Goal: Communication & Community: Answer question/provide support

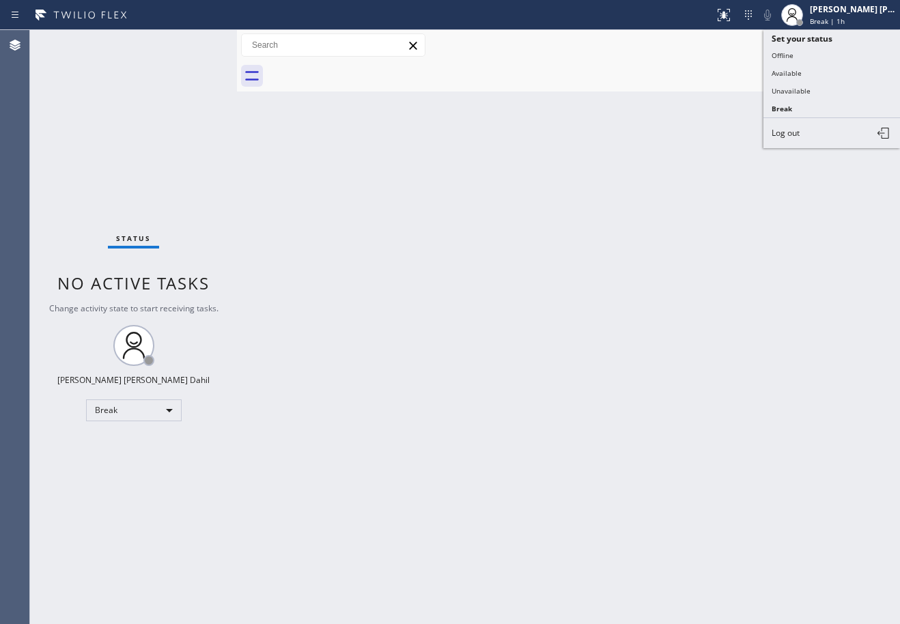
drag, startPoint x: 0, startPoint y: 0, endPoint x: 818, endPoint y: 88, distance: 822.4
click at [816, 76] on button "Available" at bounding box center [832, 73] width 137 height 18
click at [818, 88] on div at bounding box center [583, 76] width 633 height 31
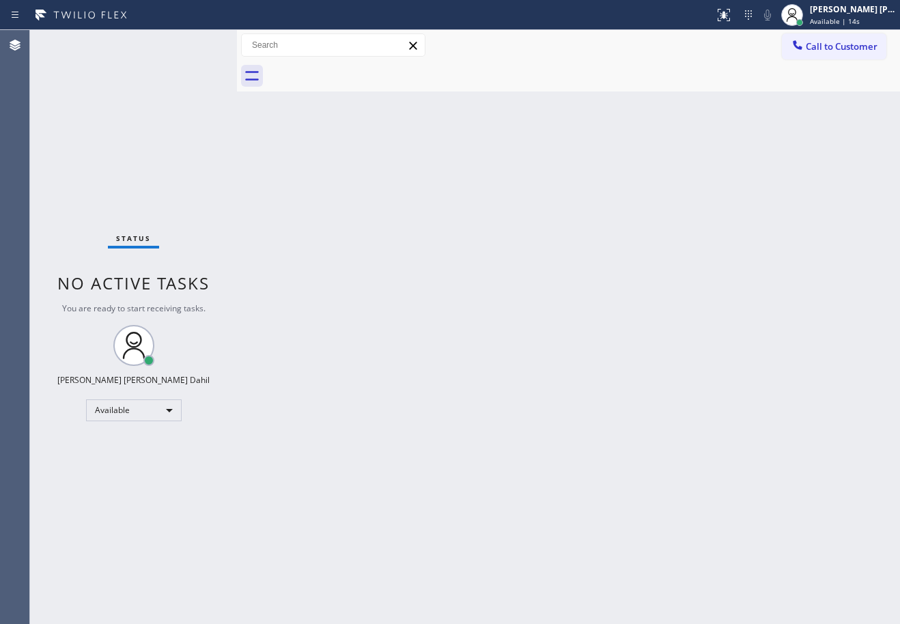
click at [455, 435] on div "Back to Dashboard Change Sender ID Customers Technicians Select a contact Outbo…" at bounding box center [568, 327] width 663 height 594
click at [736, 67] on div at bounding box center [583, 76] width 633 height 31
click at [417, 424] on div "Back to Dashboard Change Sender ID Customers Technicians Select a contact Outbo…" at bounding box center [568, 327] width 663 height 594
click at [72, 41] on div "Status No active tasks You are ready to start receiving tasks. [PERSON_NAME] [P…" at bounding box center [133, 327] width 207 height 594
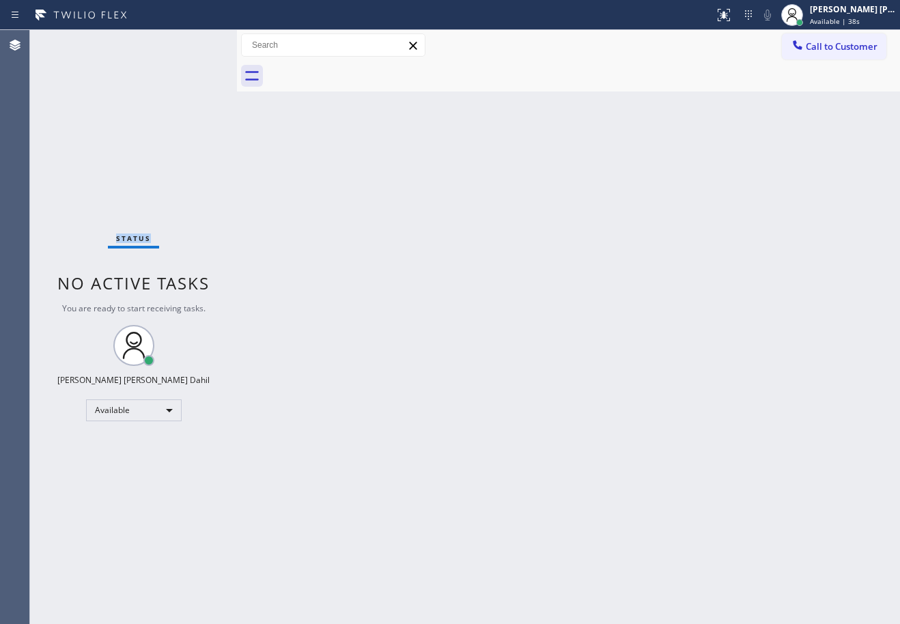
click at [72, 41] on div "Status No active tasks You are ready to start receiving tasks. [PERSON_NAME] [P…" at bounding box center [133, 327] width 207 height 594
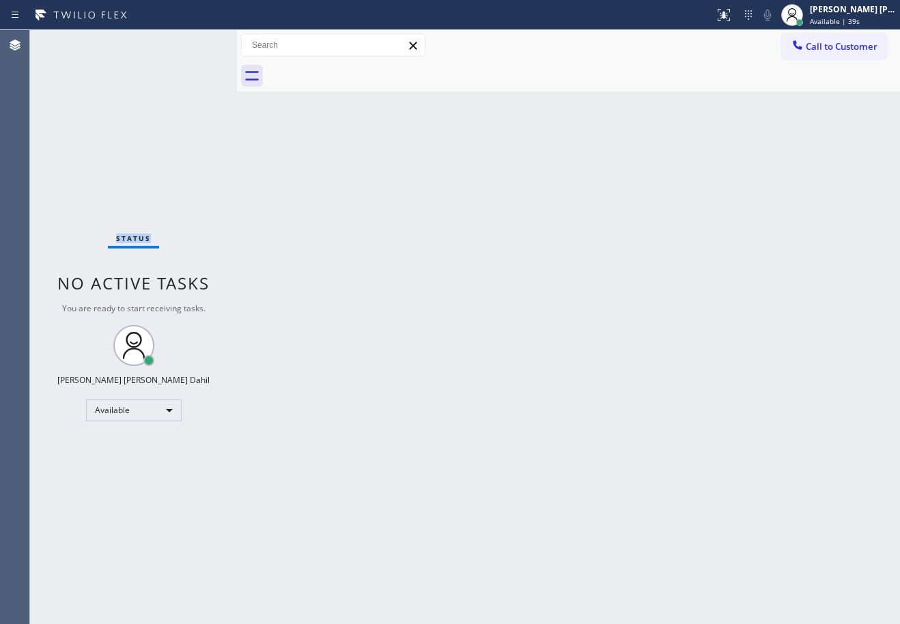
click at [72, 41] on div "Status No active tasks You are ready to start receiving tasks. [PERSON_NAME] [P…" at bounding box center [133, 327] width 207 height 594
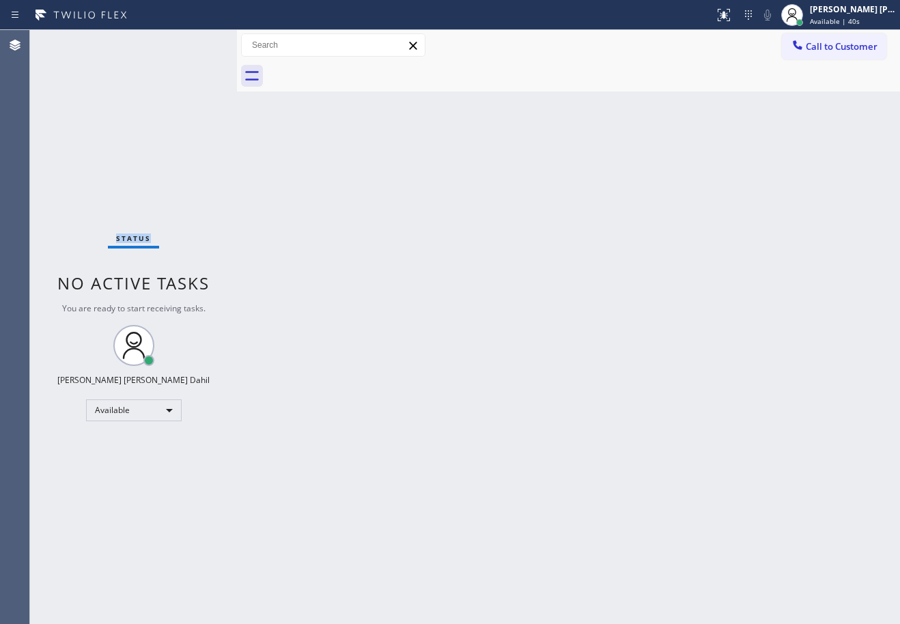
click at [72, 41] on div "Status No active tasks You are ready to start receiving tasks. [PERSON_NAME] [P…" at bounding box center [133, 327] width 207 height 594
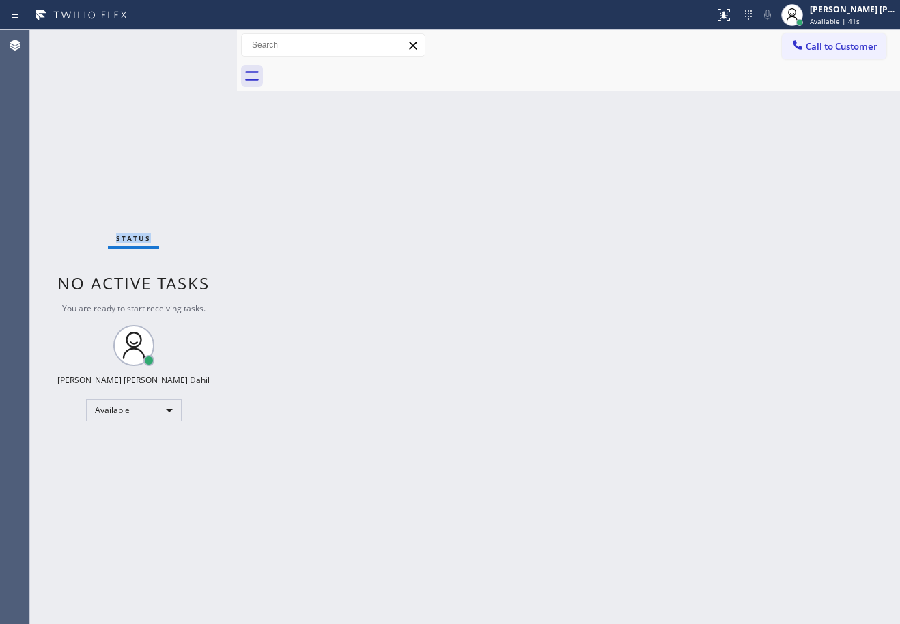
click at [72, 41] on div "Status No active tasks You are ready to start receiving tasks. [PERSON_NAME] [P…" at bounding box center [133, 327] width 207 height 594
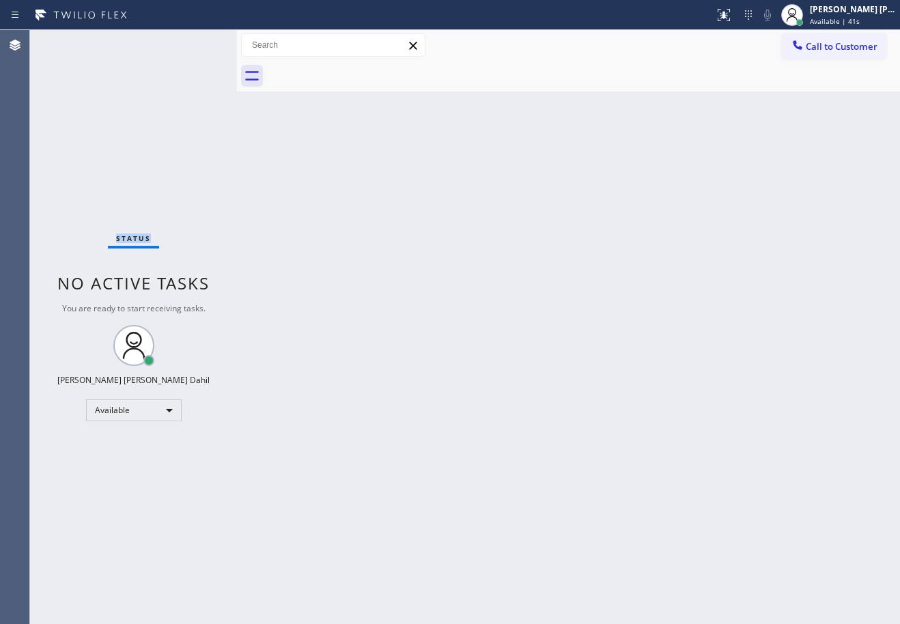
click at [72, 41] on div "Status No active tasks You are ready to start receiving tasks. [PERSON_NAME] [P…" at bounding box center [133, 327] width 207 height 594
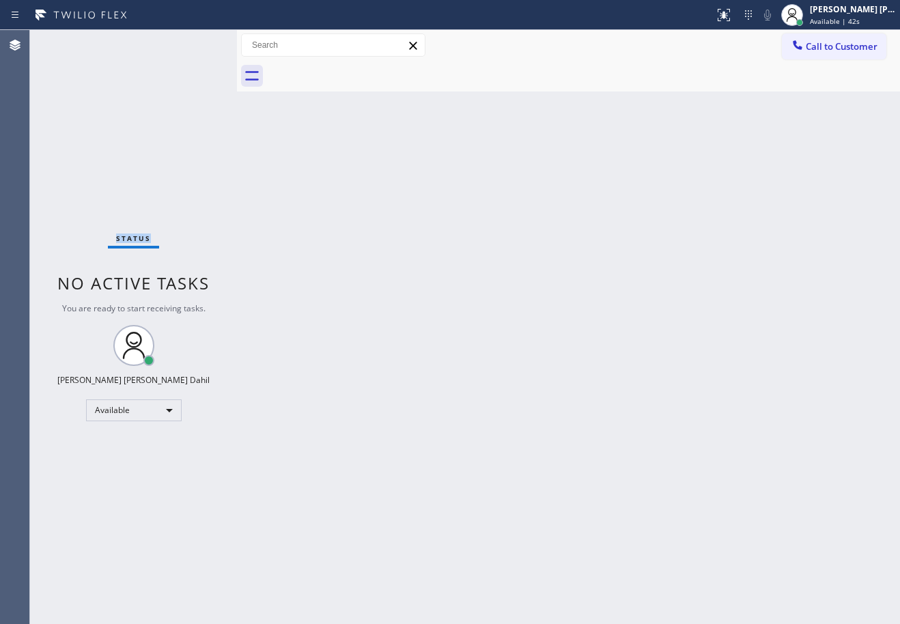
click at [72, 41] on div "Status No active tasks You are ready to start receiving tasks. [PERSON_NAME] [P…" at bounding box center [133, 327] width 207 height 594
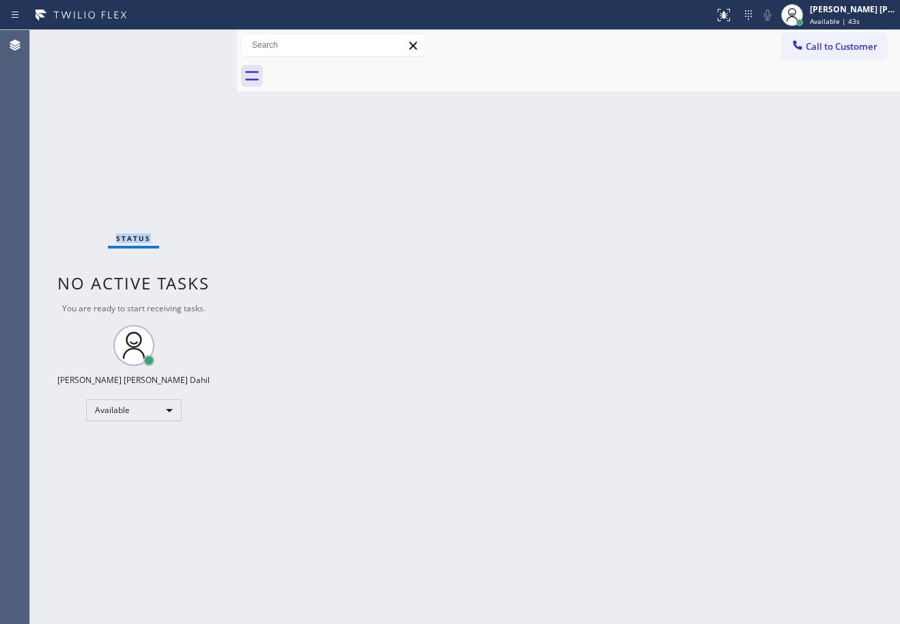
click at [72, 41] on div "Status No active tasks You are ready to start receiving tasks. [PERSON_NAME] [P…" at bounding box center [133, 327] width 207 height 594
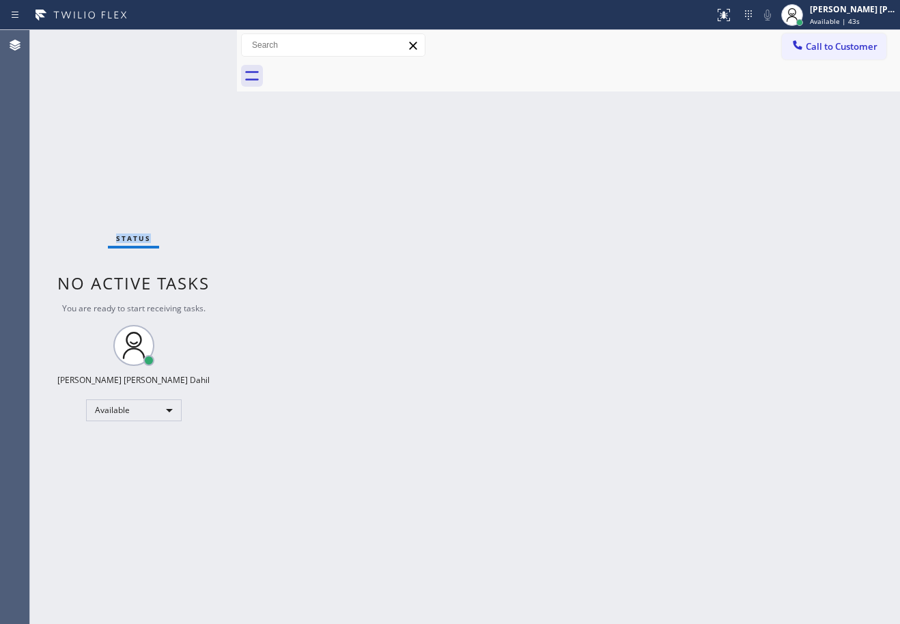
click at [72, 41] on div "Status No active tasks You are ready to start receiving tasks. [PERSON_NAME] [P…" at bounding box center [133, 327] width 207 height 594
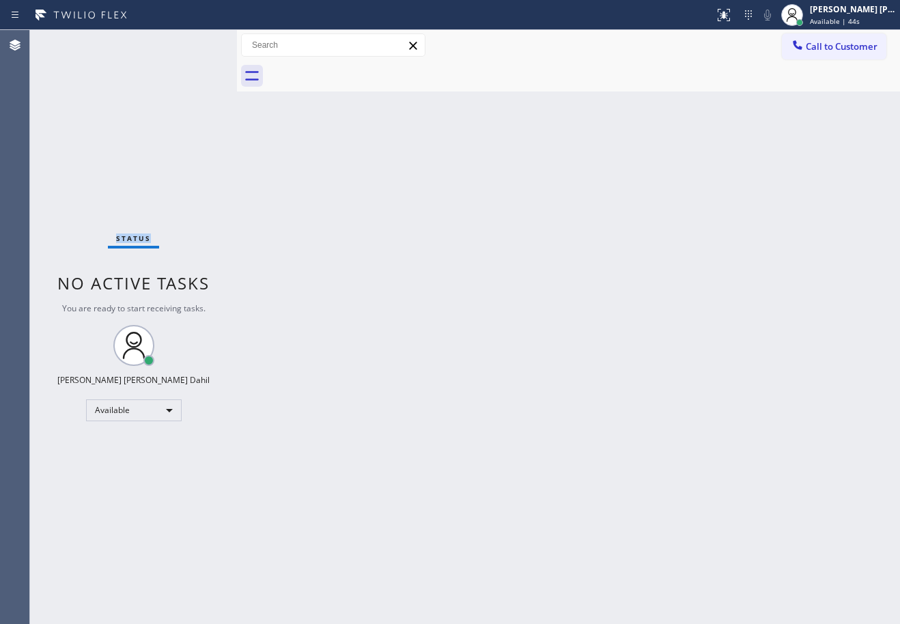
click at [72, 41] on div "Status No active tasks You are ready to start receiving tasks. [PERSON_NAME] [P…" at bounding box center [133, 327] width 207 height 594
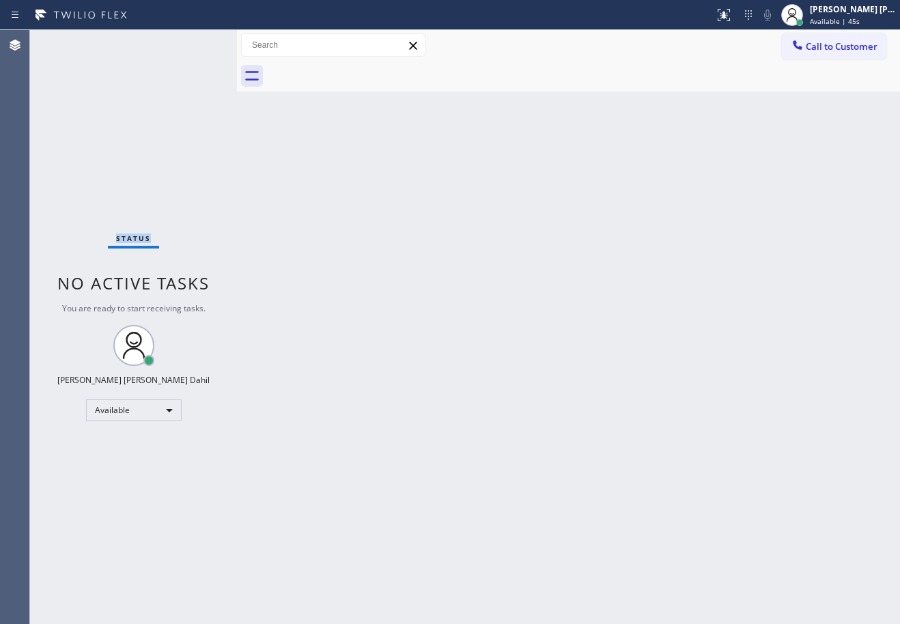
click at [72, 41] on div "Status No active tasks You are ready to start receiving tasks. [PERSON_NAME] [P…" at bounding box center [133, 327] width 207 height 594
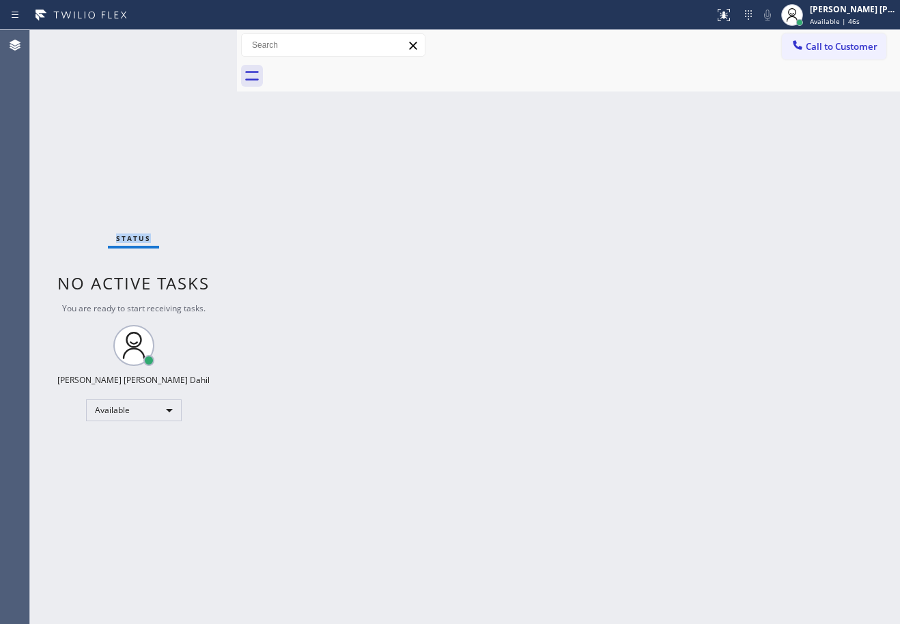
click at [72, 41] on div "Status No active tasks You are ready to start receiving tasks. [PERSON_NAME] [P…" at bounding box center [133, 327] width 207 height 594
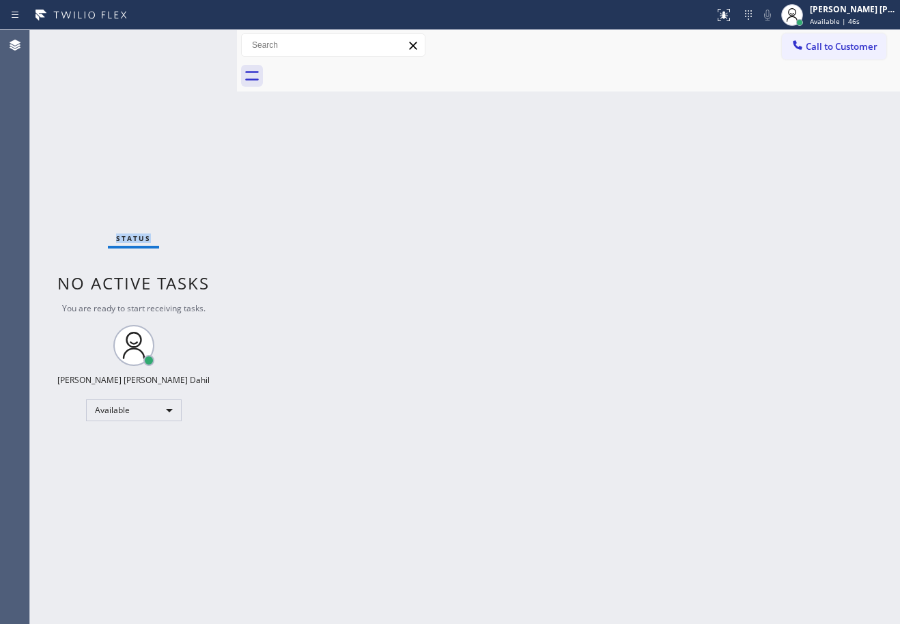
click at [72, 41] on div "Status No active tasks You are ready to start receiving tasks. [PERSON_NAME] [P…" at bounding box center [133, 327] width 207 height 594
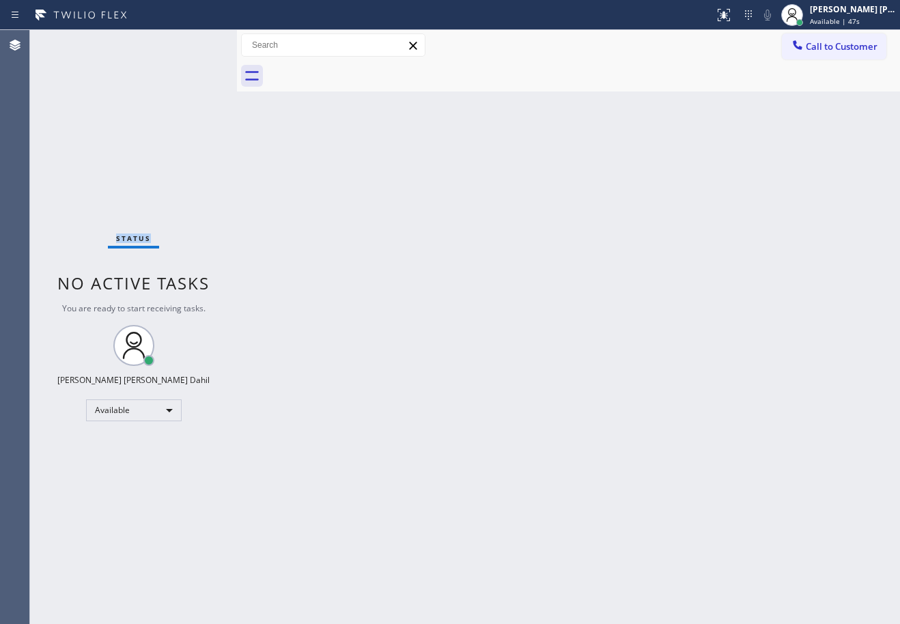
click at [72, 41] on div "Status No active tasks You are ready to start receiving tasks. [PERSON_NAME] [P…" at bounding box center [133, 327] width 207 height 594
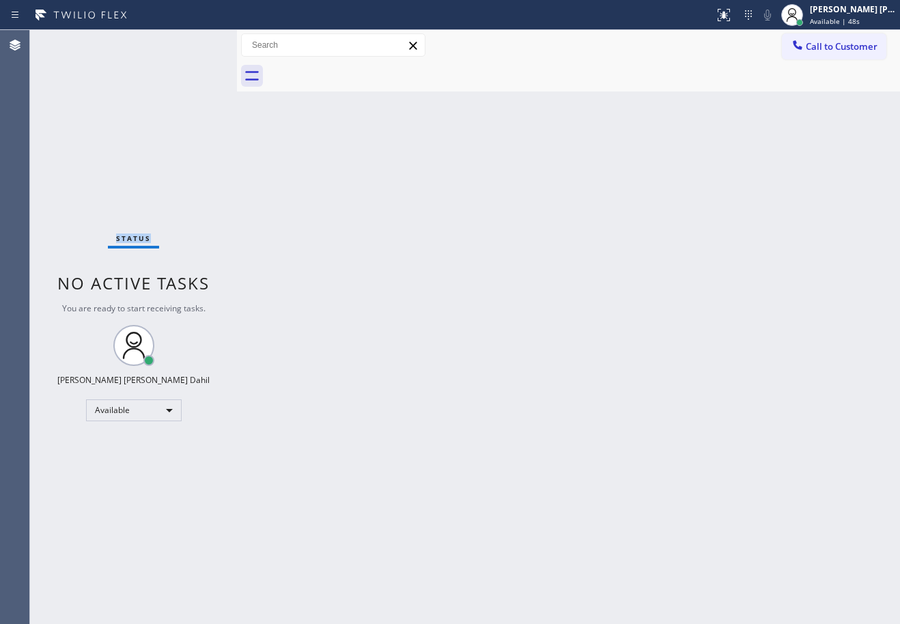
click at [72, 41] on div "Status No active tasks You are ready to start receiving tasks. [PERSON_NAME] [P…" at bounding box center [133, 327] width 207 height 594
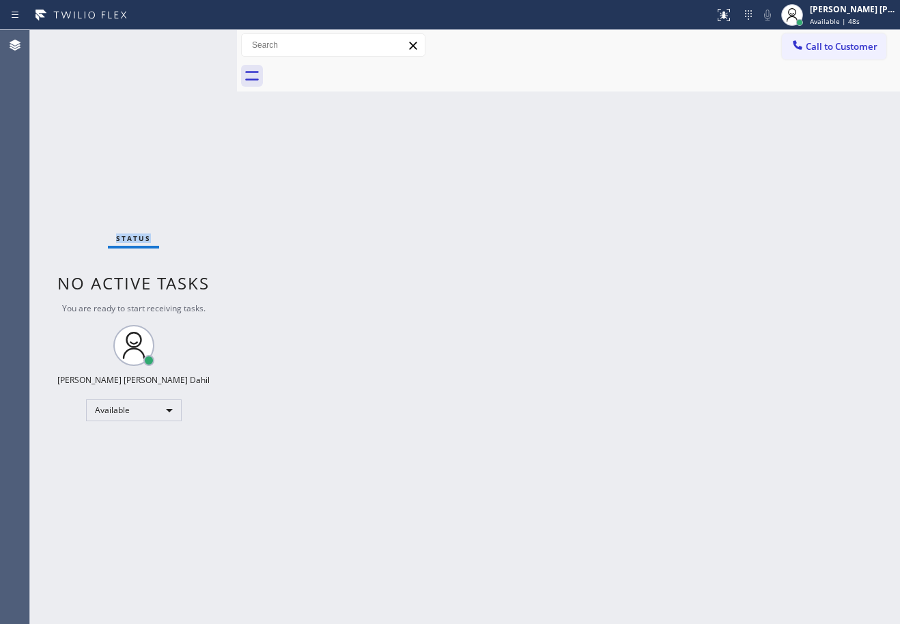
click at [72, 41] on div "Status No active tasks You are ready to start receiving tasks. [PERSON_NAME] [P…" at bounding box center [133, 327] width 207 height 594
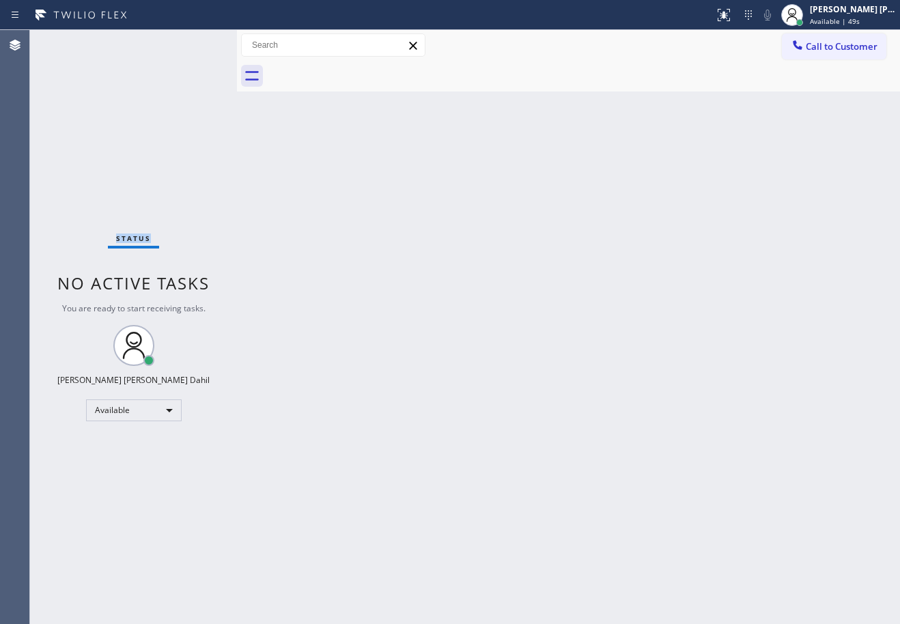
click at [72, 41] on div "Status No active tasks You are ready to start receiving tasks. [PERSON_NAME] [P…" at bounding box center [133, 327] width 207 height 594
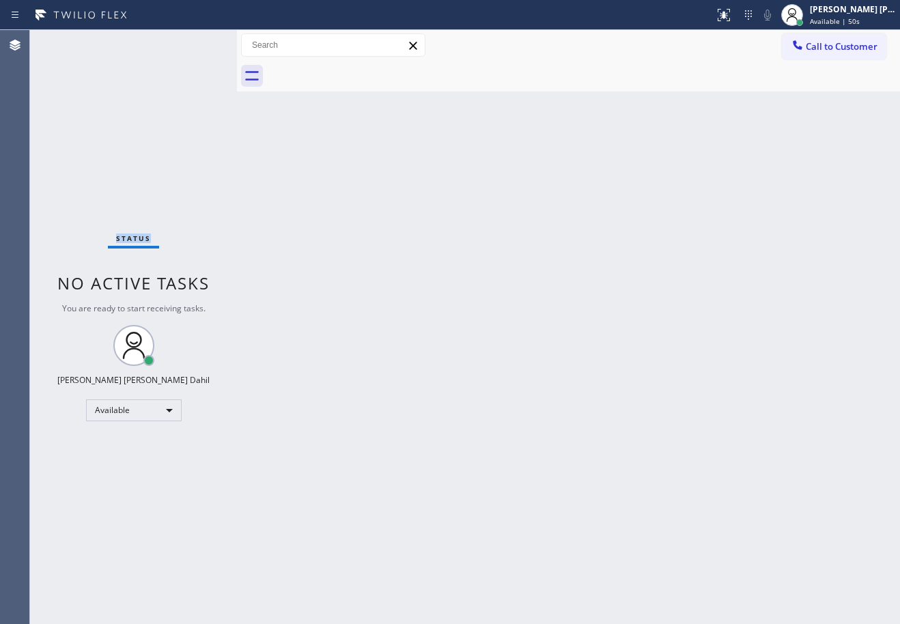
click at [72, 41] on div "Status No active tasks You are ready to start receiving tasks. [PERSON_NAME] [P…" at bounding box center [133, 327] width 207 height 594
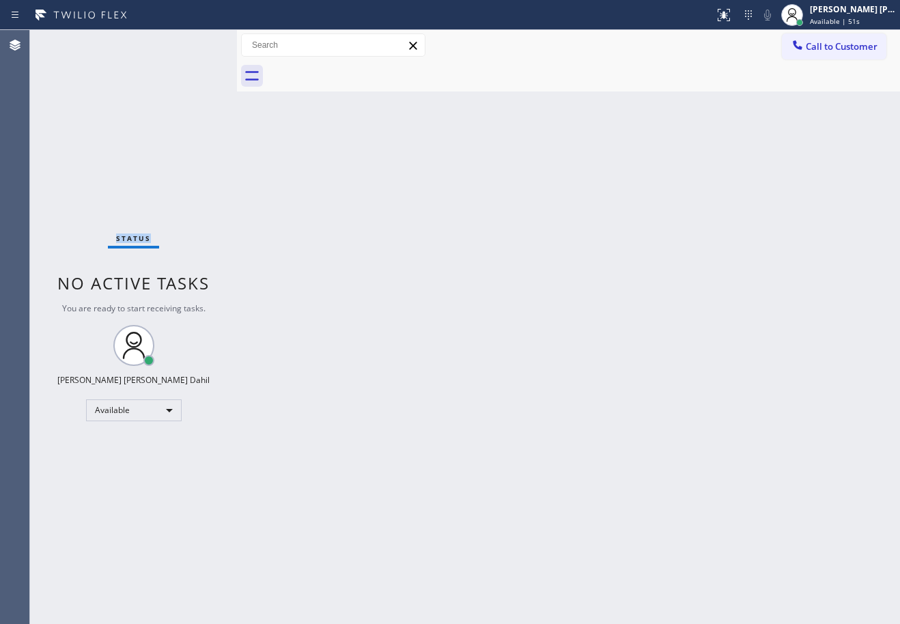
click at [72, 41] on div "Status No active tasks You are ready to start receiving tasks. [PERSON_NAME] [P…" at bounding box center [133, 327] width 207 height 594
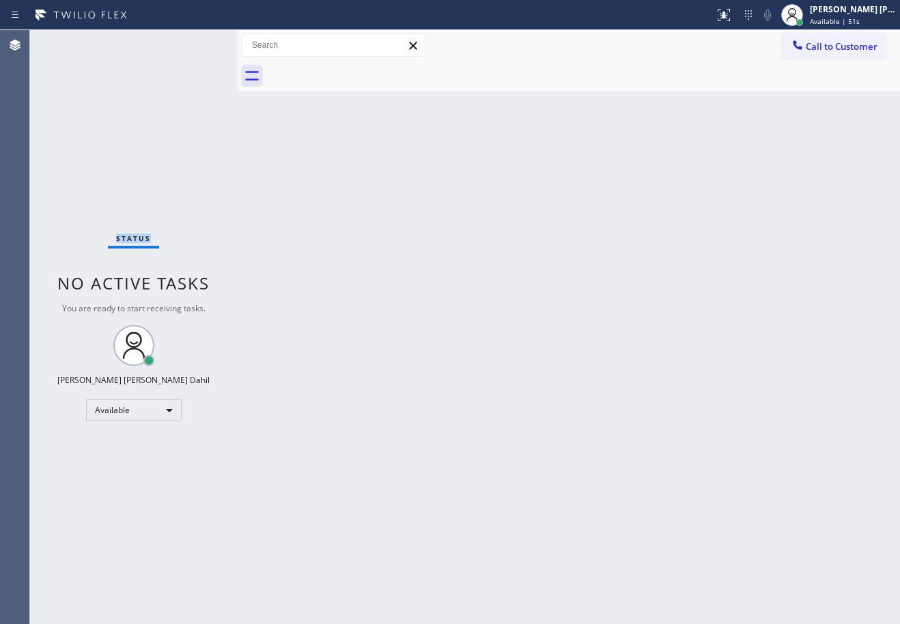
click at [72, 41] on div "Status No active tasks You are ready to start receiving tasks. [PERSON_NAME] [P…" at bounding box center [133, 327] width 207 height 594
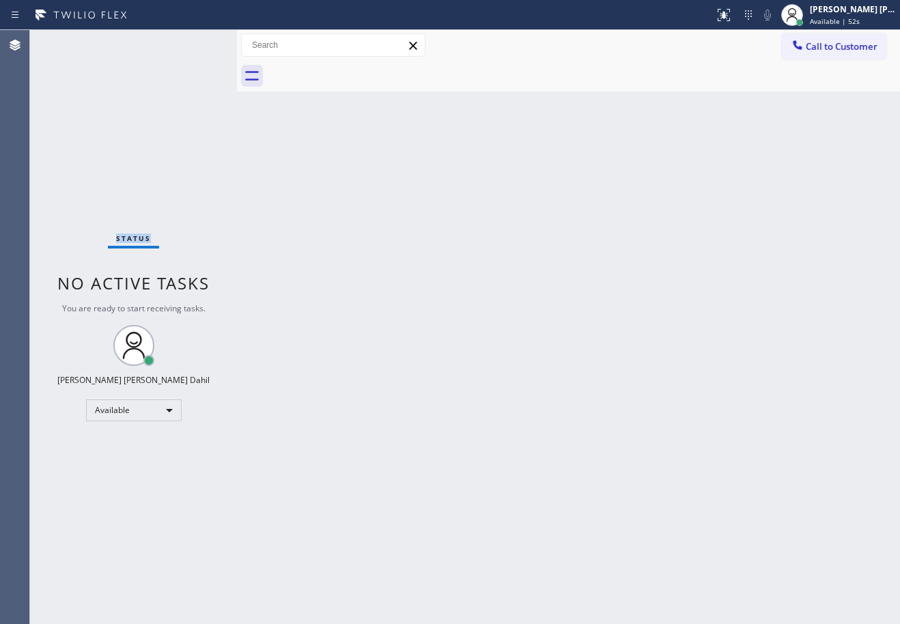
click at [72, 41] on div "Status No active tasks You are ready to start receiving tasks. [PERSON_NAME] [P…" at bounding box center [133, 327] width 207 height 594
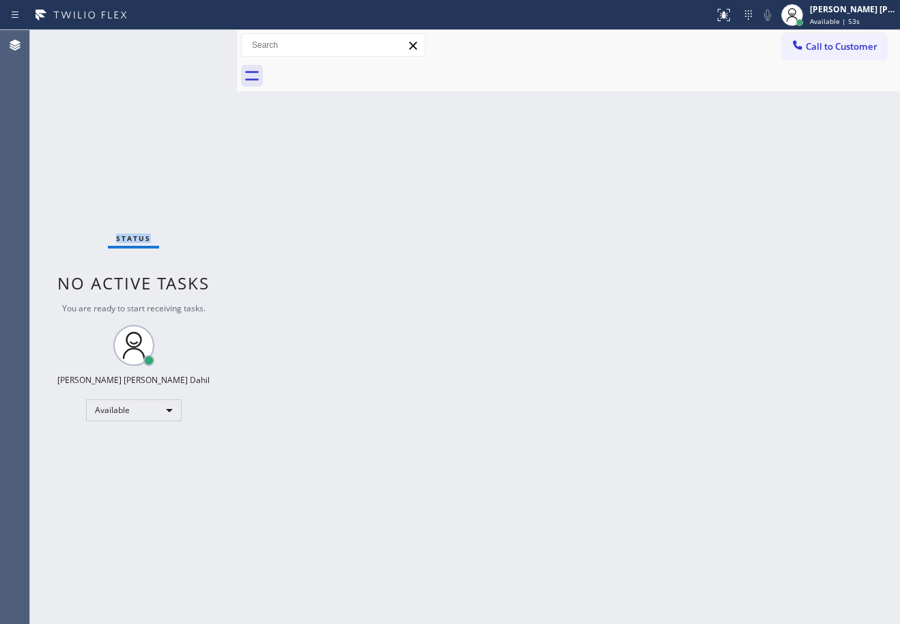
click at [72, 41] on div "Status No active tasks You are ready to start receiving tasks. [PERSON_NAME] [P…" at bounding box center [133, 327] width 207 height 594
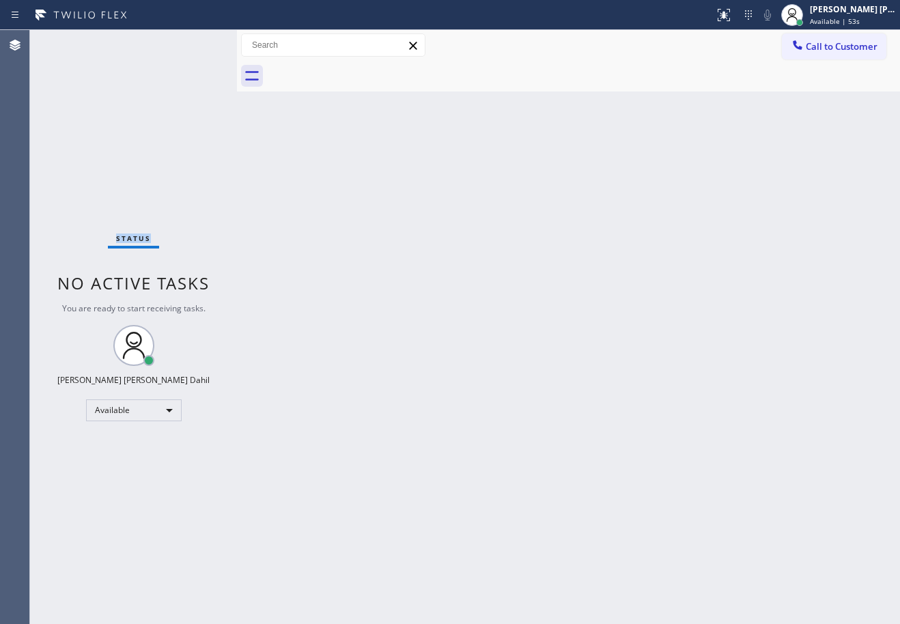
click at [72, 41] on div "Status No active tasks You are ready to start receiving tasks. [PERSON_NAME] [P…" at bounding box center [133, 327] width 207 height 594
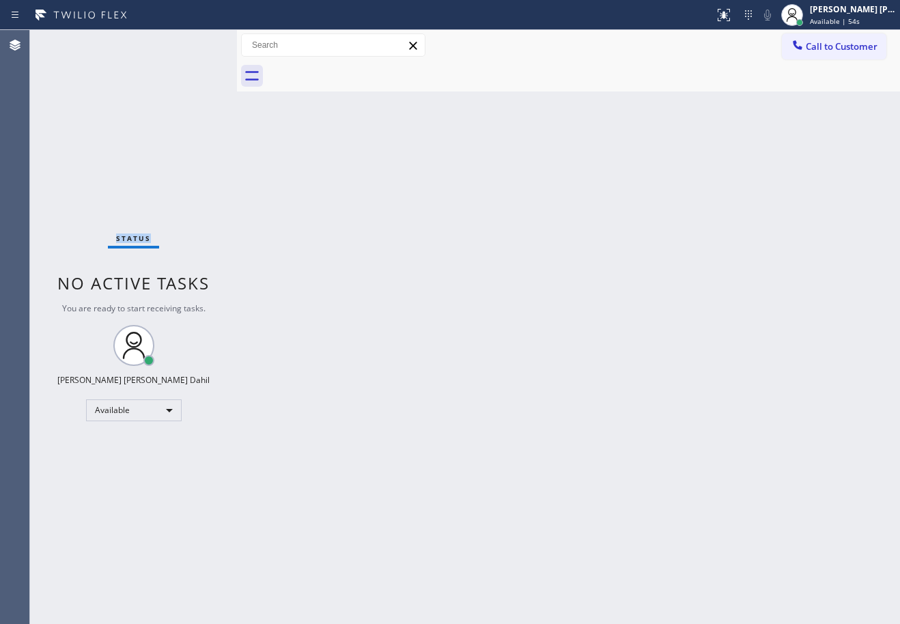
click at [72, 41] on div "Status No active tasks You are ready to start receiving tasks. [PERSON_NAME] [P…" at bounding box center [133, 327] width 207 height 594
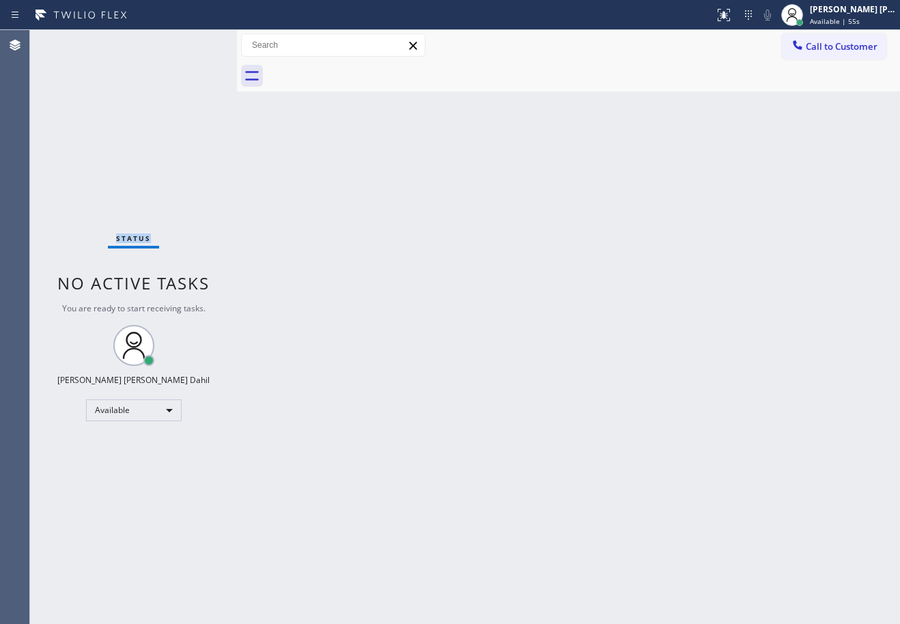
click at [72, 41] on div "Status No active tasks You are ready to start receiving tasks. [PERSON_NAME] [P…" at bounding box center [133, 327] width 207 height 594
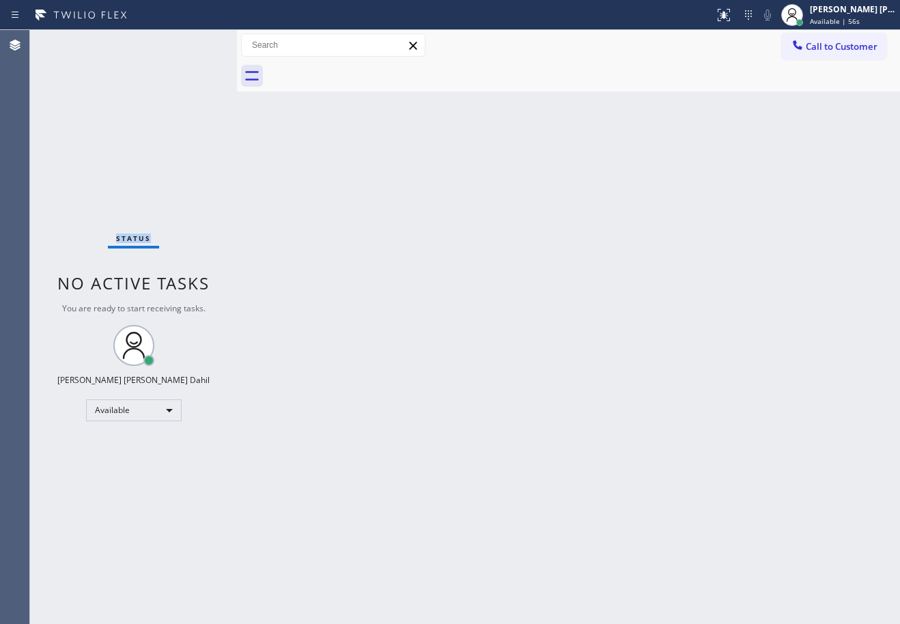
click at [72, 41] on div "Status No active tasks You are ready to start receiving tasks. [PERSON_NAME] [P…" at bounding box center [133, 327] width 207 height 594
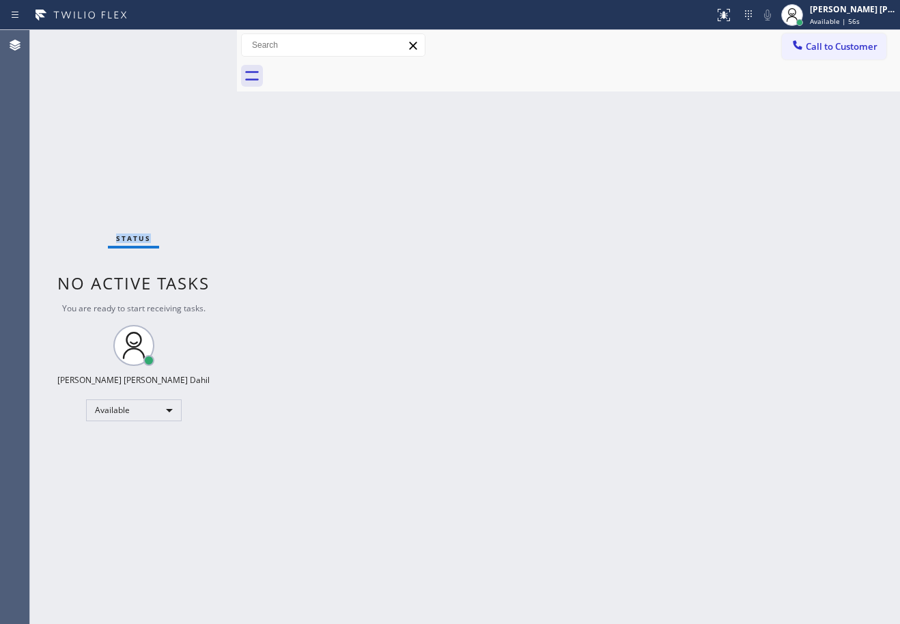
click at [72, 41] on div "Status No active tasks You are ready to start receiving tasks. [PERSON_NAME] [P…" at bounding box center [133, 327] width 207 height 594
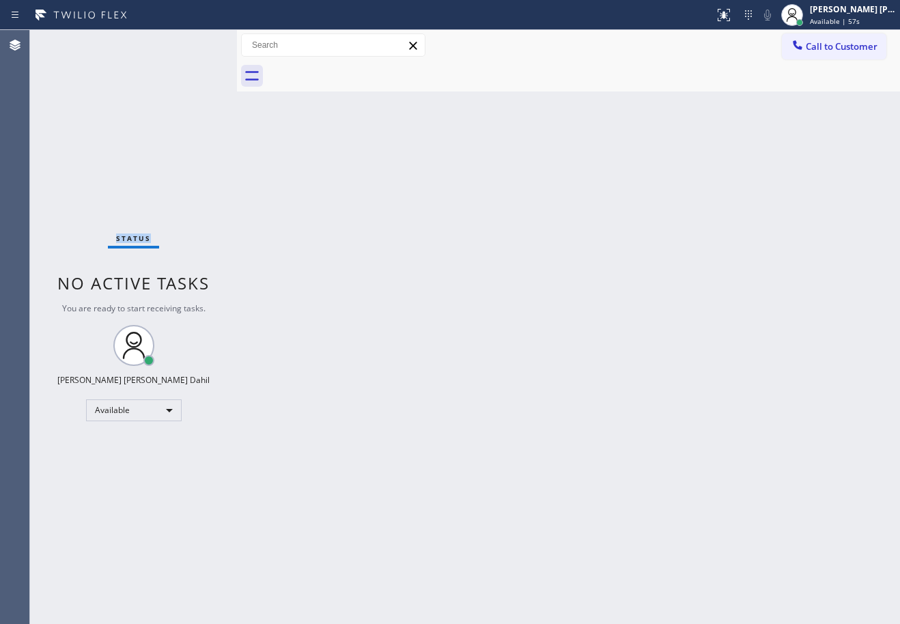
click at [72, 41] on div "Status No active tasks You are ready to start receiving tasks. [PERSON_NAME] [P…" at bounding box center [133, 327] width 207 height 594
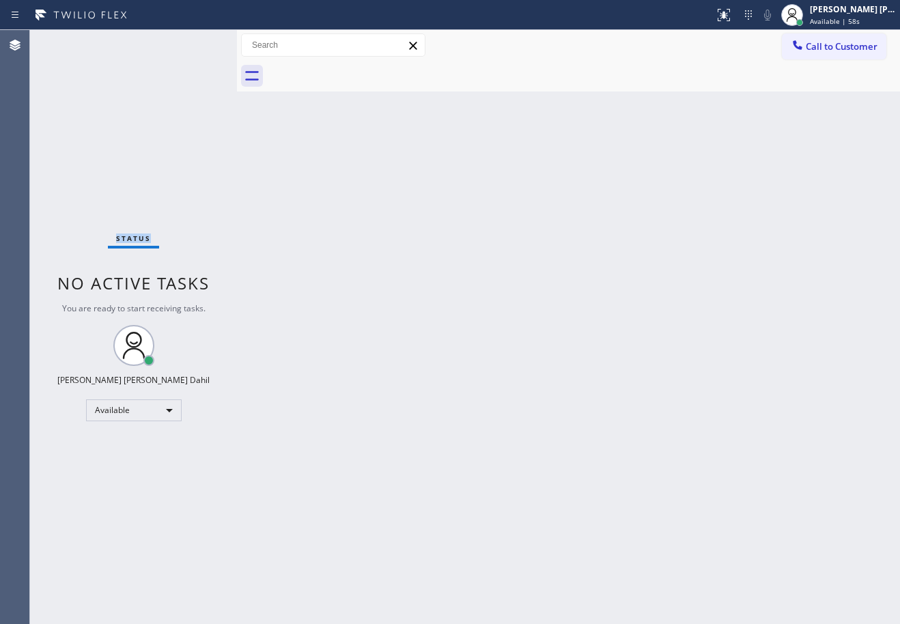
click at [72, 41] on div "Status No active tasks You are ready to start receiving tasks. [PERSON_NAME] [P…" at bounding box center [133, 327] width 207 height 594
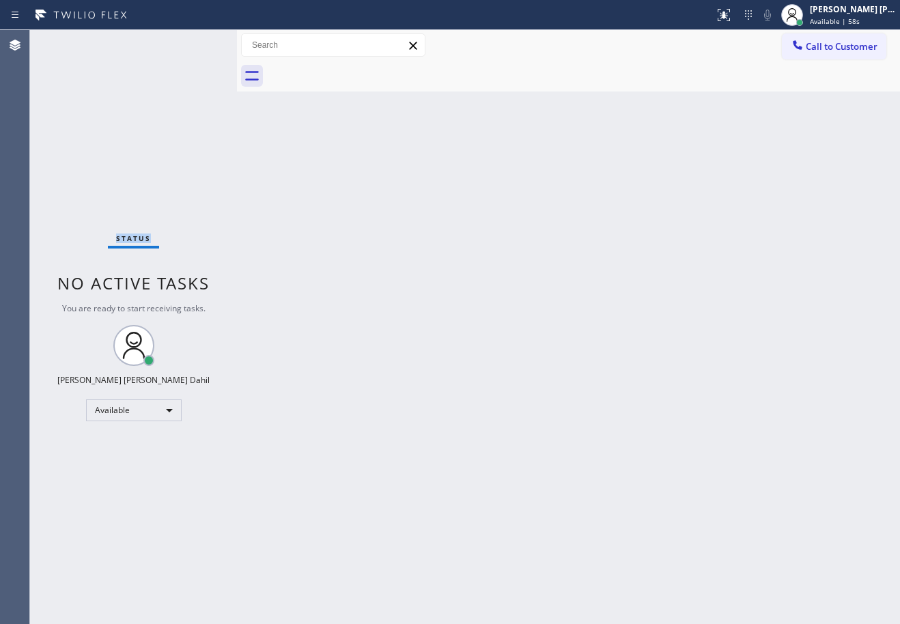
click at [72, 41] on div "Status No active tasks You are ready to start receiving tasks. [PERSON_NAME] [P…" at bounding box center [133, 327] width 207 height 594
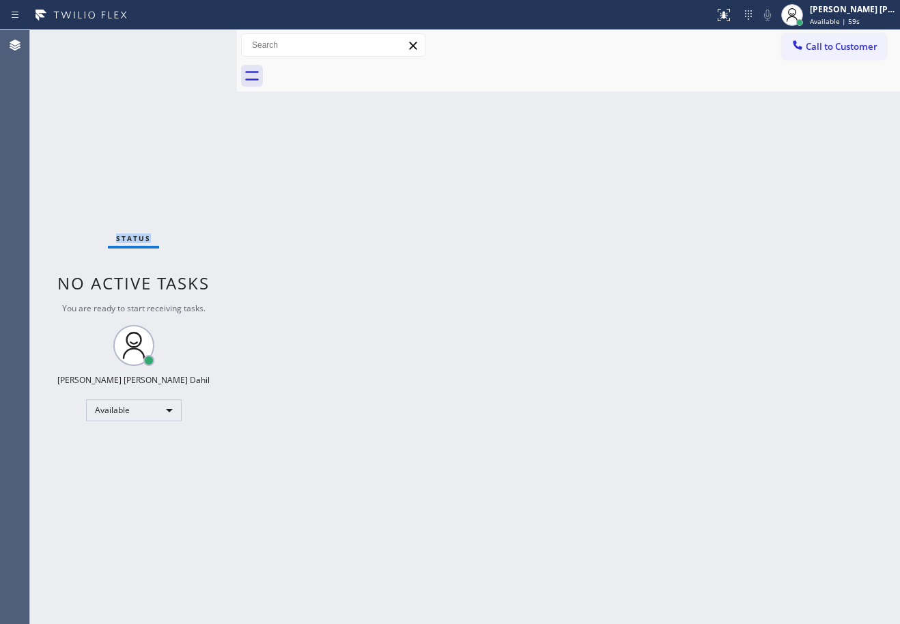
click at [72, 41] on div "Status No active tasks You are ready to start receiving tasks. [PERSON_NAME] [P…" at bounding box center [133, 327] width 207 height 594
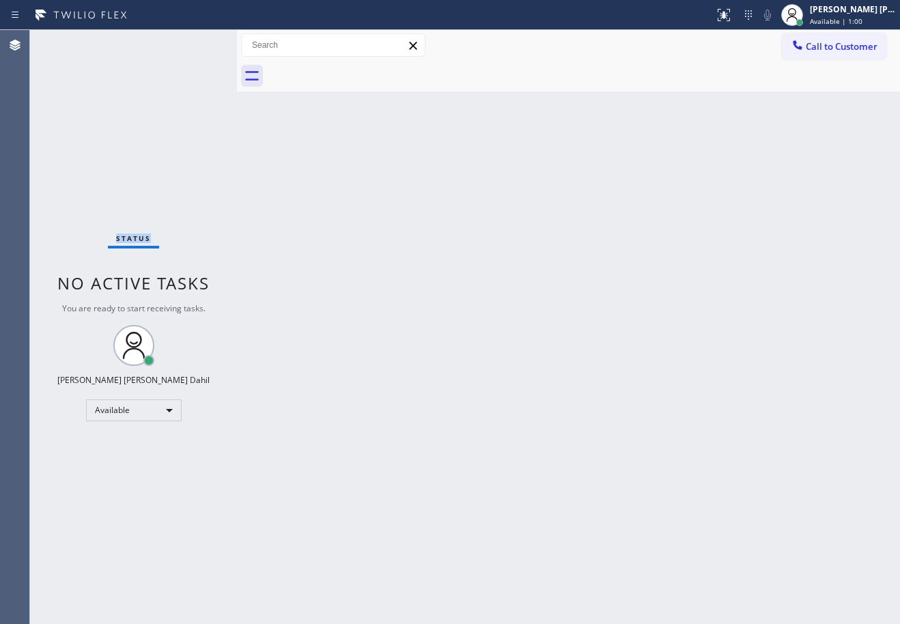
click at [72, 41] on div "Status No active tasks You are ready to start receiving tasks. [PERSON_NAME] [P…" at bounding box center [133, 327] width 207 height 594
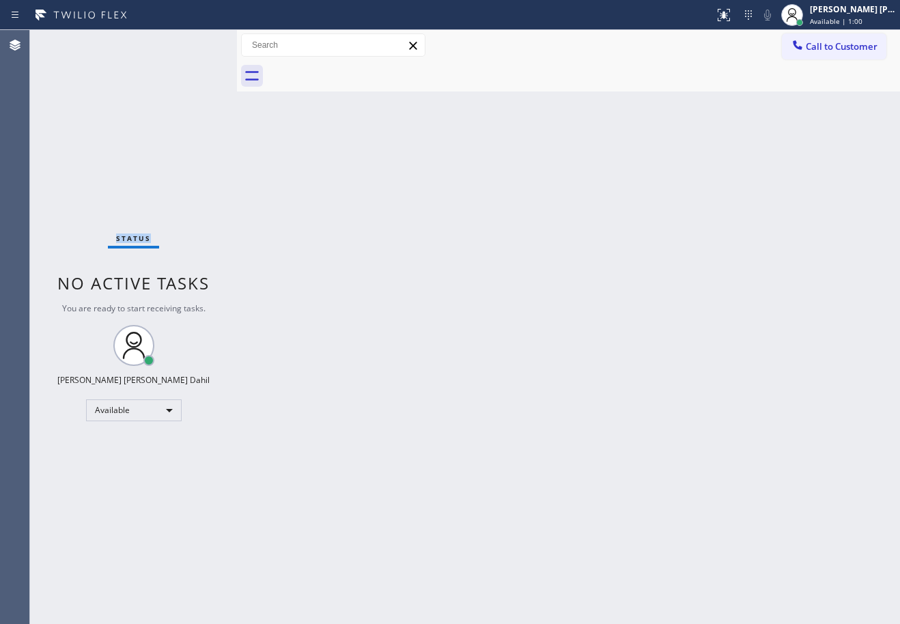
click at [72, 41] on div "Status No active tasks You are ready to start receiving tasks. [PERSON_NAME] [P…" at bounding box center [133, 327] width 207 height 594
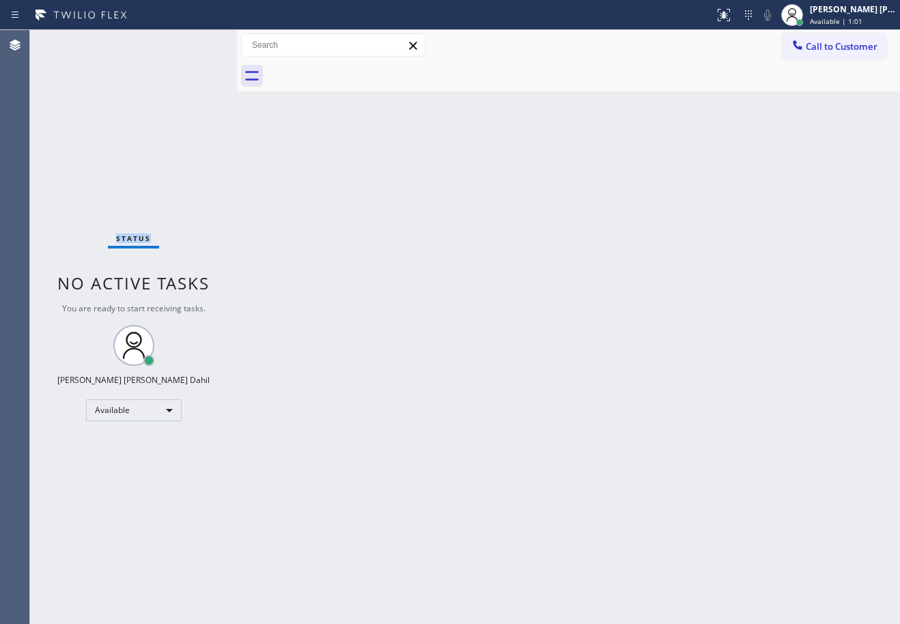
click at [72, 41] on div "Status No active tasks You are ready to start receiving tasks. [PERSON_NAME] [P…" at bounding box center [133, 327] width 207 height 594
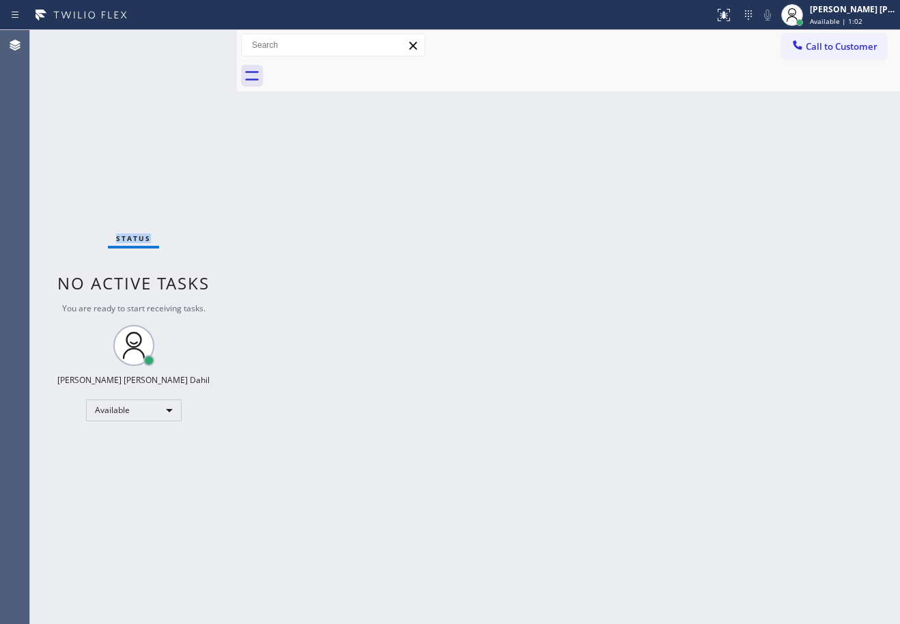
click at [72, 41] on div "Status No active tasks You are ready to start receiving tasks. [PERSON_NAME] [P…" at bounding box center [133, 327] width 207 height 594
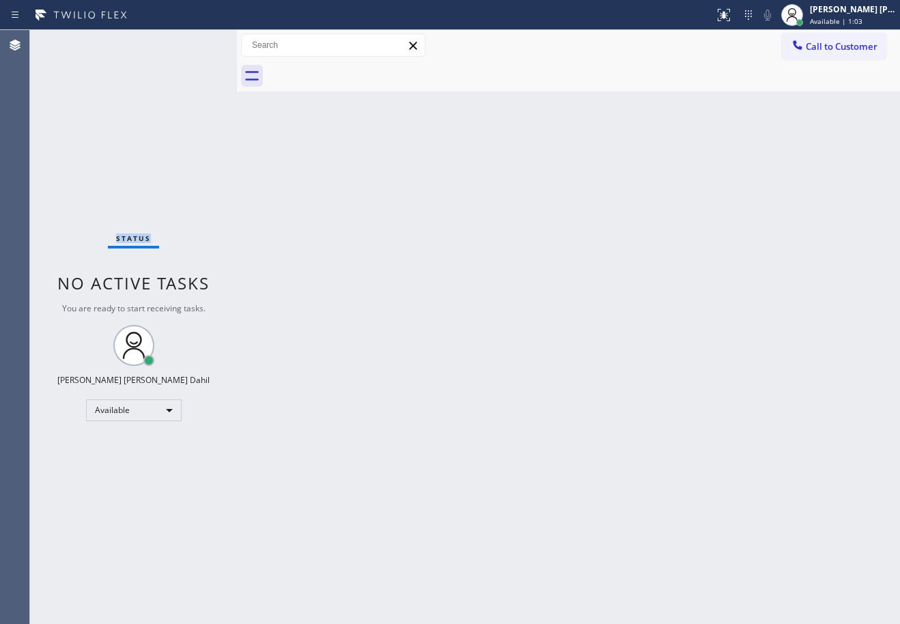
click at [72, 41] on div "Status No active tasks You are ready to start receiving tasks. [PERSON_NAME] [P…" at bounding box center [133, 327] width 207 height 594
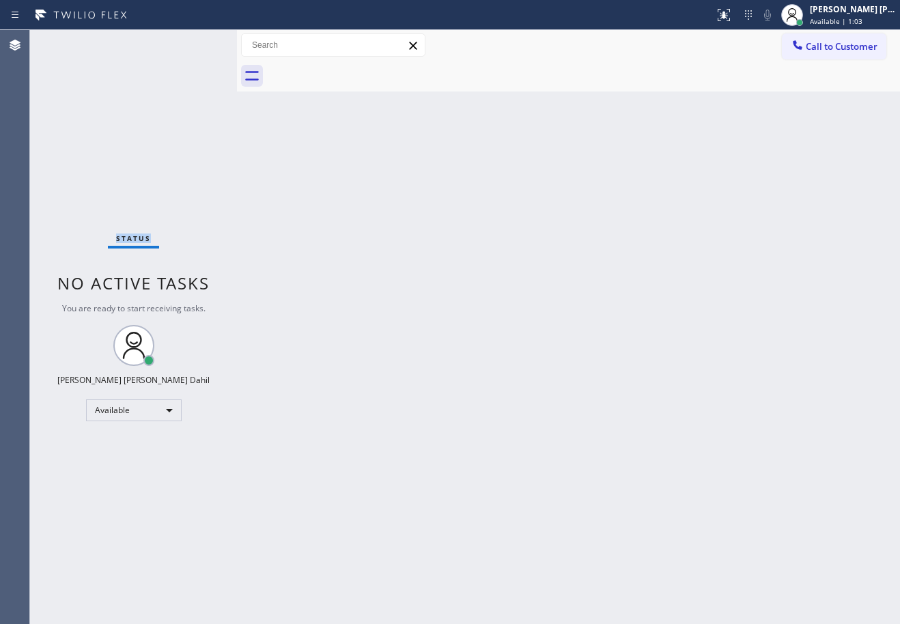
click at [72, 41] on div "Status No active tasks You are ready to start receiving tasks. [PERSON_NAME] [P…" at bounding box center [133, 327] width 207 height 594
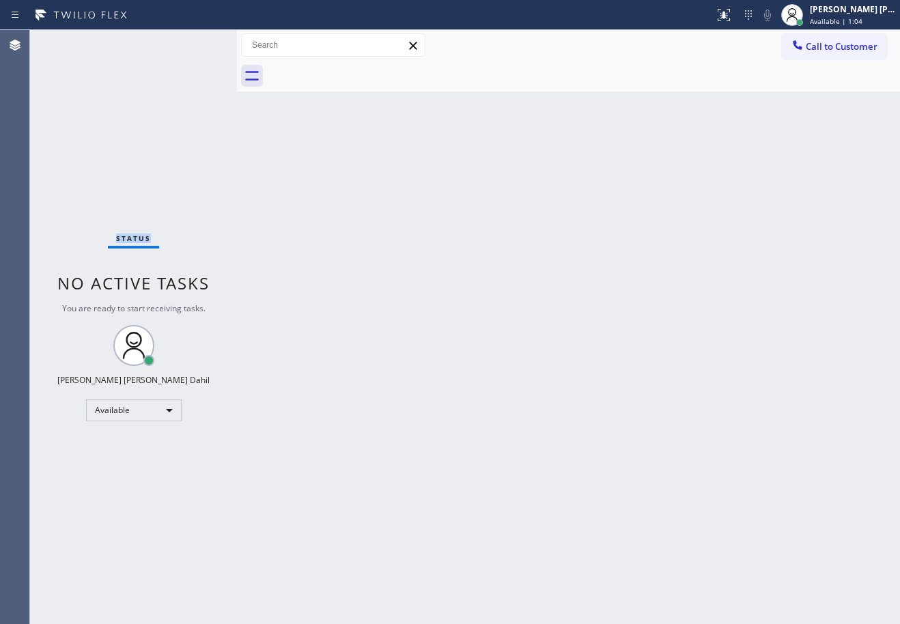
click at [72, 41] on div "Status No active tasks You are ready to start receiving tasks. [PERSON_NAME] [P…" at bounding box center [133, 327] width 207 height 594
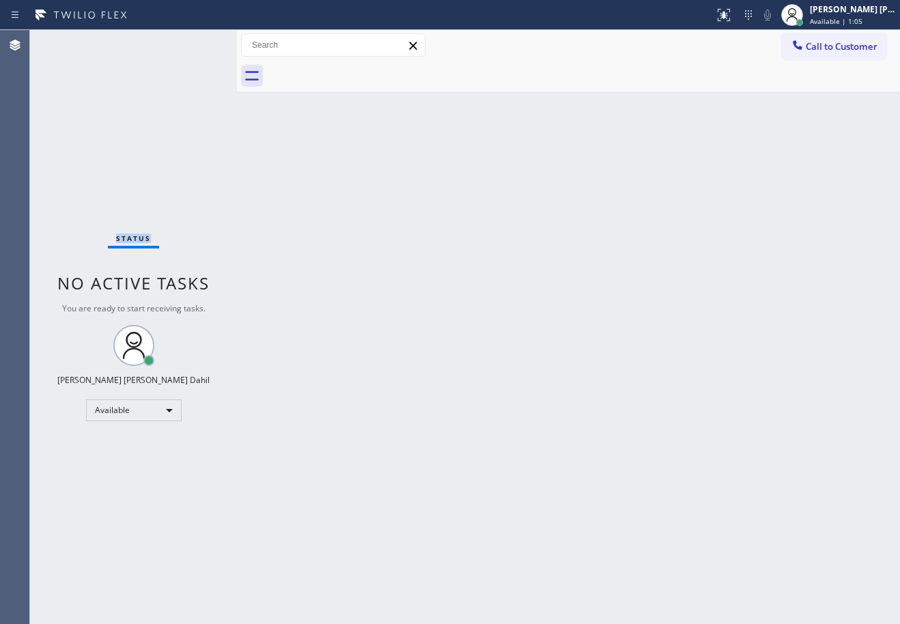
click at [72, 41] on div "Status No active tasks You are ready to start receiving tasks. [PERSON_NAME] [P…" at bounding box center [133, 327] width 207 height 594
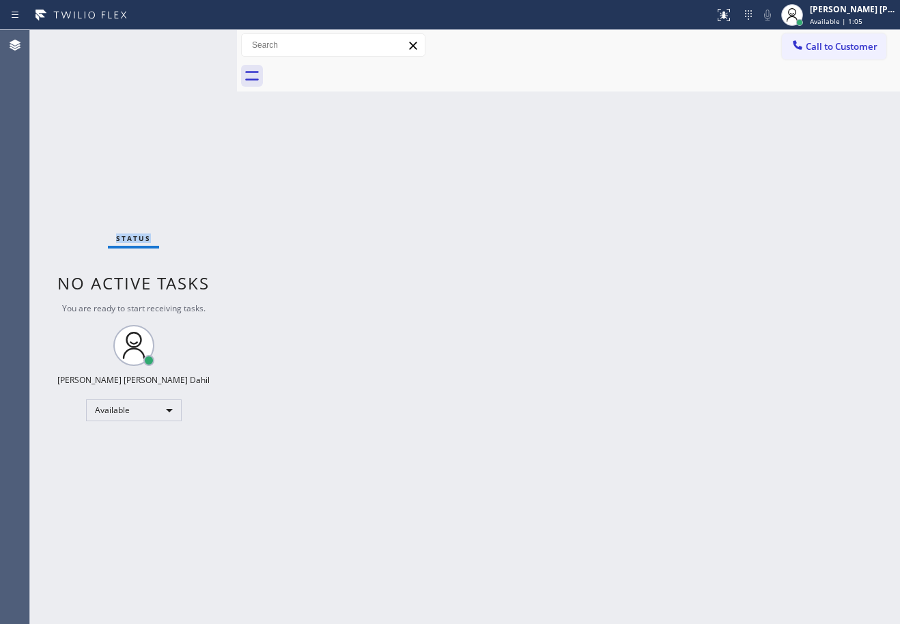
click at [72, 41] on div "Status No active tasks You are ready to start receiving tasks. [PERSON_NAME] [P…" at bounding box center [133, 327] width 207 height 594
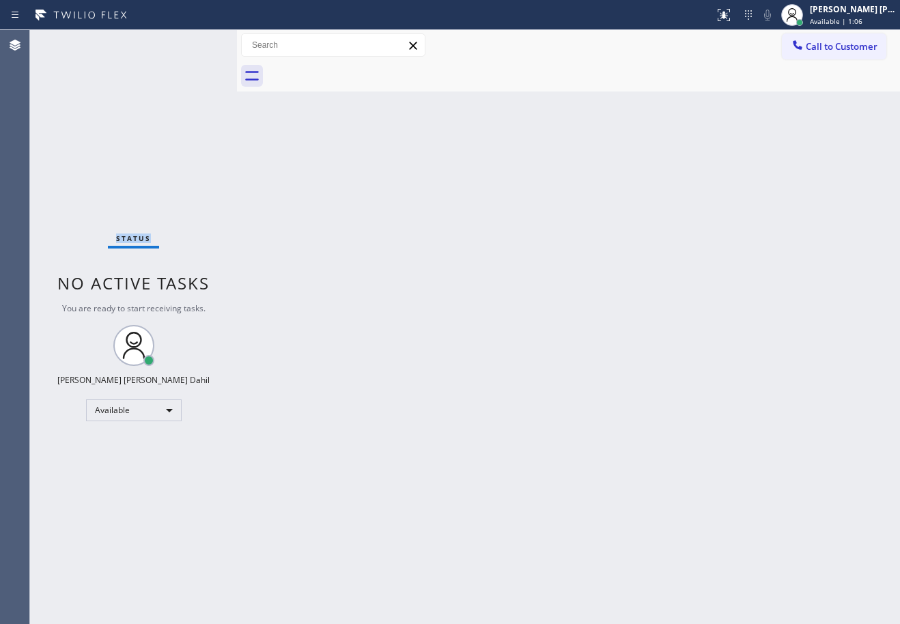
click at [72, 41] on div "Status No active tasks You are ready to start receiving tasks. [PERSON_NAME] [P…" at bounding box center [133, 327] width 207 height 594
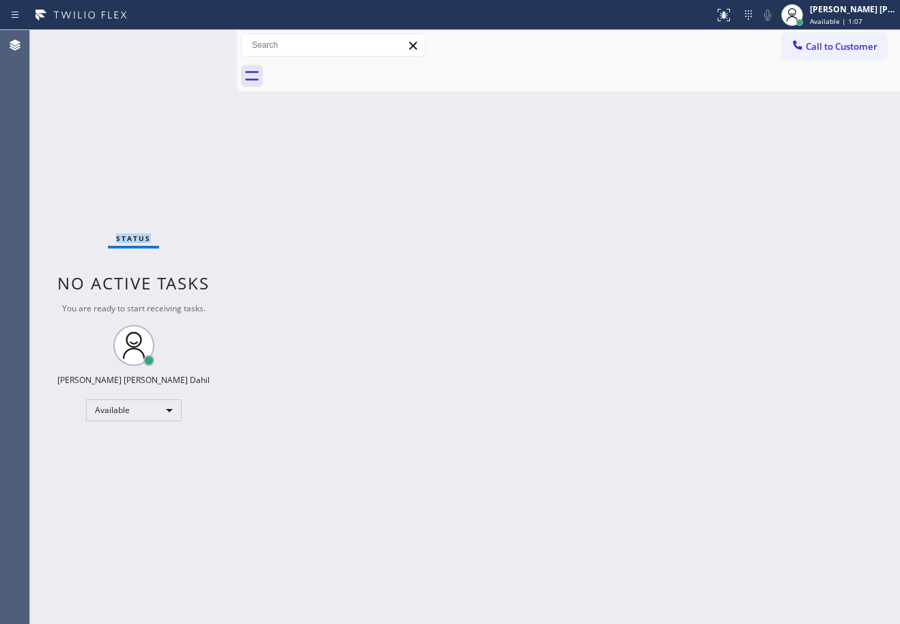
click at [72, 41] on div "Status No active tasks You are ready to start receiving tasks. [PERSON_NAME] [P…" at bounding box center [133, 327] width 207 height 594
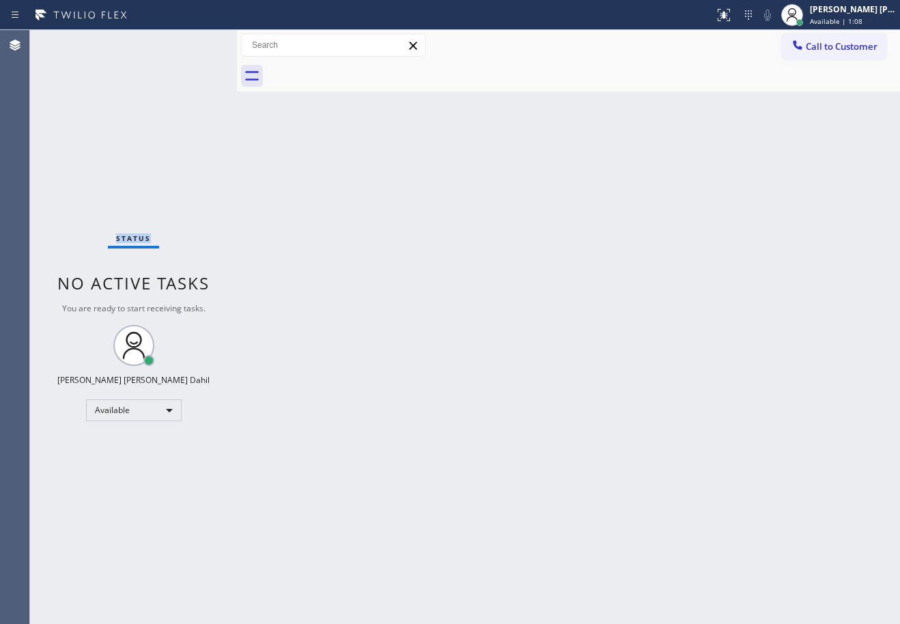
click at [72, 41] on div "Status No active tasks You are ready to start receiving tasks. [PERSON_NAME] [P…" at bounding box center [133, 327] width 207 height 594
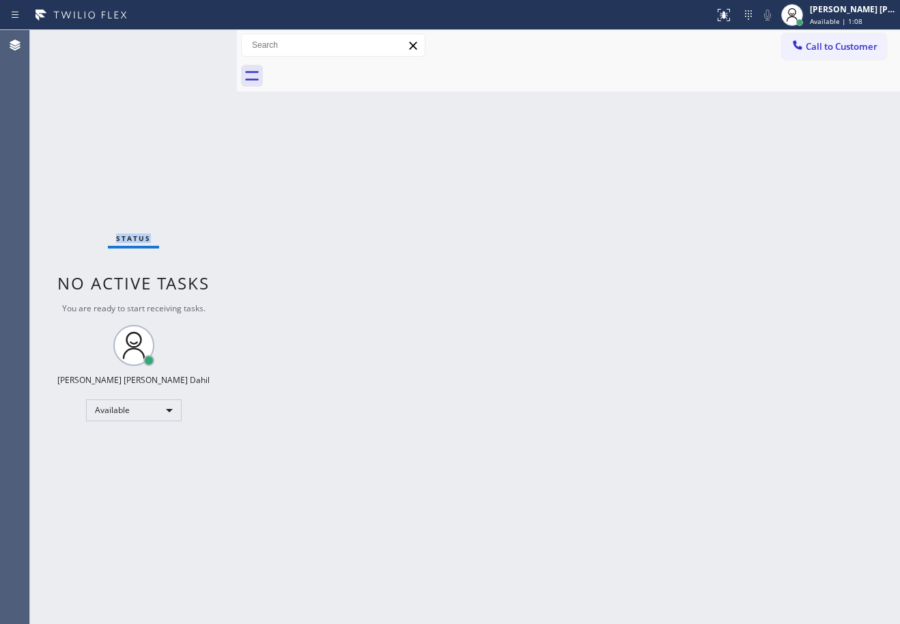
click at [72, 41] on div "Status No active tasks You are ready to start receiving tasks. [PERSON_NAME] [P…" at bounding box center [133, 327] width 207 height 594
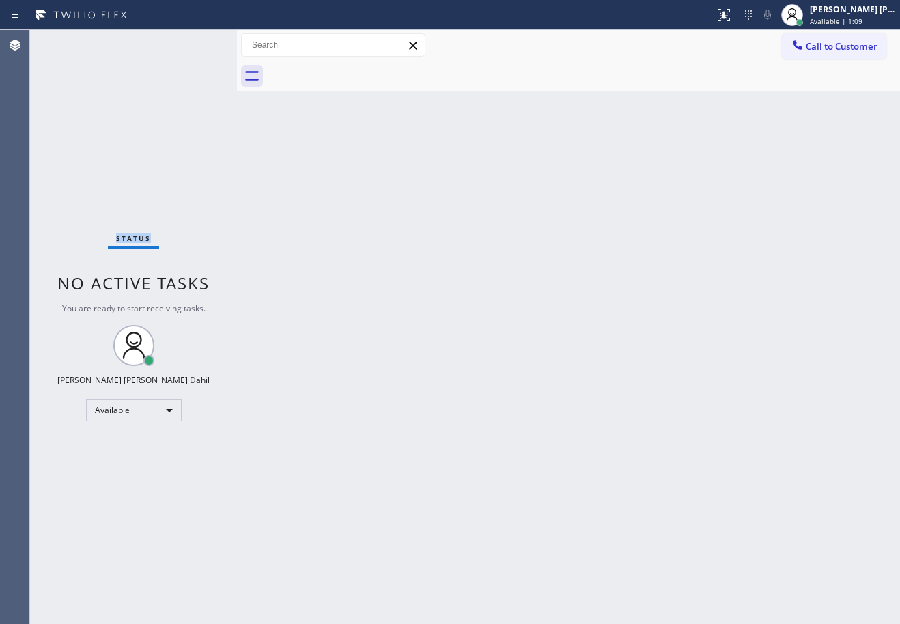
click at [72, 41] on div "Status No active tasks You are ready to start receiving tasks. [PERSON_NAME] [P…" at bounding box center [133, 327] width 207 height 594
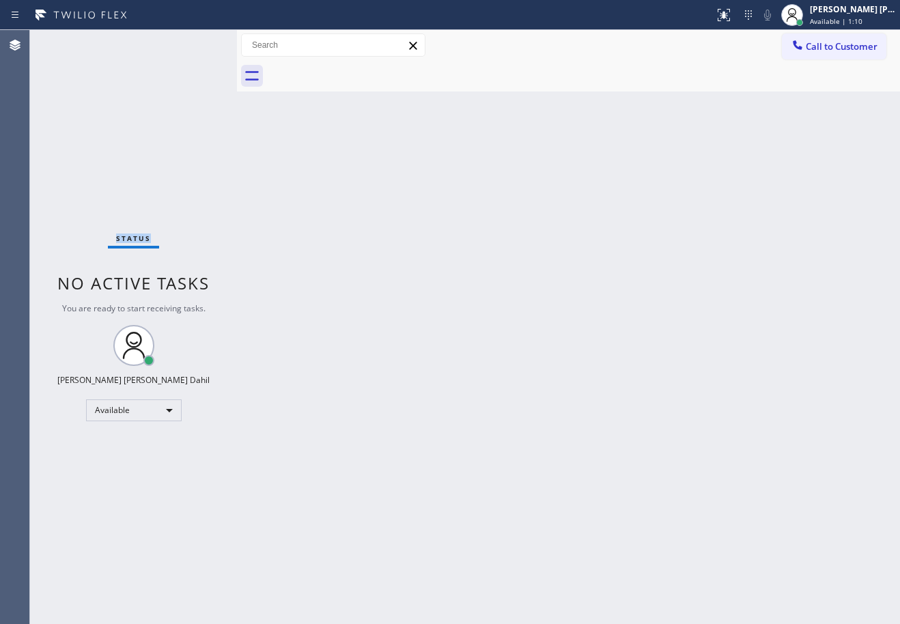
click at [72, 41] on div "Status No active tasks You are ready to start receiving tasks. [PERSON_NAME] [P…" at bounding box center [133, 327] width 207 height 594
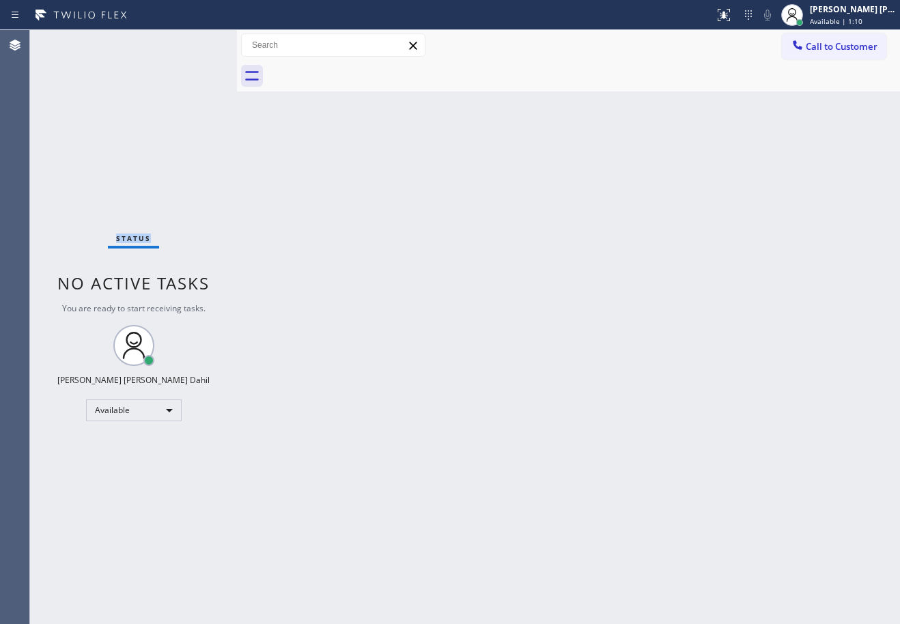
click at [72, 41] on div "Status No active tasks You are ready to start receiving tasks. [PERSON_NAME] [P…" at bounding box center [133, 327] width 207 height 594
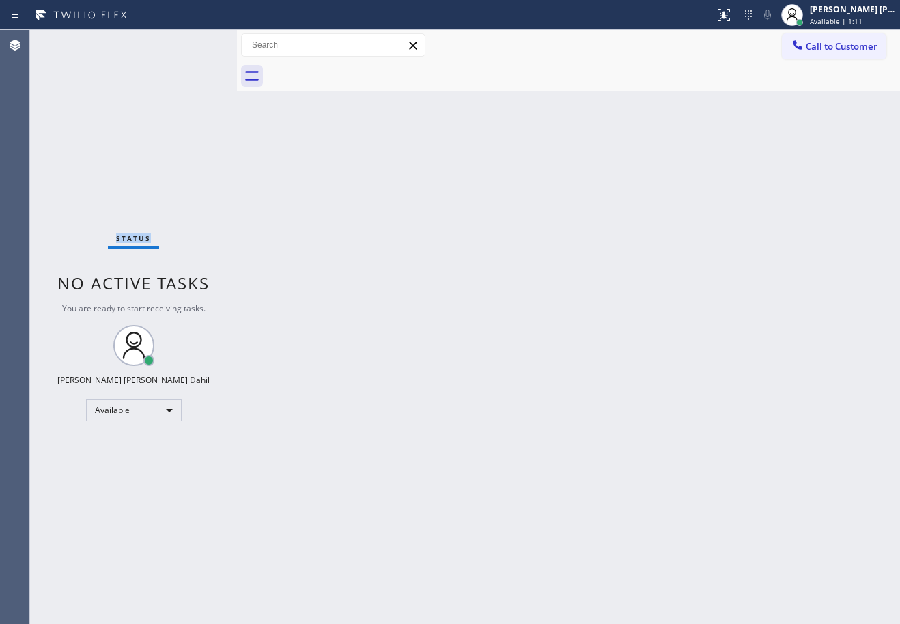
click at [72, 41] on div "Status No active tasks You are ready to start receiving tasks. [PERSON_NAME] [P…" at bounding box center [133, 327] width 207 height 594
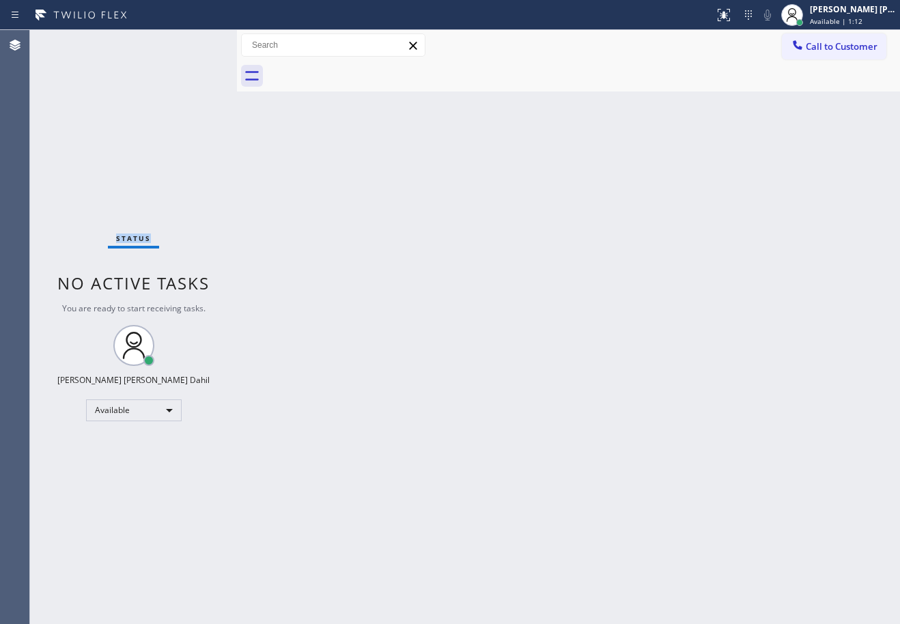
click at [72, 41] on div "Status No active tasks You are ready to start receiving tasks. [PERSON_NAME] [P…" at bounding box center [133, 327] width 207 height 594
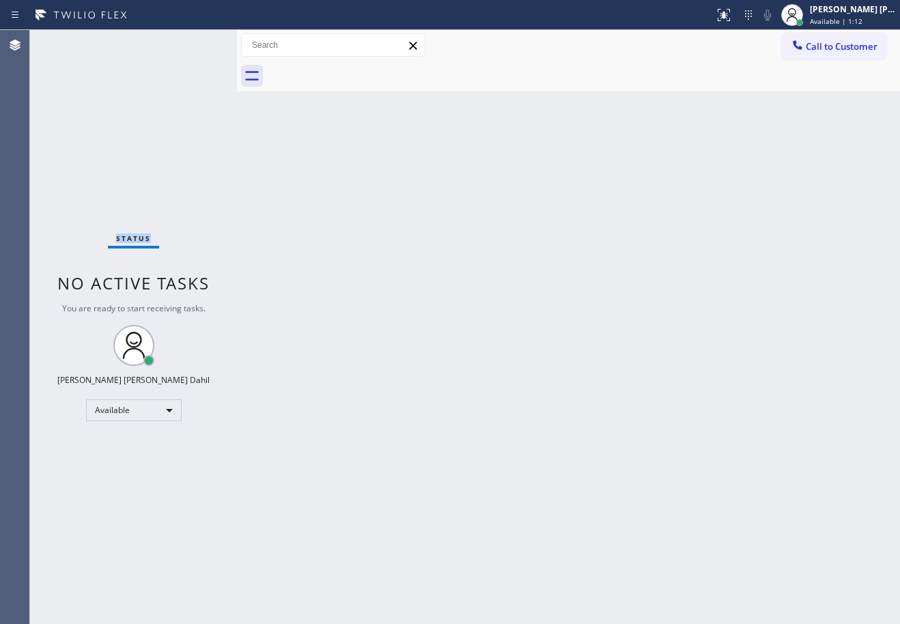
click at [72, 41] on div "Status No active tasks You are ready to start receiving tasks. [PERSON_NAME] [P…" at bounding box center [133, 327] width 207 height 594
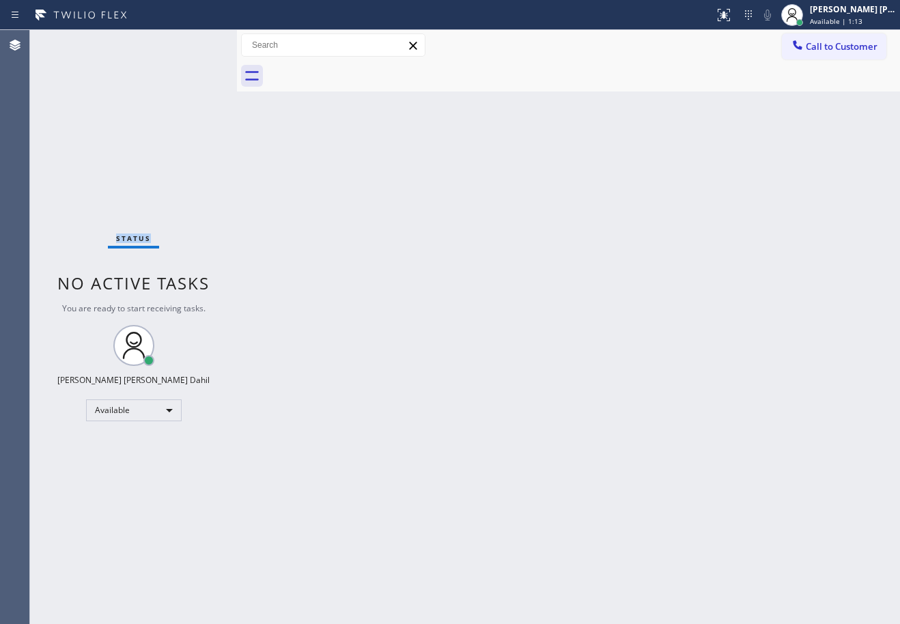
click at [72, 41] on div "Status No active tasks You are ready to start receiving tasks. [PERSON_NAME] [P…" at bounding box center [133, 327] width 207 height 594
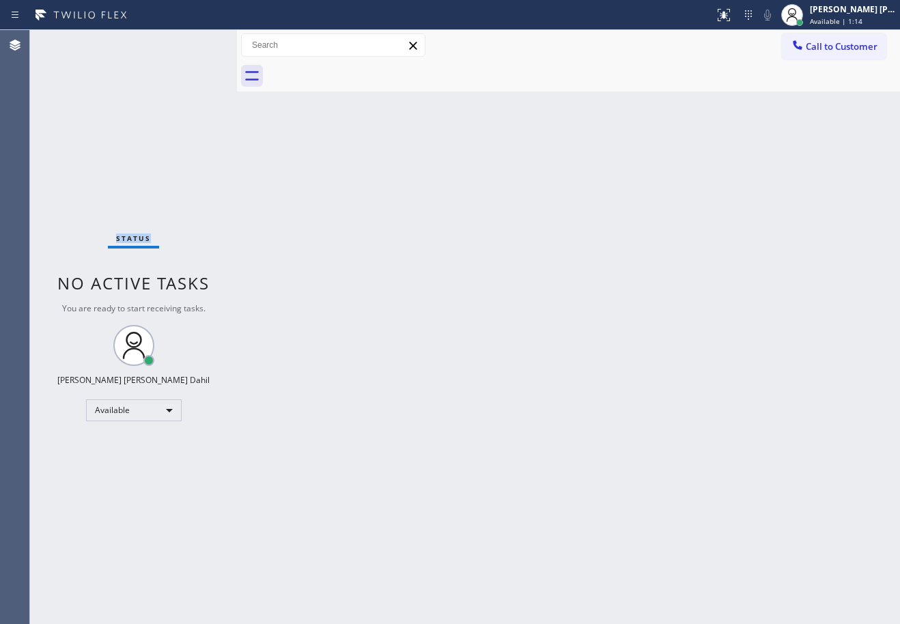
click at [72, 41] on div "Status No active tasks You are ready to start receiving tasks. [PERSON_NAME] [P…" at bounding box center [133, 327] width 207 height 594
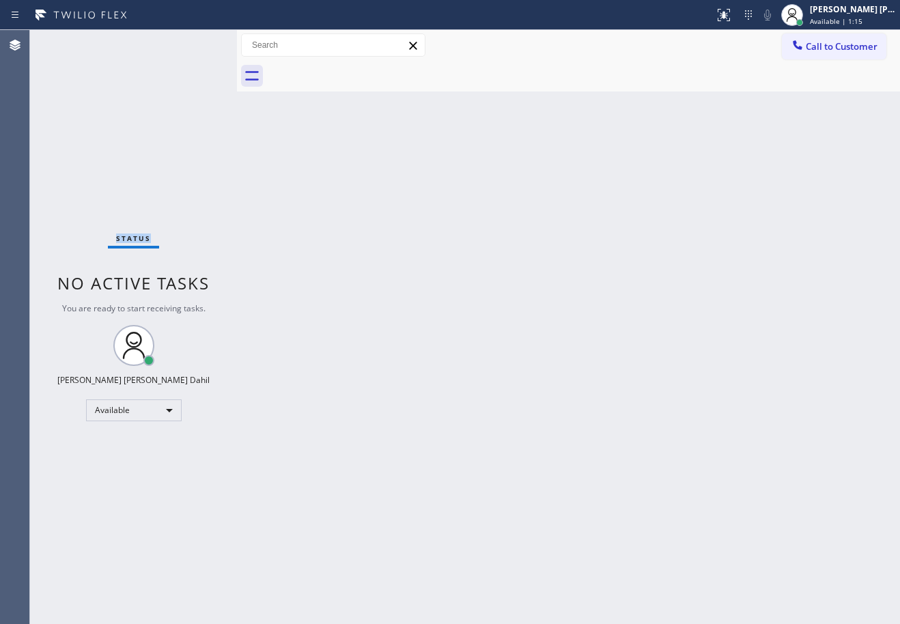
click at [72, 41] on div "Status No active tasks You are ready to start receiving tasks. [PERSON_NAME] [P…" at bounding box center [133, 327] width 207 height 594
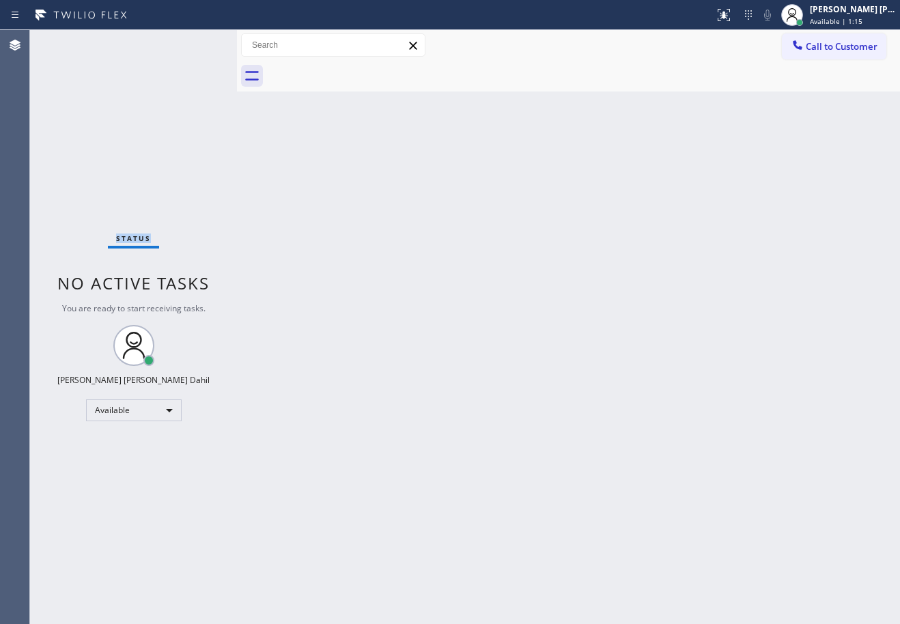
click at [72, 41] on div "Status No active tasks You are ready to start receiving tasks. [PERSON_NAME] [P…" at bounding box center [133, 327] width 207 height 594
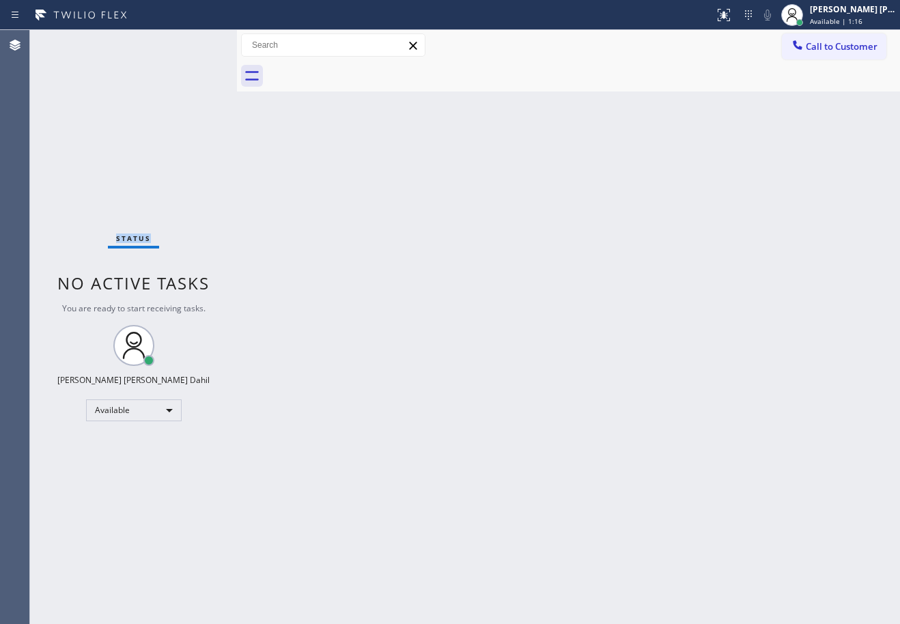
click at [72, 41] on div "Status No active tasks You are ready to start receiving tasks. [PERSON_NAME] [P…" at bounding box center [133, 327] width 207 height 594
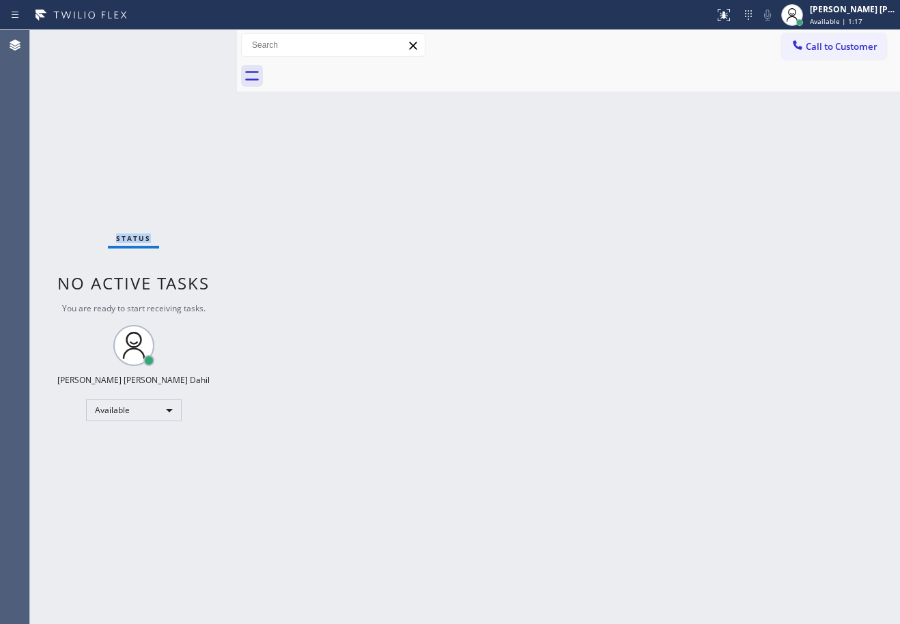
click at [72, 41] on div "Status No active tasks You are ready to start receiving tasks. [PERSON_NAME] [P…" at bounding box center [133, 327] width 207 height 594
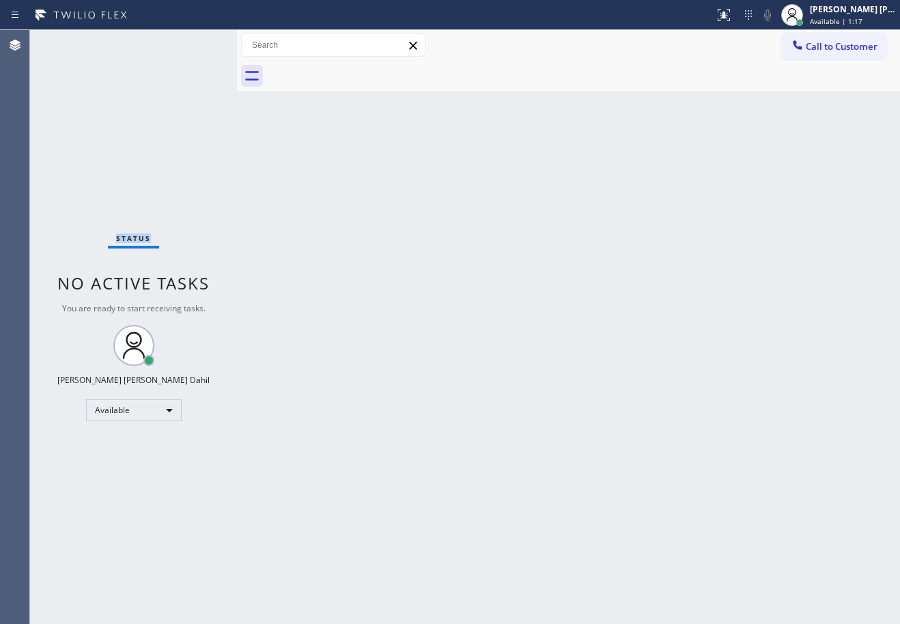
click at [72, 41] on div "Status No active tasks You are ready to start receiving tasks. [PERSON_NAME] [P…" at bounding box center [133, 327] width 207 height 594
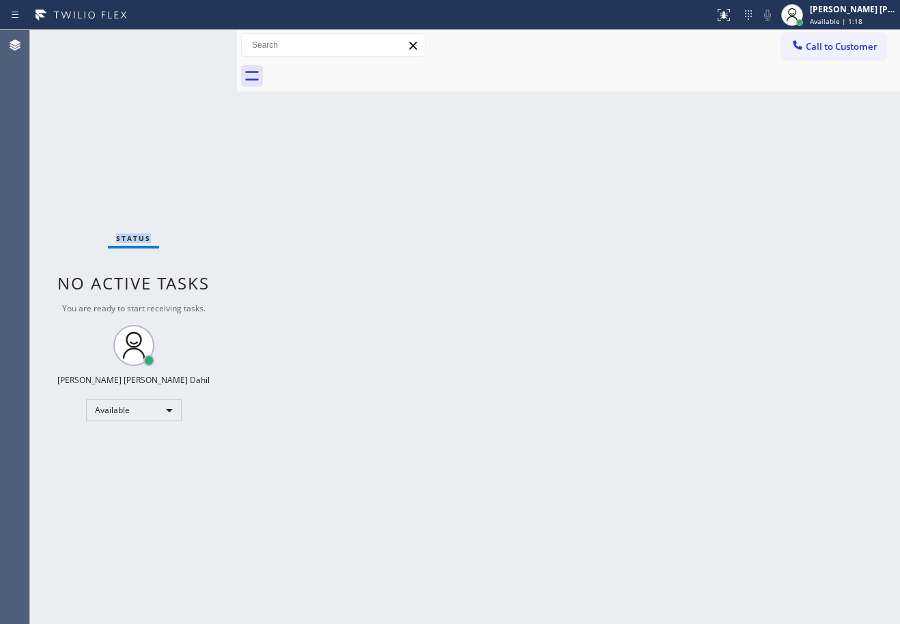
click at [72, 41] on div "Status No active tasks You are ready to start receiving tasks. [PERSON_NAME] [P…" at bounding box center [133, 327] width 207 height 594
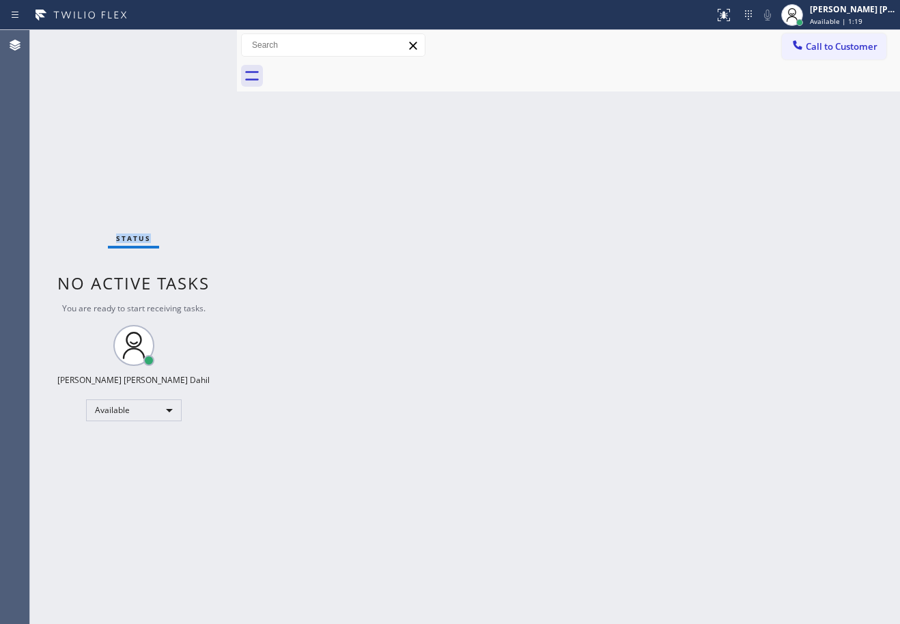
click at [72, 41] on div "Status No active tasks You are ready to start receiving tasks. [PERSON_NAME] [P…" at bounding box center [133, 327] width 207 height 594
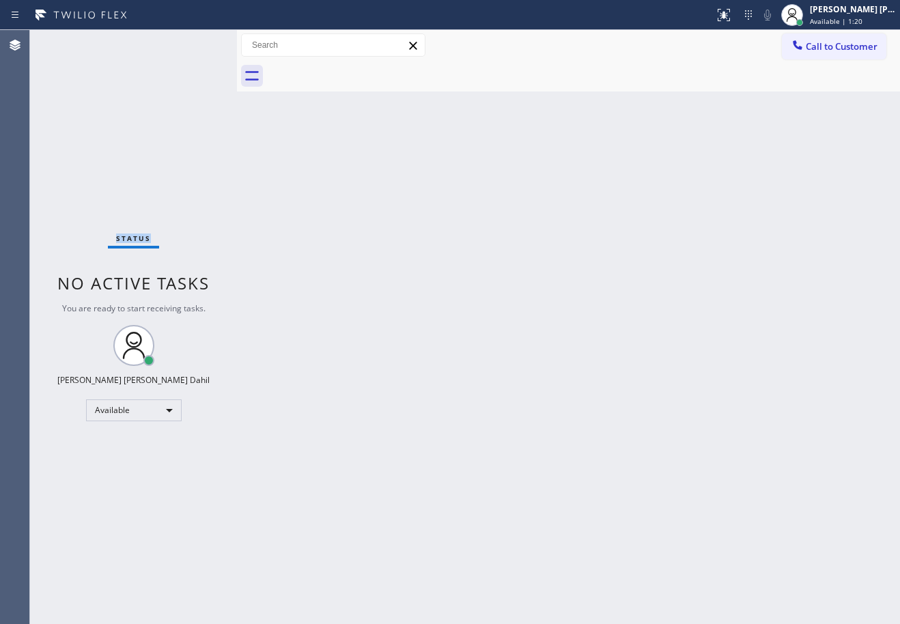
click at [72, 41] on div "Status No active tasks You are ready to start receiving tasks. [PERSON_NAME] [P…" at bounding box center [133, 327] width 207 height 594
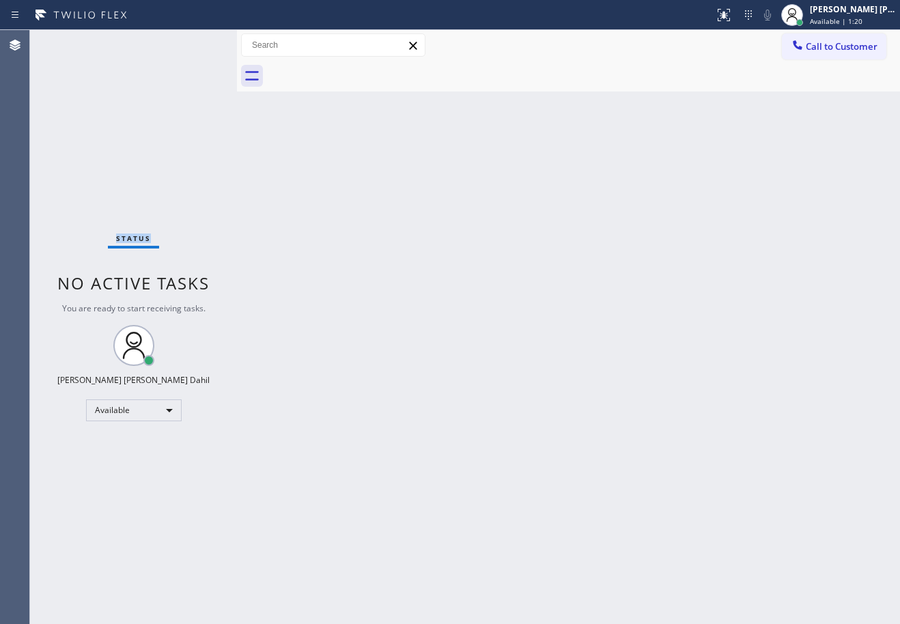
click at [72, 41] on div "Status No active tasks You are ready to start receiving tasks. [PERSON_NAME] [P…" at bounding box center [133, 327] width 207 height 594
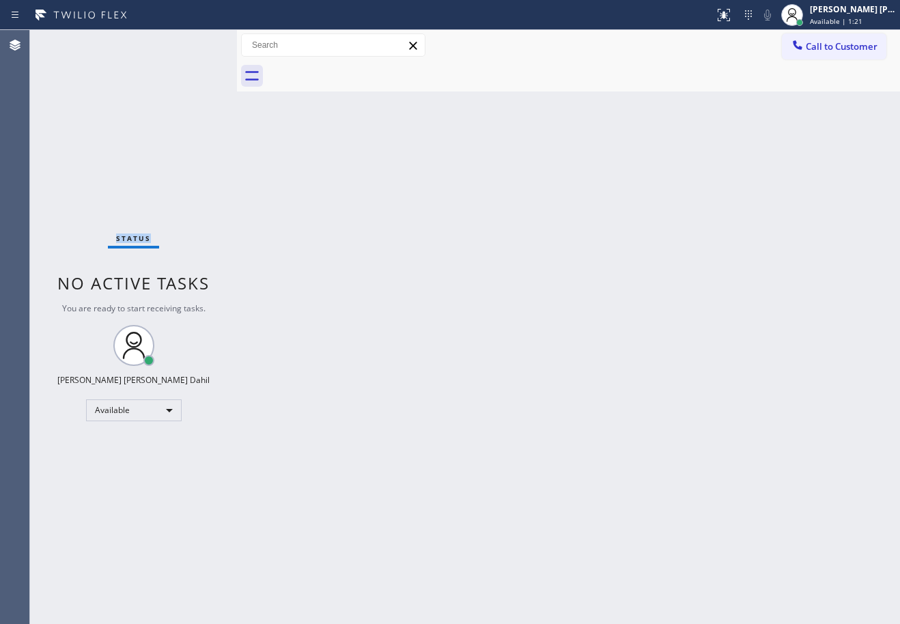
click at [72, 41] on div "Status No active tasks You are ready to start receiving tasks. [PERSON_NAME] [P…" at bounding box center [133, 327] width 207 height 594
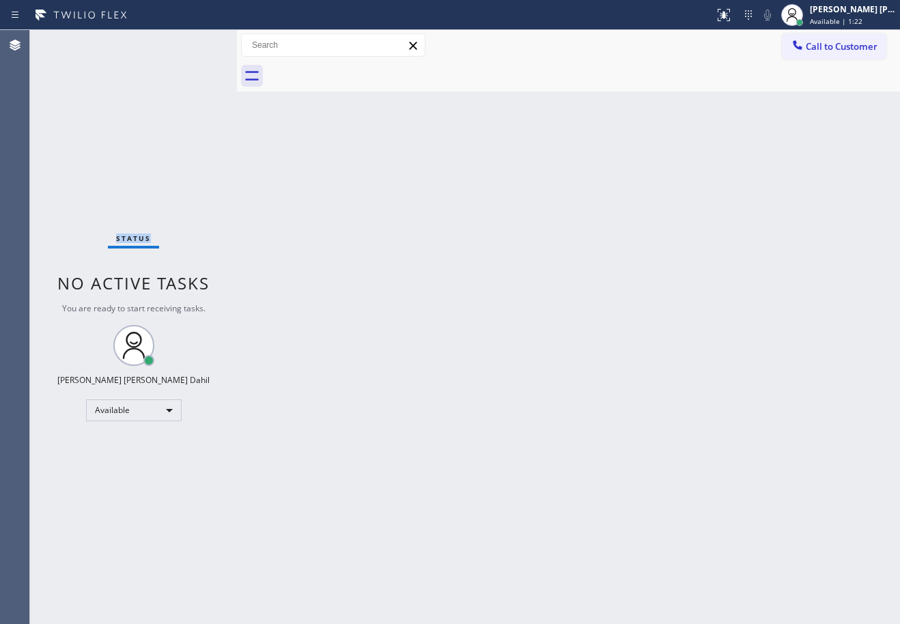
click at [72, 41] on div "Status No active tasks You are ready to start receiving tasks. [PERSON_NAME] [P…" at bounding box center [133, 327] width 207 height 594
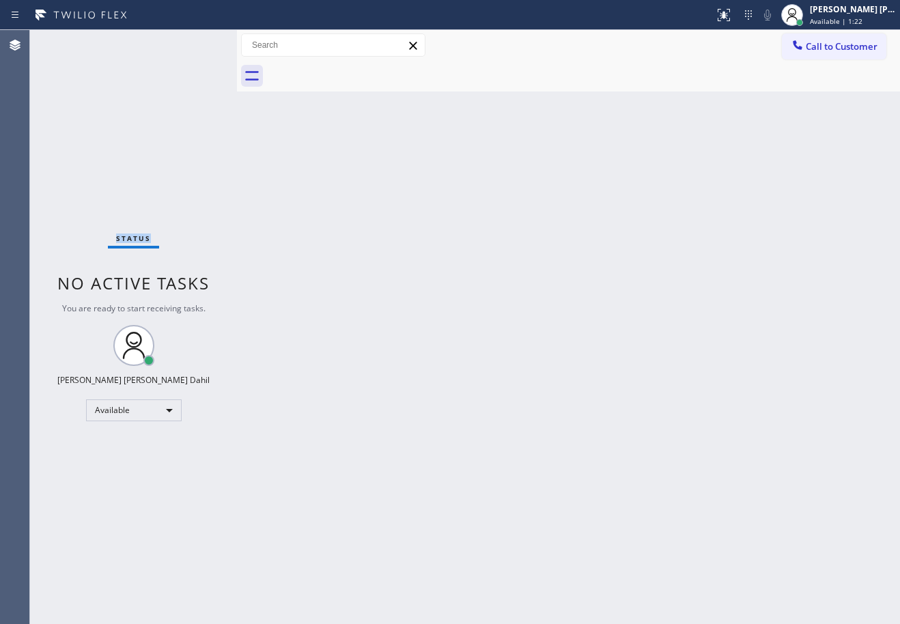
click at [72, 41] on div "Status No active tasks You are ready to start receiving tasks. [PERSON_NAME] [P…" at bounding box center [133, 327] width 207 height 594
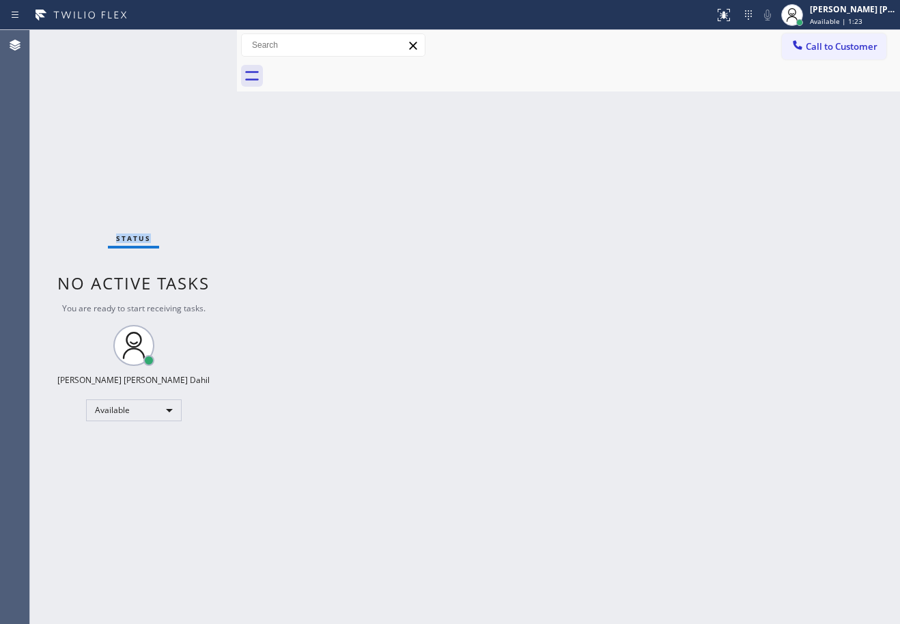
click at [72, 41] on div "Status No active tasks You are ready to start receiving tasks. [PERSON_NAME] [P…" at bounding box center [133, 327] width 207 height 594
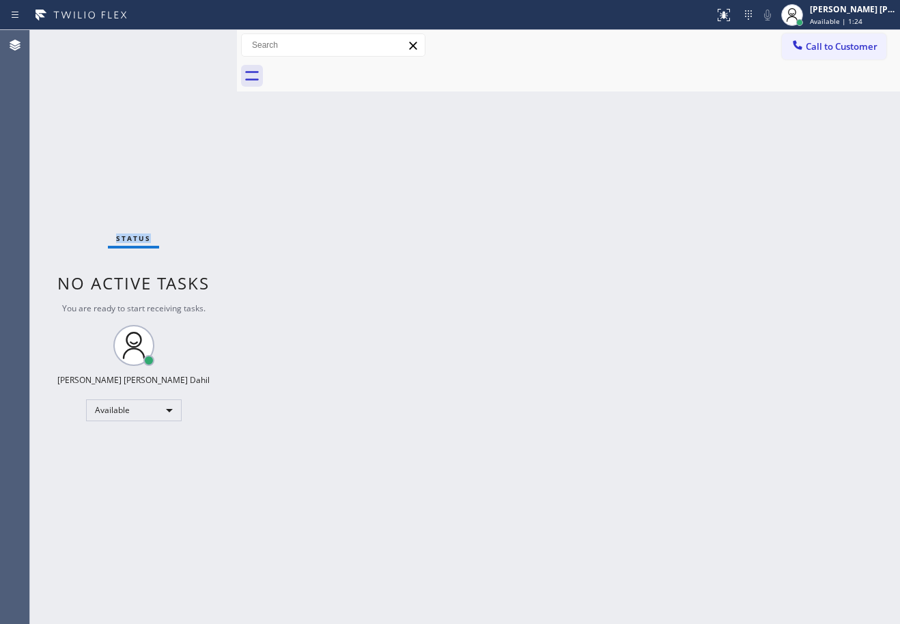
click at [72, 41] on div "Status No active tasks You are ready to start receiving tasks. [PERSON_NAME] [P…" at bounding box center [133, 327] width 207 height 594
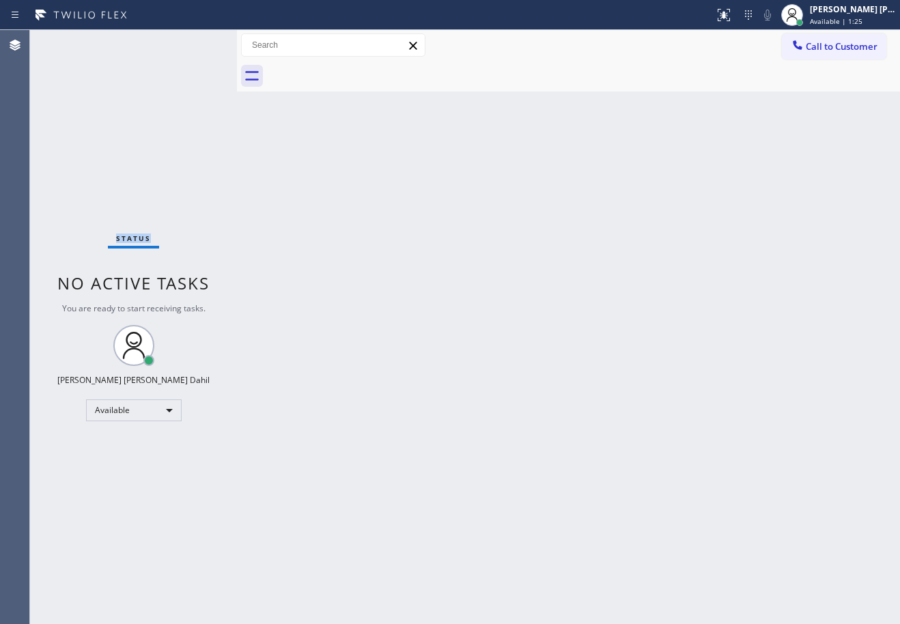
click at [72, 41] on div "Status No active tasks You are ready to start receiving tasks. [PERSON_NAME] [P…" at bounding box center [133, 327] width 207 height 594
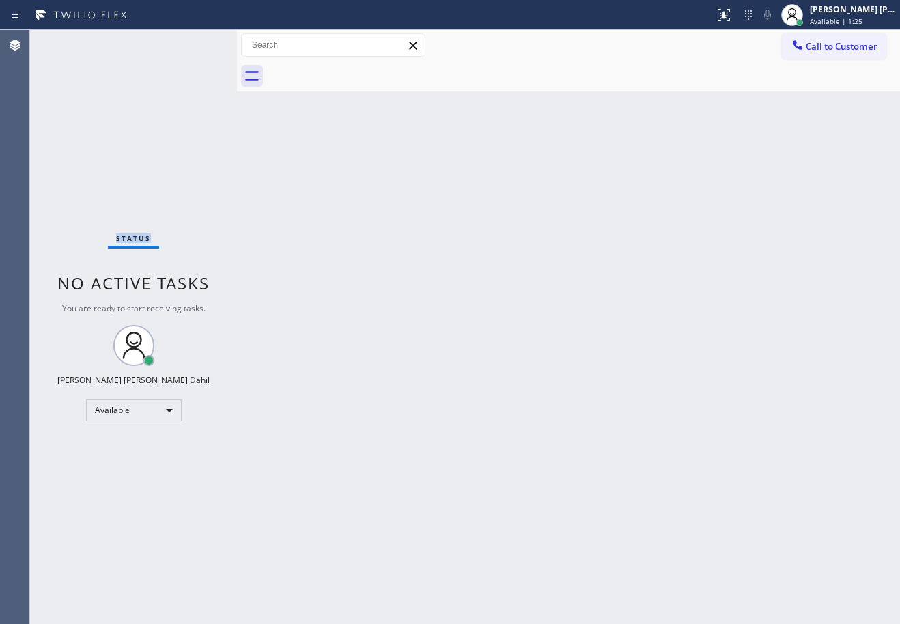
click at [72, 41] on div "Status No active tasks You are ready to start receiving tasks. [PERSON_NAME] [P…" at bounding box center [133, 327] width 207 height 594
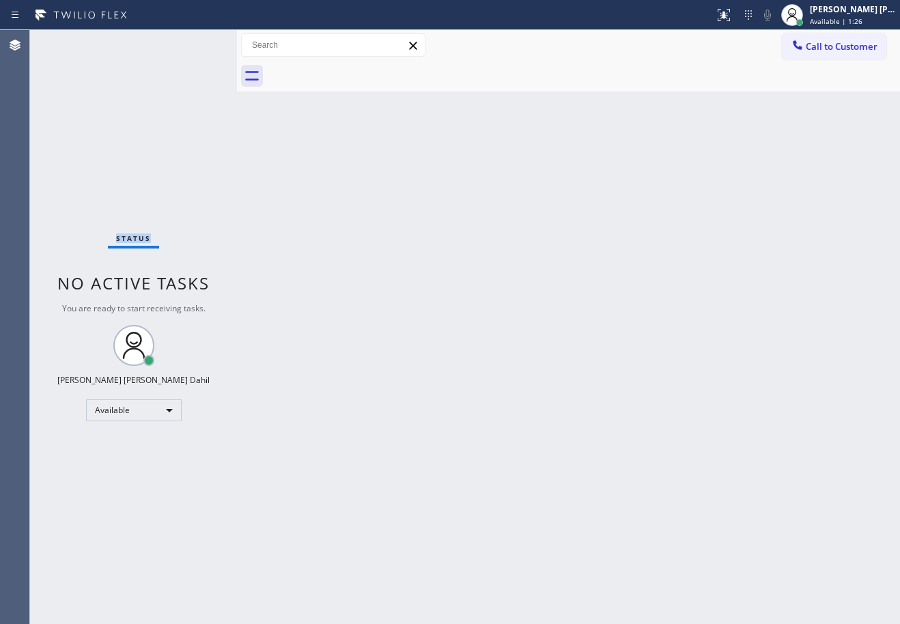
click at [72, 41] on div "Status No active tasks You are ready to start receiving tasks. [PERSON_NAME] [P…" at bounding box center [133, 327] width 207 height 594
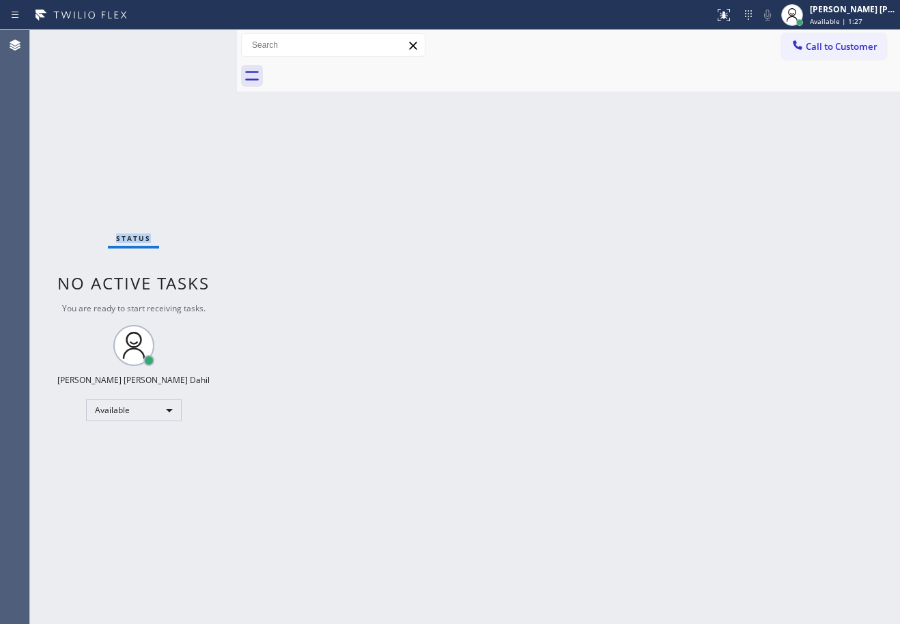
click at [72, 41] on div "Status No active tasks You are ready to start receiving tasks. [PERSON_NAME] [P…" at bounding box center [133, 327] width 207 height 594
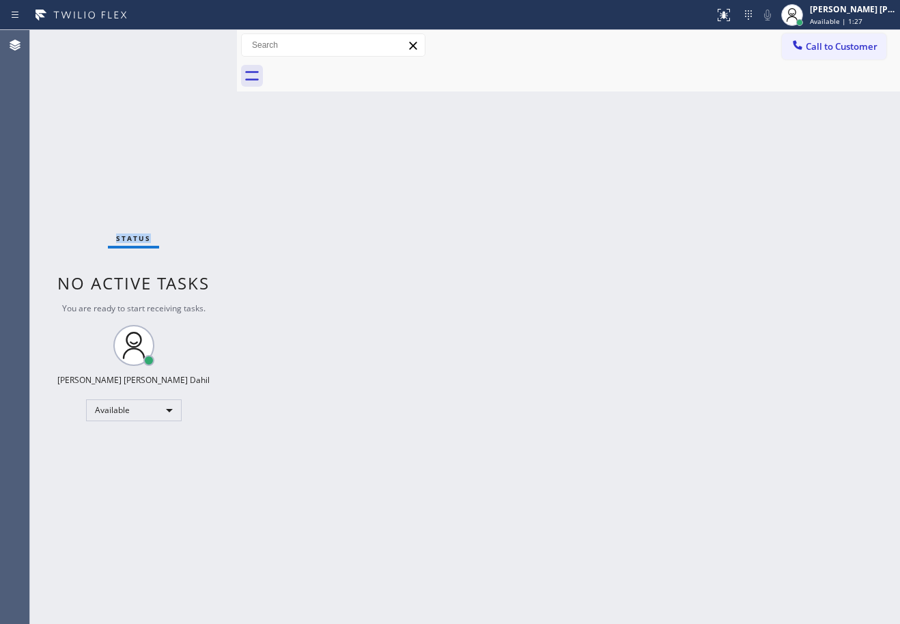
click at [72, 41] on div "Status No active tasks You are ready to start receiving tasks. [PERSON_NAME] [P…" at bounding box center [133, 327] width 207 height 594
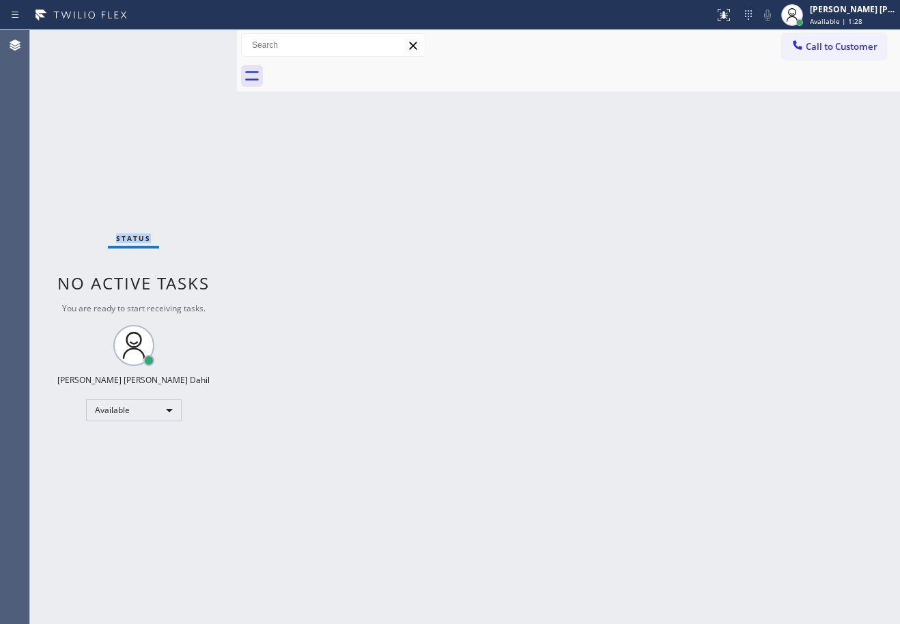
click at [72, 41] on div "Status No active tasks You are ready to start receiving tasks. [PERSON_NAME] [P…" at bounding box center [133, 327] width 207 height 594
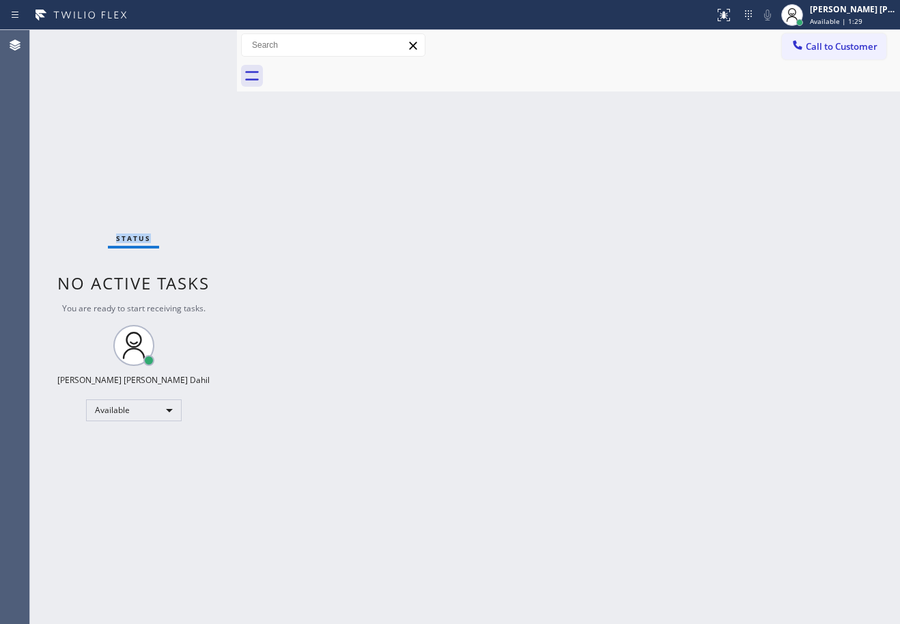
click at [72, 41] on div "Status No active tasks You are ready to start receiving tasks. [PERSON_NAME] [P…" at bounding box center [133, 327] width 207 height 594
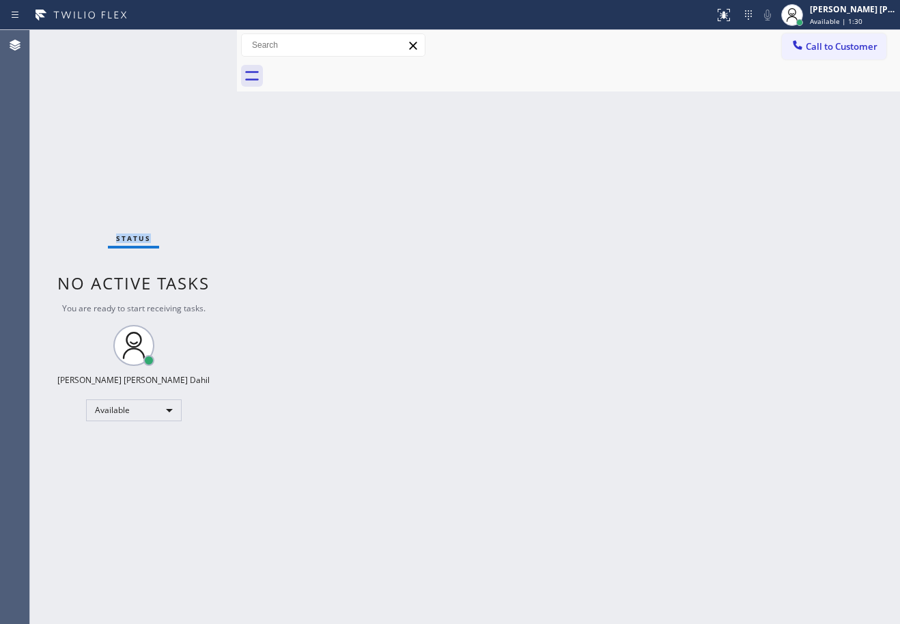
click at [72, 41] on div "Status No active tasks You are ready to start receiving tasks. [PERSON_NAME] [P…" at bounding box center [133, 327] width 207 height 594
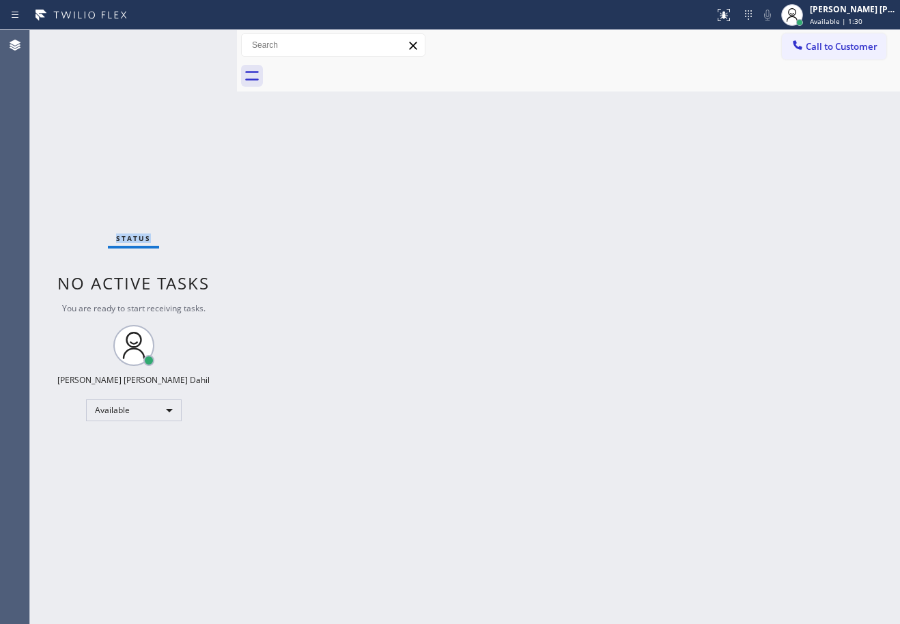
click at [72, 41] on div "Status No active tasks You are ready to start receiving tasks. [PERSON_NAME] [P…" at bounding box center [133, 327] width 207 height 594
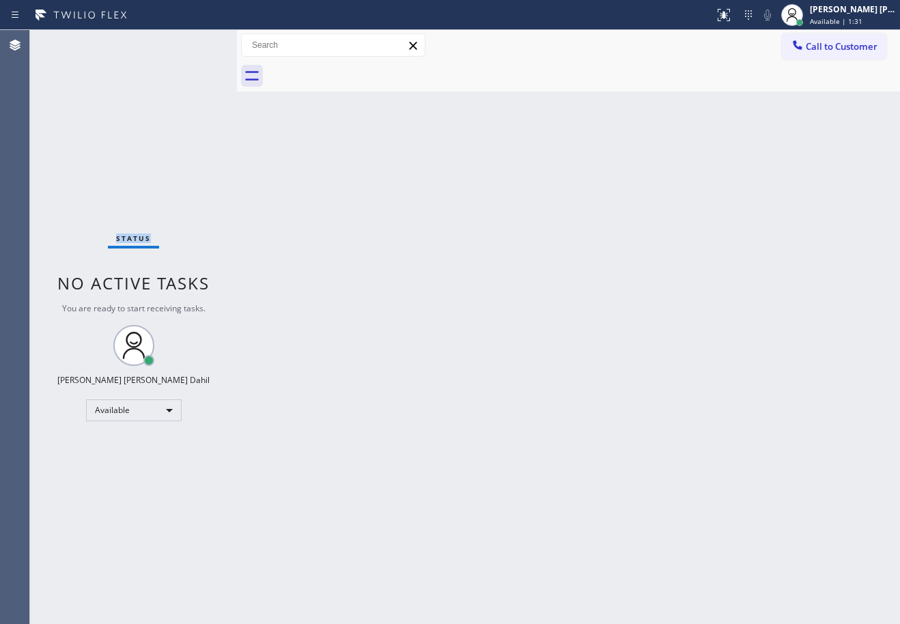
click at [72, 41] on div "Status No active tasks You are ready to start receiving tasks. [PERSON_NAME] [P…" at bounding box center [133, 327] width 207 height 594
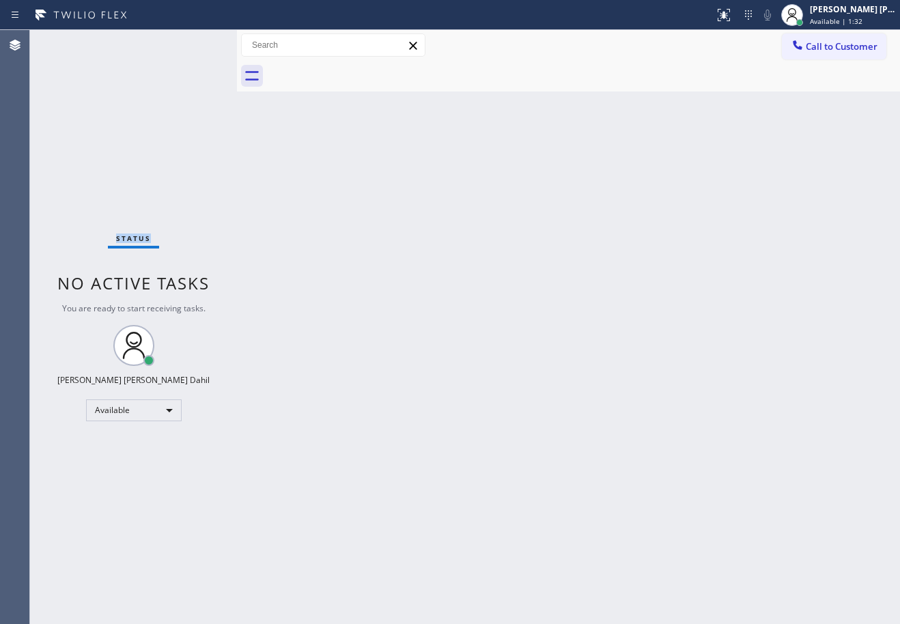
click at [72, 41] on div "Status No active tasks You are ready to start receiving tasks. [PERSON_NAME] [P…" at bounding box center [133, 327] width 207 height 594
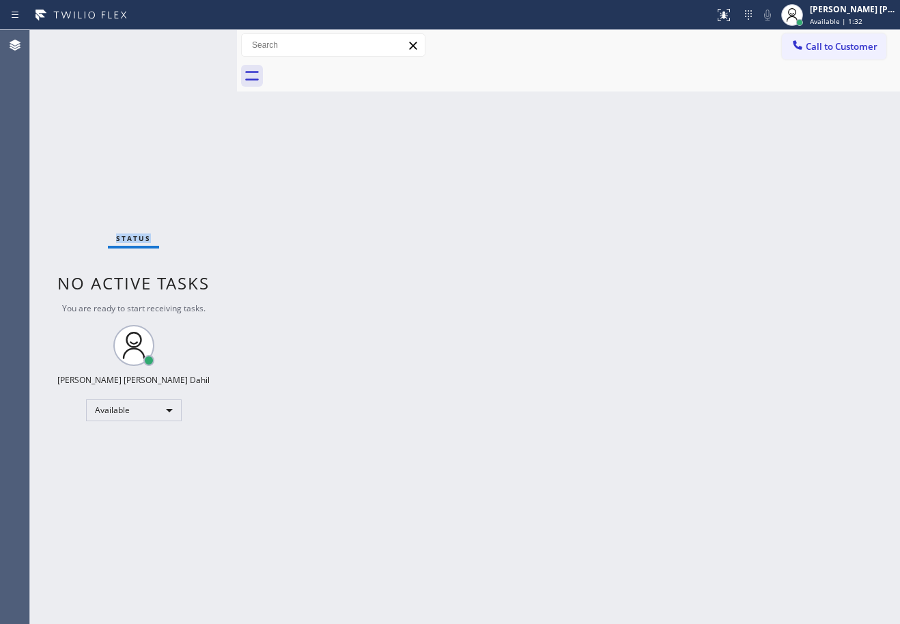
click at [72, 41] on div "Status No active tasks You are ready to start receiving tasks. [PERSON_NAME] [P…" at bounding box center [133, 327] width 207 height 594
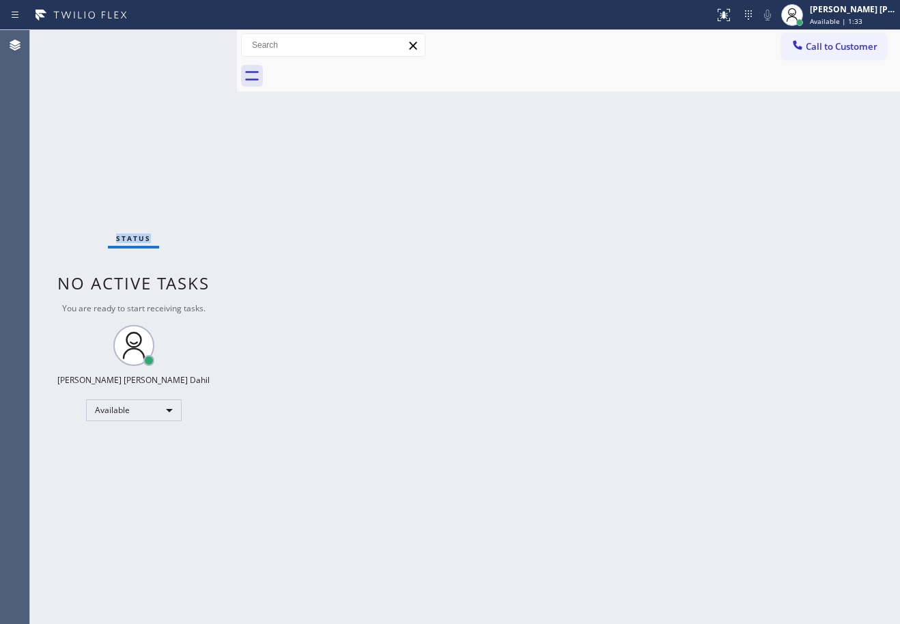
click at [72, 41] on div "Status No active tasks You are ready to start receiving tasks. [PERSON_NAME] [P…" at bounding box center [133, 327] width 207 height 594
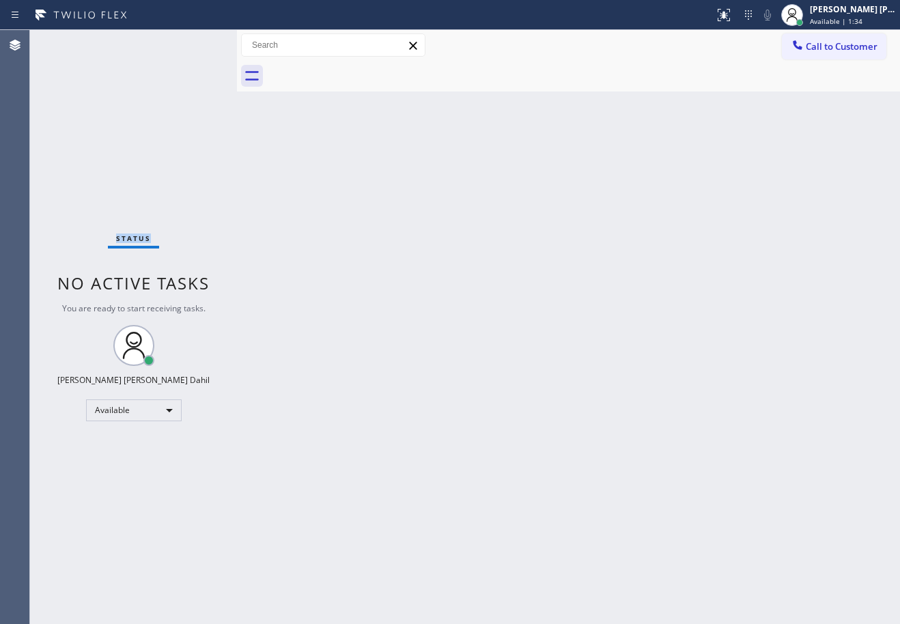
click at [72, 41] on div "Status No active tasks You are ready to start receiving tasks. [PERSON_NAME] [P…" at bounding box center [133, 327] width 207 height 594
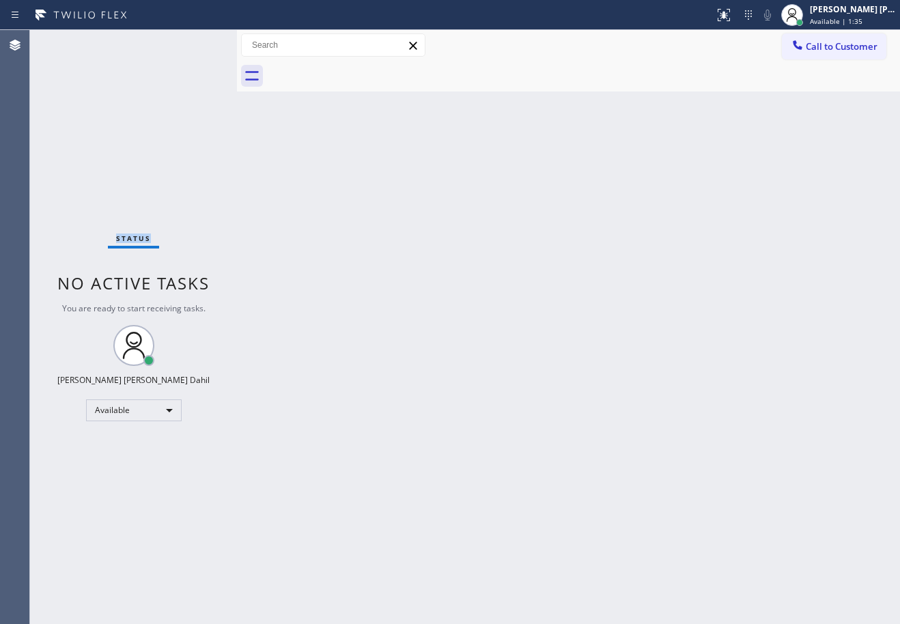
click at [72, 41] on div "Status No active tasks You are ready to start receiving tasks. [PERSON_NAME] [P…" at bounding box center [133, 327] width 207 height 594
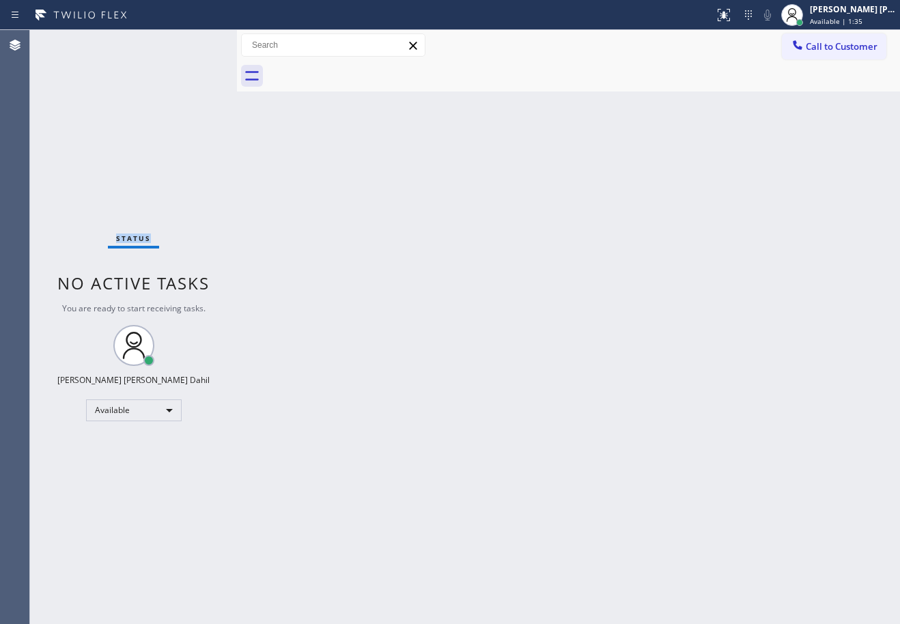
click at [72, 41] on div "Status No active tasks You are ready to start receiving tasks. [PERSON_NAME] [P…" at bounding box center [133, 327] width 207 height 594
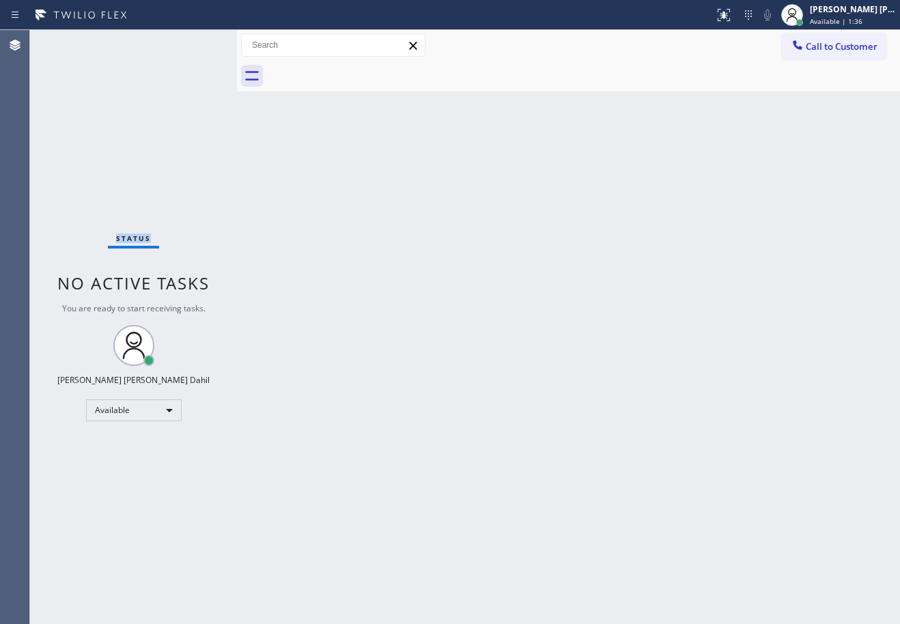
click at [72, 41] on div "Status No active tasks You are ready to start receiving tasks. [PERSON_NAME] [P…" at bounding box center [133, 327] width 207 height 594
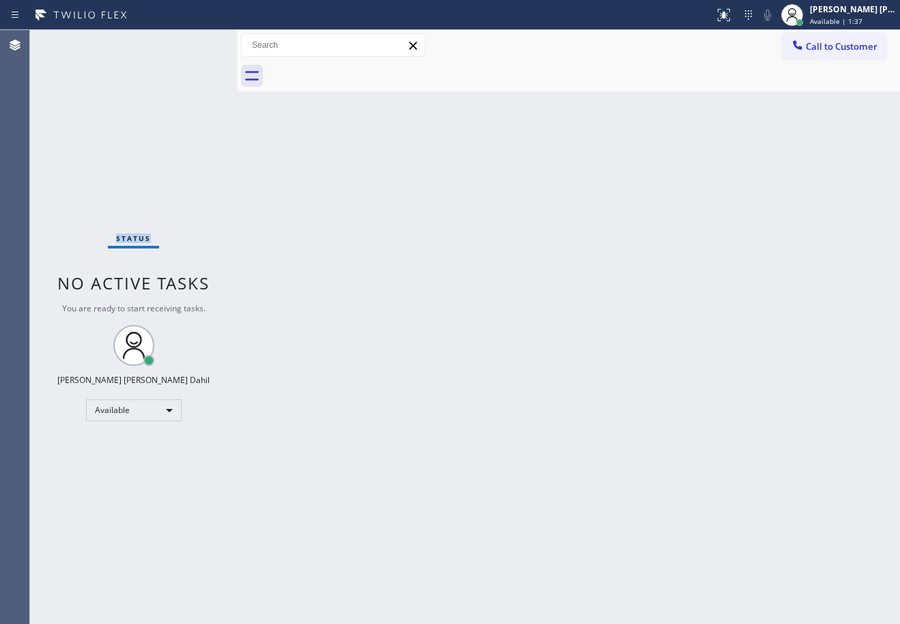
click at [72, 41] on div "Status No active tasks You are ready to start receiving tasks. [PERSON_NAME] [P…" at bounding box center [133, 327] width 207 height 594
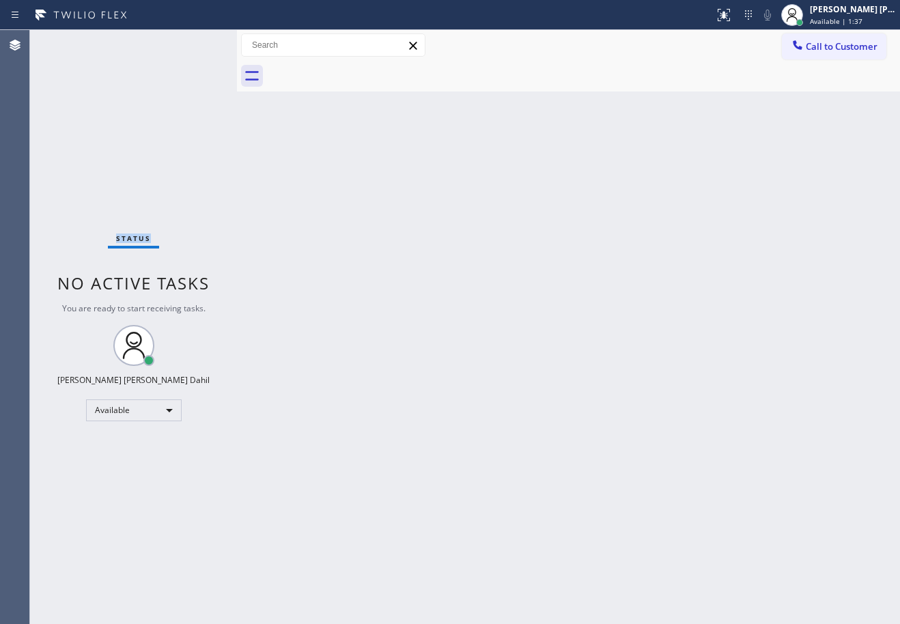
click at [72, 41] on div "Status No active tasks You are ready to start receiving tasks. [PERSON_NAME] [P…" at bounding box center [133, 327] width 207 height 594
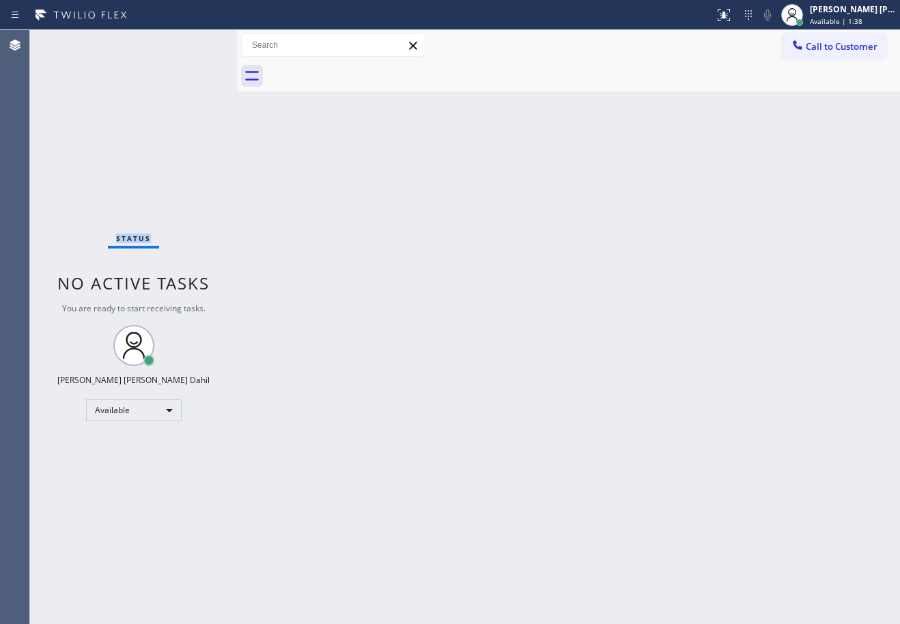
click at [72, 41] on div "Status No active tasks You are ready to start receiving tasks. [PERSON_NAME] [P…" at bounding box center [133, 327] width 207 height 594
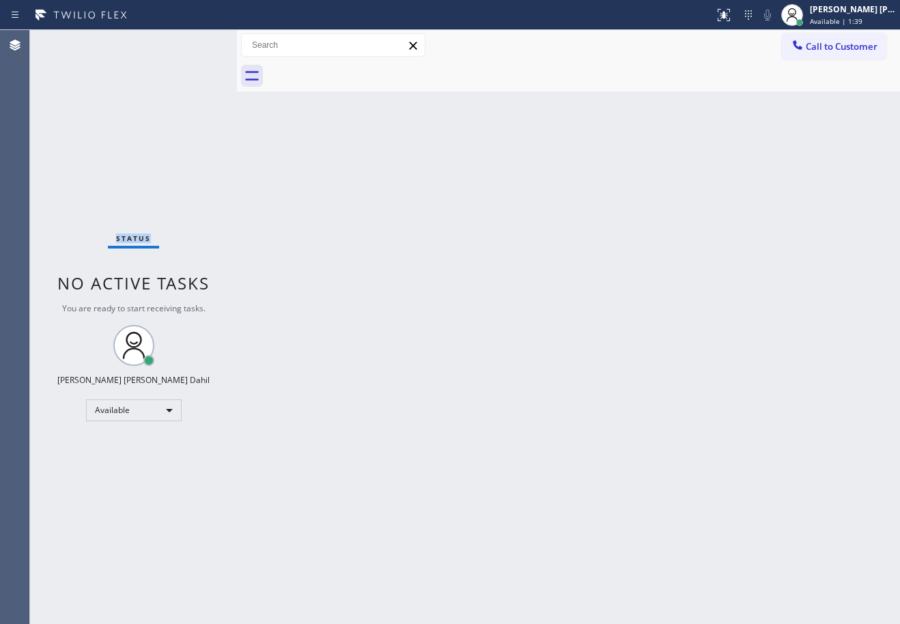
click at [72, 41] on div "Status No active tasks You are ready to start receiving tasks. [PERSON_NAME] [P…" at bounding box center [133, 327] width 207 height 594
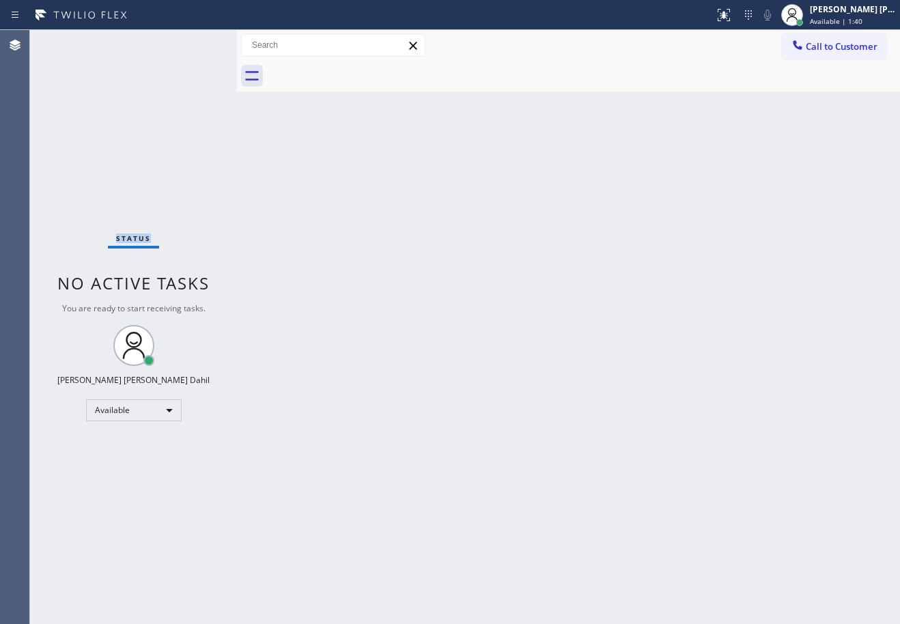
click at [72, 41] on div "Status No active tasks You are ready to start receiving tasks. [PERSON_NAME] [P…" at bounding box center [133, 327] width 207 height 594
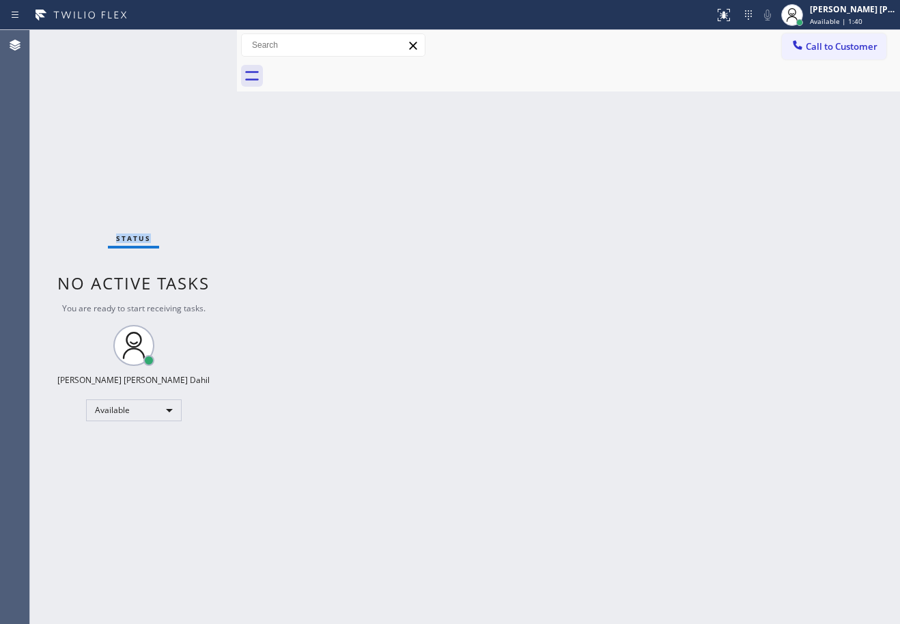
click at [72, 41] on div "Status No active tasks You are ready to start receiving tasks. [PERSON_NAME] [P…" at bounding box center [133, 327] width 207 height 594
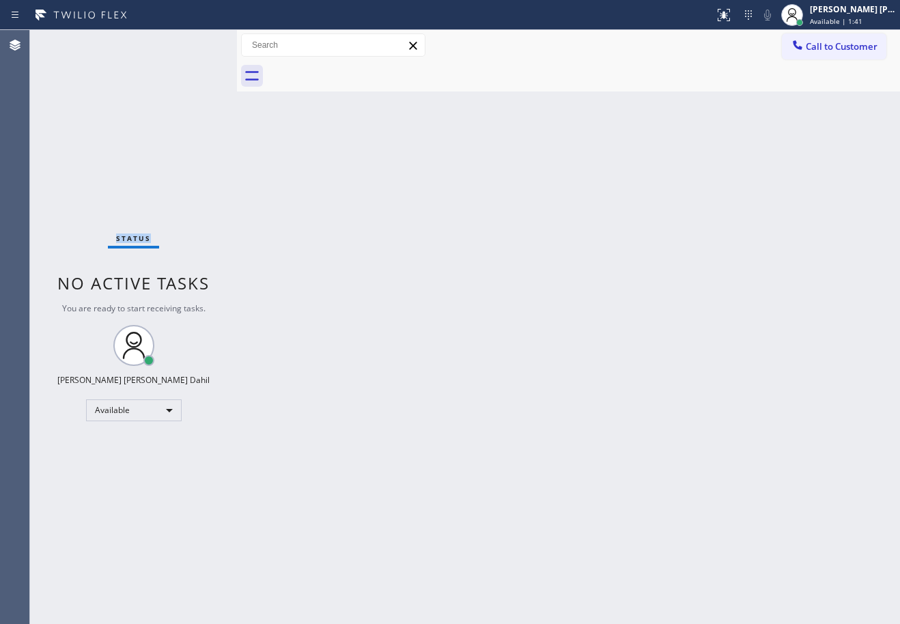
click at [72, 41] on div "Status No active tasks You are ready to start receiving tasks. [PERSON_NAME] [P…" at bounding box center [133, 327] width 207 height 594
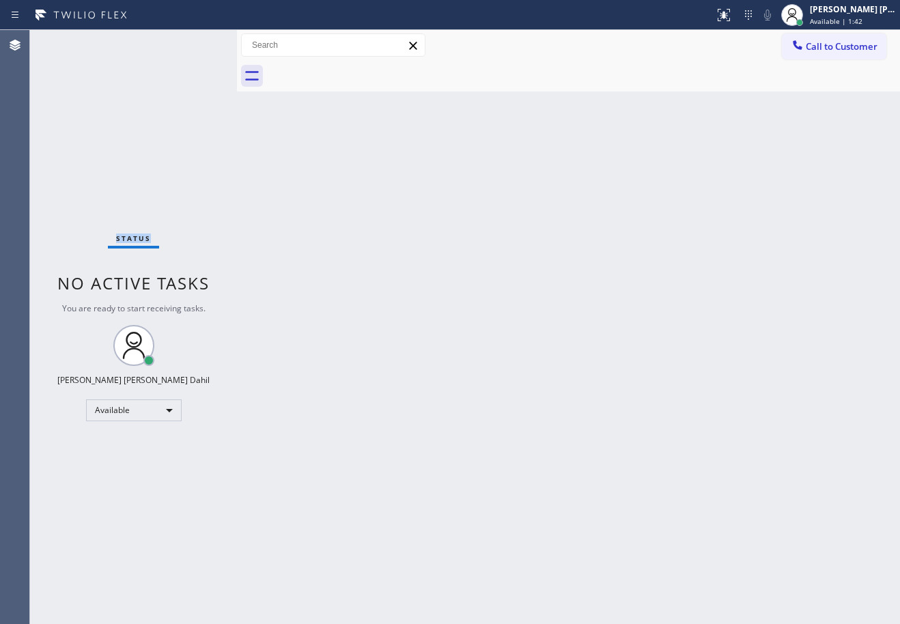
click at [72, 41] on div "Status No active tasks You are ready to start receiving tasks. [PERSON_NAME] [P…" at bounding box center [133, 327] width 207 height 594
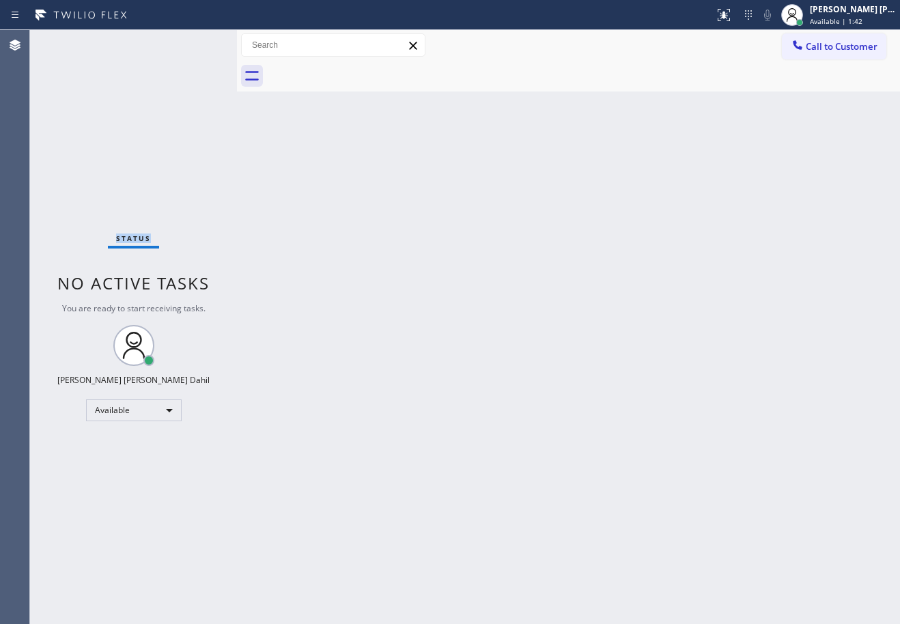
click at [72, 41] on div "Status No active tasks You are ready to start receiving tasks. [PERSON_NAME] [P…" at bounding box center [133, 327] width 207 height 594
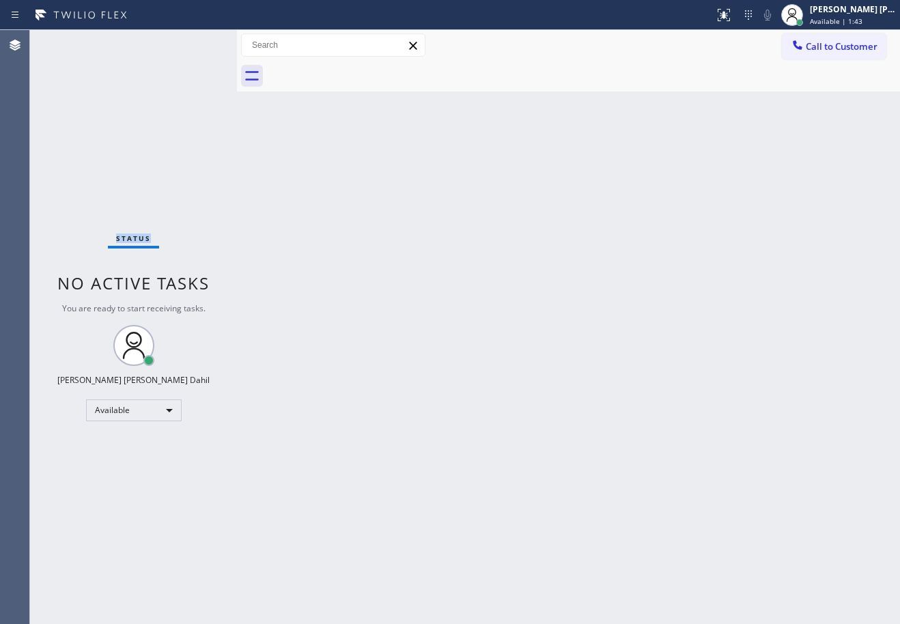
click at [72, 41] on div "Status No active tasks You are ready to start receiving tasks. [PERSON_NAME] [P…" at bounding box center [133, 327] width 207 height 594
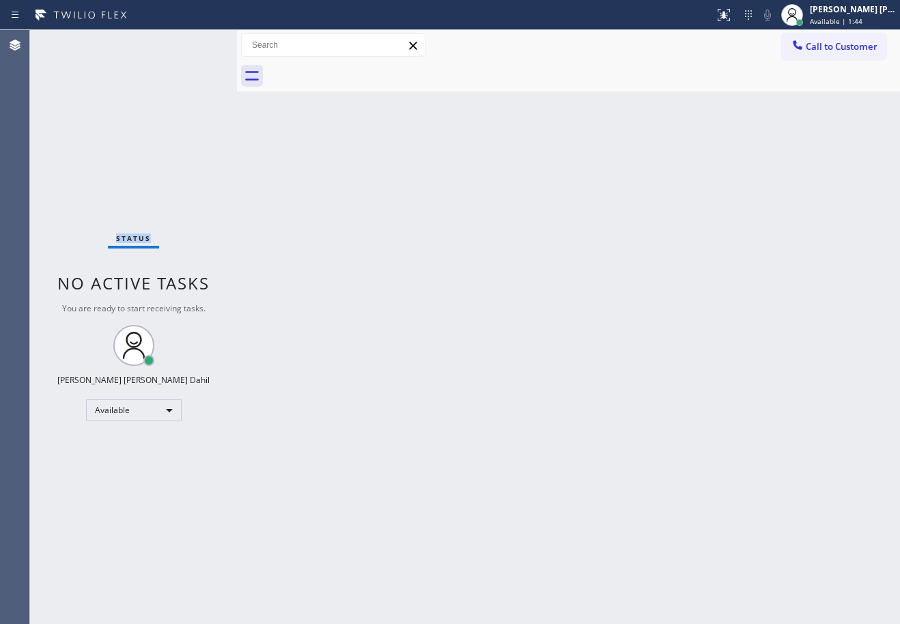
click at [72, 41] on div "Status No active tasks You are ready to start receiving tasks. [PERSON_NAME] [P…" at bounding box center [133, 327] width 207 height 594
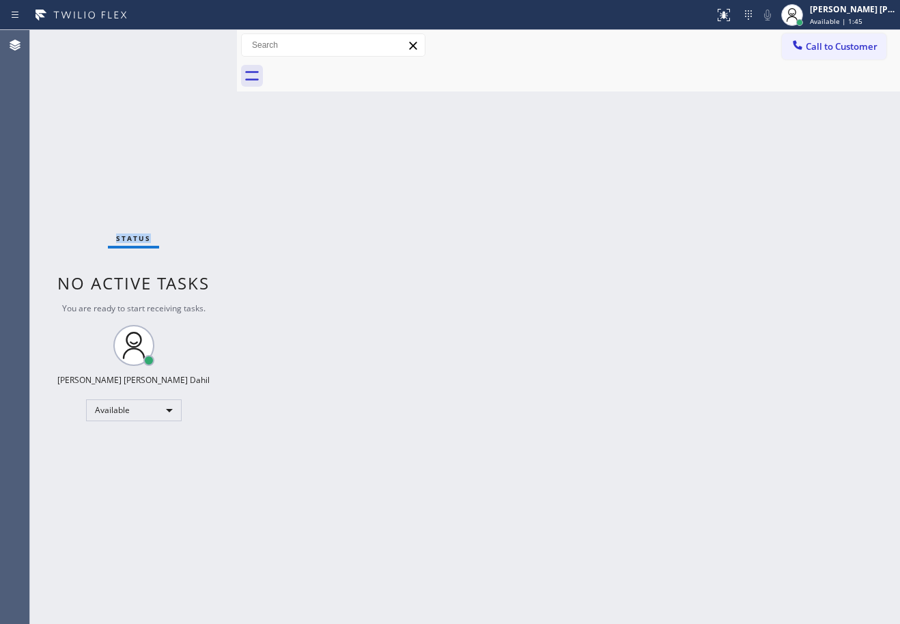
click at [72, 41] on div "Status No active tasks You are ready to start receiving tasks. [PERSON_NAME] [P…" at bounding box center [133, 327] width 207 height 594
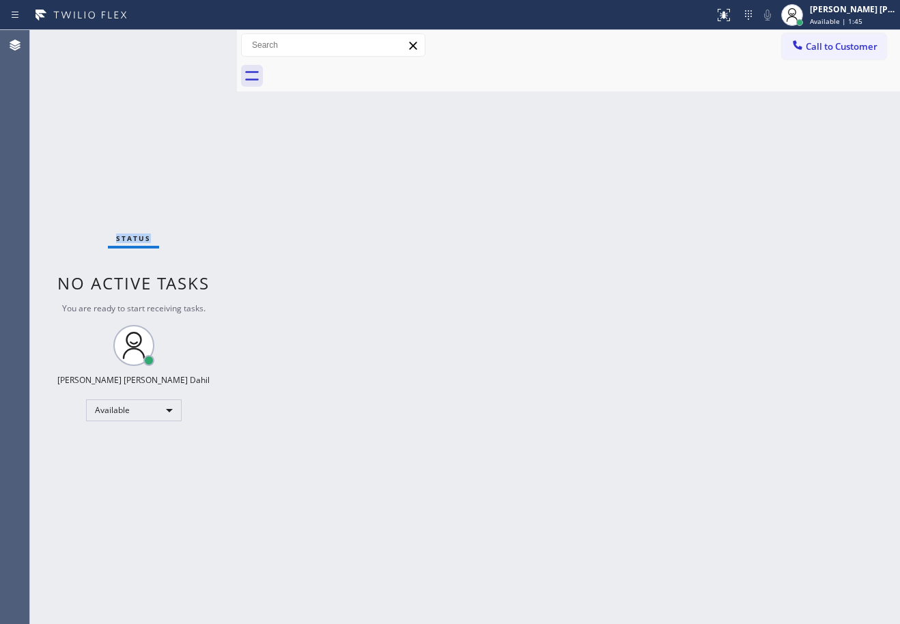
click at [72, 41] on div "Status No active tasks You are ready to start receiving tasks. [PERSON_NAME] [P…" at bounding box center [133, 327] width 207 height 594
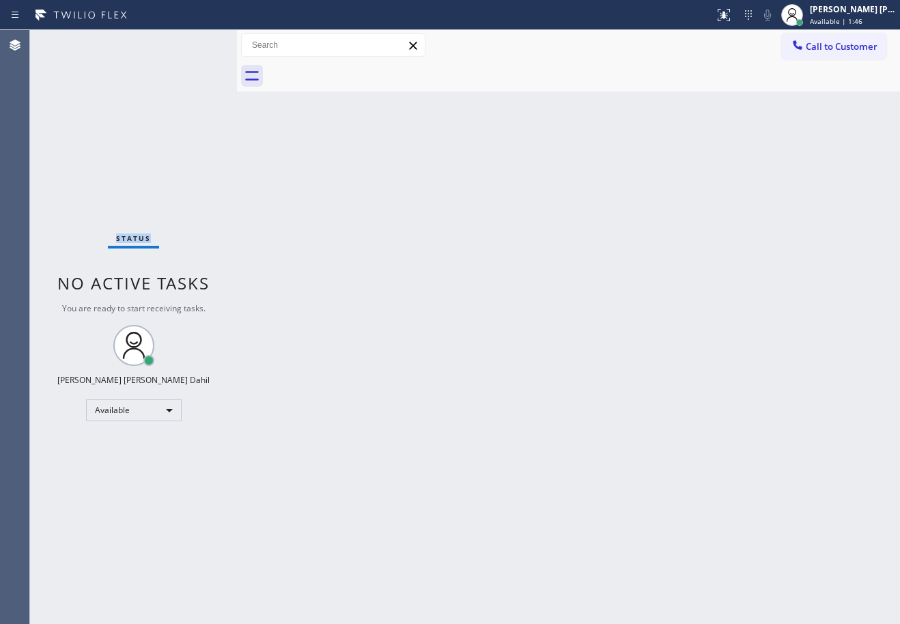
click at [72, 41] on div "Status No active tasks You are ready to start receiving tasks. [PERSON_NAME] [P…" at bounding box center [133, 327] width 207 height 594
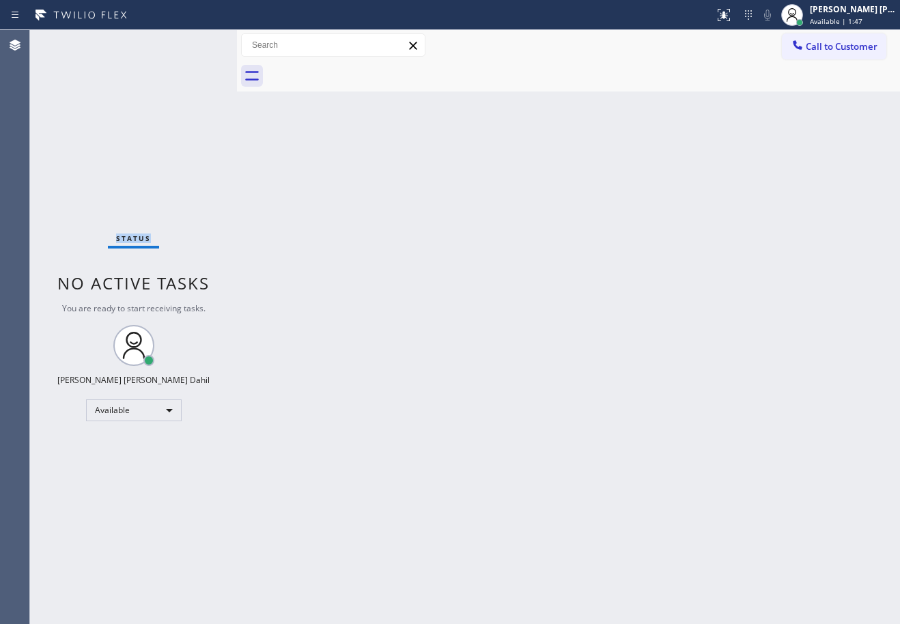
click at [72, 41] on div "Status No active tasks You are ready to start receiving tasks. [PERSON_NAME] [P…" at bounding box center [133, 327] width 207 height 594
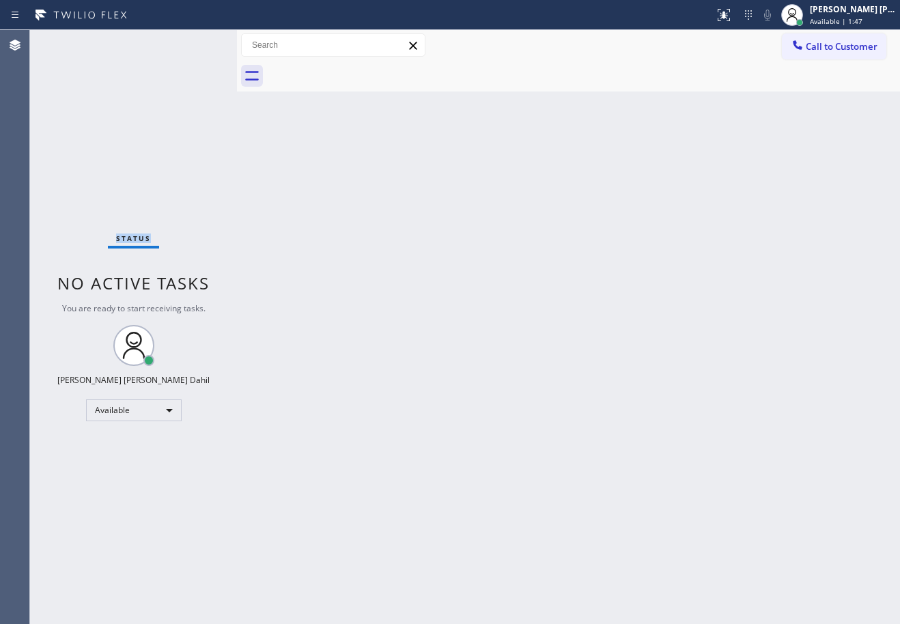
click at [72, 41] on div "Status No active tasks You are ready to start receiving tasks. [PERSON_NAME] [P…" at bounding box center [133, 327] width 207 height 594
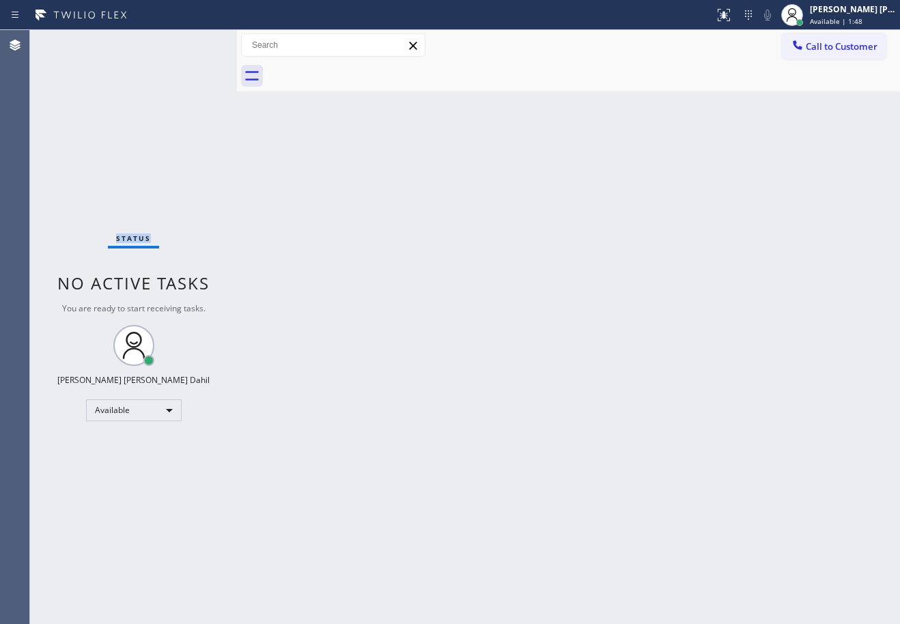
click at [72, 41] on div "Status No active tasks You are ready to start receiving tasks. [PERSON_NAME] [P…" at bounding box center [133, 327] width 207 height 594
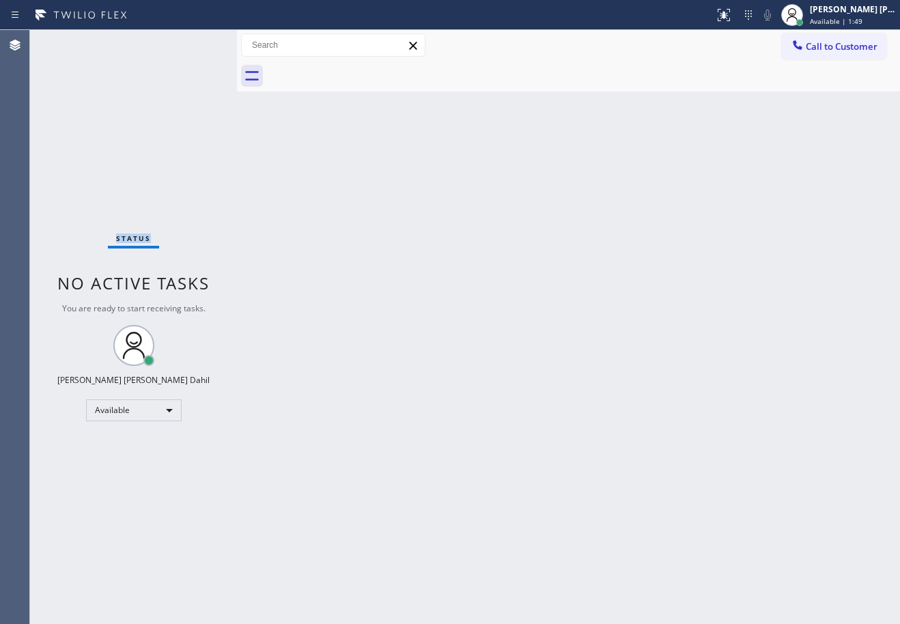
click at [72, 41] on div "Status No active tasks You are ready to start receiving tasks. [PERSON_NAME] [P…" at bounding box center [133, 327] width 207 height 594
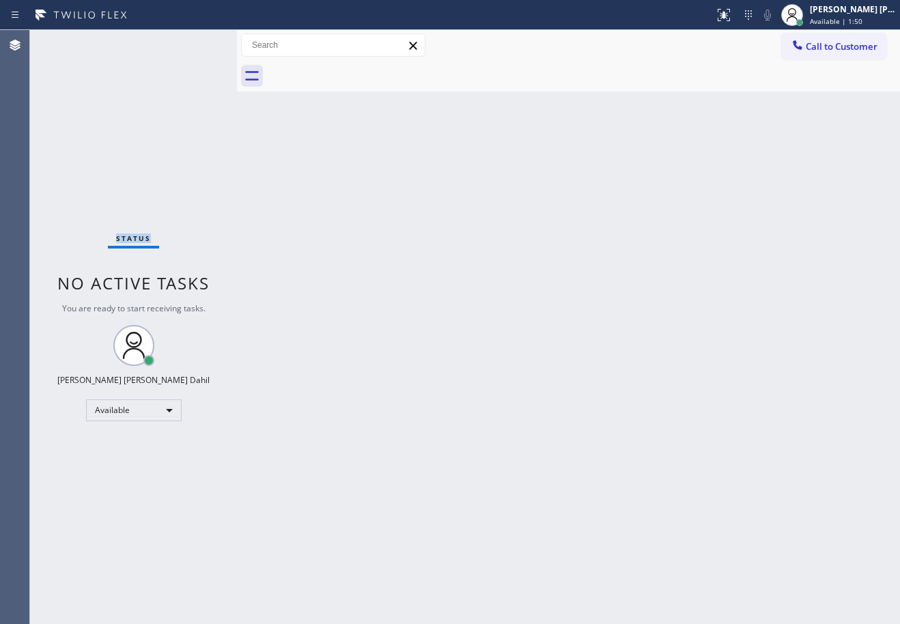
click at [72, 41] on div "Status No active tasks You are ready to start receiving tasks. [PERSON_NAME] [P…" at bounding box center [133, 327] width 207 height 594
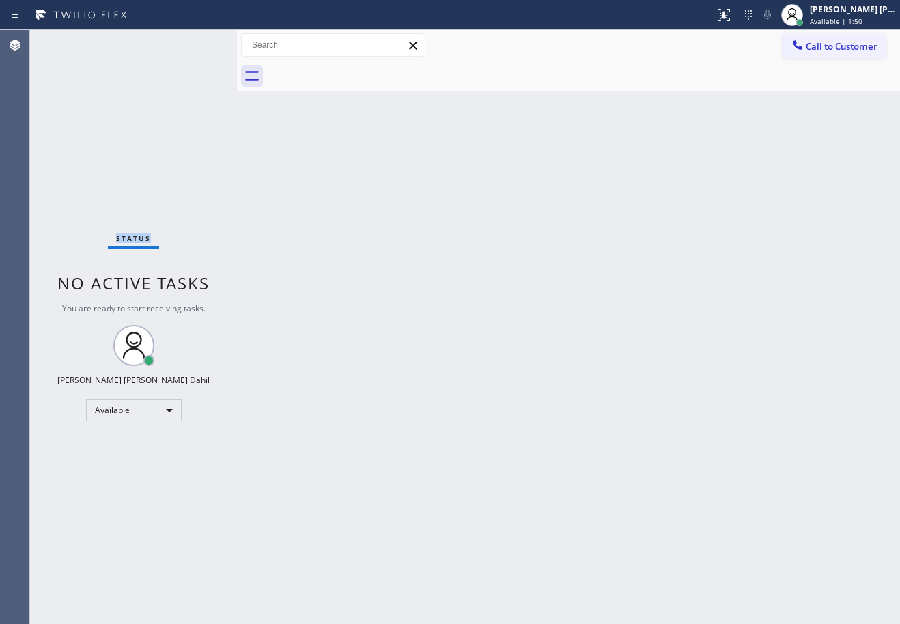
click at [72, 41] on div "Status No active tasks You are ready to start receiving tasks. [PERSON_NAME] [P…" at bounding box center [133, 327] width 207 height 594
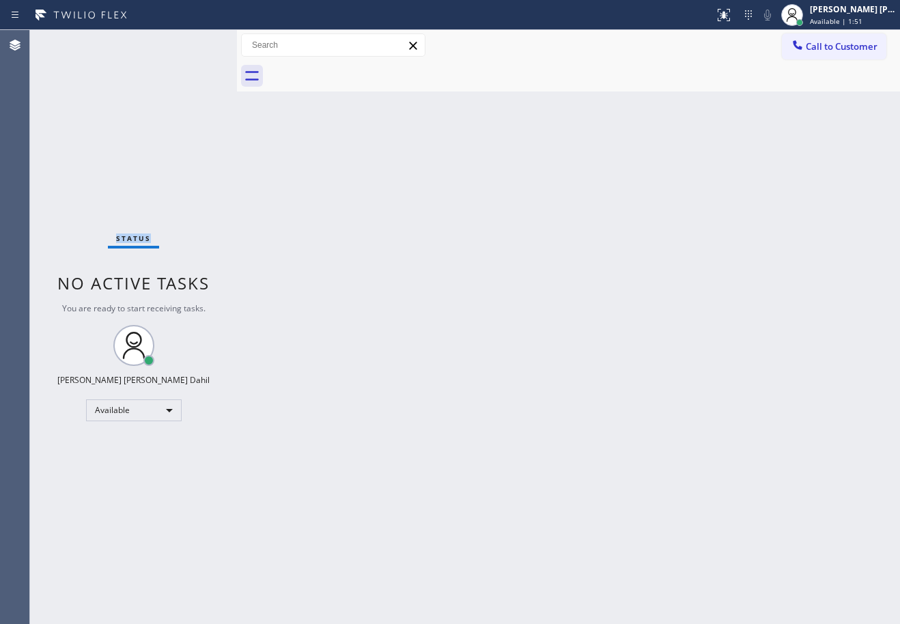
click at [72, 41] on div "Status No active tasks You are ready to start receiving tasks. [PERSON_NAME] [P…" at bounding box center [133, 327] width 207 height 594
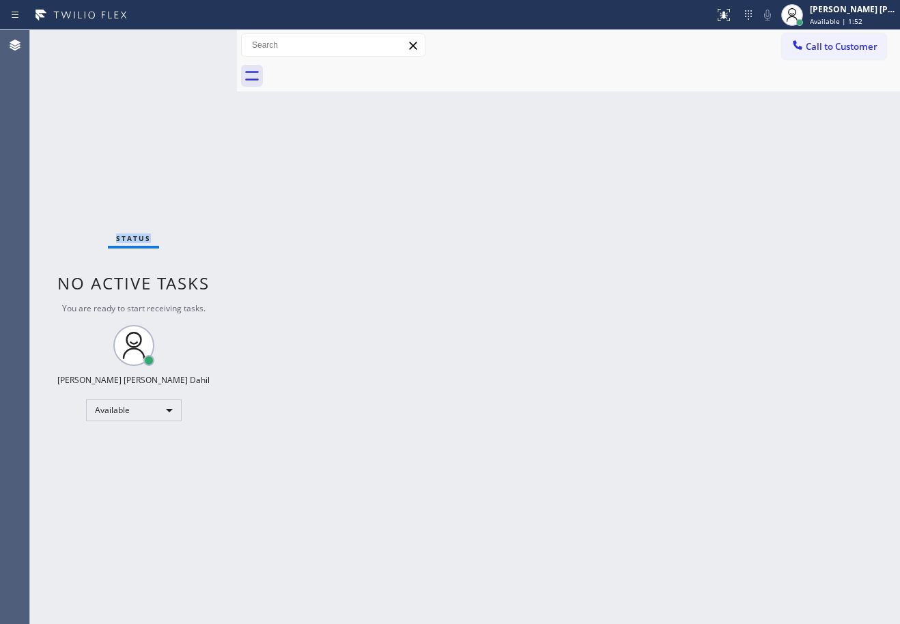
click at [72, 41] on div "Status No active tasks You are ready to start receiving tasks. [PERSON_NAME] [P…" at bounding box center [133, 327] width 207 height 594
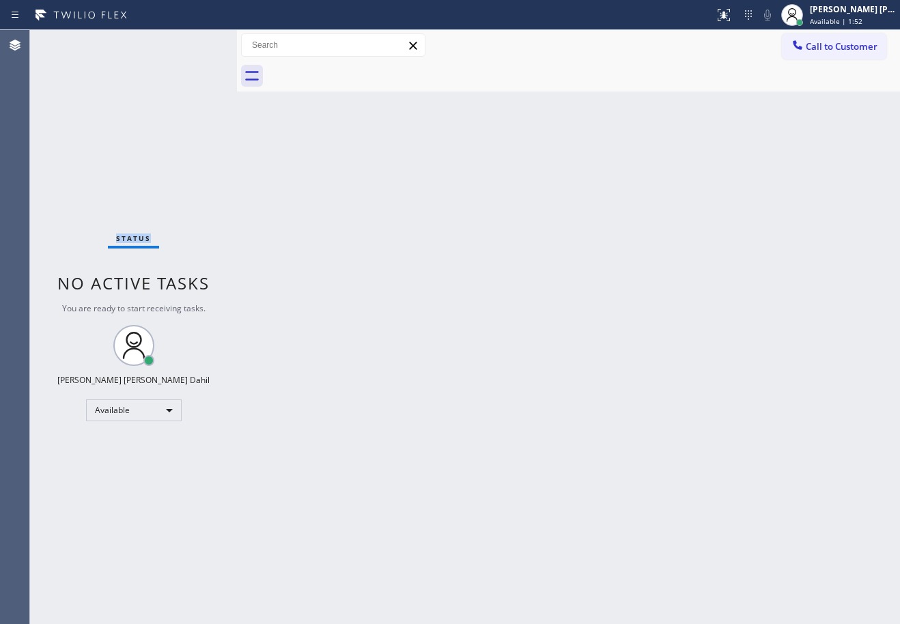
click at [72, 41] on div "Status No active tasks You are ready to start receiving tasks. [PERSON_NAME] [P…" at bounding box center [133, 327] width 207 height 594
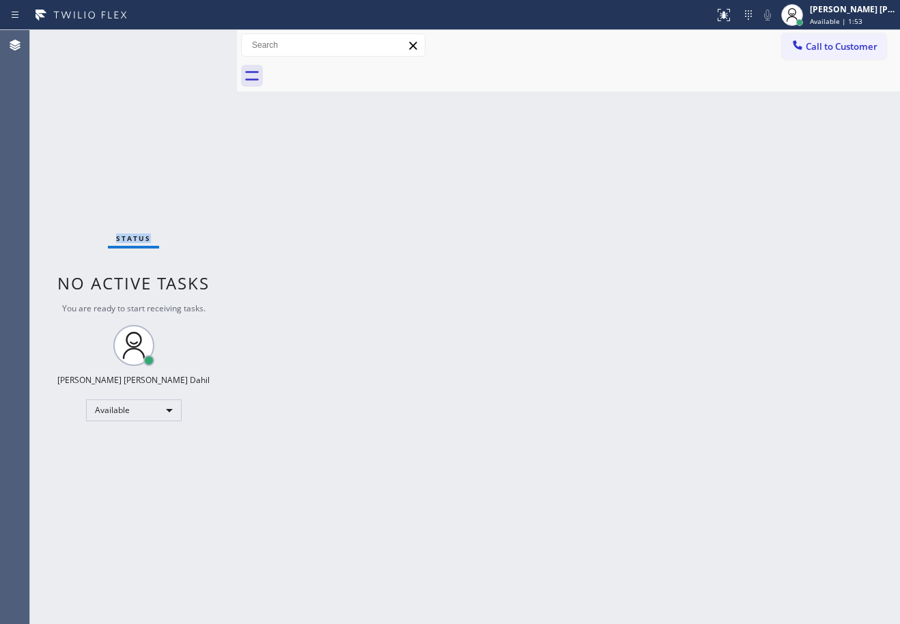
click at [72, 41] on div "Status No active tasks You are ready to start receiving tasks. [PERSON_NAME] [P…" at bounding box center [133, 327] width 207 height 594
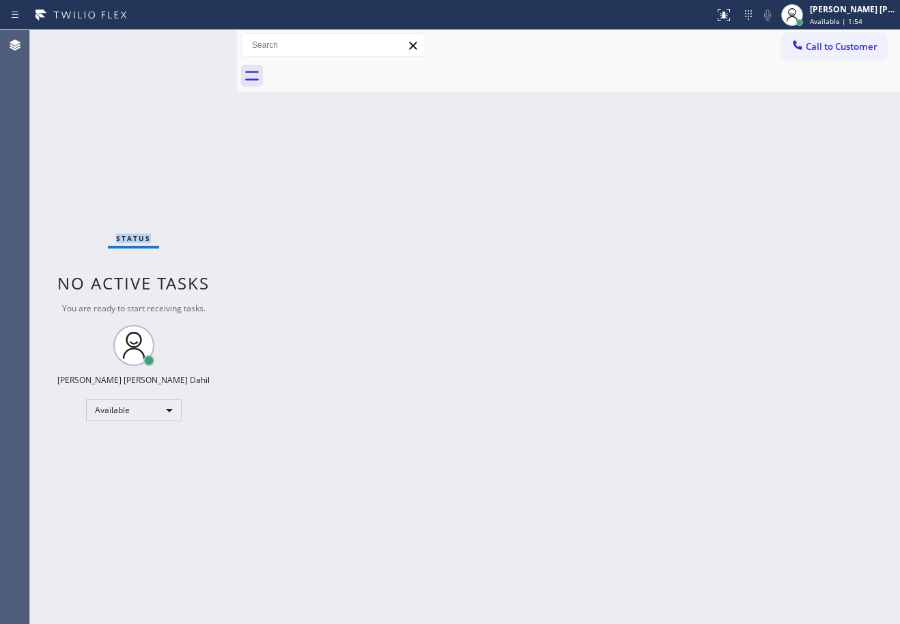
click at [72, 41] on div "Status No active tasks You are ready to start receiving tasks. [PERSON_NAME] [P…" at bounding box center [133, 327] width 207 height 594
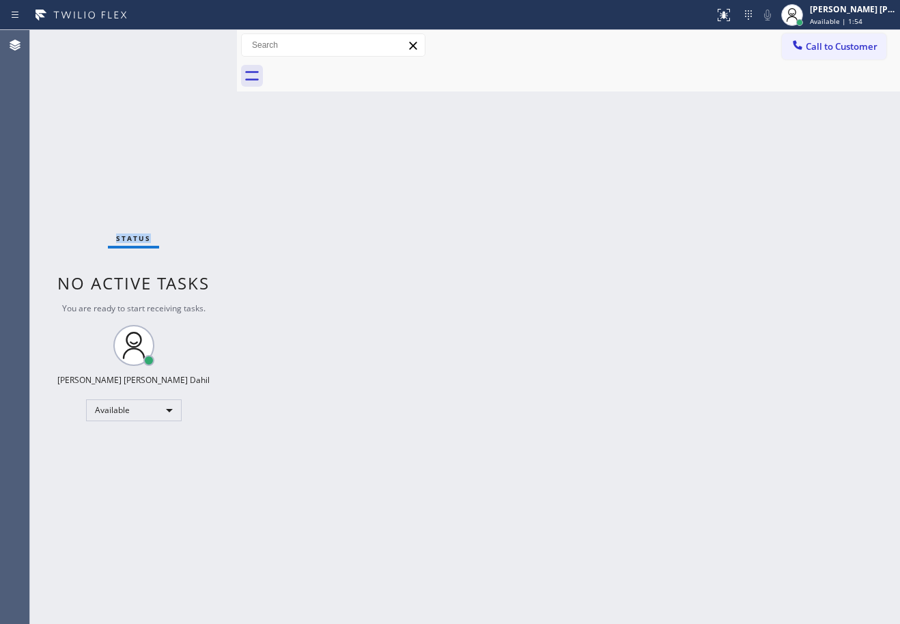
click at [72, 41] on div "Status No active tasks You are ready to start receiving tasks. [PERSON_NAME] [P…" at bounding box center [133, 327] width 207 height 594
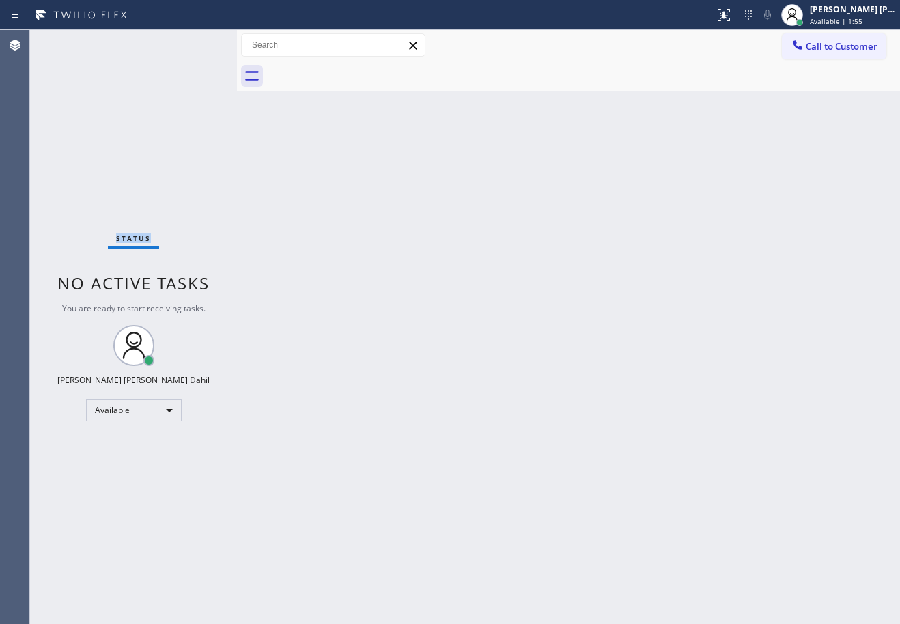
click at [72, 41] on div "Status No active tasks You are ready to start receiving tasks. [PERSON_NAME] [P…" at bounding box center [133, 327] width 207 height 594
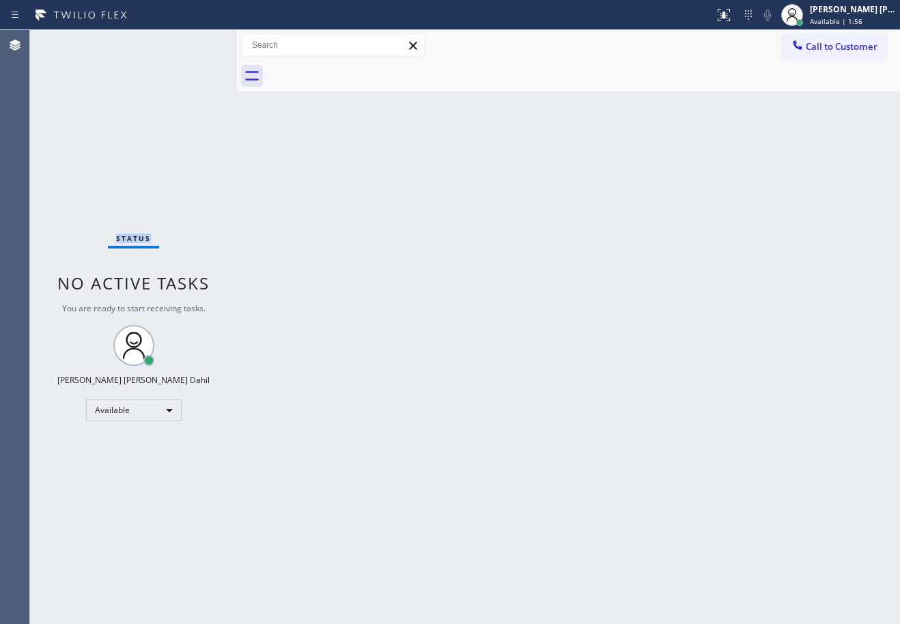
click at [72, 41] on div "Status No active tasks You are ready to start receiving tasks. [PERSON_NAME] [P…" at bounding box center [133, 327] width 207 height 594
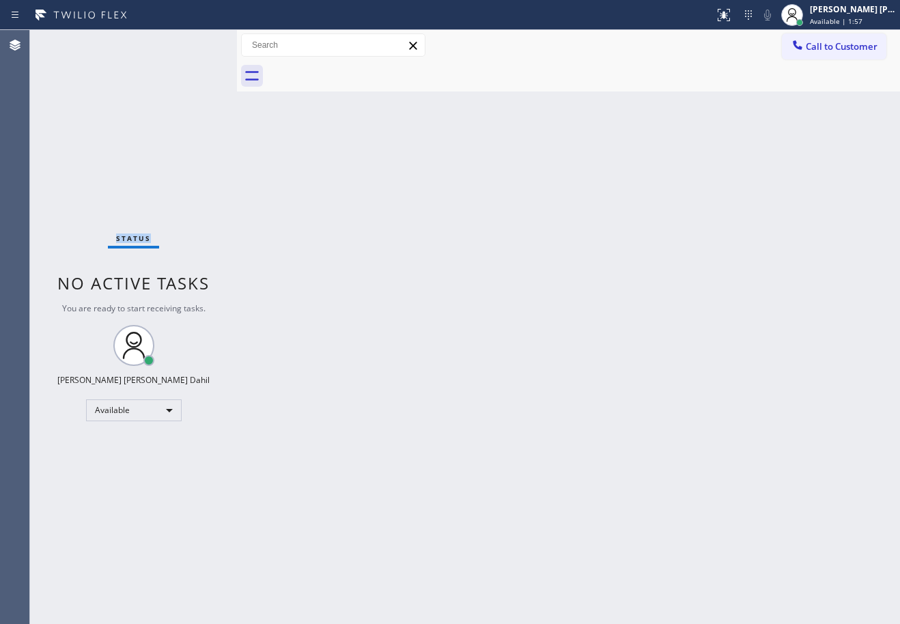
click at [72, 41] on div "Status No active tasks You are ready to start receiving tasks. [PERSON_NAME] [P…" at bounding box center [133, 327] width 207 height 594
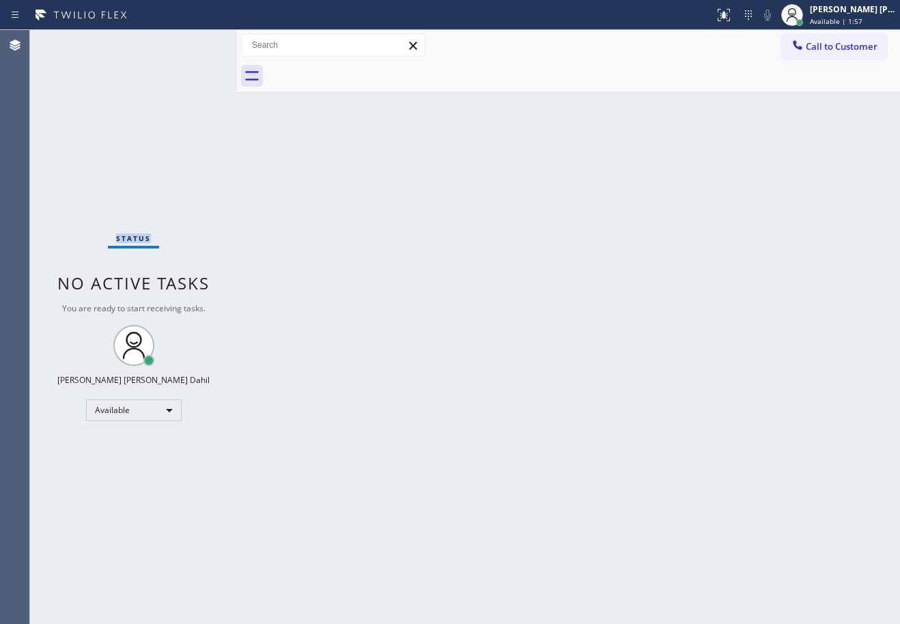
click at [72, 41] on div "Status No active tasks You are ready to start receiving tasks. [PERSON_NAME] [P…" at bounding box center [133, 327] width 207 height 594
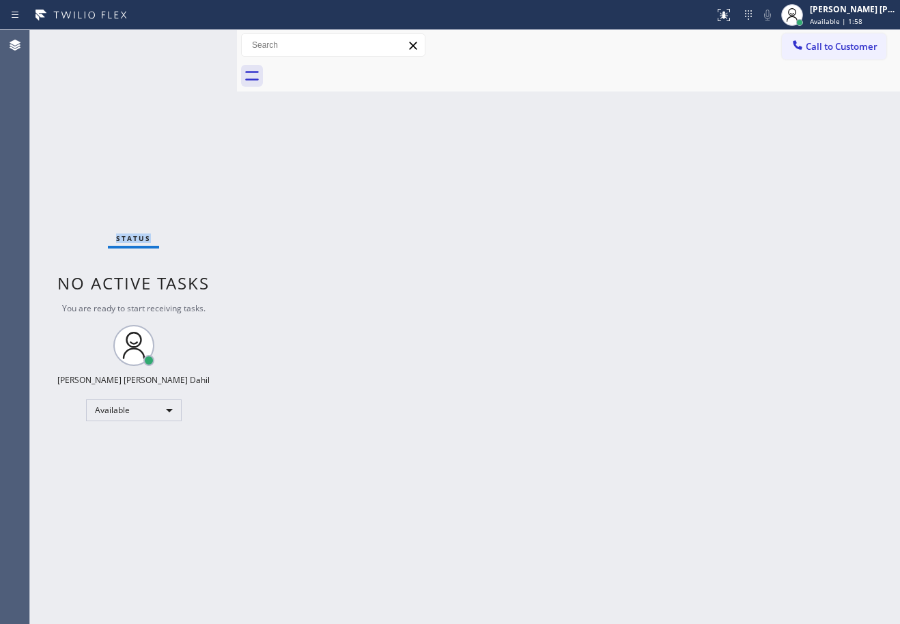
click at [72, 41] on div "Status No active tasks You are ready to start receiving tasks. [PERSON_NAME] [P…" at bounding box center [133, 327] width 207 height 594
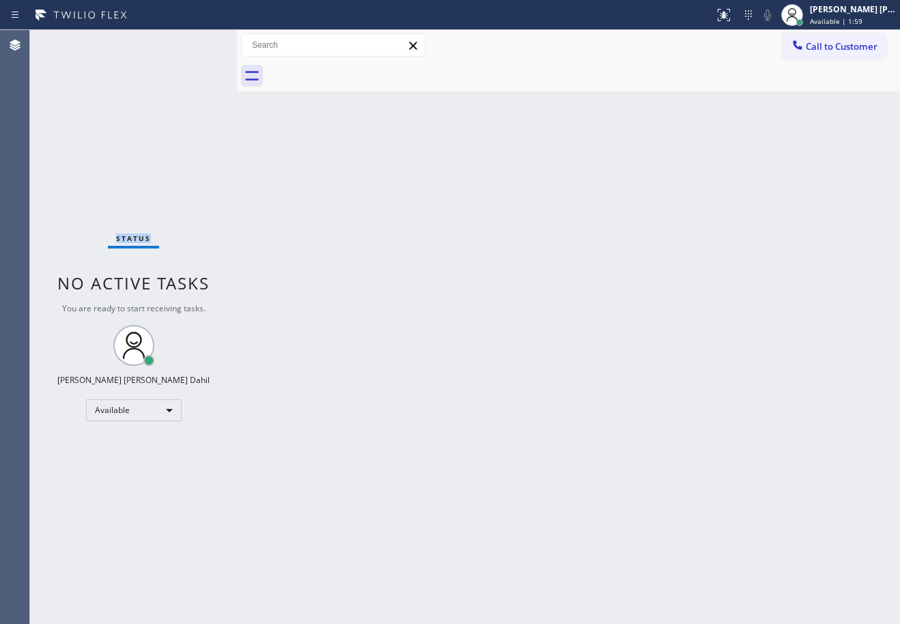
click at [72, 41] on div "Status No active tasks You are ready to start receiving tasks. [PERSON_NAME] [P…" at bounding box center [133, 327] width 207 height 594
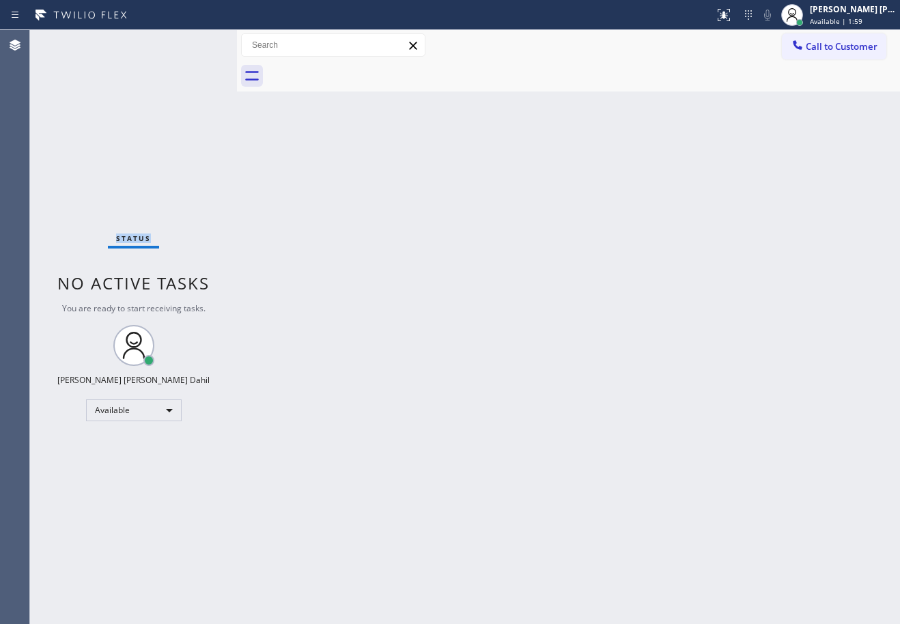
click at [72, 41] on div "Status No active tasks You are ready to start receiving tasks. [PERSON_NAME] [P…" at bounding box center [133, 327] width 207 height 594
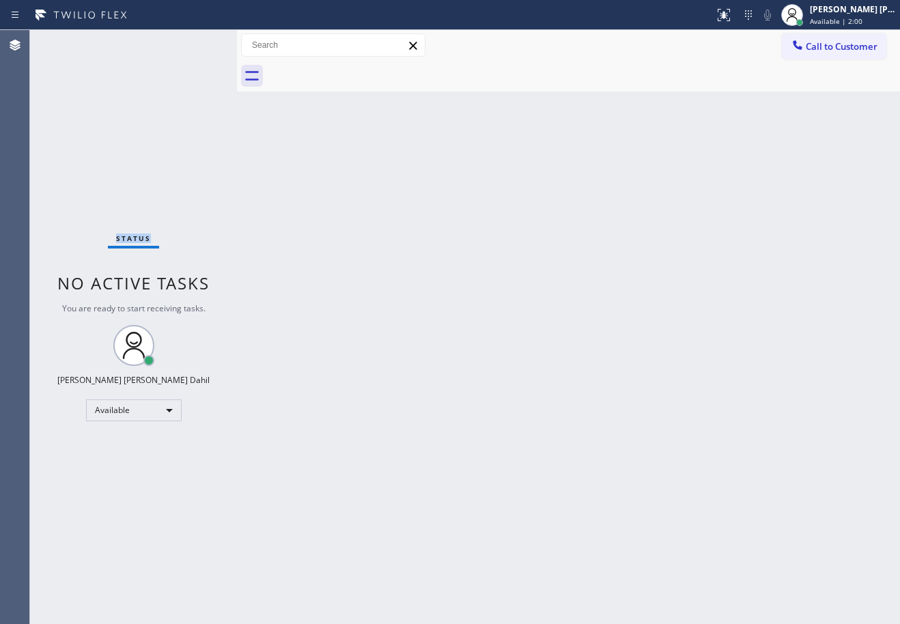
click at [72, 41] on div "Status No active tasks You are ready to start receiving tasks. [PERSON_NAME] [P…" at bounding box center [133, 327] width 207 height 594
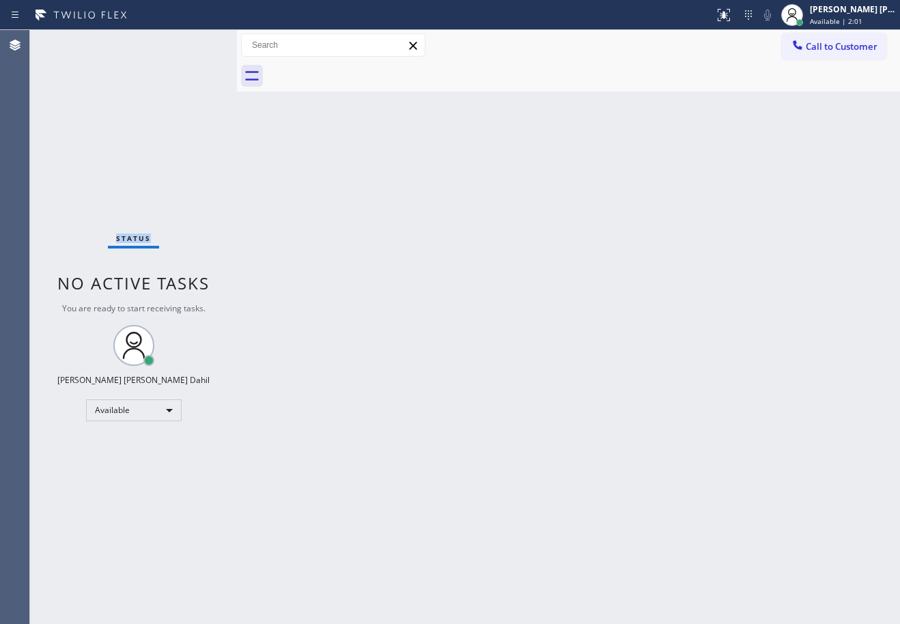
click at [72, 41] on div "Status No active tasks You are ready to start receiving tasks. [PERSON_NAME] [P…" at bounding box center [133, 327] width 207 height 594
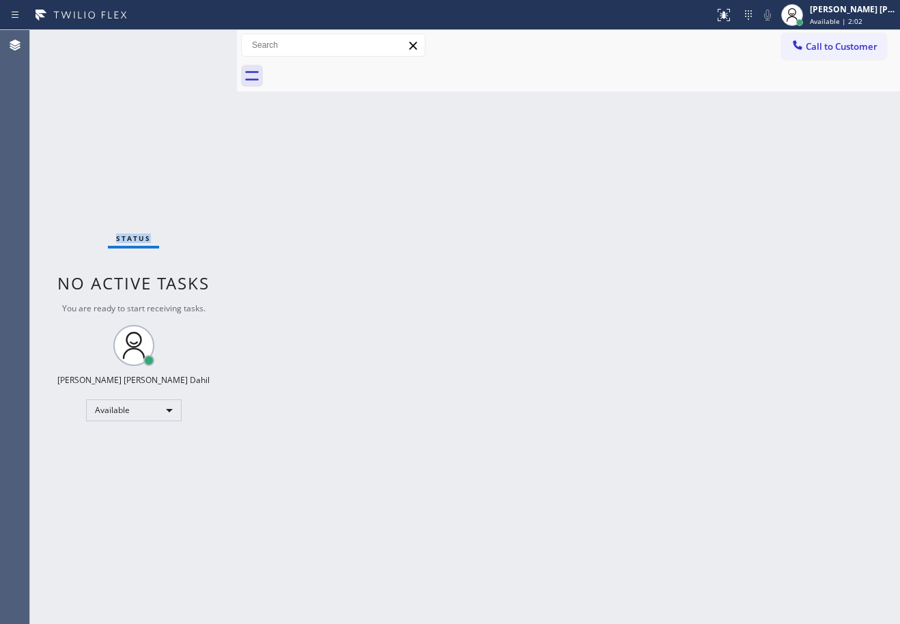
click at [72, 41] on div "Status No active tasks You are ready to start receiving tasks. [PERSON_NAME] [P…" at bounding box center [133, 327] width 207 height 594
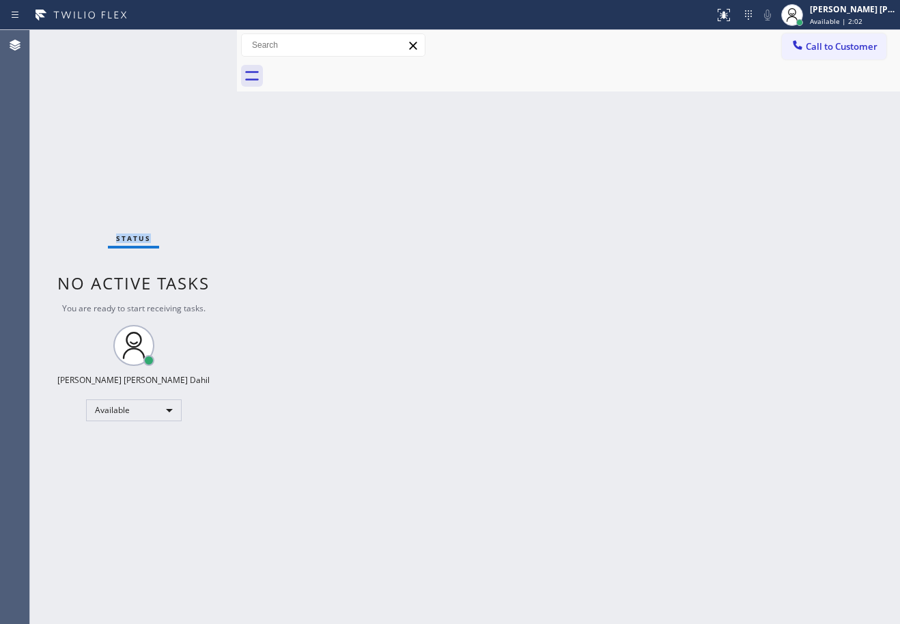
click at [72, 41] on div "Status No active tasks You are ready to start receiving tasks. [PERSON_NAME] [P…" at bounding box center [133, 327] width 207 height 594
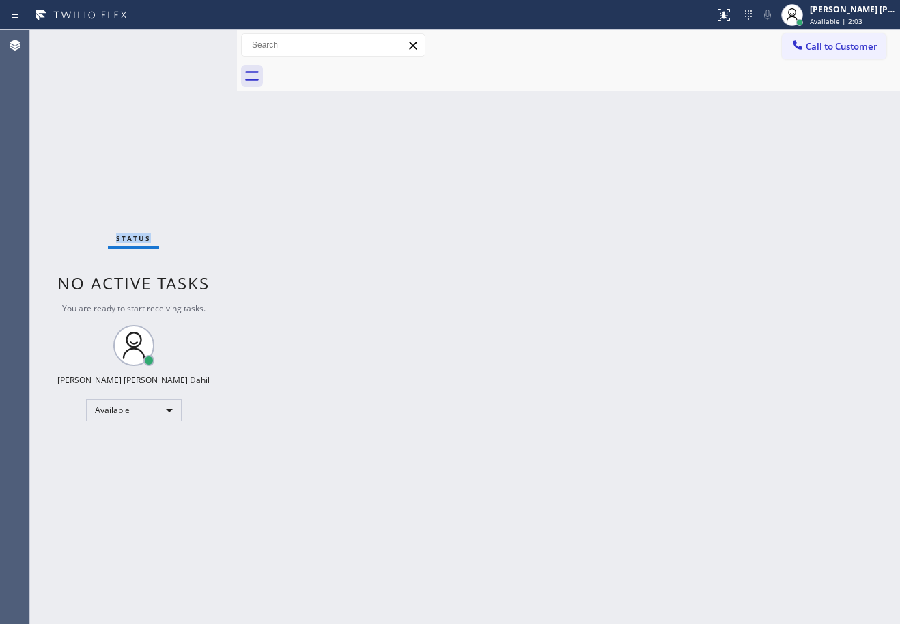
click at [72, 41] on div "Status No active tasks You are ready to start receiving tasks. [PERSON_NAME] [P…" at bounding box center [133, 327] width 207 height 594
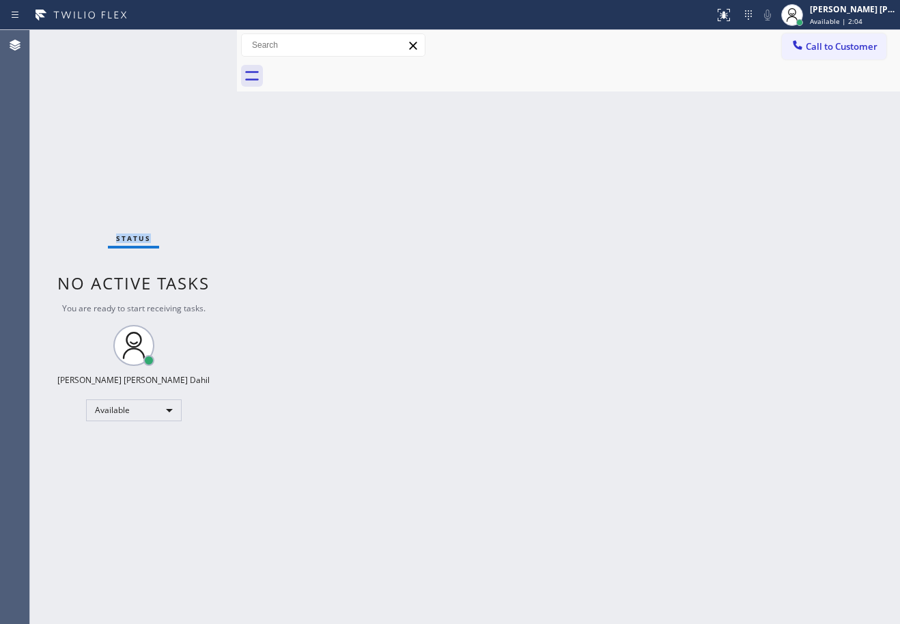
click at [72, 41] on div "Status No active tasks You are ready to start receiving tasks. [PERSON_NAME] [P…" at bounding box center [133, 327] width 207 height 594
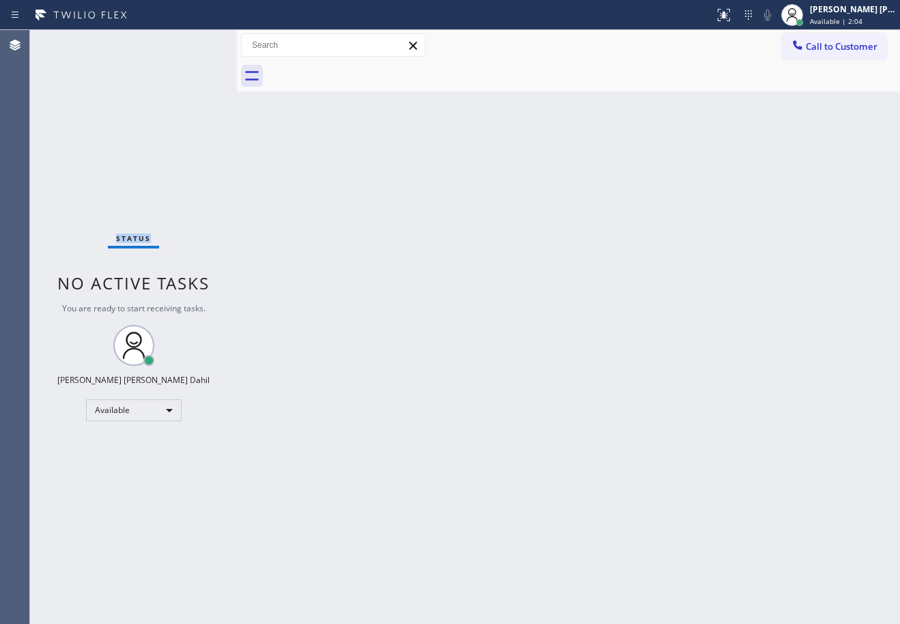
click at [72, 41] on div "Status No active tasks You are ready to start receiving tasks. [PERSON_NAME] [P…" at bounding box center [133, 327] width 207 height 594
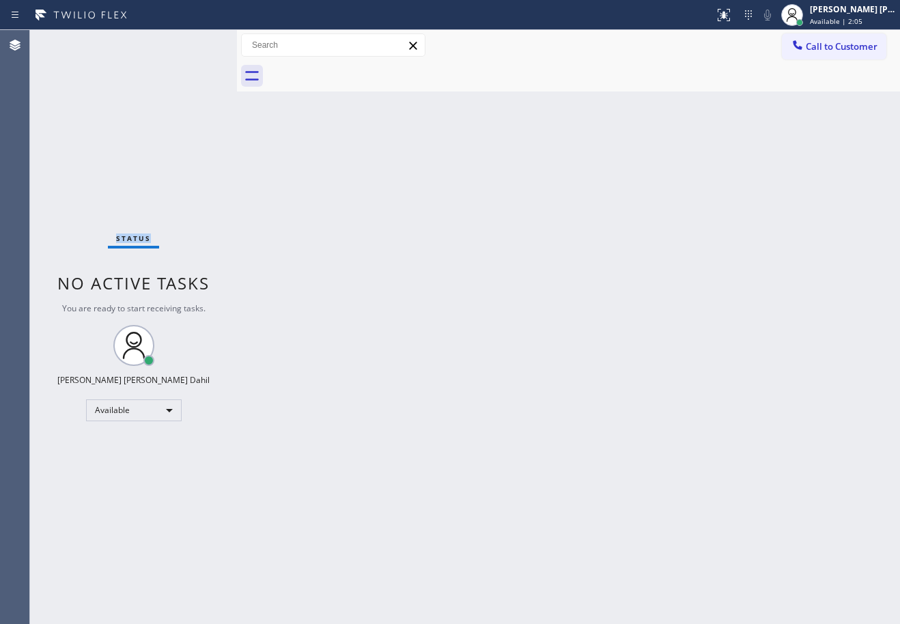
click at [72, 41] on div "Status No active tasks You are ready to start receiving tasks. [PERSON_NAME] [P…" at bounding box center [133, 327] width 207 height 594
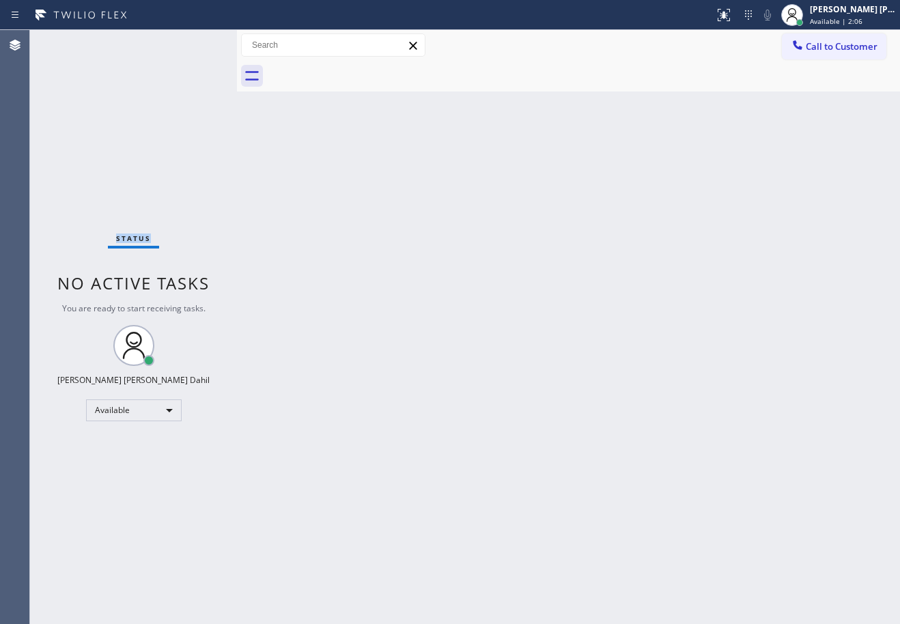
click at [72, 41] on div "Status No active tasks You are ready to start receiving tasks. [PERSON_NAME] [P…" at bounding box center [133, 327] width 207 height 594
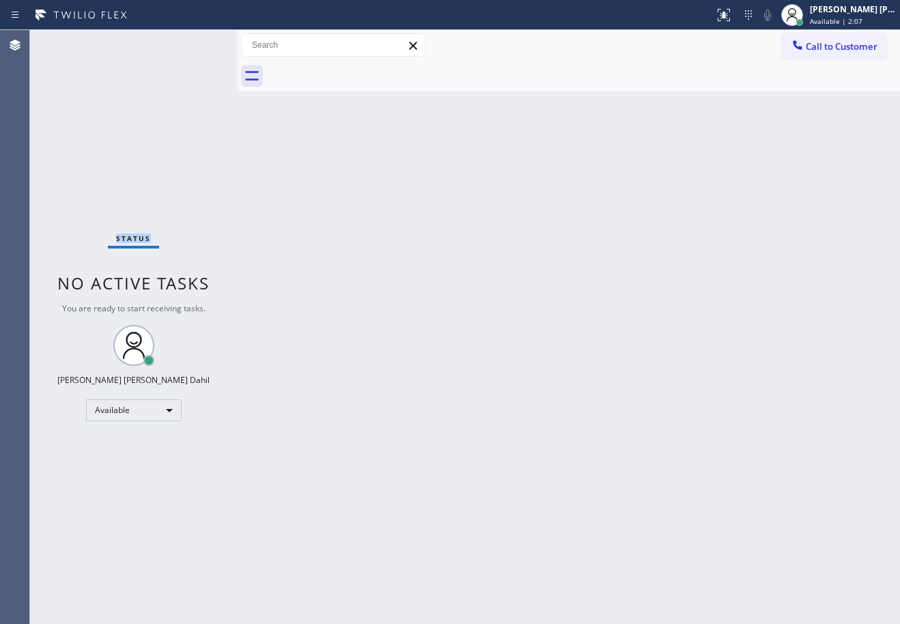
click at [72, 41] on div "Status No active tasks You are ready to start receiving tasks. [PERSON_NAME] [P…" at bounding box center [133, 327] width 207 height 594
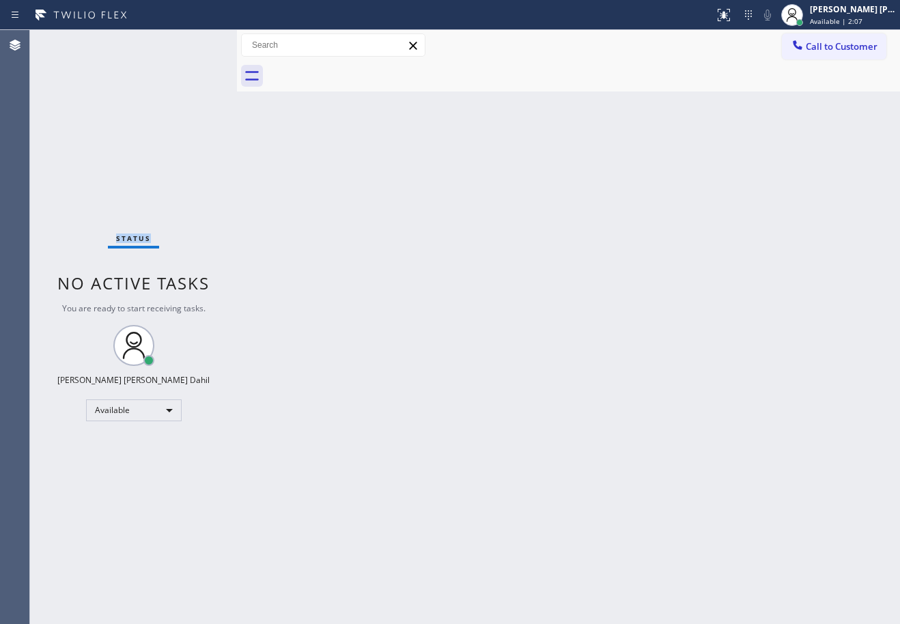
click at [72, 41] on div "Status No active tasks You are ready to start receiving tasks. [PERSON_NAME] [P…" at bounding box center [133, 327] width 207 height 594
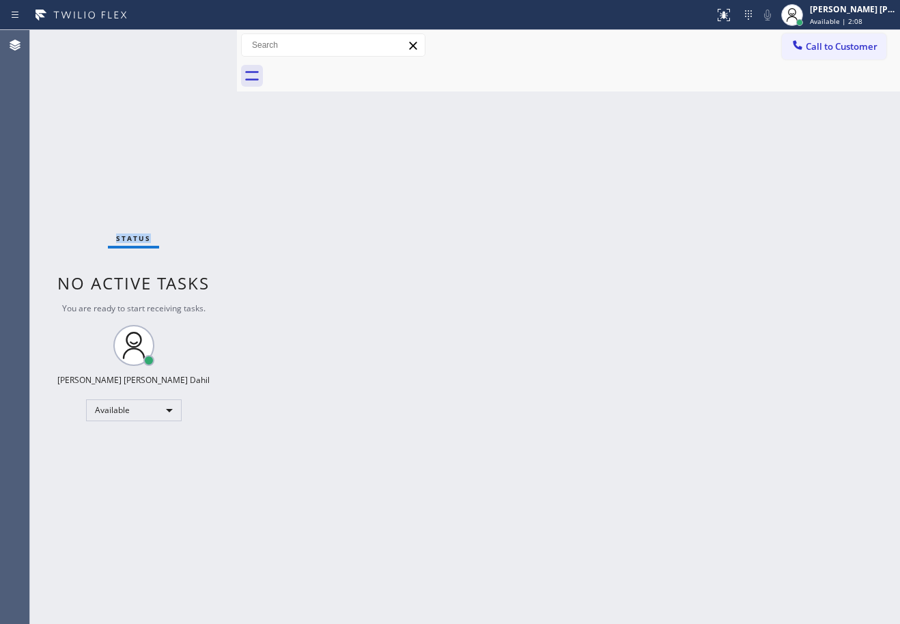
click at [72, 41] on div "Status No active tasks You are ready to start receiving tasks. [PERSON_NAME] [P…" at bounding box center [133, 327] width 207 height 594
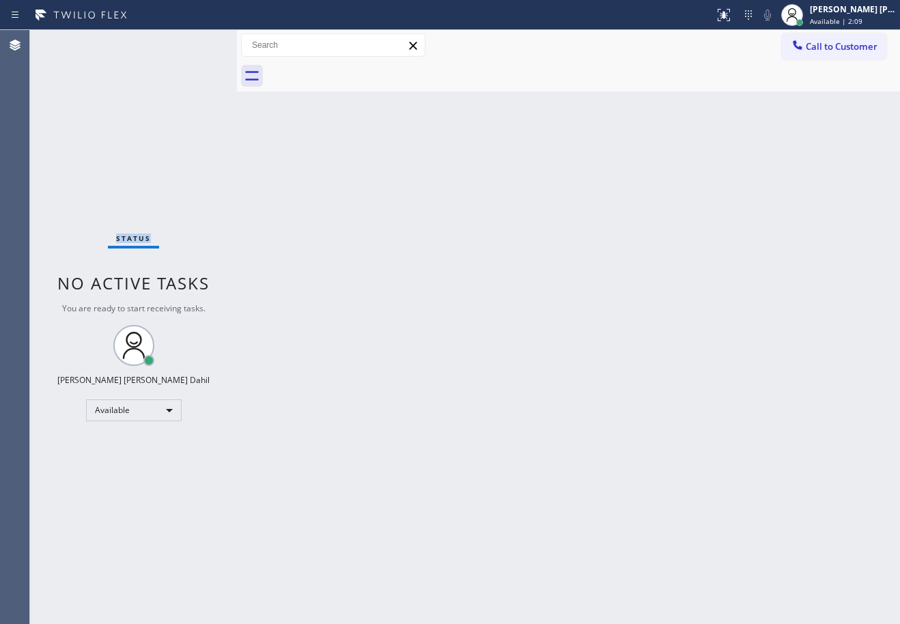
click at [72, 41] on div "Status No active tasks You are ready to start receiving tasks. [PERSON_NAME] [P…" at bounding box center [133, 327] width 207 height 594
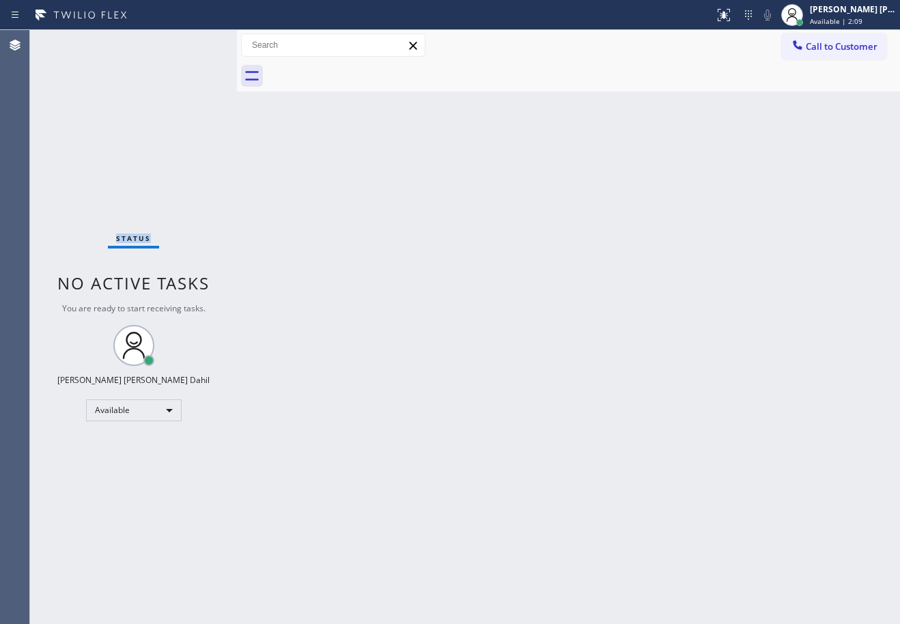
click at [72, 41] on div "Status No active tasks You are ready to start receiving tasks. [PERSON_NAME] [P…" at bounding box center [133, 327] width 207 height 594
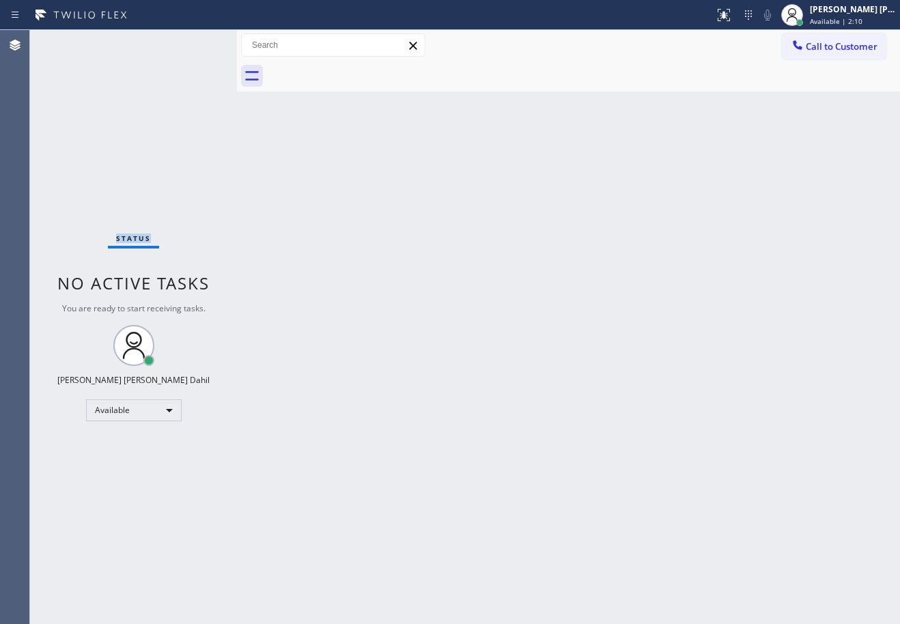
click at [72, 41] on div "Status No active tasks You are ready to start receiving tasks. [PERSON_NAME] [P…" at bounding box center [133, 327] width 207 height 594
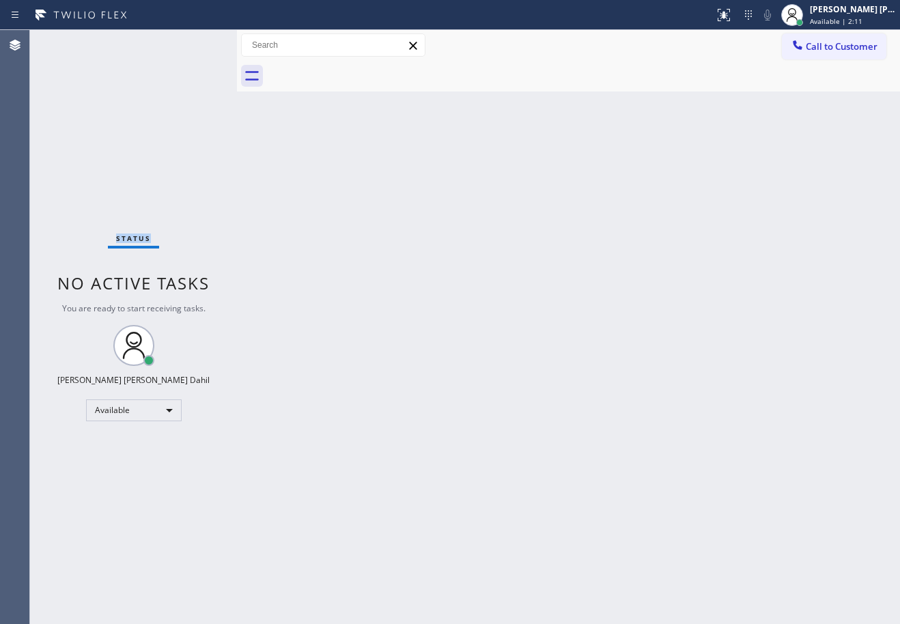
click at [72, 41] on div "Status No active tasks You are ready to start receiving tasks. [PERSON_NAME] [P…" at bounding box center [133, 327] width 207 height 594
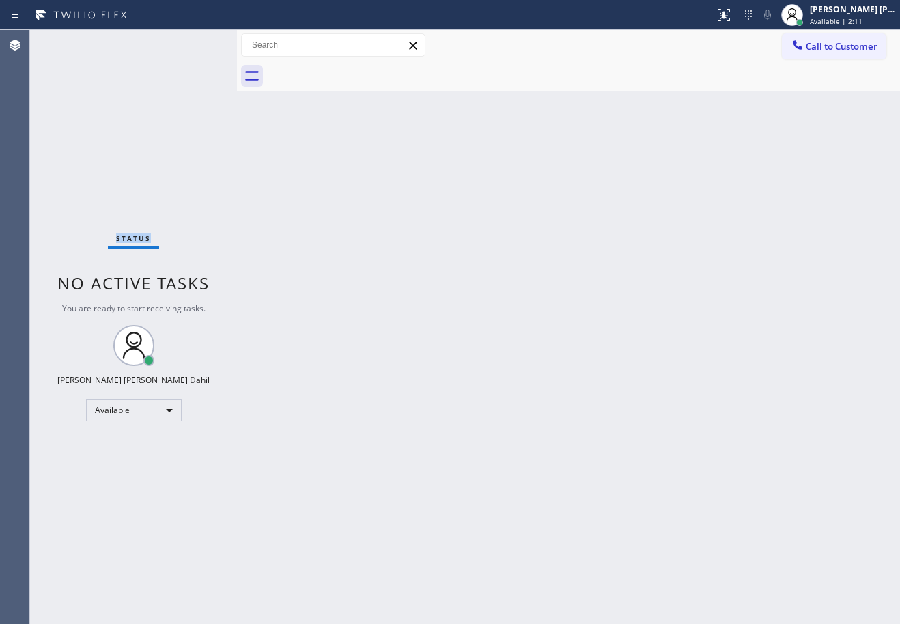
click at [72, 41] on div "Status No active tasks You are ready to start receiving tasks. [PERSON_NAME] [P…" at bounding box center [133, 327] width 207 height 594
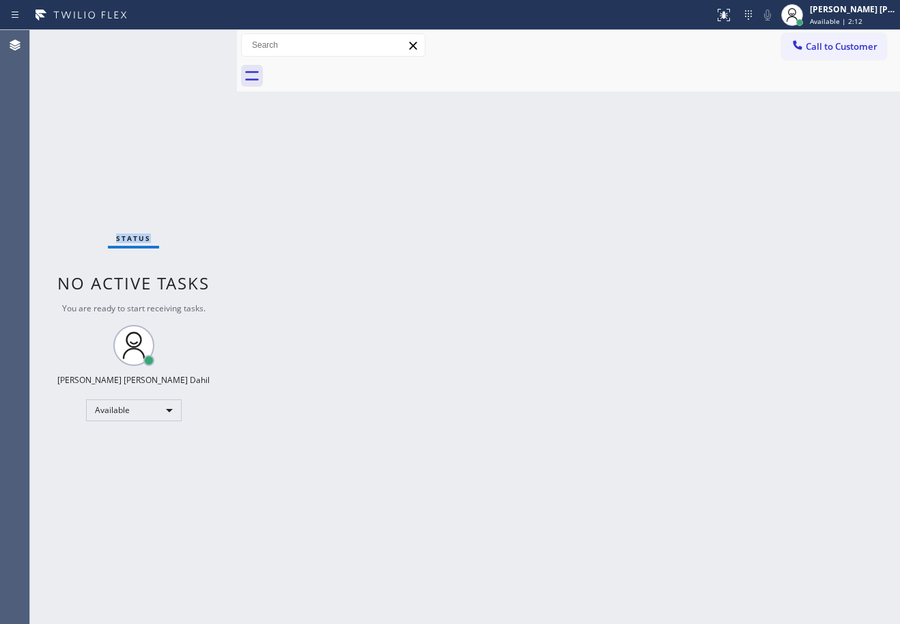
click at [72, 41] on div "Status No active tasks You are ready to start receiving tasks. [PERSON_NAME] [P…" at bounding box center [133, 327] width 207 height 594
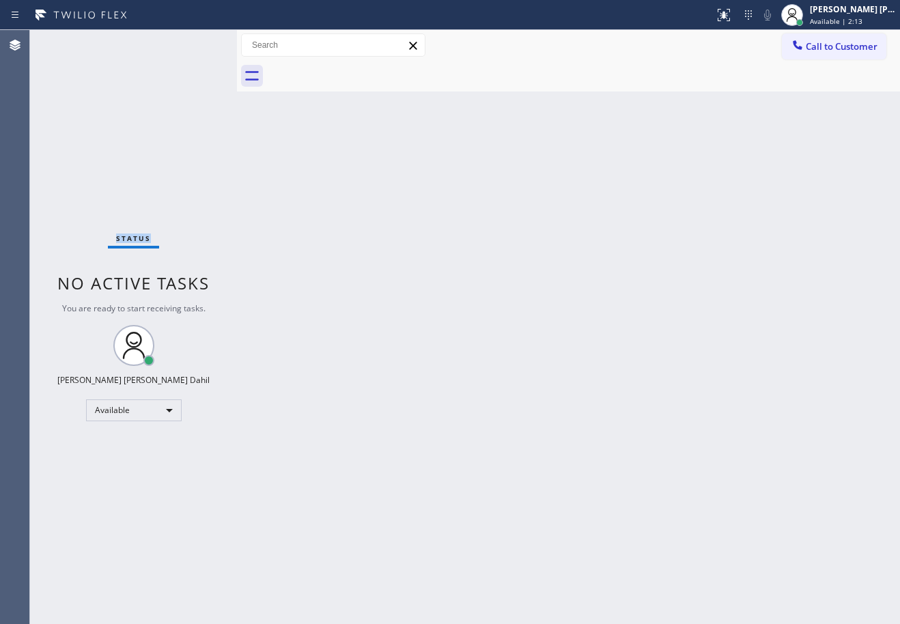
click at [72, 41] on div "Status No active tasks You are ready to start receiving tasks. [PERSON_NAME] [P…" at bounding box center [133, 327] width 207 height 594
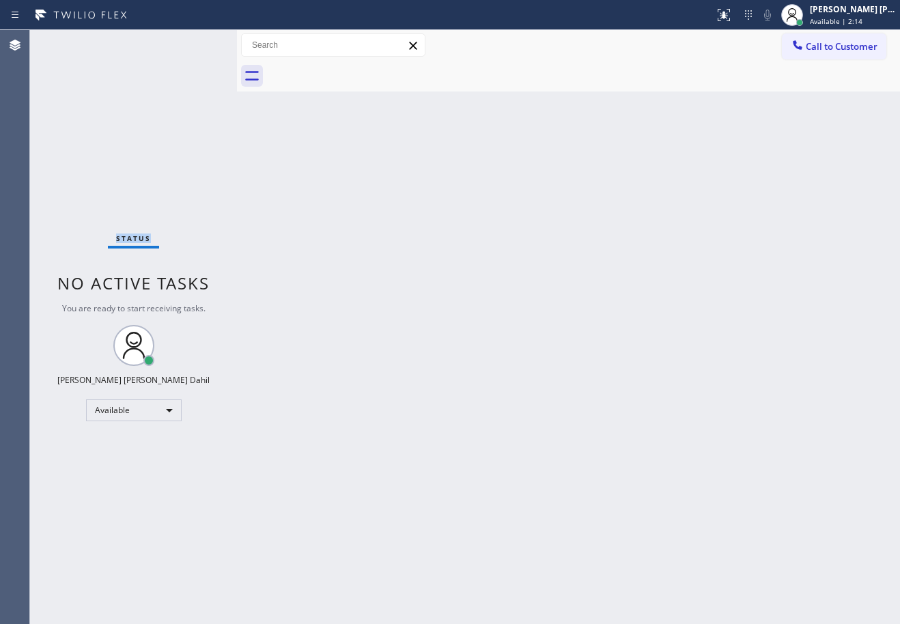
click at [72, 41] on div "Status No active tasks You are ready to start receiving tasks. [PERSON_NAME] [P…" at bounding box center [133, 327] width 207 height 594
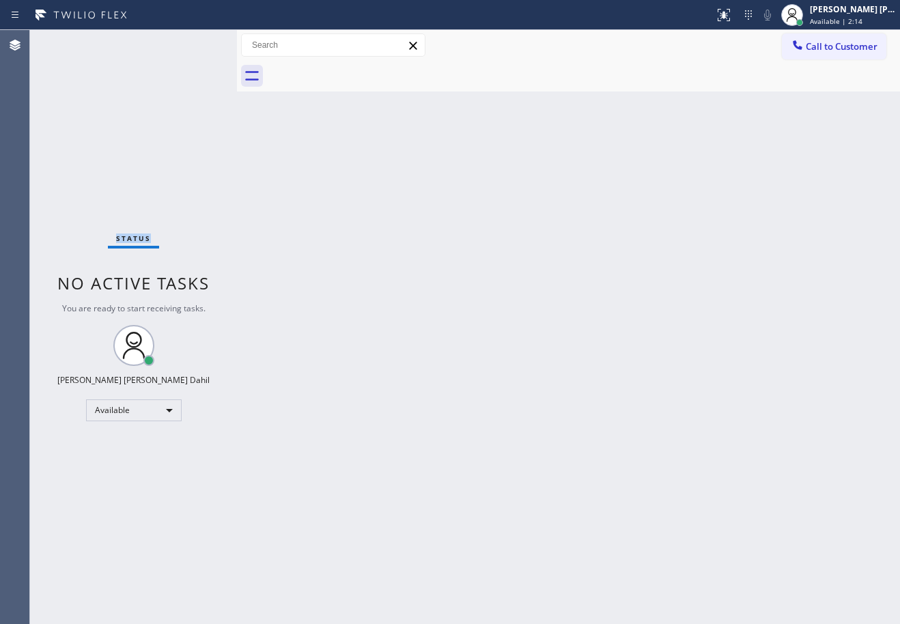
click at [72, 41] on div "Status No active tasks You are ready to start receiving tasks. [PERSON_NAME] [P…" at bounding box center [133, 327] width 207 height 594
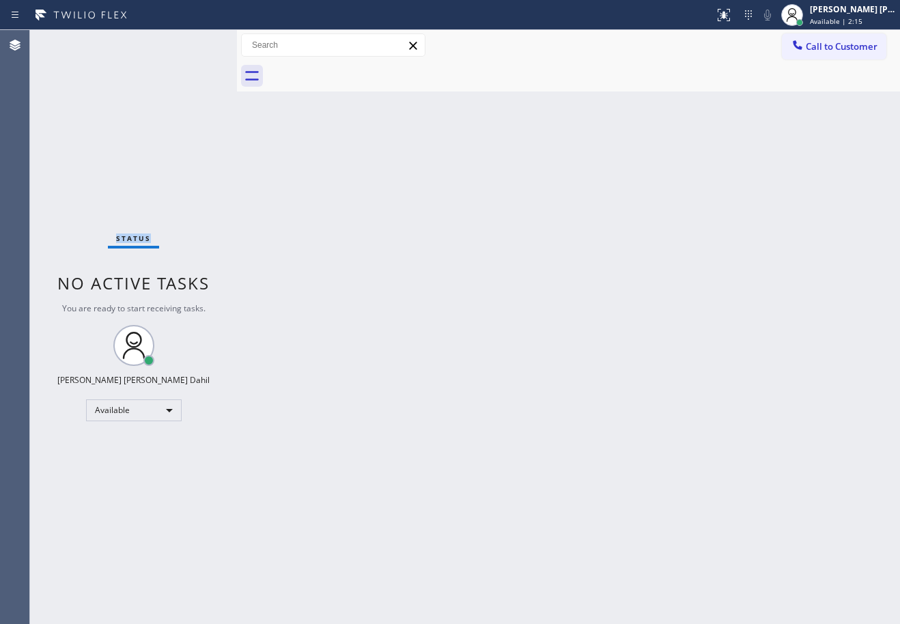
click at [72, 41] on div "Status No active tasks You are ready to start receiving tasks. [PERSON_NAME] [P…" at bounding box center [133, 327] width 207 height 594
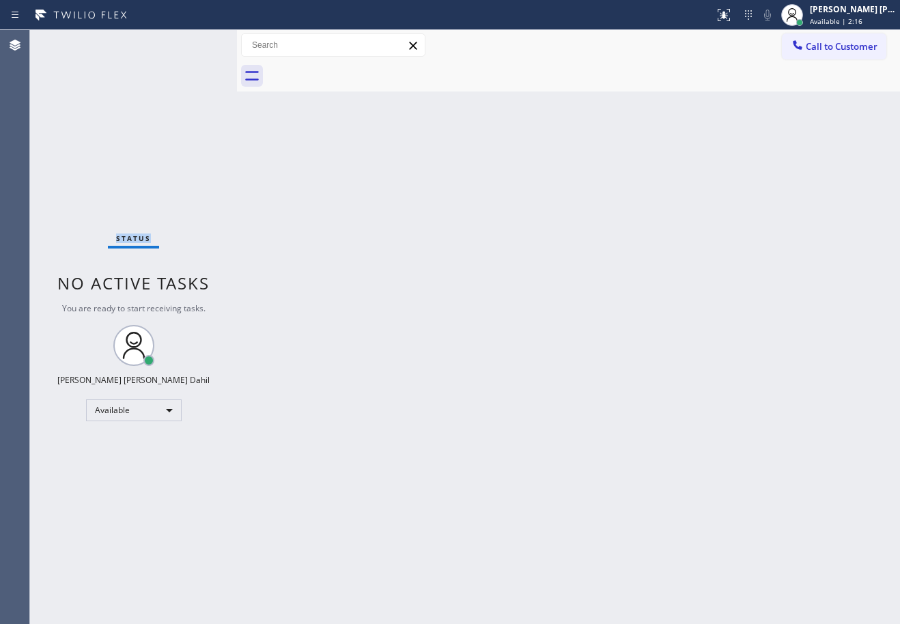
click at [72, 41] on div "Status No active tasks You are ready to start receiving tasks. [PERSON_NAME] [P…" at bounding box center [133, 327] width 207 height 594
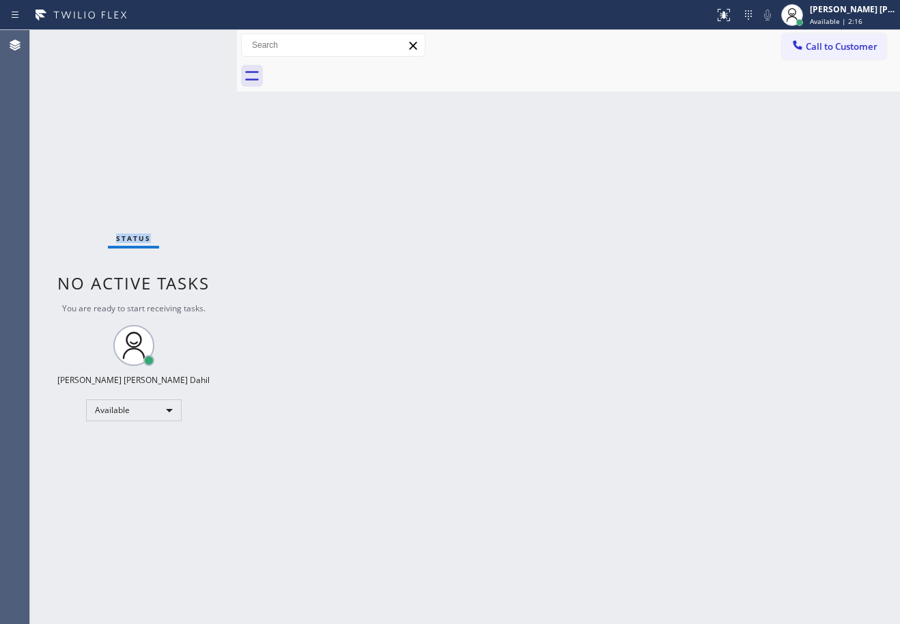
click at [72, 41] on div "Status No active tasks You are ready to start receiving tasks. [PERSON_NAME] [P…" at bounding box center [133, 327] width 207 height 594
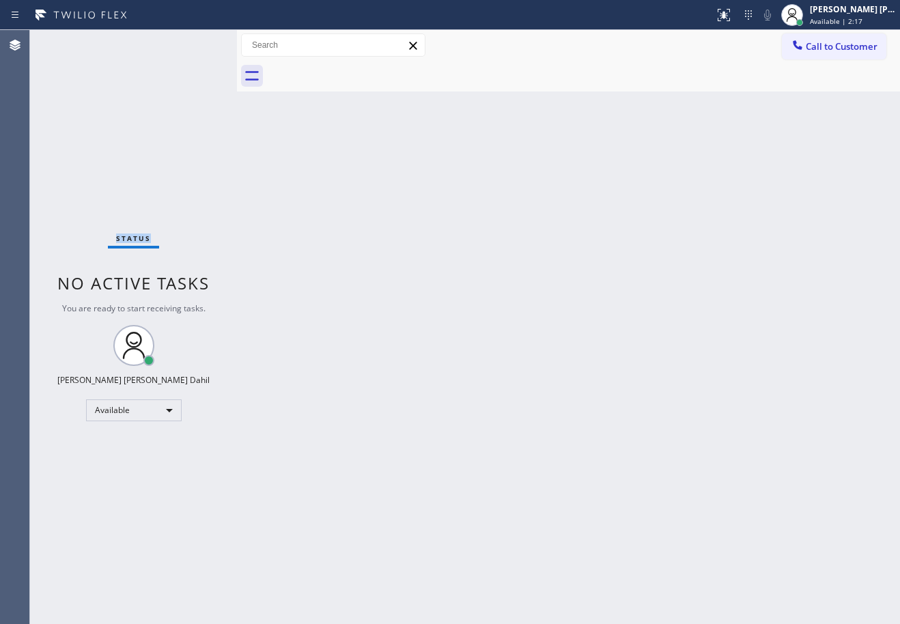
click at [72, 41] on div "Status No active tasks You are ready to start receiving tasks. [PERSON_NAME] [P…" at bounding box center [133, 327] width 207 height 594
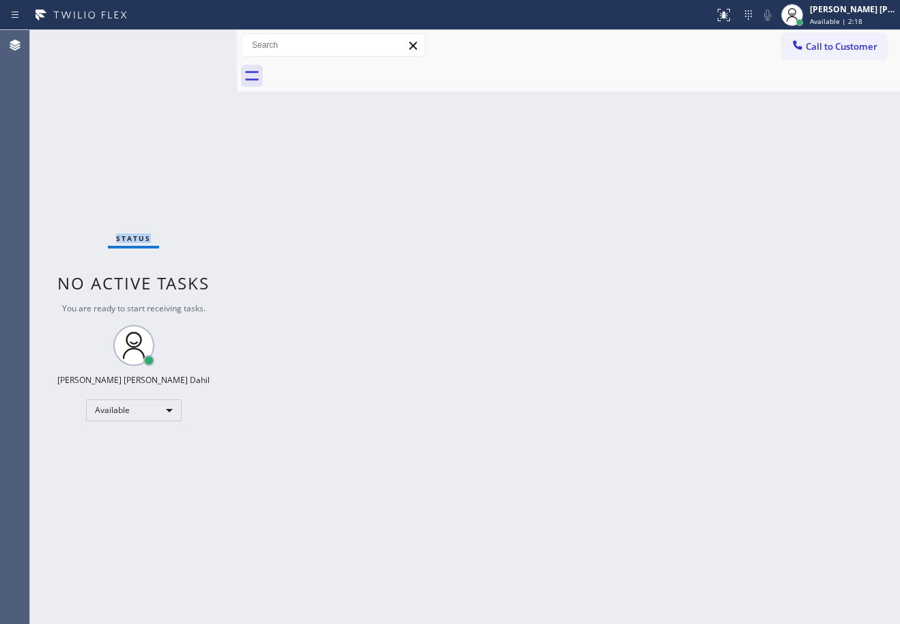
click at [72, 41] on div "Status No active tasks You are ready to start receiving tasks. [PERSON_NAME] [P…" at bounding box center [133, 327] width 207 height 594
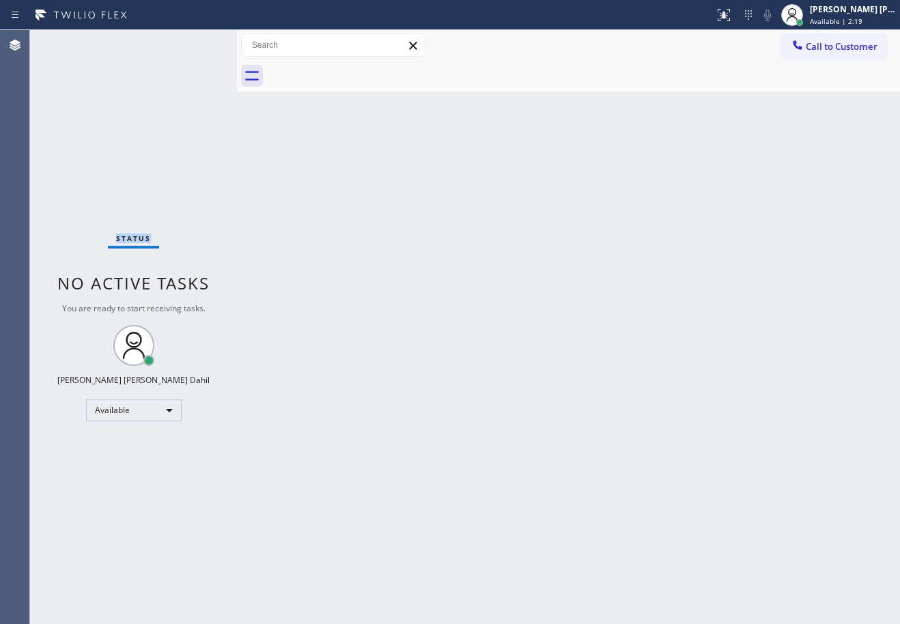
click at [72, 41] on div "Status No active tasks You are ready to start receiving tasks. [PERSON_NAME] [P…" at bounding box center [133, 327] width 207 height 594
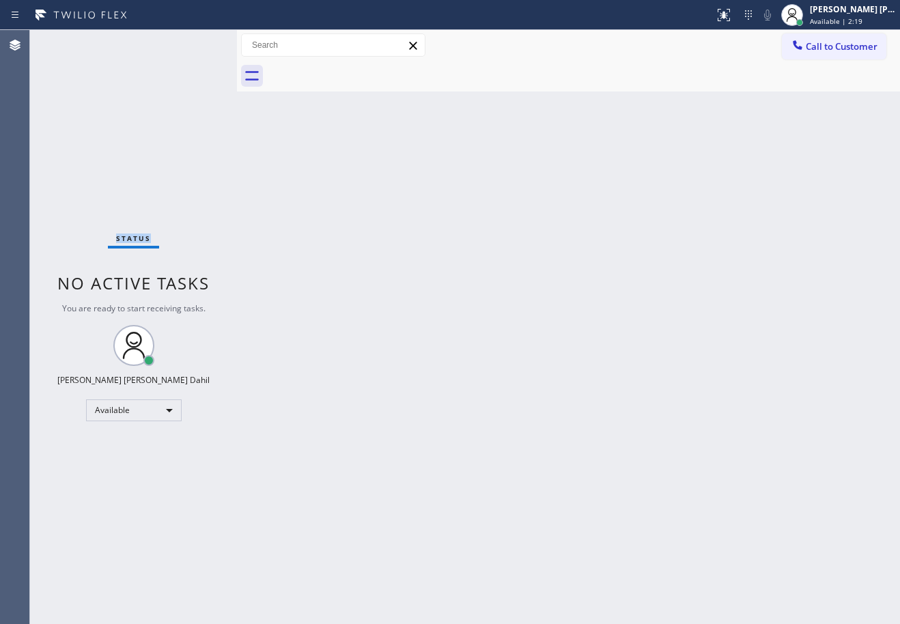
click at [72, 41] on div "Status No active tasks You are ready to start receiving tasks. [PERSON_NAME] [P…" at bounding box center [133, 327] width 207 height 594
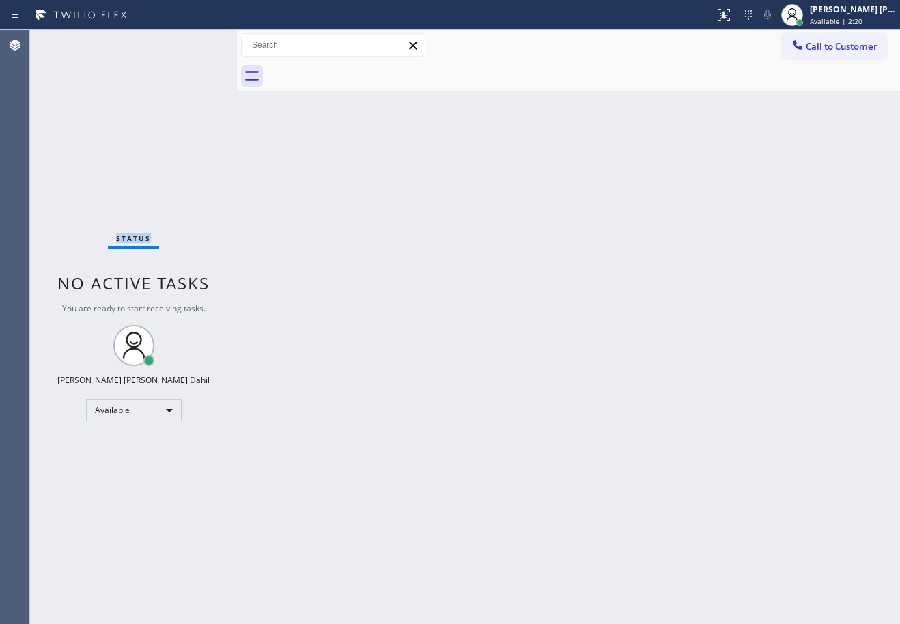
click at [72, 41] on div "Status No active tasks You are ready to start receiving tasks. [PERSON_NAME] [P…" at bounding box center [133, 327] width 207 height 594
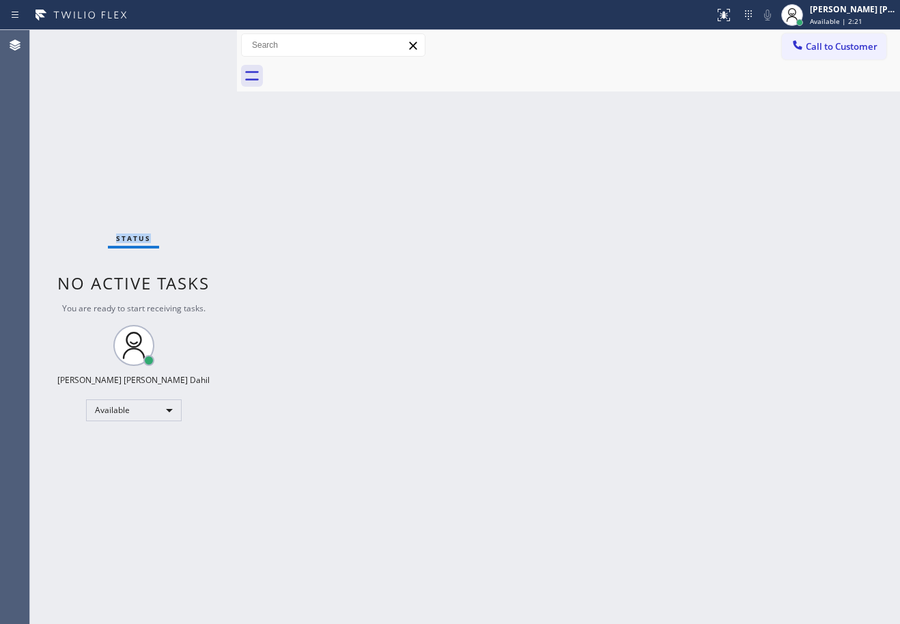
click at [72, 41] on div "Status No active tasks You are ready to start receiving tasks. [PERSON_NAME] [P…" at bounding box center [133, 327] width 207 height 594
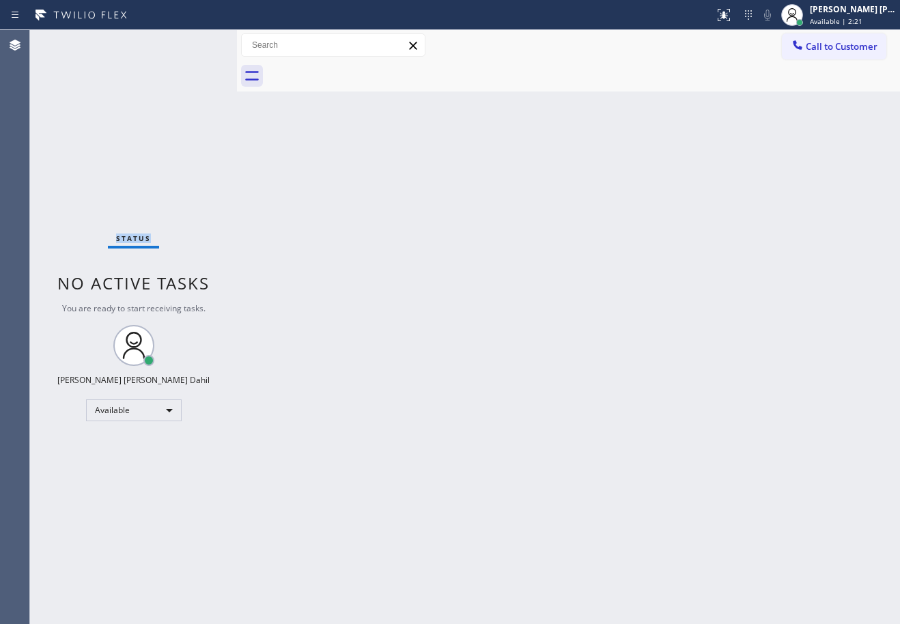
click at [72, 41] on div "Status No active tasks You are ready to start receiving tasks. [PERSON_NAME] [P…" at bounding box center [133, 327] width 207 height 594
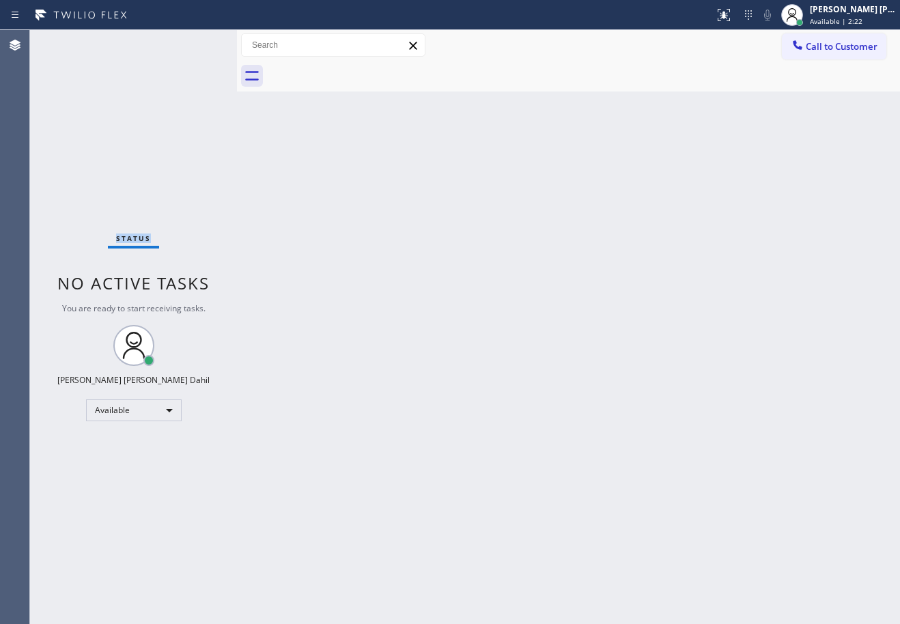
click at [72, 41] on div "Status No active tasks You are ready to start receiving tasks. [PERSON_NAME] [P…" at bounding box center [133, 327] width 207 height 594
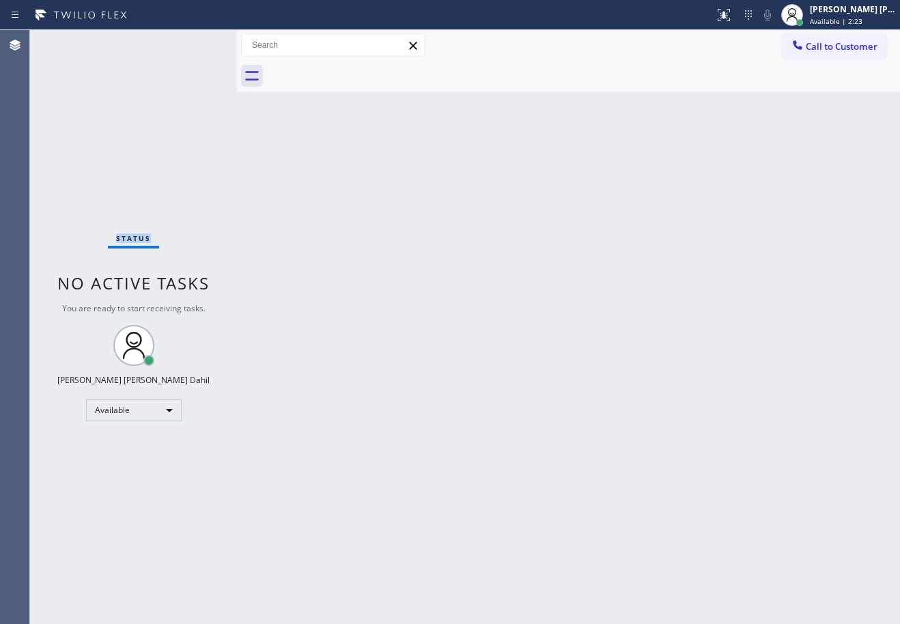
click at [72, 41] on div "Status No active tasks You are ready to start receiving tasks. [PERSON_NAME] [P…" at bounding box center [133, 327] width 207 height 594
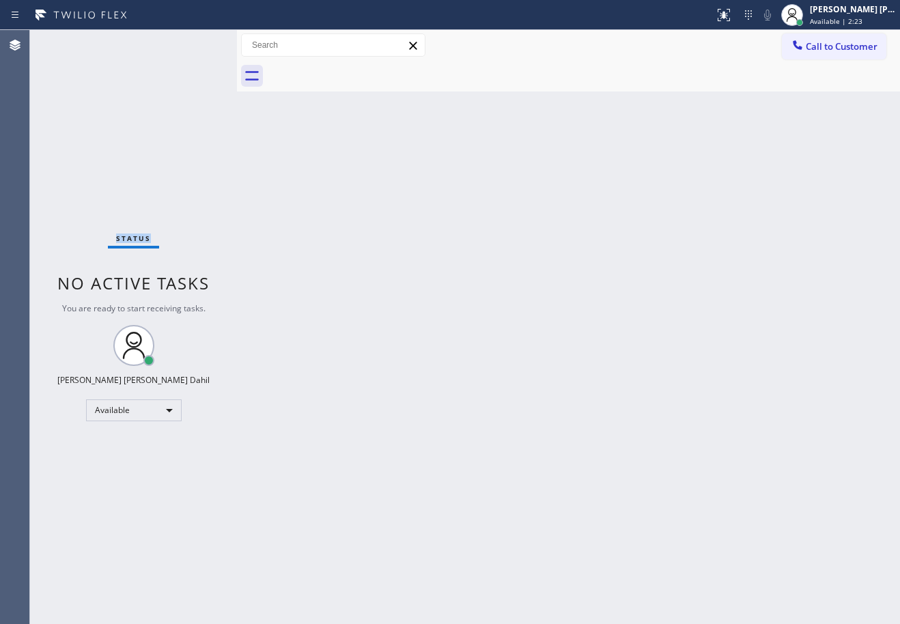
click at [72, 41] on div "Status No active tasks You are ready to start receiving tasks. [PERSON_NAME] [P…" at bounding box center [133, 327] width 207 height 594
click
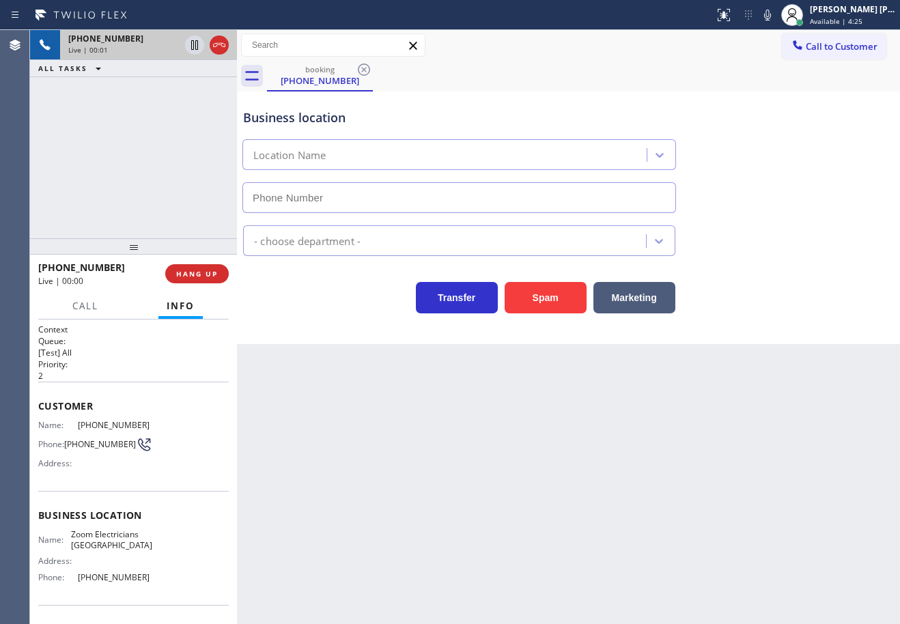
type input "[PHONE_NUMBER]"
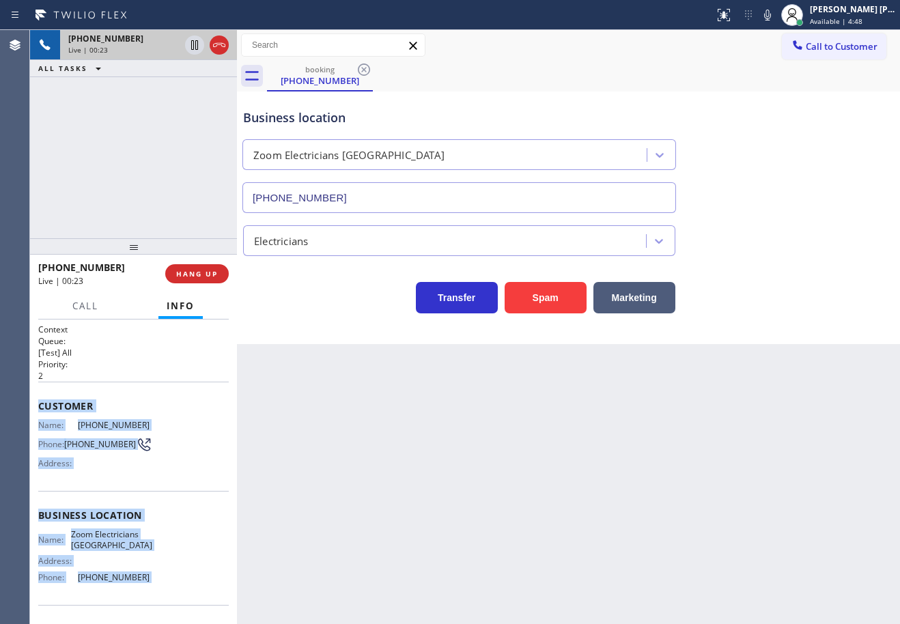
scroll to position [88, 0]
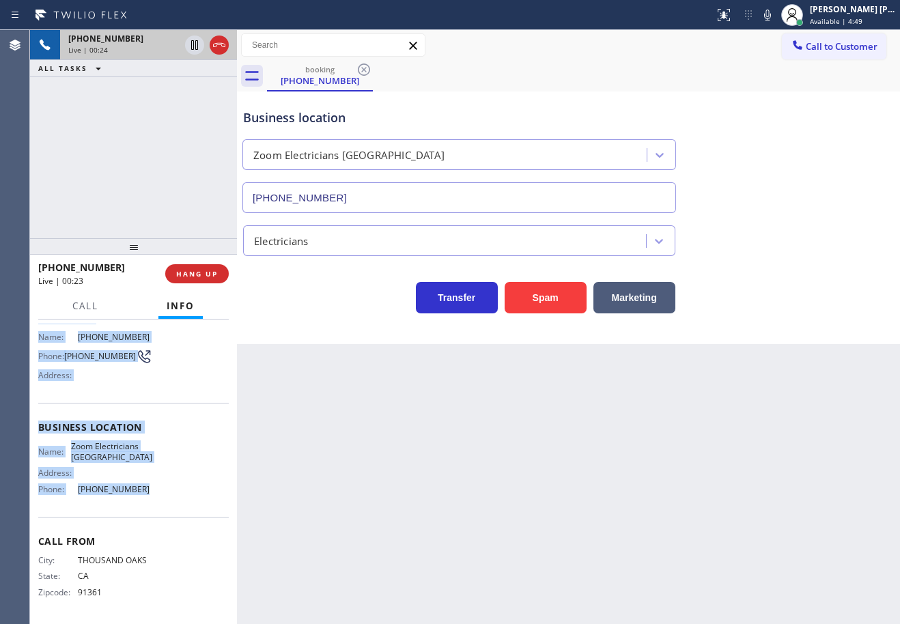
drag, startPoint x: 36, startPoint y: 402, endPoint x: 176, endPoint y: 490, distance: 166.0
copy div "Customer Name: [PHONE_NUMBER] Phone: [PHONE_NUMBER] Address: Business location …"
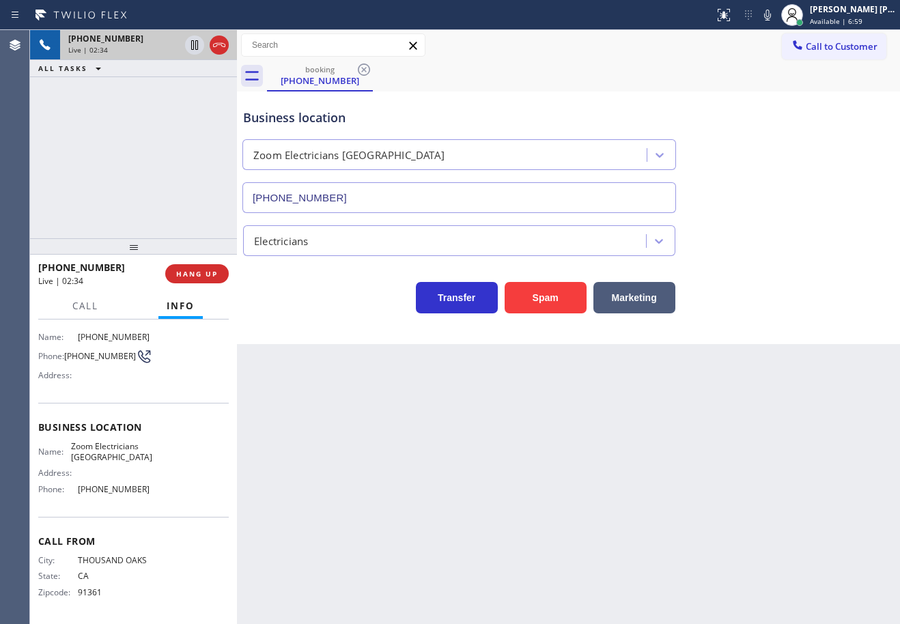
drag, startPoint x: 688, startPoint y: 223, endPoint x: 682, endPoint y: 219, distance: 7.3
drag, startPoint x: 814, startPoint y: 270, endPoint x: 685, endPoint y: 226, distance: 136.3
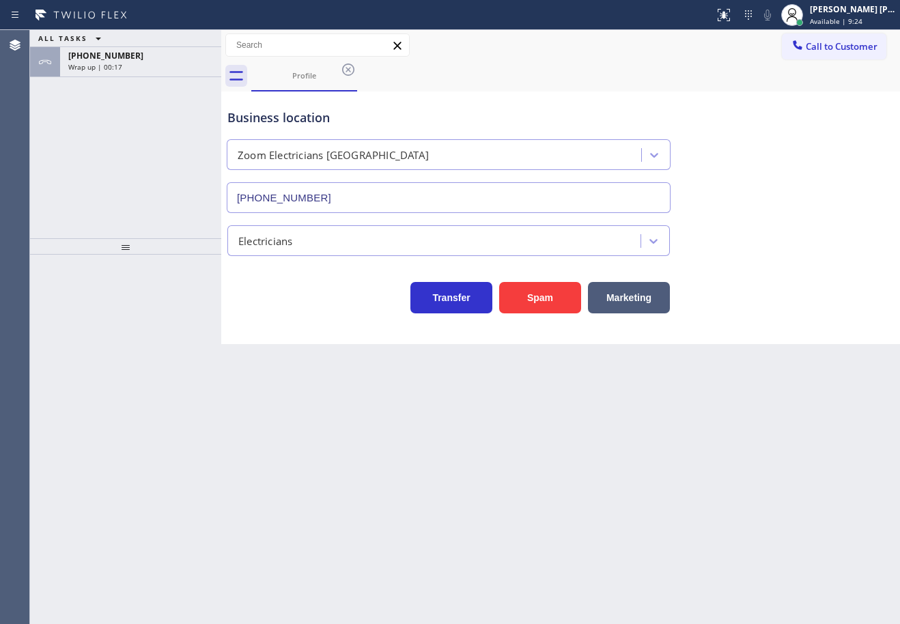
type input "[PHONE_NUMBER]"
drag, startPoint x: 113, startPoint y: 137, endPoint x: 116, endPoint y: 86, distance: 51.3
click at [113, 128] on div "ALL TASKS ALL TASKS ACTIVE TASKS TASKS IN WRAP UP [PHONE_NUMBER] Wrap up | 00:25" at bounding box center [125, 134] width 191 height 208
click at [836, 12] on div "[PERSON_NAME] [PERSON_NAME] Dahil" at bounding box center [853, 9] width 86 height 12
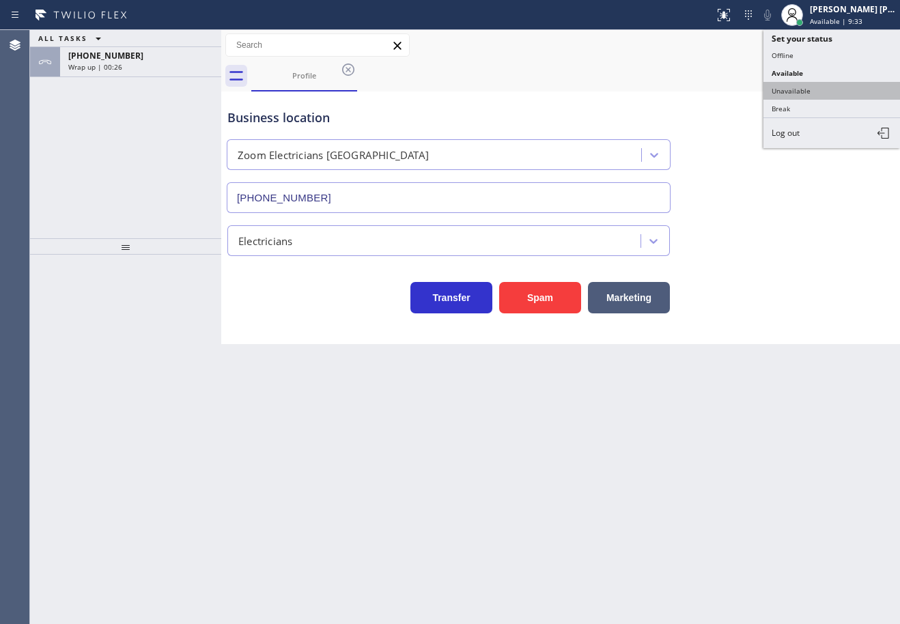
click at [818, 82] on button "Unavailable" at bounding box center [832, 91] width 137 height 18
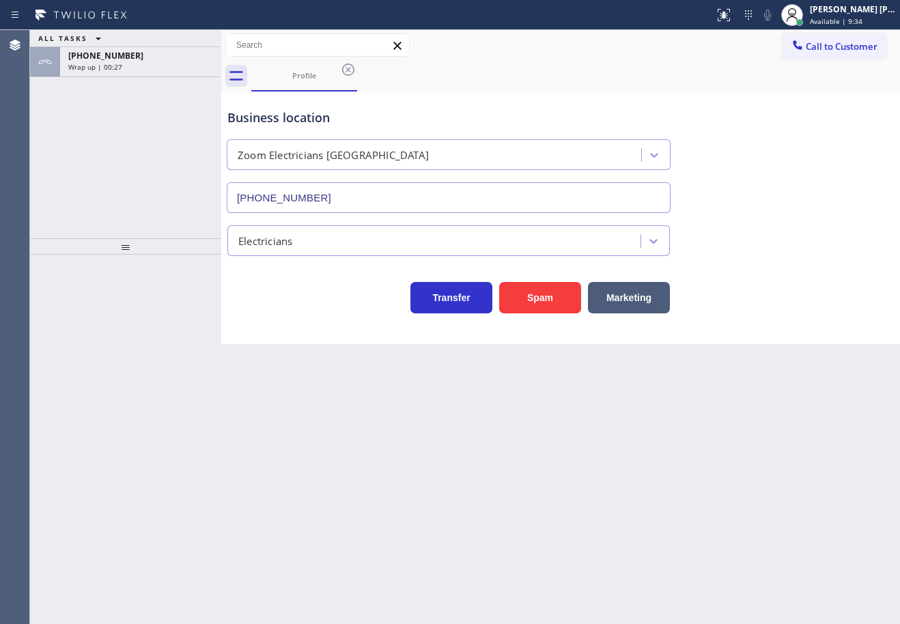
click at [818, 82] on div "Profile" at bounding box center [575, 76] width 649 height 31
click at [137, 60] on div "[PHONE_NUMBER]" at bounding box center [140, 56] width 145 height 12
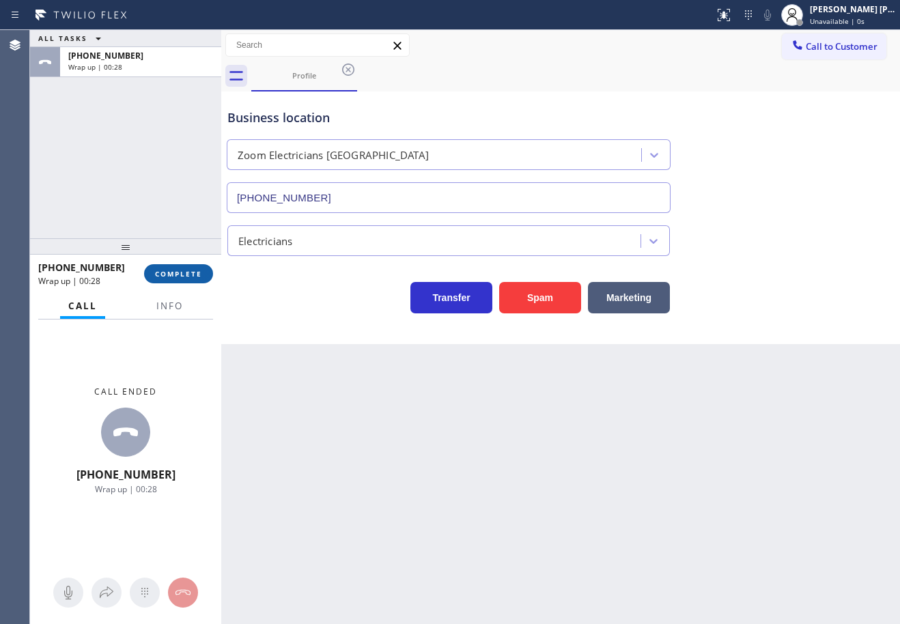
click at [191, 262] on div "[PHONE_NUMBER] Wrap up | 00:28 COMPLETE" at bounding box center [125, 274] width 175 height 36
click at [192, 272] on span "COMPLETE" at bounding box center [178, 274] width 47 height 10
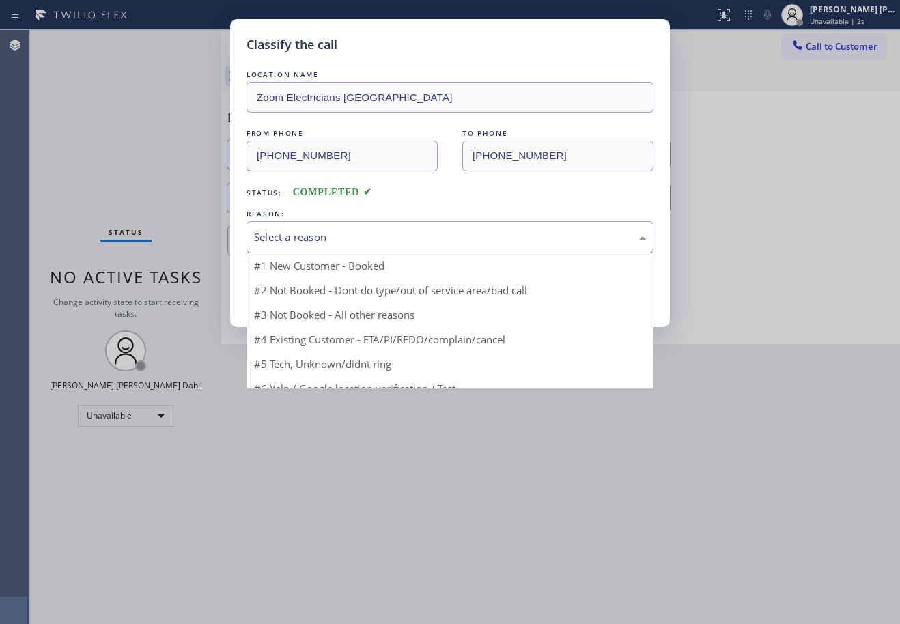
click at [273, 240] on div "Select a reason" at bounding box center [450, 238] width 392 height 16
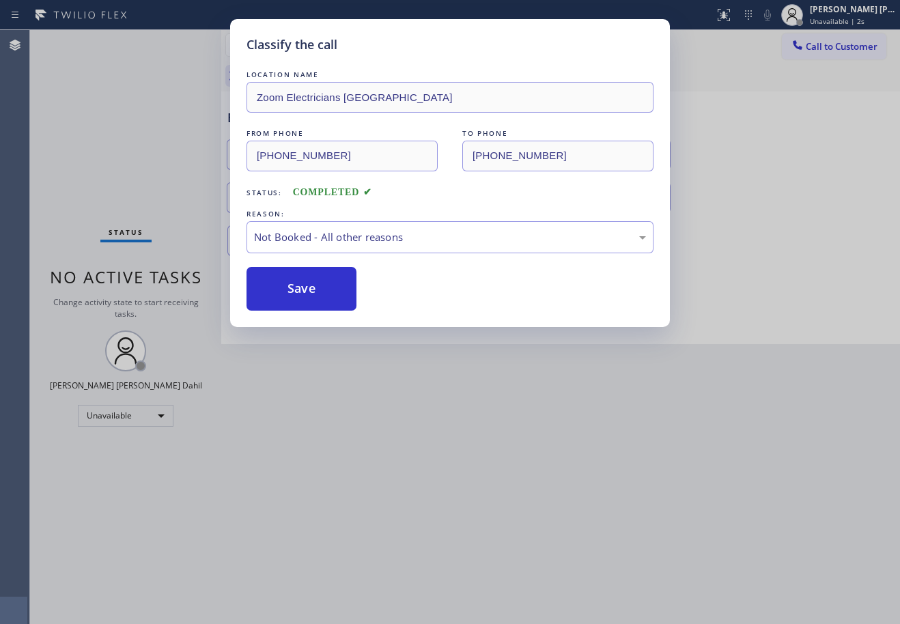
click at [281, 290] on button "Save" at bounding box center [302, 289] width 110 height 44
drag, startPoint x: 281, startPoint y: 290, endPoint x: 387, endPoint y: 271, distance: 107.6
click at [283, 290] on button "Save" at bounding box center [302, 289] width 110 height 44
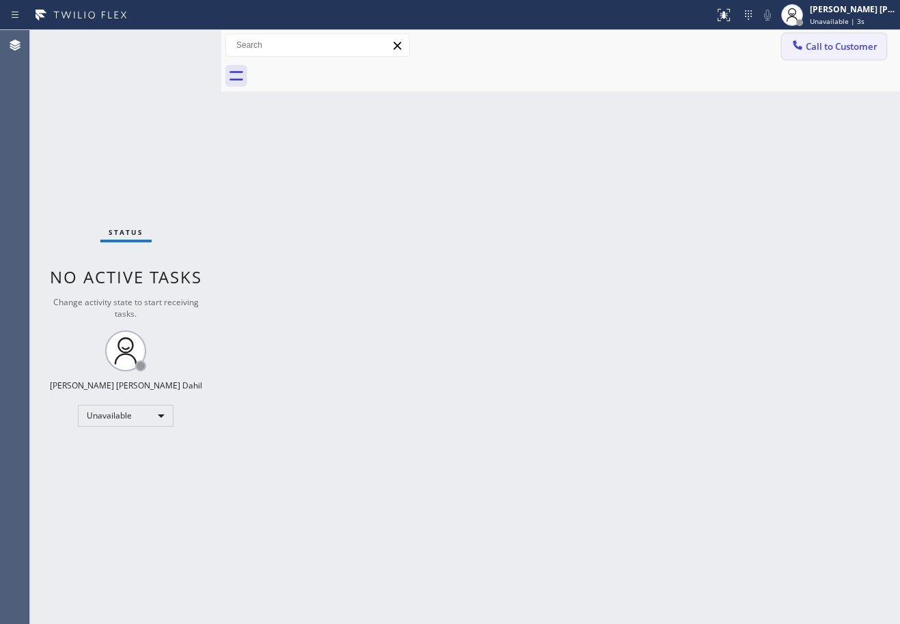
click at [822, 50] on span "Call to Customer" at bounding box center [842, 46] width 72 height 12
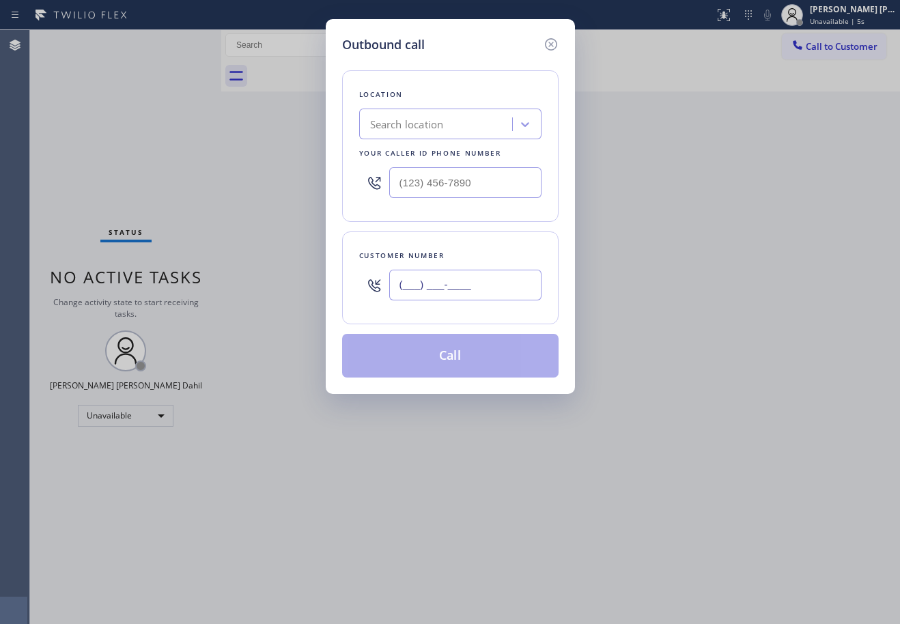
click at [424, 290] on input "(___) ___-____" at bounding box center [465, 285] width 152 height 31
paste input "805) 338-0460"
type input "[PHONE_NUMBER]"
click at [426, 184] on input "(___) ___-____" at bounding box center [465, 182] width 152 height 31
paste input "805) 995-4906"
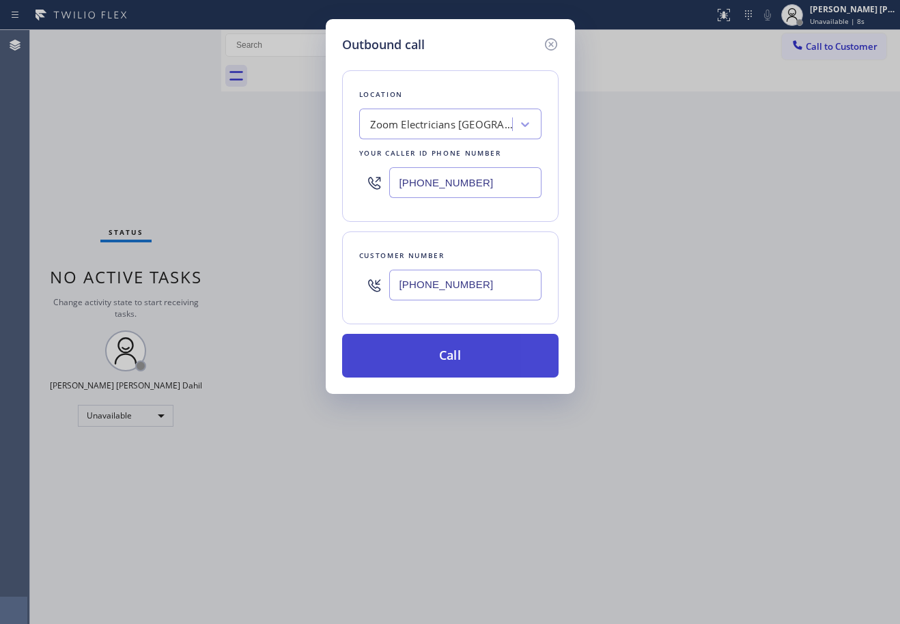
type input "[PHONE_NUMBER]"
click at [477, 357] on button "Call" at bounding box center [450, 356] width 217 height 44
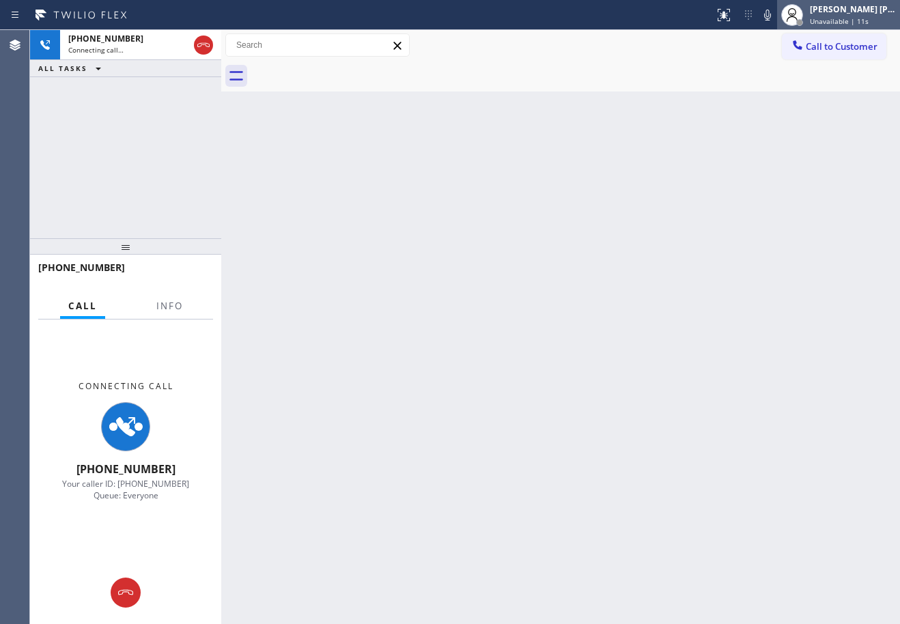
click at [862, 18] on span "Unavailable | 11s" at bounding box center [839, 21] width 59 height 10
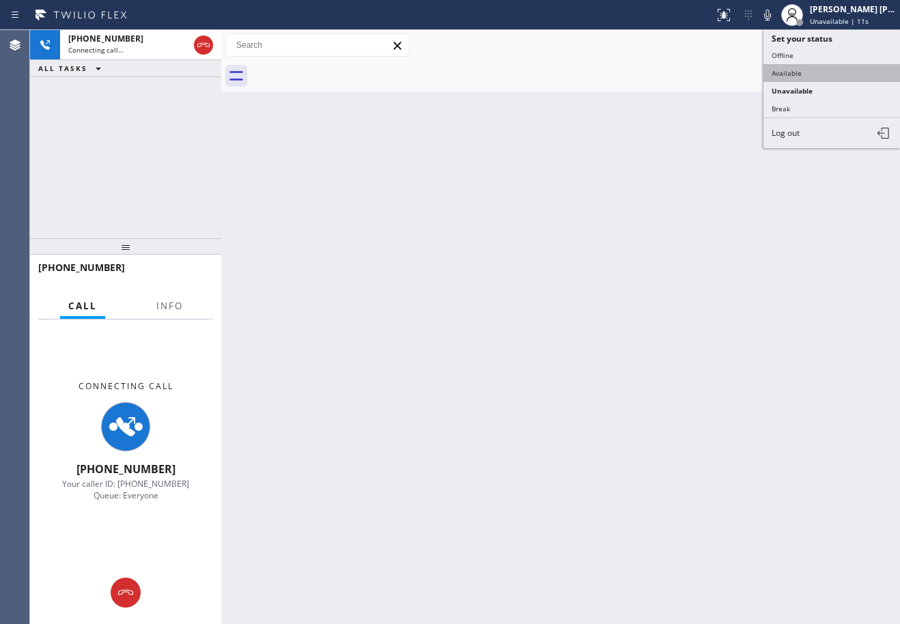
click at [827, 74] on button "Available" at bounding box center [832, 73] width 137 height 18
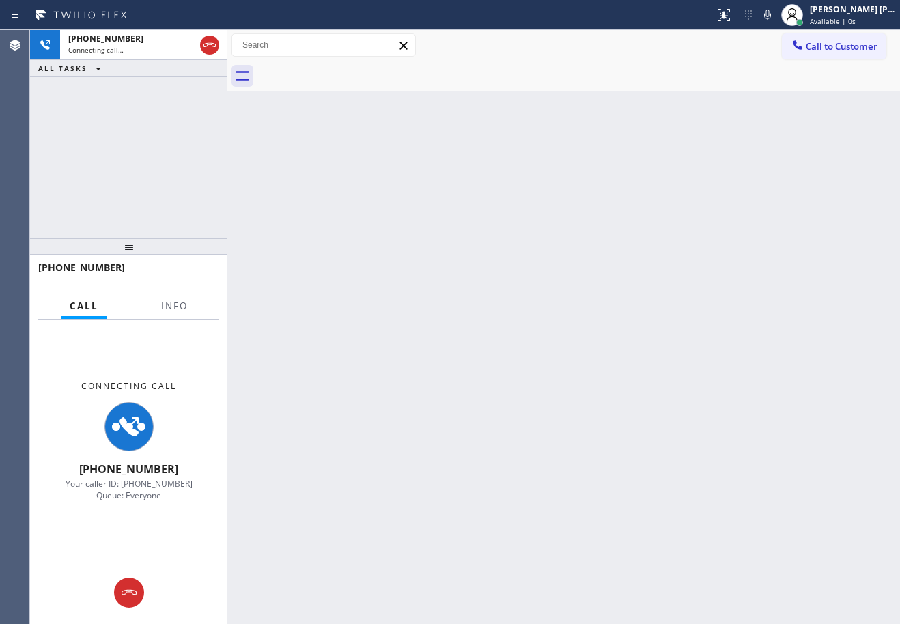
drag, startPoint x: 222, startPoint y: 63, endPoint x: 254, endPoint y: 111, distance: 58.2
click at [227, 77] on div at bounding box center [227, 327] width 0 height 594
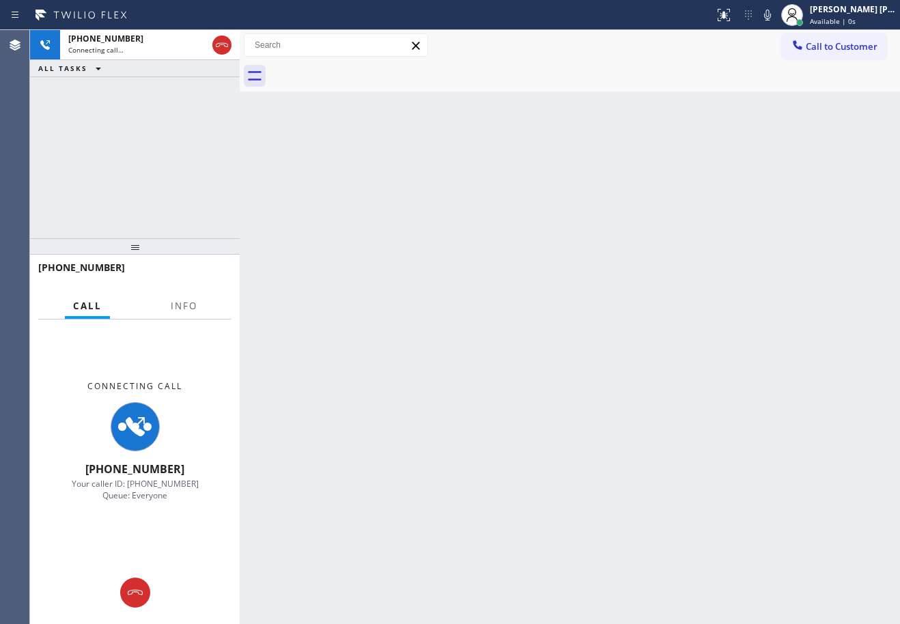
click at [395, 292] on div "Back to Dashboard Change Sender ID Customers Technicians Select a contact Outbo…" at bounding box center [570, 327] width 661 height 594
click at [186, 315] on button "Info" at bounding box center [184, 306] width 43 height 27
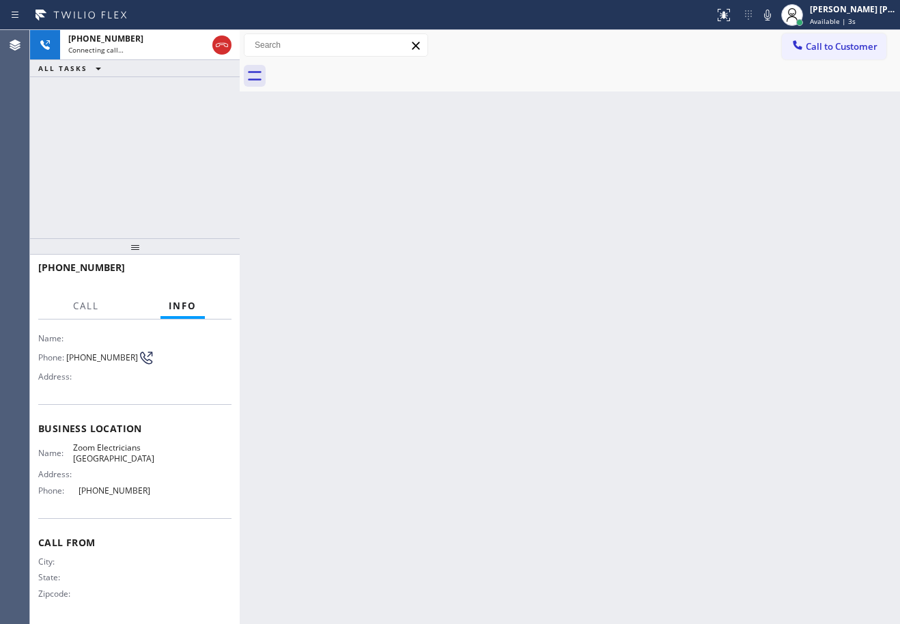
scroll to position [88, 0]
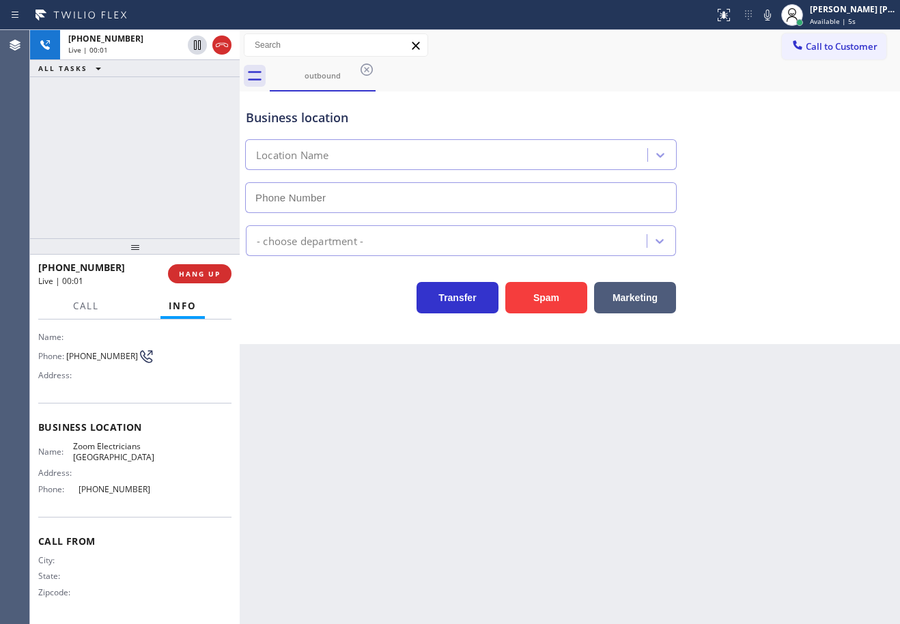
type input "[PHONE_NUMBER]"
click at [94, 238] on div at bounding box center [135, 246] width 210 height 16
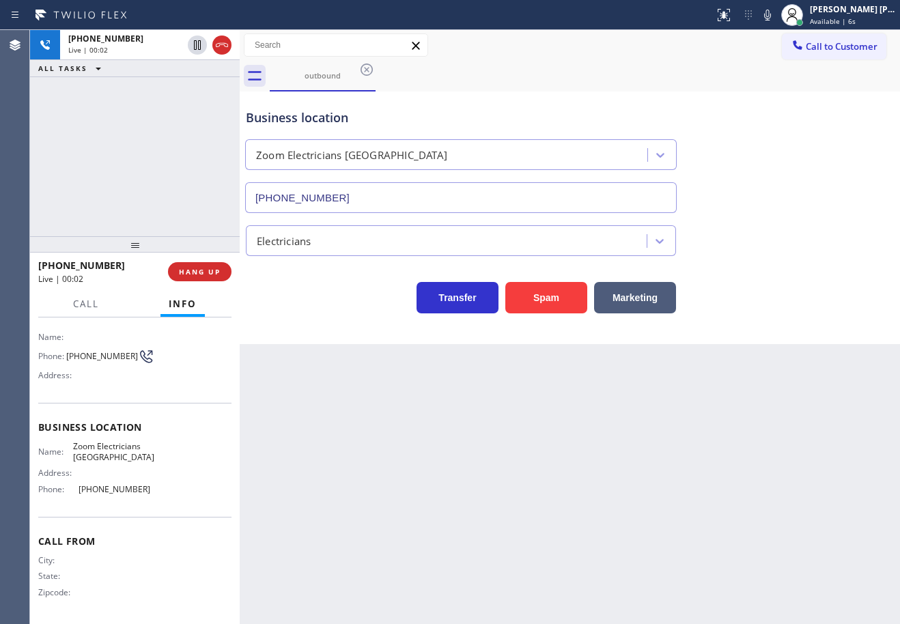
scroll to position [86, 0]
click at [776, 12] on icon at bounding box center [768, 15] width 16 height 16
click at [776, 14] on icon at bounding box center [768, 15] width 16 height 16
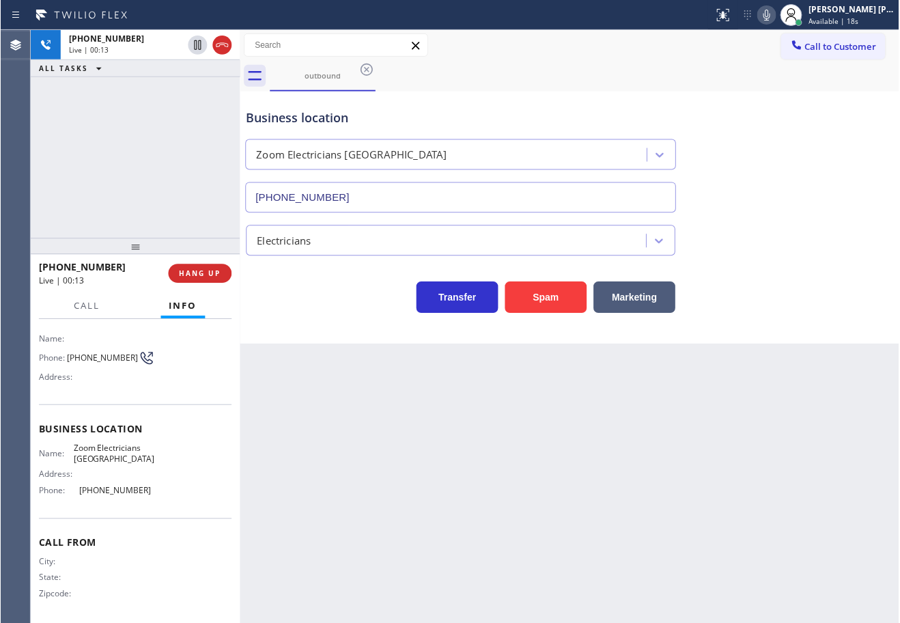
scroll to position [88, 0]
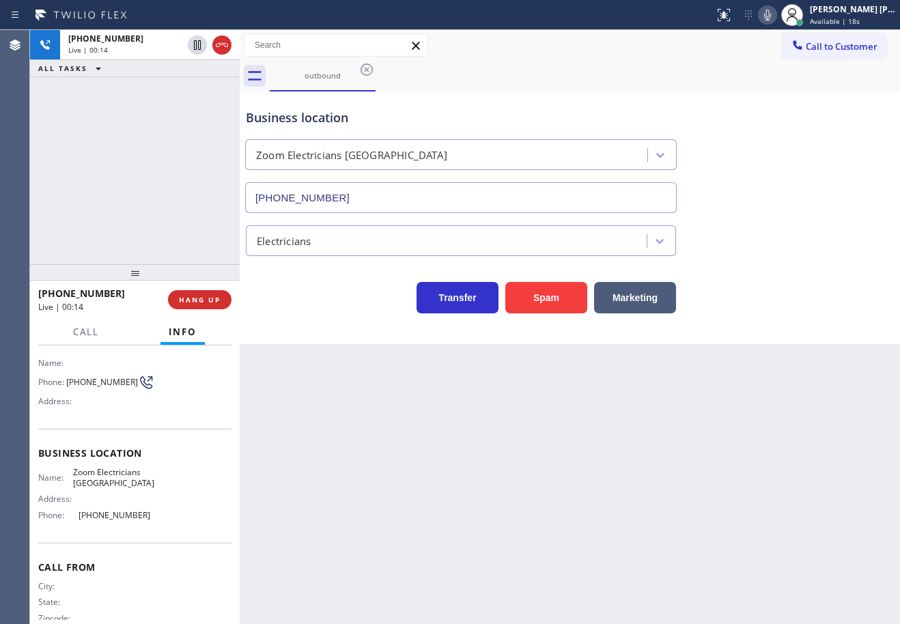
drag, startPoint x: 135, startPoint y: 248, endPoint x: 141, endPoint y: 276, distance: 28.7
click at [141, 276] on div at bounding box center [135, 272] width 210 height 16
click at [776, 20] on icon at bounding box center [768, 15] width 16 height 16
click at [770, 188] on div "Business location Zoom Electricians Thousand Oaks (805) 995-4906" at bounding box center [570, 151] width 654 height 124
click at [776, 11] on icon at bounding box center [768, 15] width 16 height 16
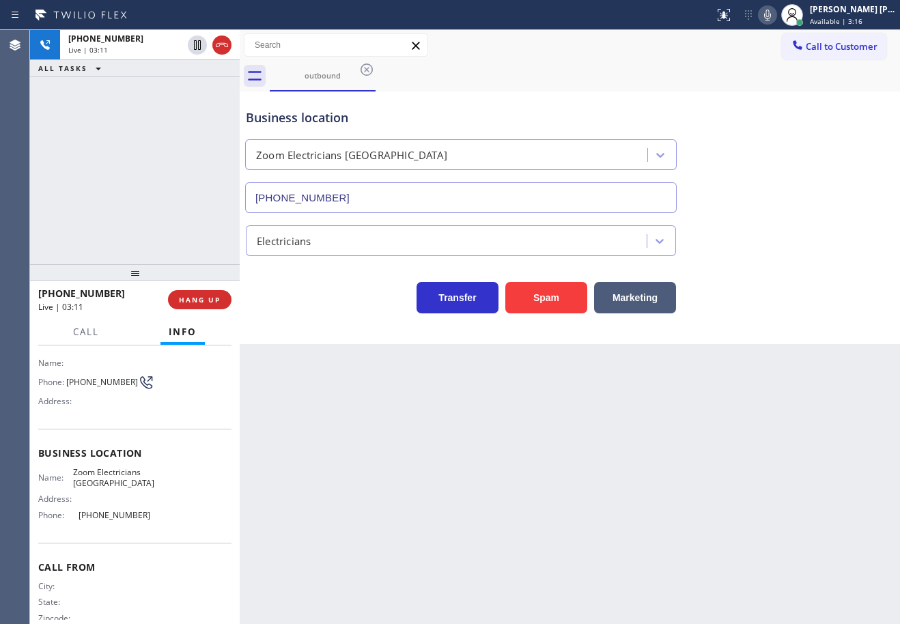
click at [776, 14] on icon at bounding box center [768, 15] width 16 height 16
click at [776, 17] on icon at bounding box center [768, 15] width 16 height 16
click at [776, 10] on icon at bounding box center [768, 15] width 16 height 16
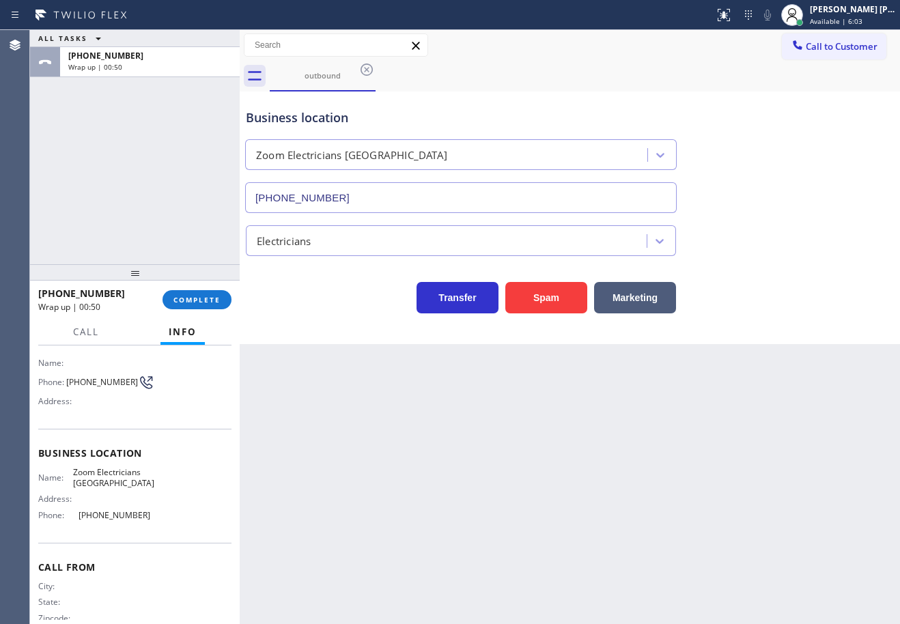
click at [149, 178] on div "ALL TASKS ALL TASKS ACTIVE TASKS TASKS IN WRAP UP +18053380460 Wrap up | 00:50" at bounding box center [135, 147] width 210 height 234
click at [201, 298] on span "COMPLETE" at bounding box center [197, 300] width 47 height 10
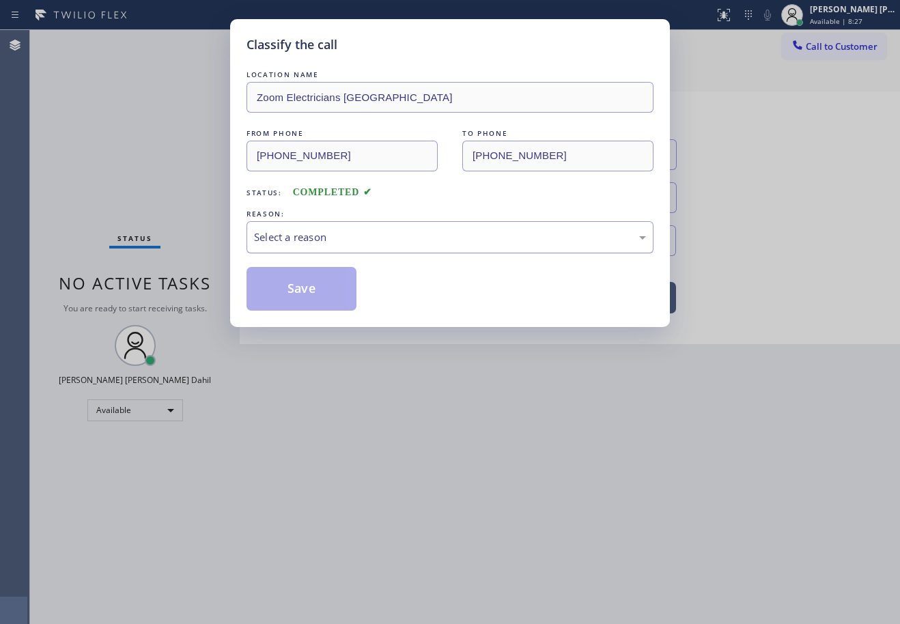
click at [332, 244] on div "Select a reason" at bounding box center [450, 238] width 392 height 16
click at [333, 284] on button "Save" at bounding box center [302, 289] width 110 height 44
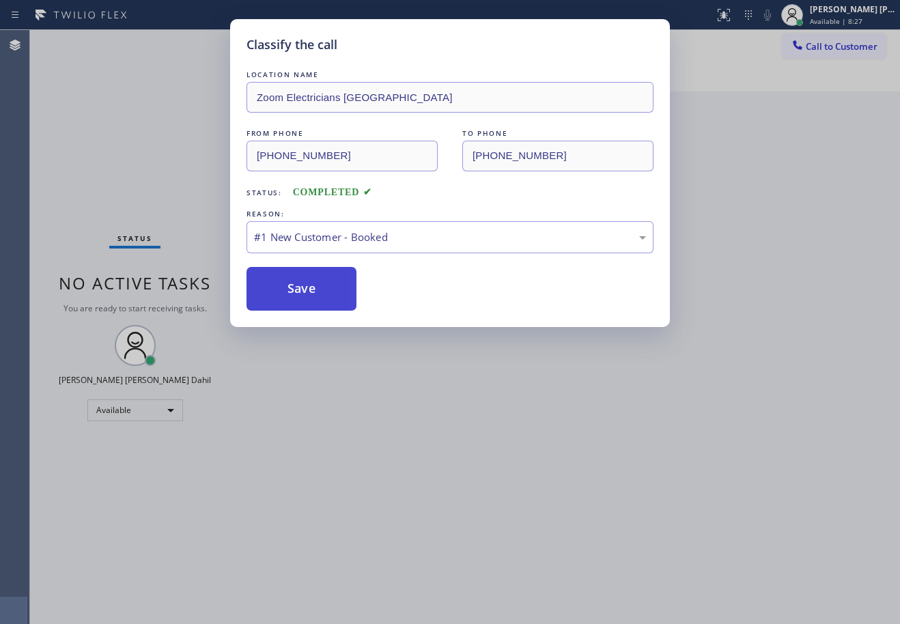
click at [333, 284] on button "Save" at bounding box center [302, 289] width 110 height 44
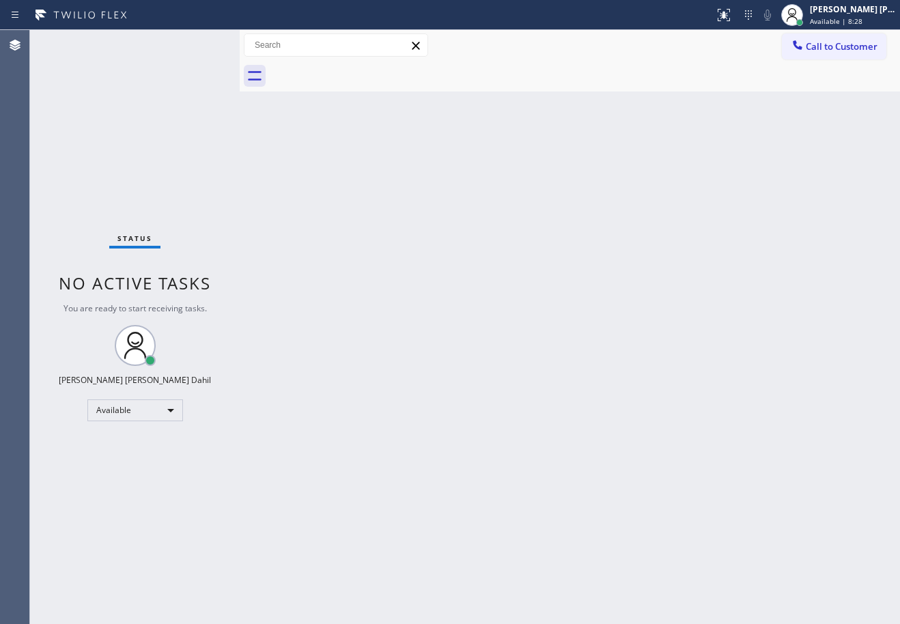
click at [834, 20] on span "Available | 8:28" at bounding box center [836, 21] width 53 height 10
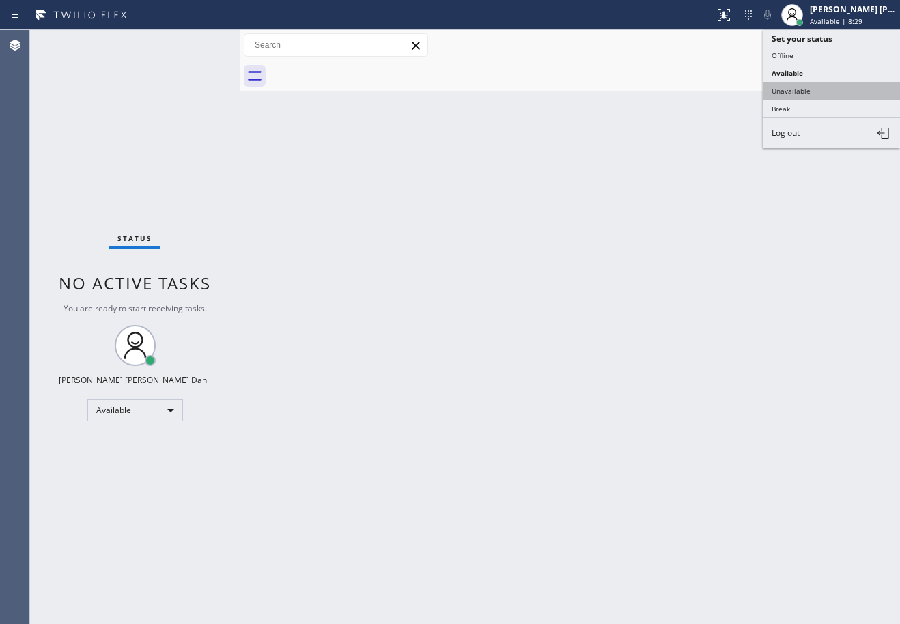
click at [815, 92] on button "Unavailable" at bounding box center [832, 91] width 137 height 18
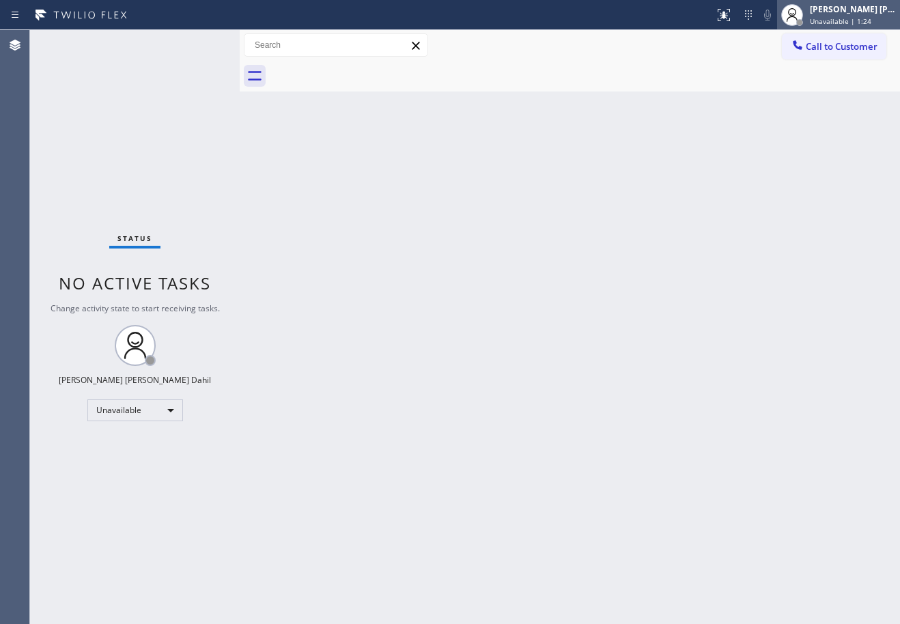
click at [835, 19] on span "Unavailable | 1:24" at bounding box center [840, 21] width 61 height 10
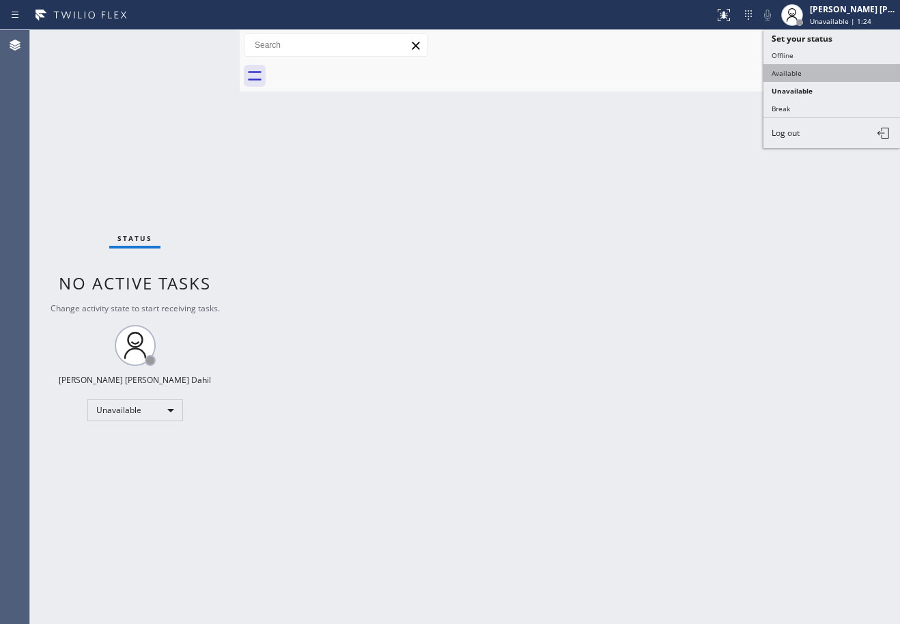
click at [799, 73] on button "Available" at bounding box center [832, 73] width 137 height 18
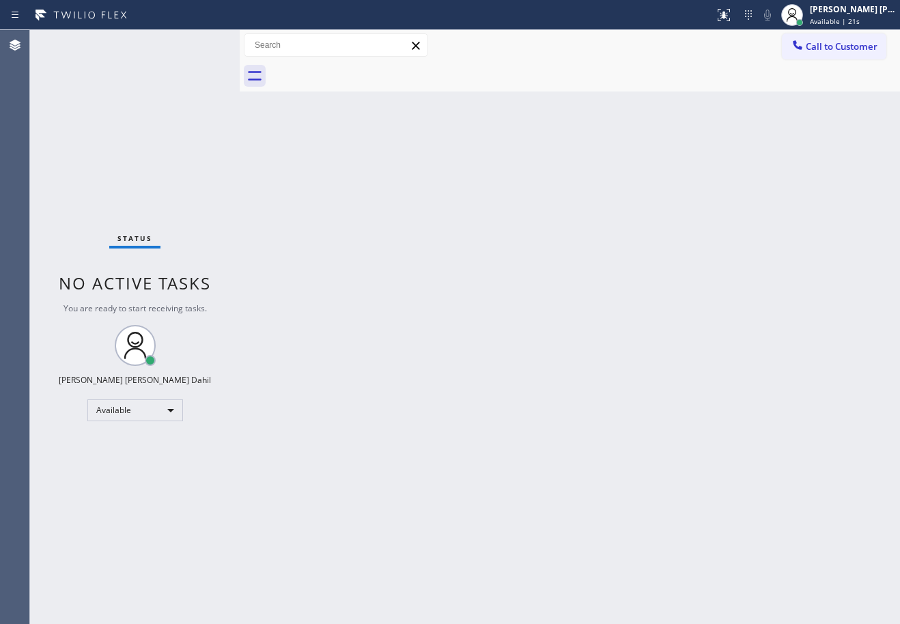
click at [751, 338] on div "Back to Dashboard Change Sender ID Customers Technicians Select a contact Outbo…" at bounding box center [570, 327] width 661 height 594
click at [72, 41] on div "Status No active tasks You are ready to start receiving tasks. [PERSON_NAME] [P…" at bounding box center [135, 327] width 210 height 594
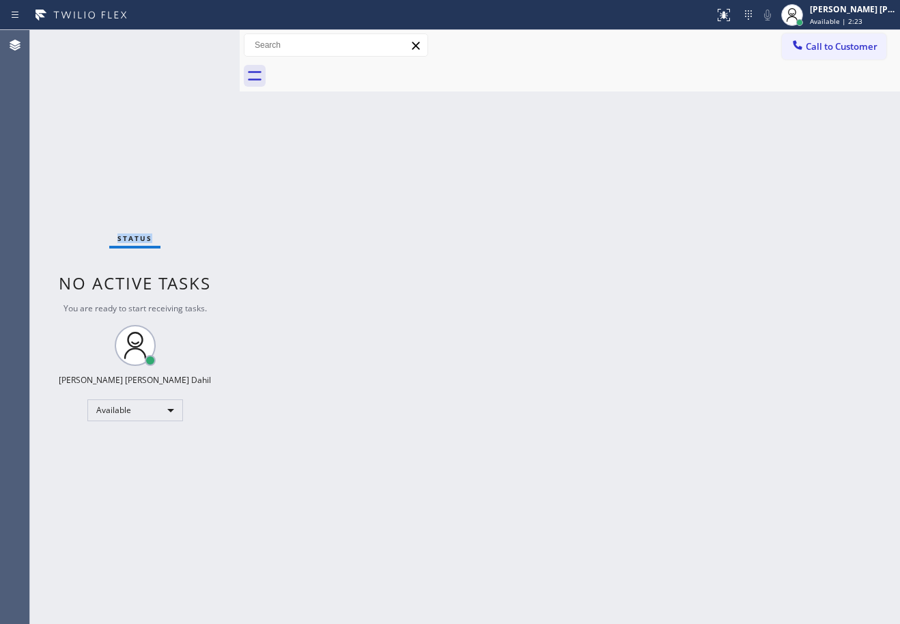
click at [72, 41] on div "Status No active tasks You are ready to start receiving tasks. [PERSON_NAME] [P…" at bounding box center [135, 327] width 210 height 594
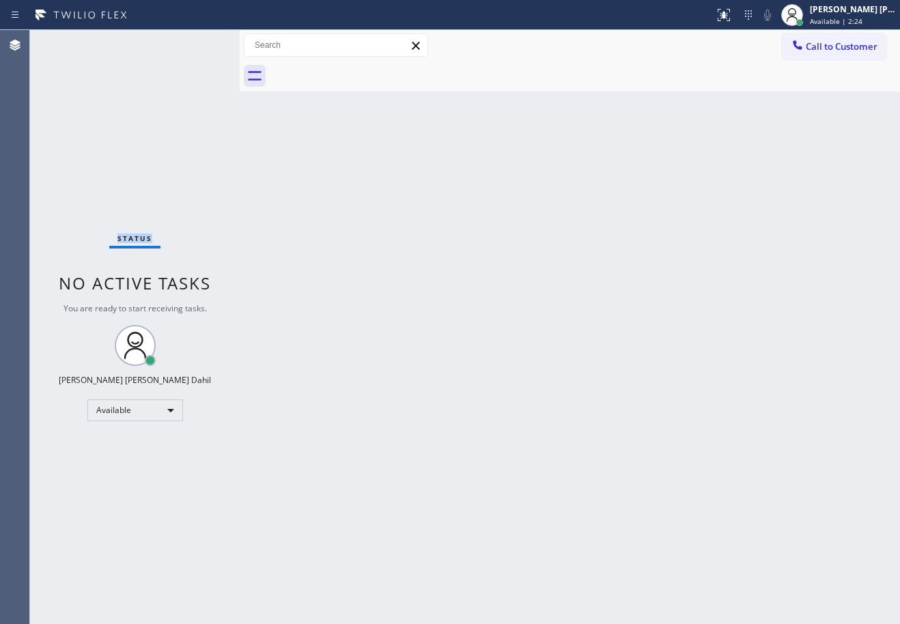
click at [72, 41] on div "Status No active tasks You are ready to start receiving tasks. [PERSON_NAME] [P…" at bounding box center [135, 327] width 210 height 594
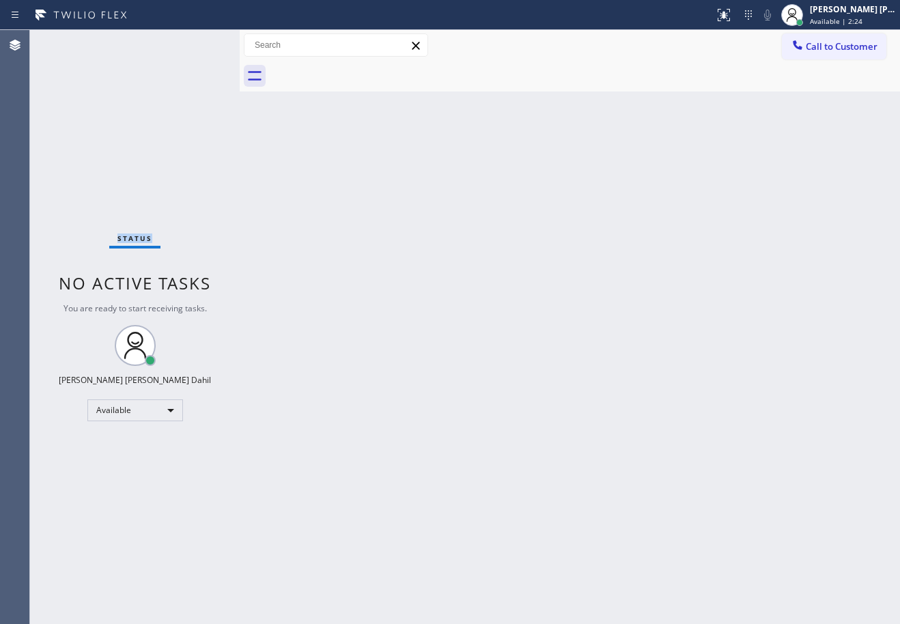
click at [72, 41] on div "Status No active tasks You are ready to start receiving tasks. [PERSON_NAME] [P…" at bounding box center [135, 327] width 210 height 594
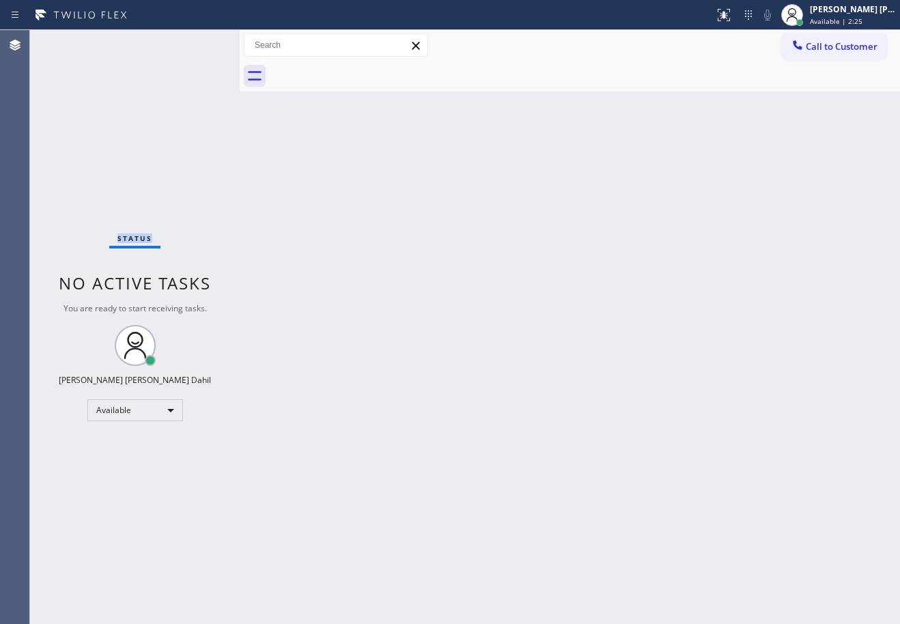
click at [72, 41] on div "Status No active tasks You are ready to start receiving tasks. [PERSON_NAME] [P…" at bounding box center [135, 327] width 210 height 594
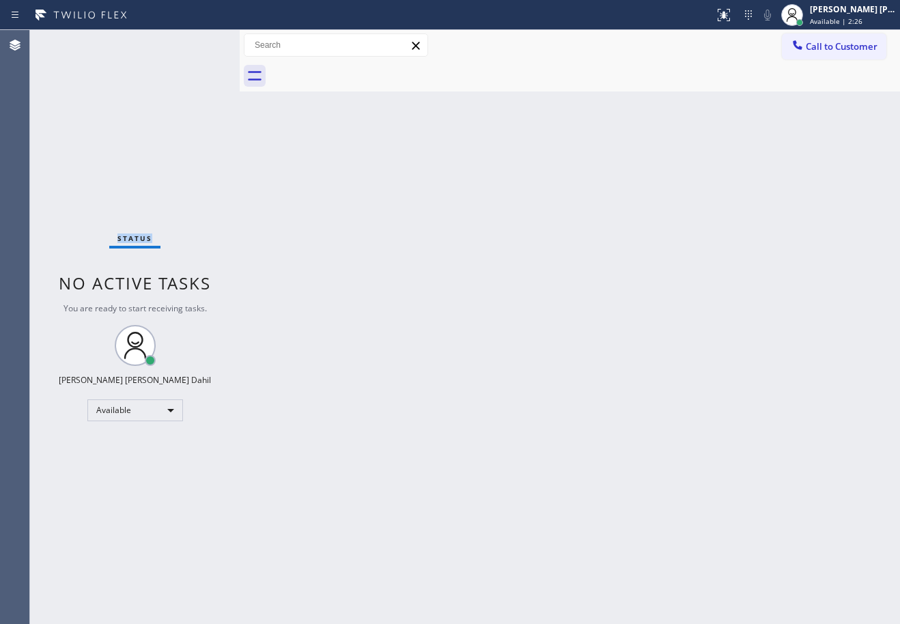
click at [72, 41] on div "Status No active tasks You are ready to start receiving tasks. [PERSON_NAME] [P…" at bounding box center [135, 327] width 210 height 594
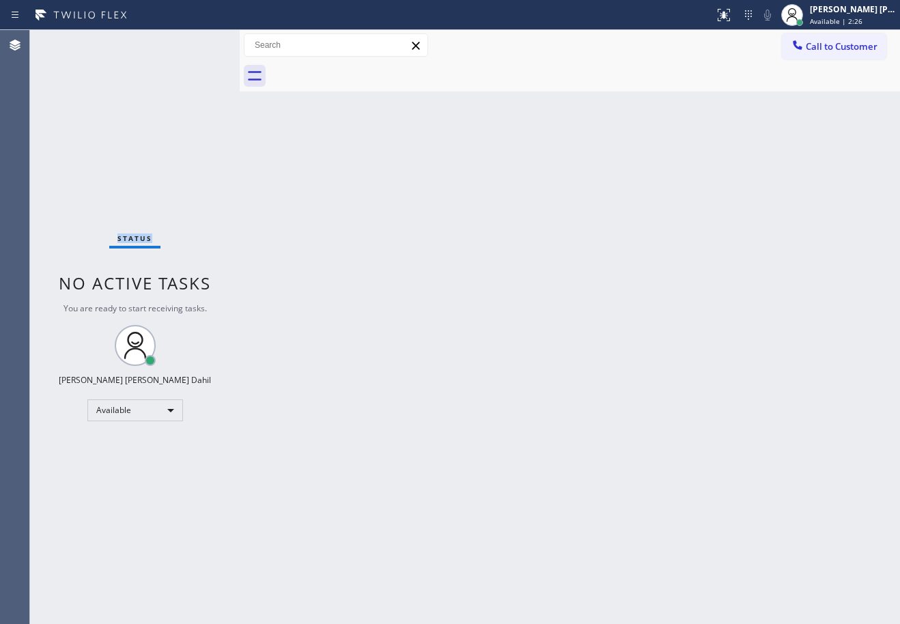
click at [72, 41] on div "Status No active tasks You are ready to start receiving tasks. [PERSON_NAME] [P…" at bounding box center [135, 327] width 210 height 594
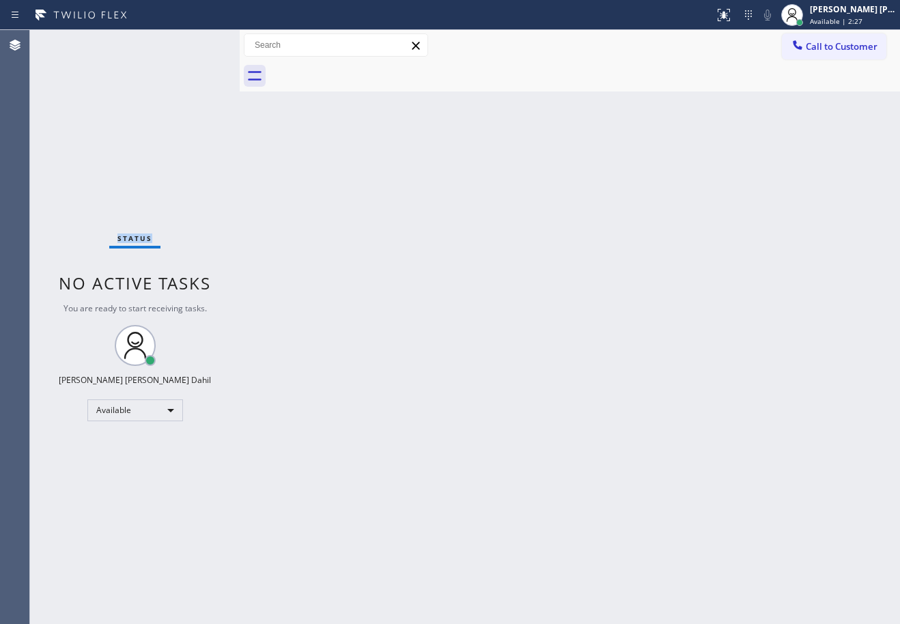
click at [72, 41] on div "Status No active tasks You are ready to start receiving tasks. [PERSON_NAME] [P…" at bounding box center [135, 327] width 210 height 594
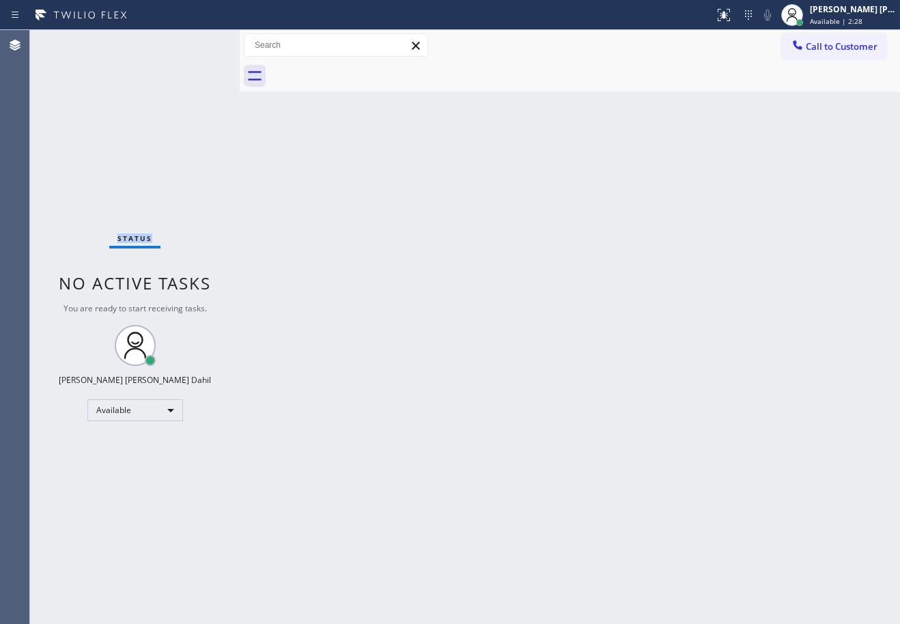
click at [72, 41] on div "Status No active tasks You are ready to start receiving tasks. [PERSON_NAME] [P…" at bounding box center [135, 327] width 210 height 594
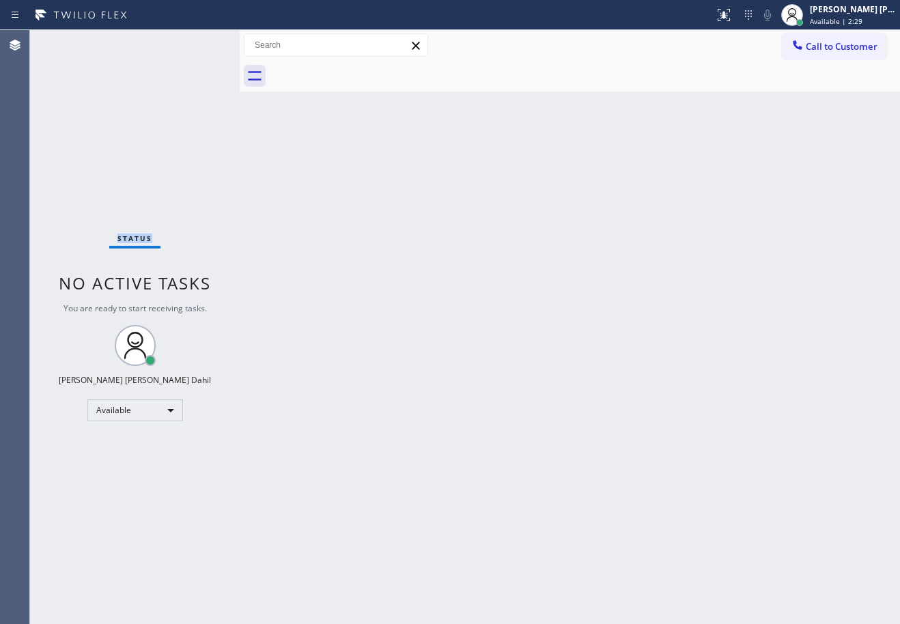
click at [72, 41] on div "Status No active tasks You are ready to start receiving tasks. [PERSON_NAME] [P…" at bounding box center [135, 327] width 210 height 594
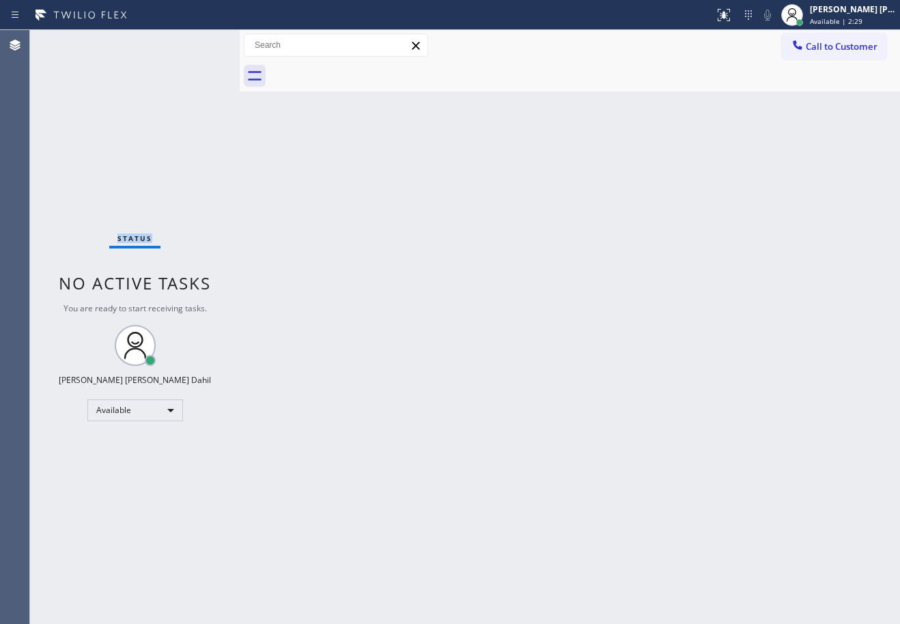
click at [72, 41] on div "Status No active tasks You are ready to start receiving tasks. [PERSON_NAME] [P…" at bounding box center [135, 327] width 210 height 594
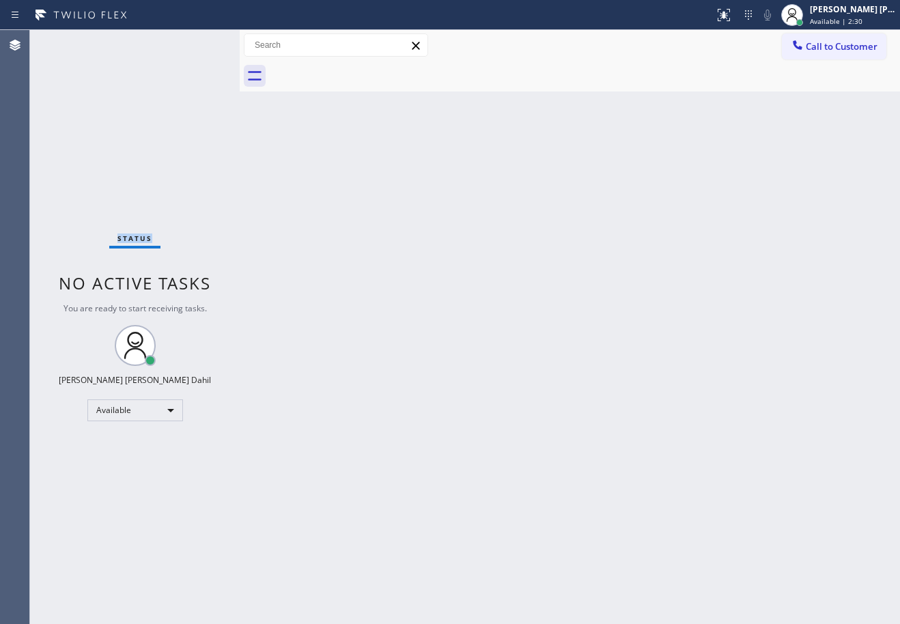
click at [72, 41] on div "Status No active tasks You are ready to start receiving tasks. [PERSON_NAME] [P…" at bounding box center [135, 327] width 210 height 594
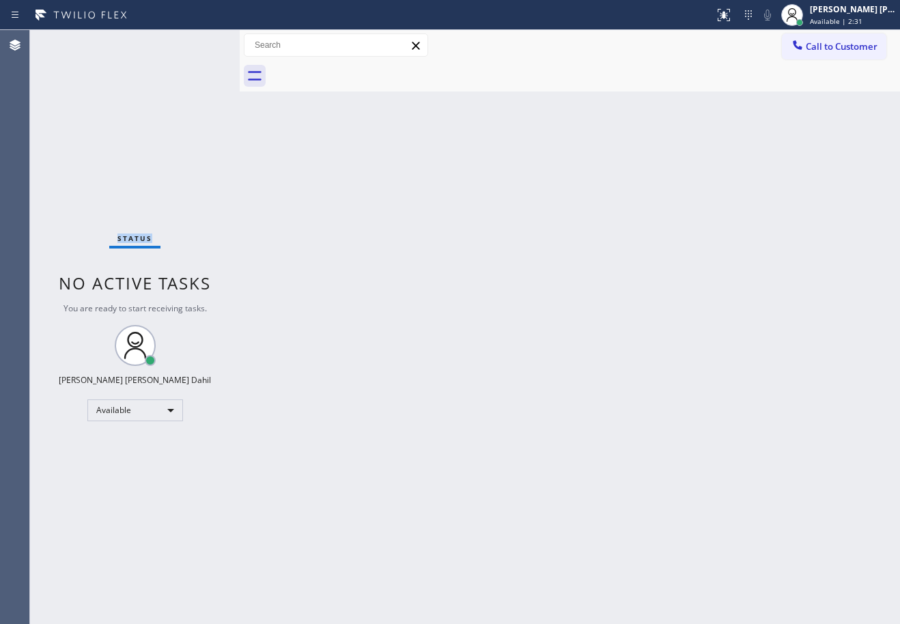
click at [72, 41] on div "Status No active tasks You are ready to start receiving tasks. [PERSON_NAME] [P…" at bounding box center [135, 327] width 210 height 594
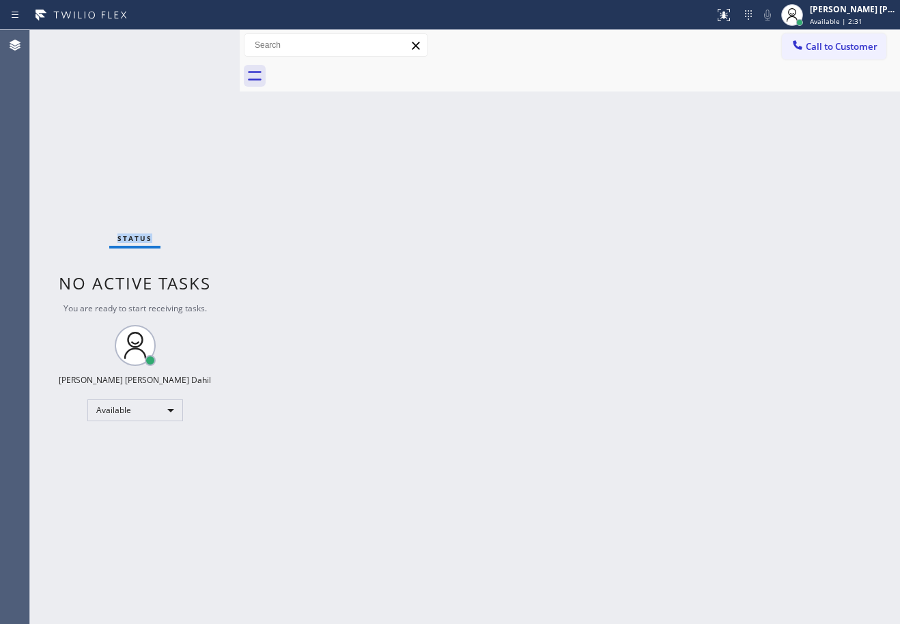
click at [72, 41] on div "Status No active tasks You are ready to start receiving tasks. [PERSON_NAME] [P…" at bounding box center [135, 327] width 210 height 594
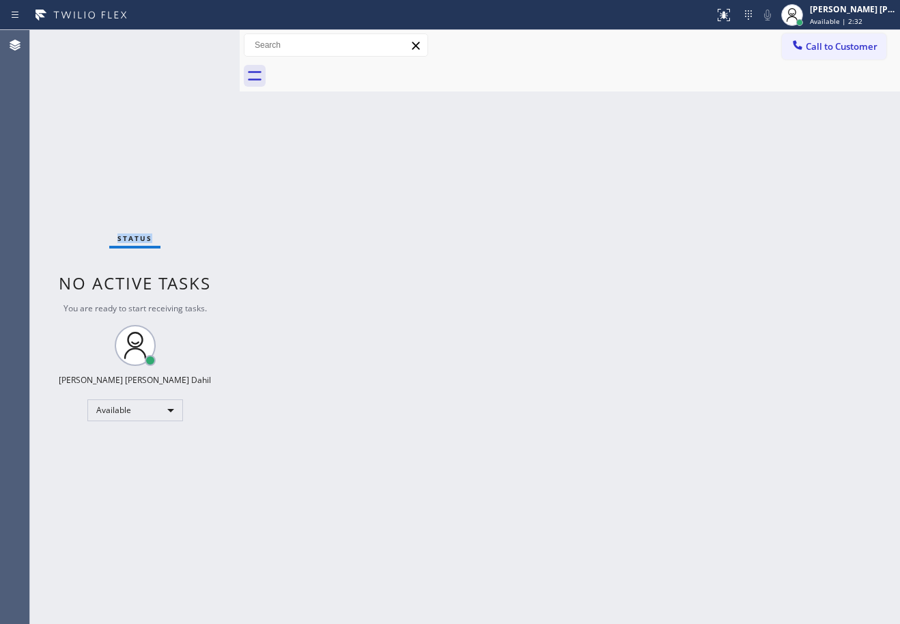
click at [72, 41] on div "Status No active tasks You are ready to start receiving tasks. [PERSON_NAME] [P…" at bounding box center [135, 327] width 210 height 594
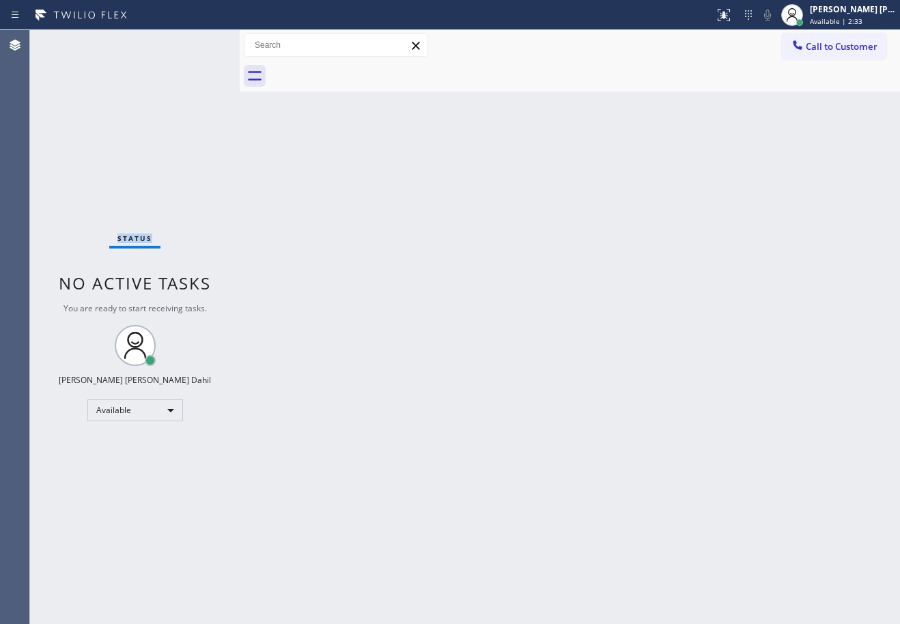
click at [72, 41] on div "Status No active tasks You are ready to start receiving tasks. [PERSON_NAME] [P…" at bounding box center [135, 327] width 210 height 594
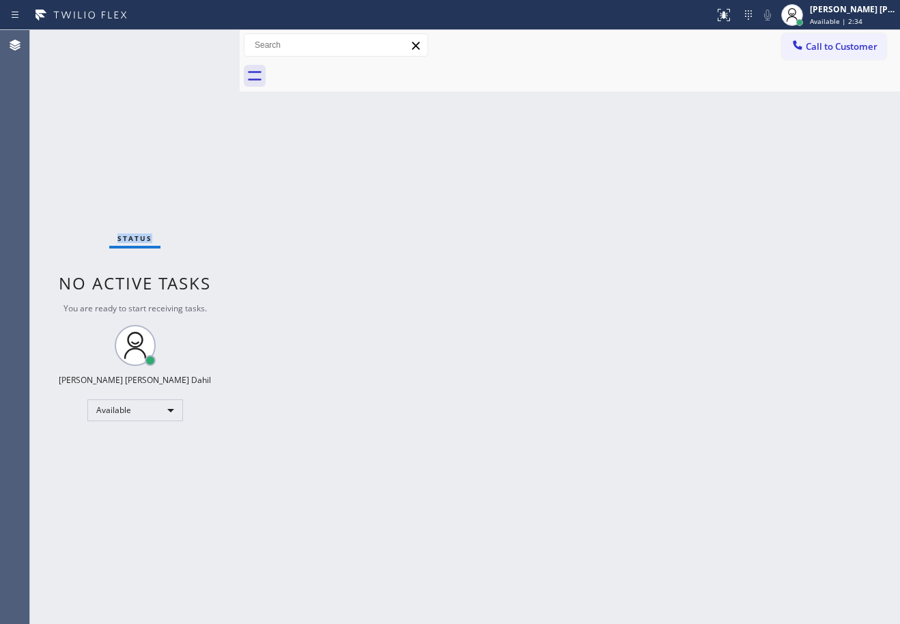
click at [72, 41] on div "Status No active tasks You are ready to start receiving tasks. [PERSON_NAME] [P…" at bounding box center [135, 327] width 210 height 594
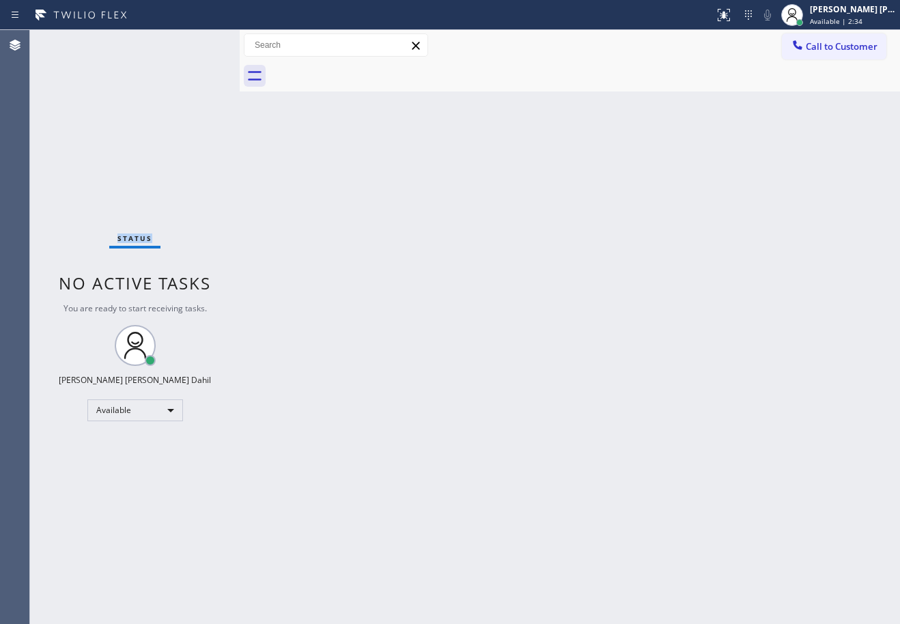
click at [72, 41] on div "Status No active tasks You are ready to start receiving tasks. [PERSON_NAME] [P…" at bounding box center [135, 327] width 210 height 594
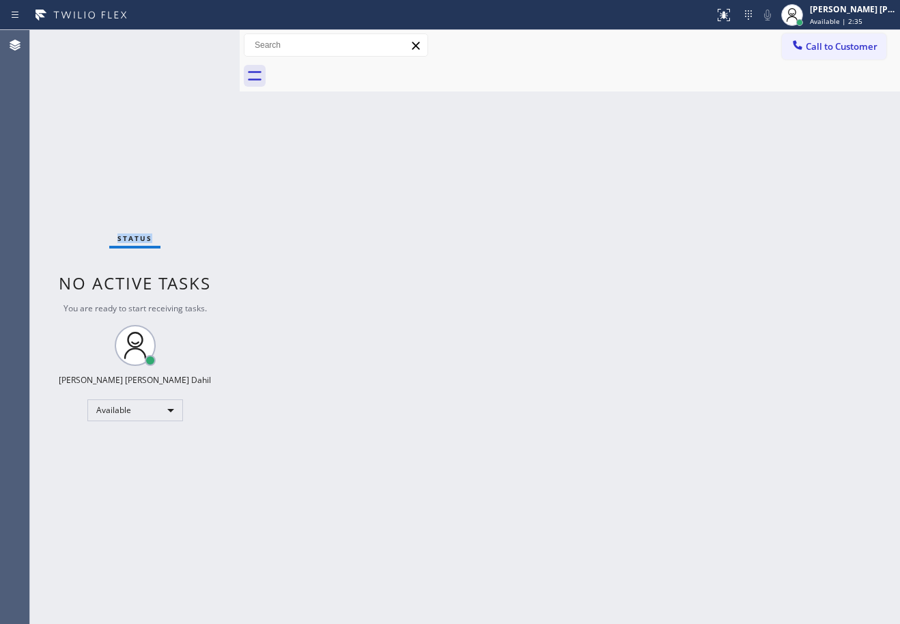
click at [72, 41] on div "Status No active tasks You are ready to start receiving tasks. [PERSON_NAME] [P…" at bounding box center [135, 327] width 210 height 594
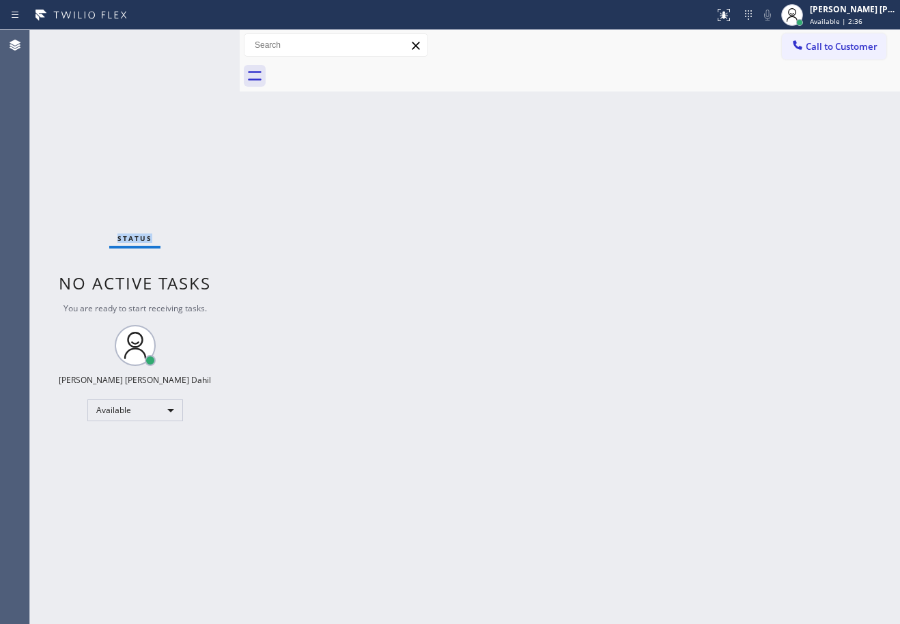
click at [72, 41] on div "Status No active tasks You are ready to start receiving tasks. [PERSON_NAME] [P…" at bounding box center [135, 327] width 210 height 594
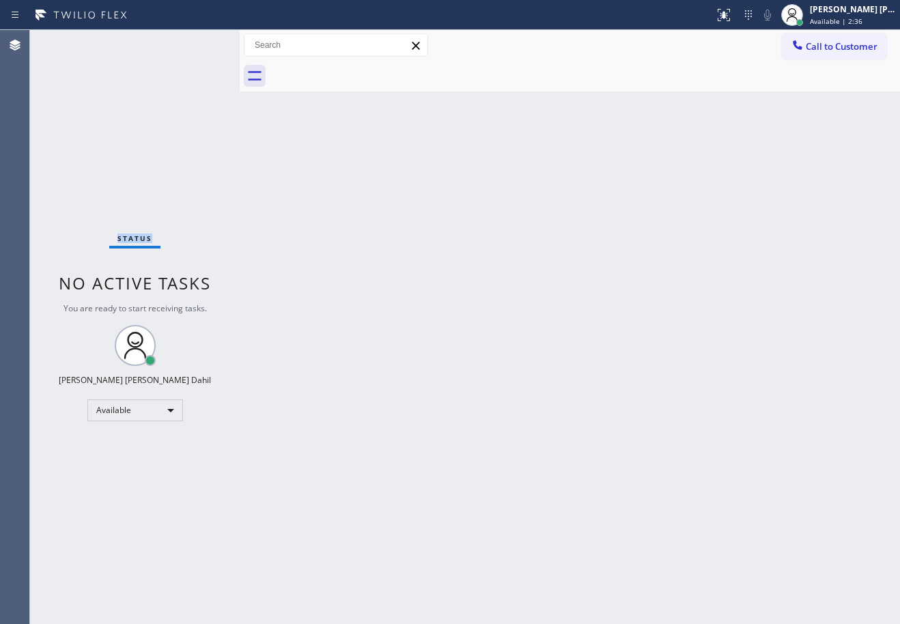
click at [72, 41] on div "Status No active tasks You are ready to start receiving tasks. [PERSON_NAME] [P…" at bounding box center [135, 327] width 210 height 594
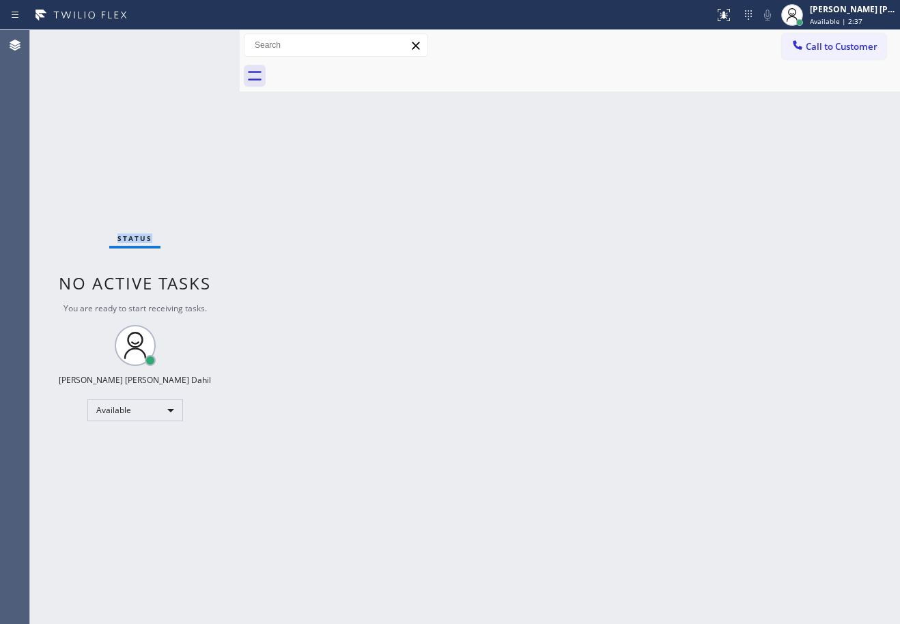
click at [72, 41] on div "Status No active tasks You are ready to start receiving tasks. [PERSON_NAME] [P…" at bounding box center [135, 327] width 210 height 594
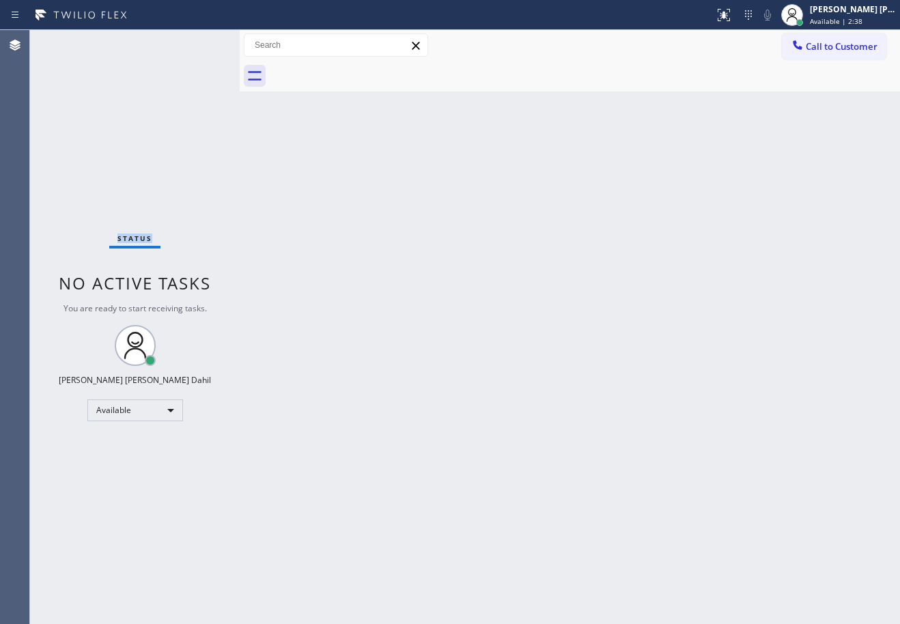
click at [72, 41] on div "Status No active tasks You are ready to start receiving tasks. [PERSON_NAME] [P…" at bounding box center [135, 327] width 210 height 594
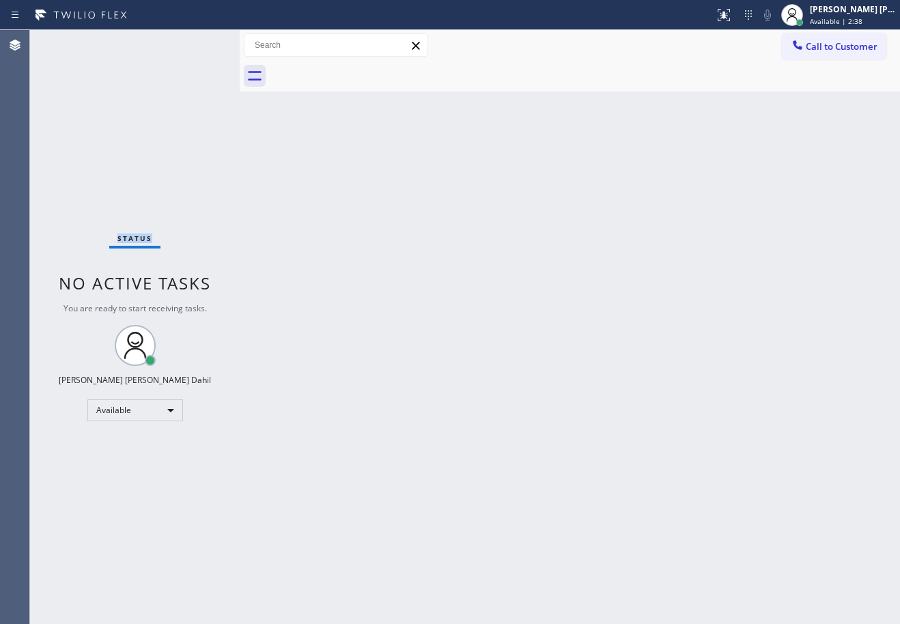
click at [72, 41] on div "Status No active tasks You are ready to start receiving tasks. [PERSON_NAME] [P…" at bounding box center [135, 327] width 210 height 594
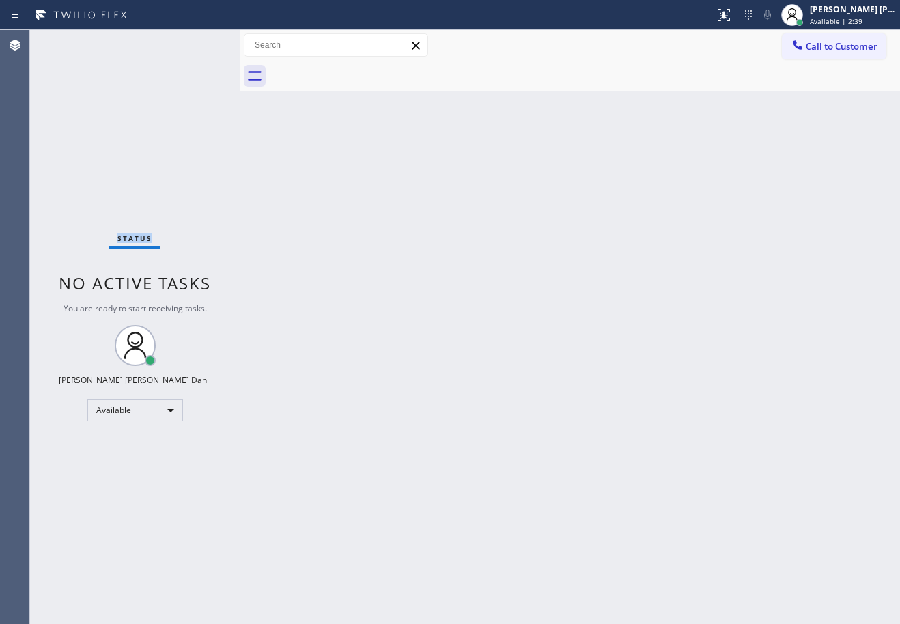
click at [72, 41] on div "Status No active tasks You are ready to start receiving tasks. [PERSON_NAME] [P…" at bounding box center [135, 327] width 210 height 594
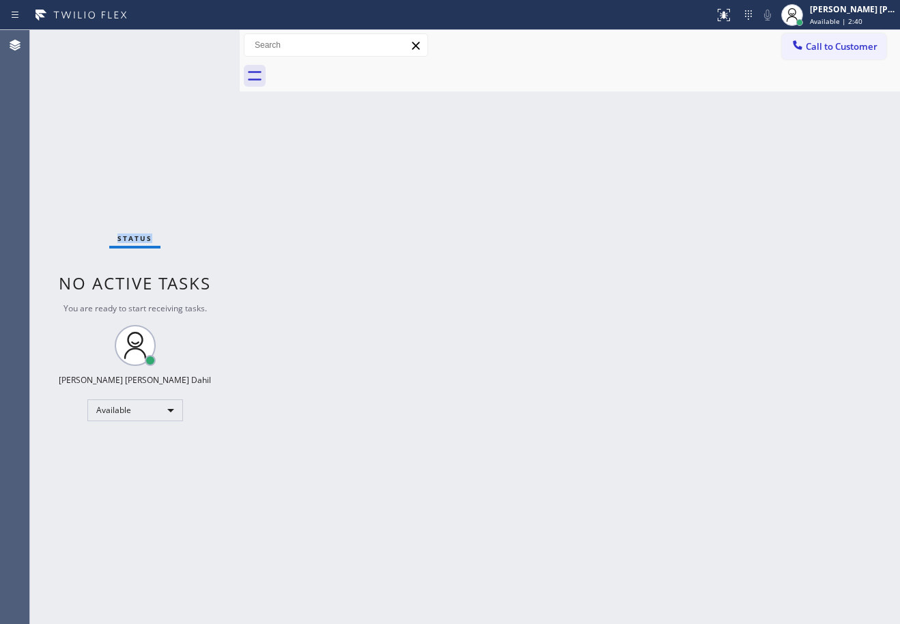
click at [72, 41] on div "Status No active tasks You are ready to start receiving tasks. [PERSON_NAME] [P…" at bounding box center [135, 327] width 210 height 594
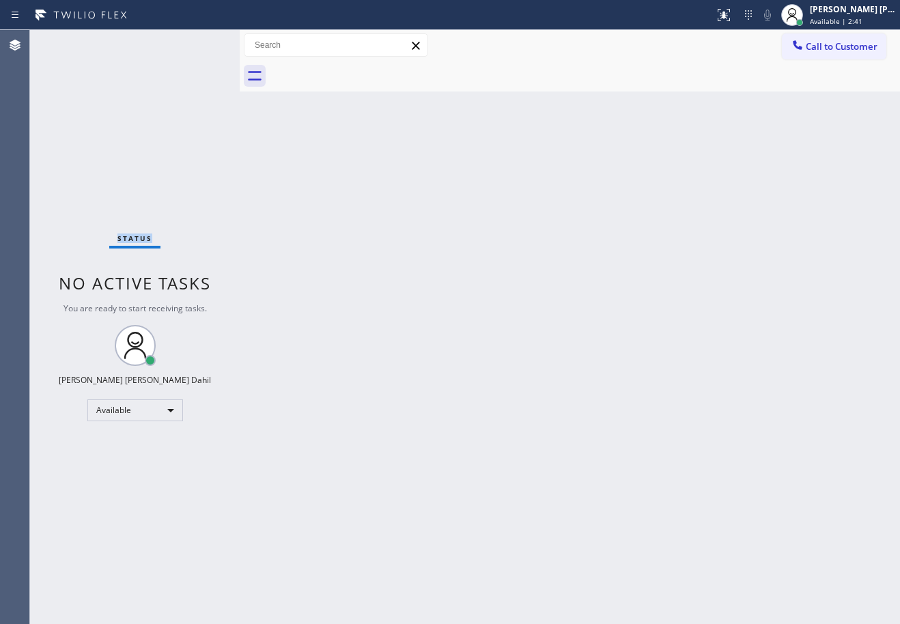
click at [72, 41] on div "Status No active tasks You are ready to start receiving tasks. [PERSON_NAME] [P…" at bounding box center [135, 327] width 210 height 594
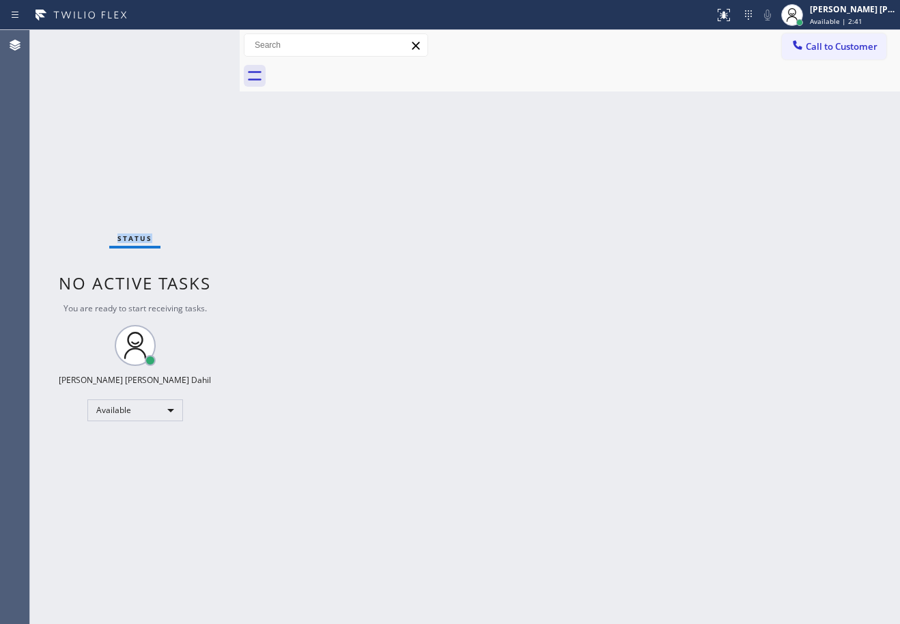
click at [72, 41] on div "Status No active tasks You are ready to start receiving tasks. [PERSON_NAME] [P…" at bounding box center [135, 327] width 210 height 594
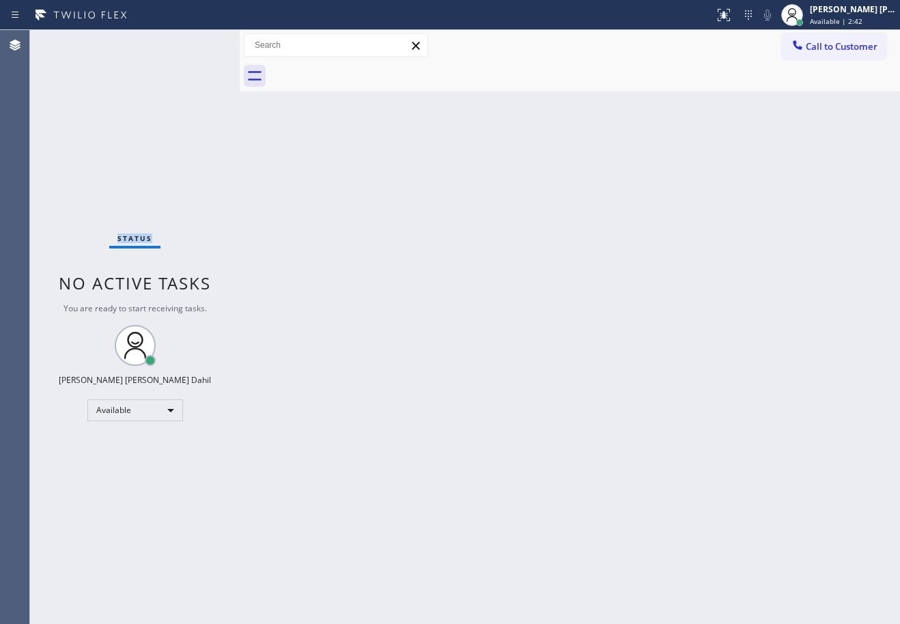
click at [72, 41] on div "Status No active tasks You are ready to start receiving tasks. [PERSON_NAME] [P…" at bounding box center [135, 327] width 210 height 594
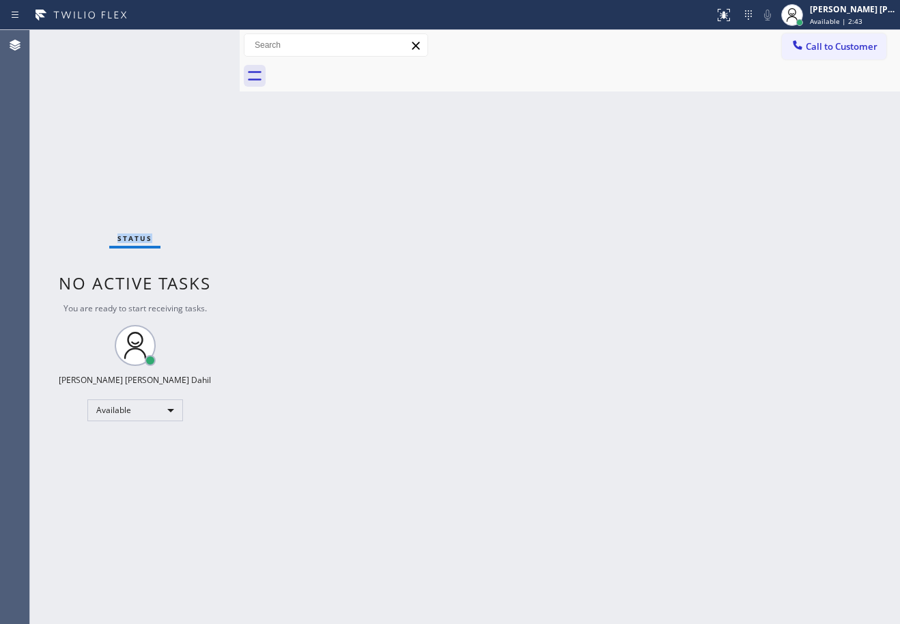
click at [72, 41] on div "Status No active tasks You are ready to start receiving tasks. [PERSON_NAME] [P…" at bounding box center [135, 327] width 210 height 594
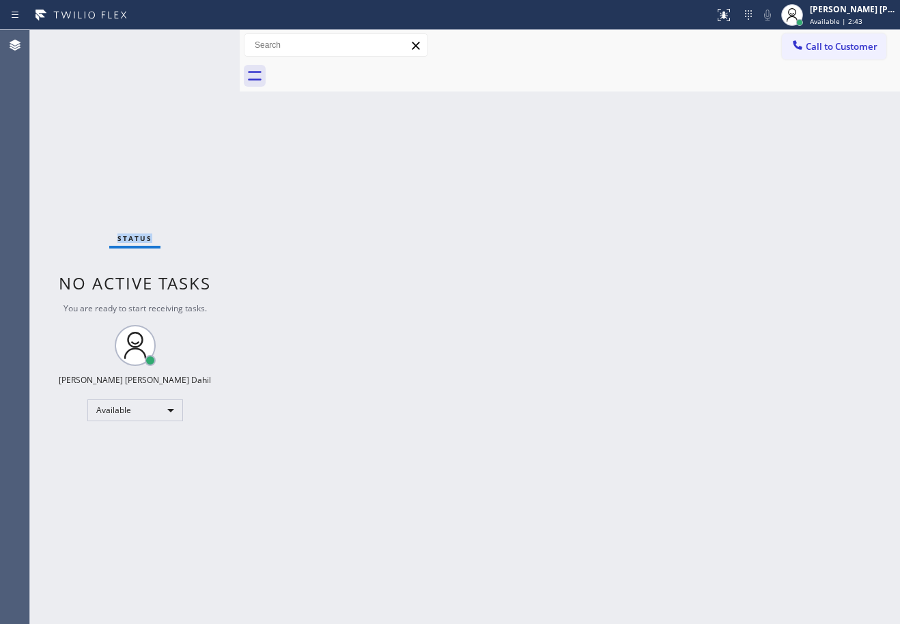
click at [72, 41] on div "Status No active tasks You are ready to start receiving tasks. [PERSON_NAME] [P…" at bounding box center [135, 327] width 210 height 594
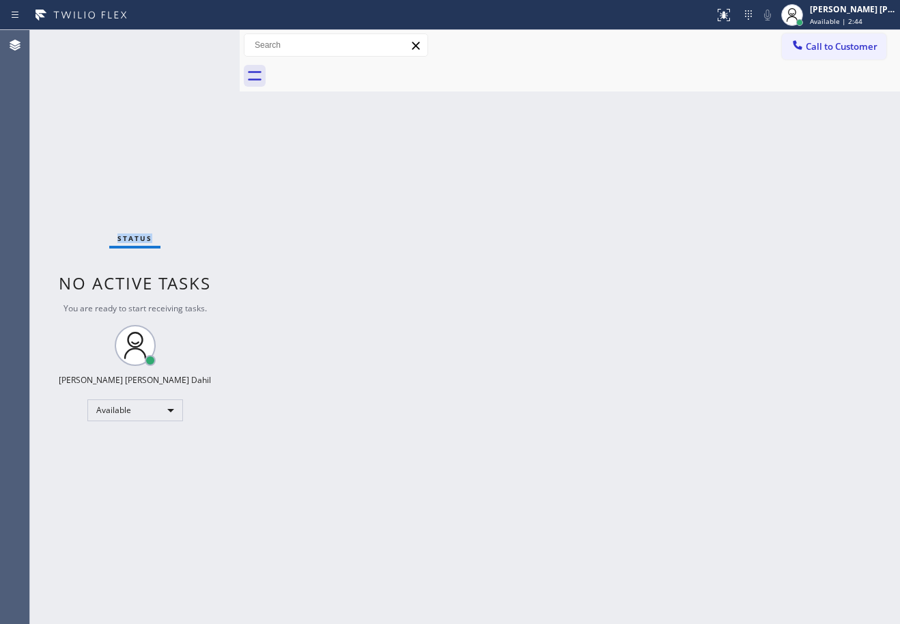
click at [72, 41] on div "Status No active tasks You are ready to start receiving tasks. [PERSON_NAME] [P…" at bounding box center [135, 327] width 210 height 594
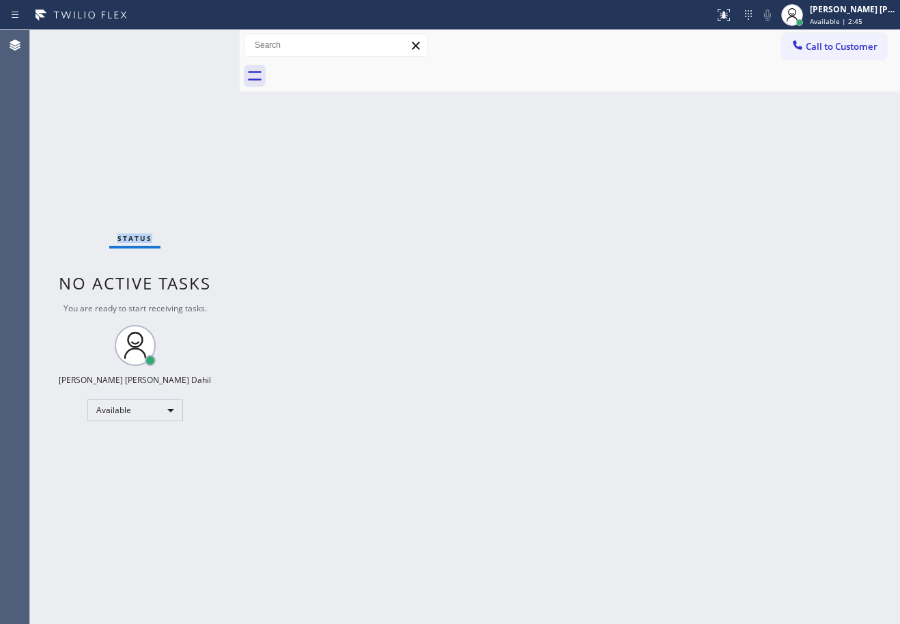
click at [72, 41] on div "Status No active tasks You are ready to start receiving tasks. [PERSON_NAME] [P…" at bounding box center [135, 327] width 210 height 594
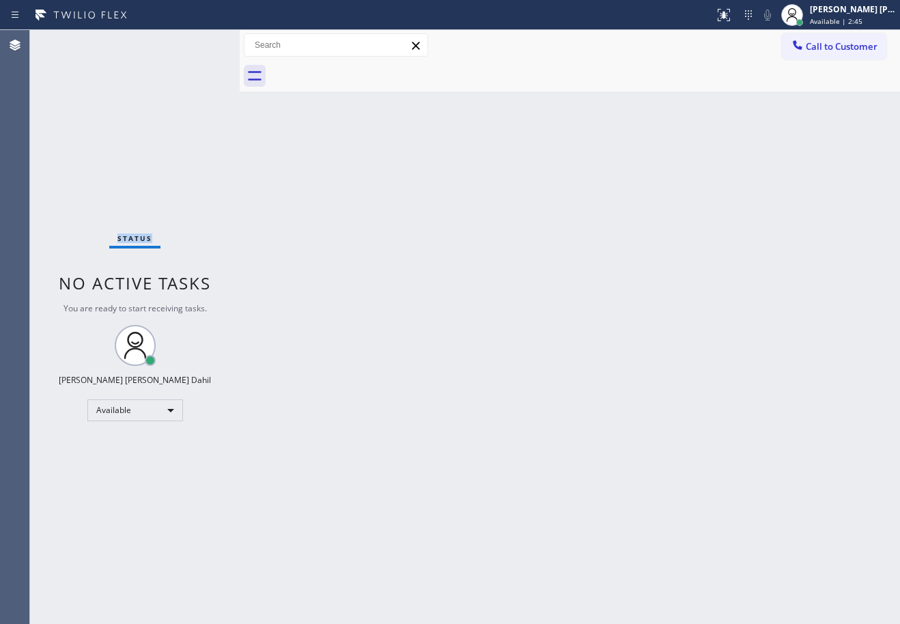
click at [72, 41] on div "Status No active tasks You are ready to start receiving tasks. [PERSON_NAME] [P…" at bounding box center [135, 327] width 210 height 594
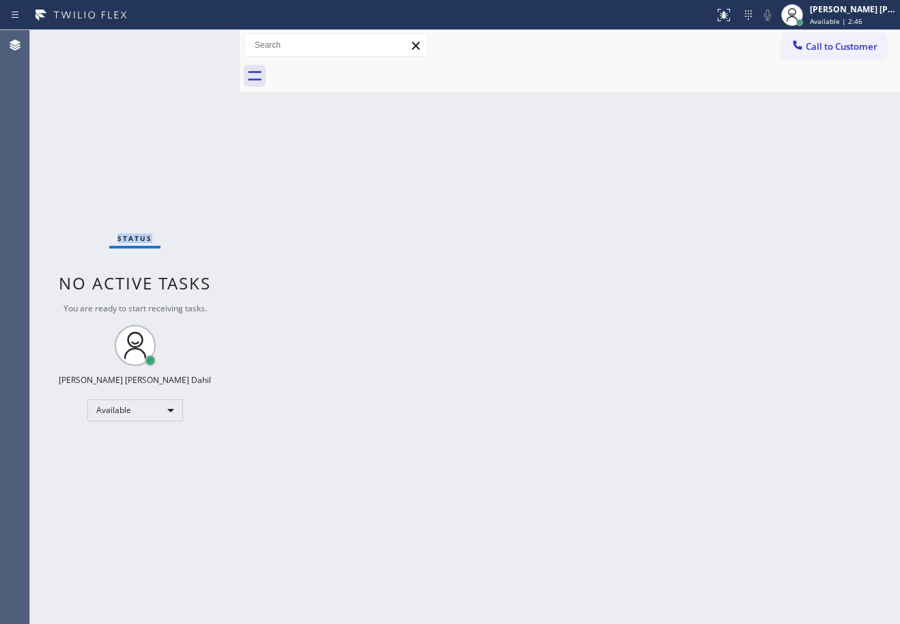
click at [72, 41] on div "Status No active tasks You are ready to start receiving tasks. [PERSON_NAME] [P…" at bounding box center [135, 327] width 210 height 594
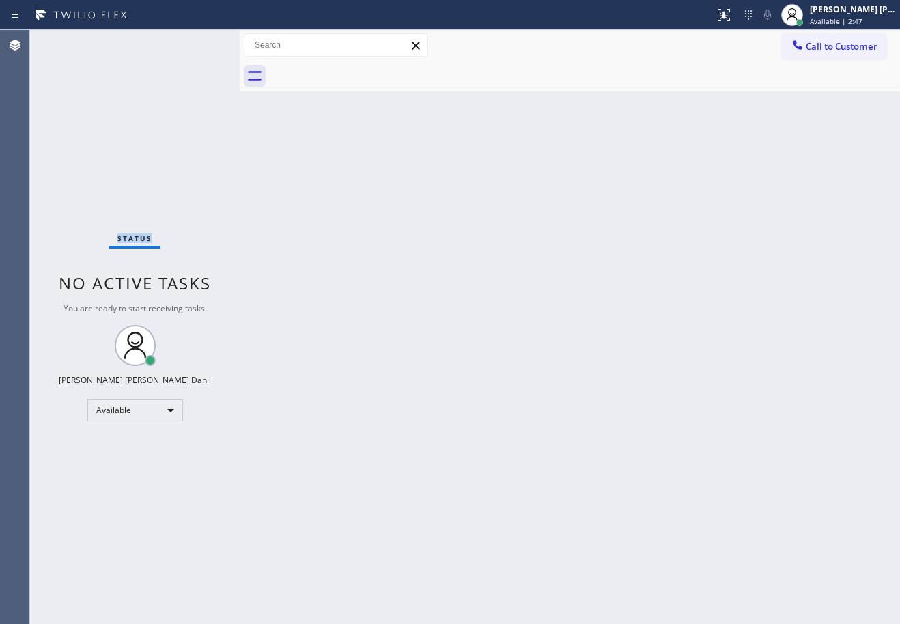
click at [72, 41] on div "Status No active tasks You are ready to start receiving tasks. [PERSON_NAME] [P…" at bounding box center [135, 327] width 210 height 594
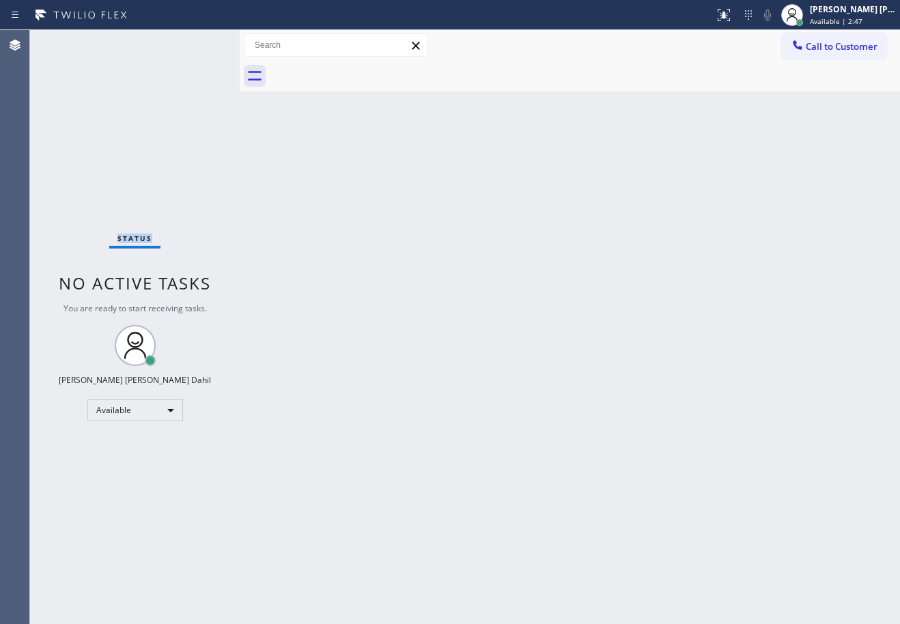
click at [72, 41] on div "Status No active tasks You are ready to start receiving tasks. [PERSON_NAME] [P…" at bounding box center [135, 327] width 210 height 594
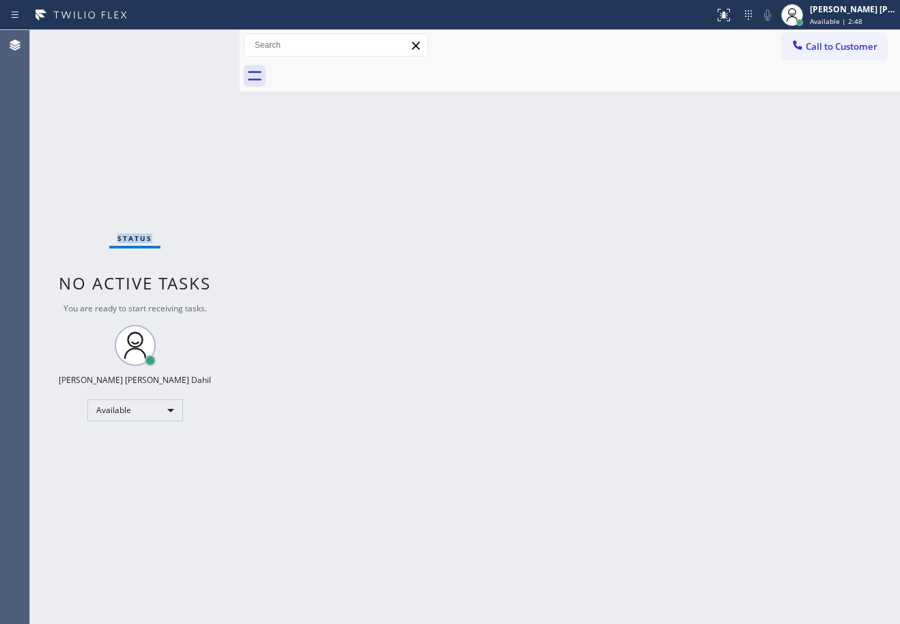
click at [72, 41] on div "Status No active tasks You are ready to start receiving tasks. [PERSON_NAME] [P…" at bounding box center [135, 327] width 210 height 594
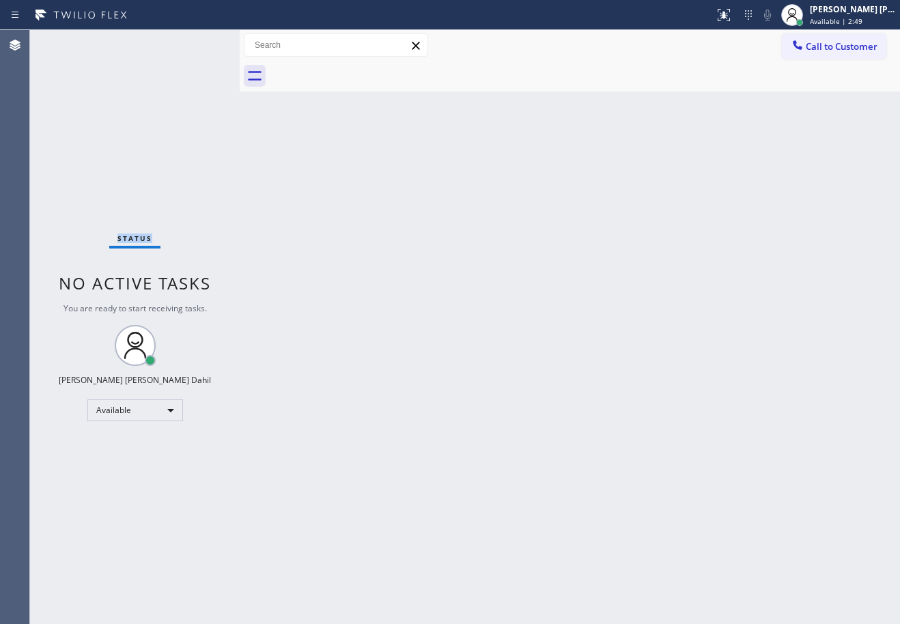
click at [72, 41] on div "Status No active tasks You are ready to start receiving tasks. [PERSON_NAME] [P…" at bounding box center [135, 327] width 210 height 594
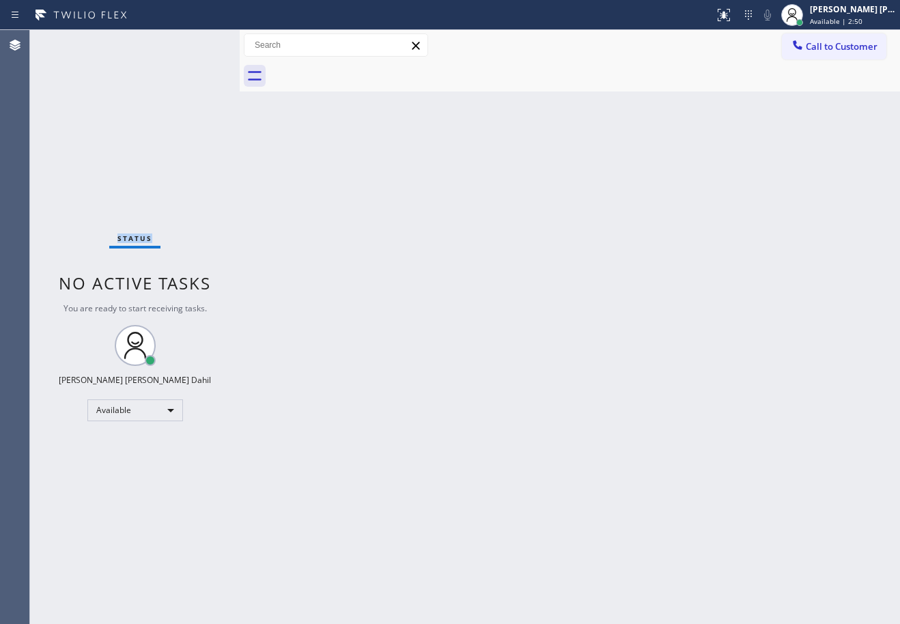
click at [72, 41] on div "Status No active tasks You are ready to start receiving tasks. [PERSON_NAME] [P…" at bounding box center [135, 327] width 210 height 594
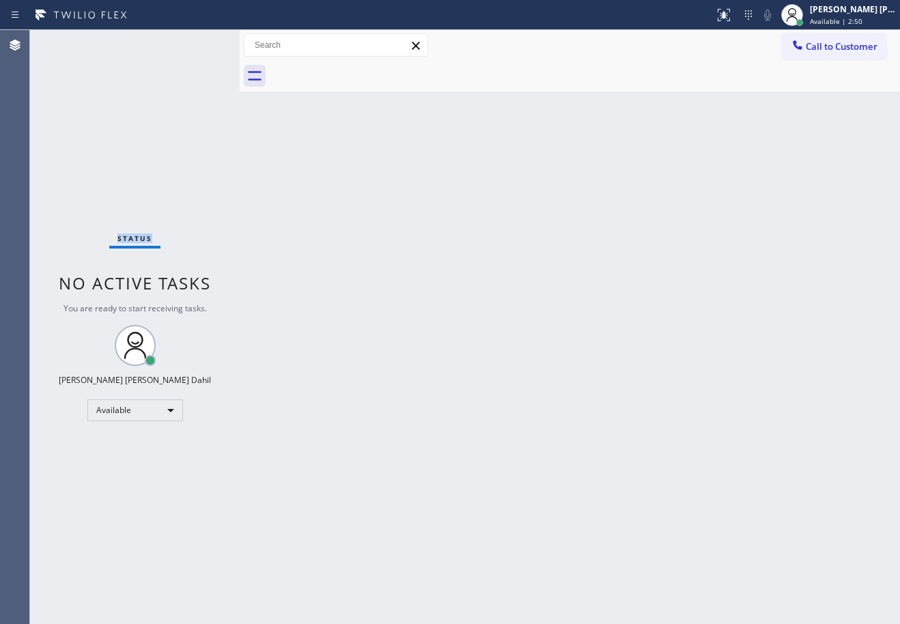
click at [72, 41] on div "Status No active tasks You are ready to start receiving tasks. [PERSON_NAME] [P…" at bounding box center [135, 327] width 210 height 594
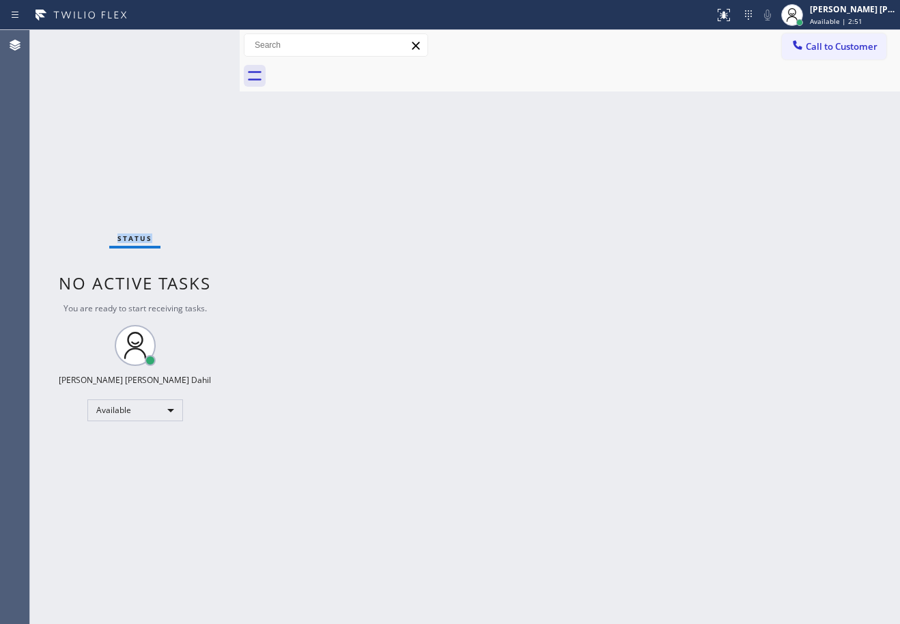
click at [72, 41] on div "Status No active tasks You are ready to start receiving tasks. [PERSON_NAME] [P…" at bounding box center [135, 327] width 210 height 594
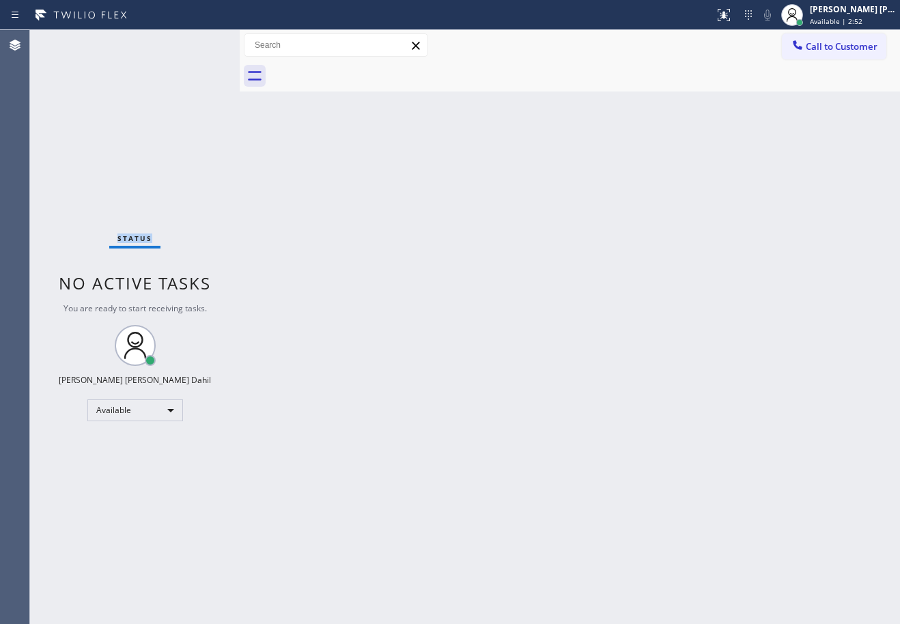
click at [72, 41] on div "Status No active tasks You are ready to start receiving tasks. [PERSON_NAME] [P…" at bounding box center [135, 327] width 210 height 594
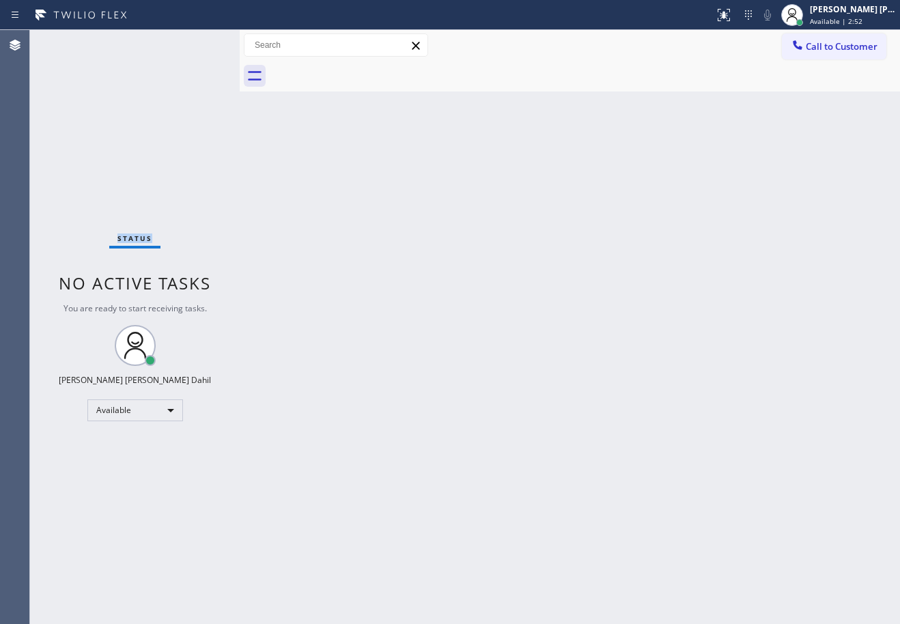
click at [72, 41] on div "Status No active tasks You are ready to start receiving tasks. [PERSON_NAME] [P…" at bounding box center [135, 327] width 210 height 594
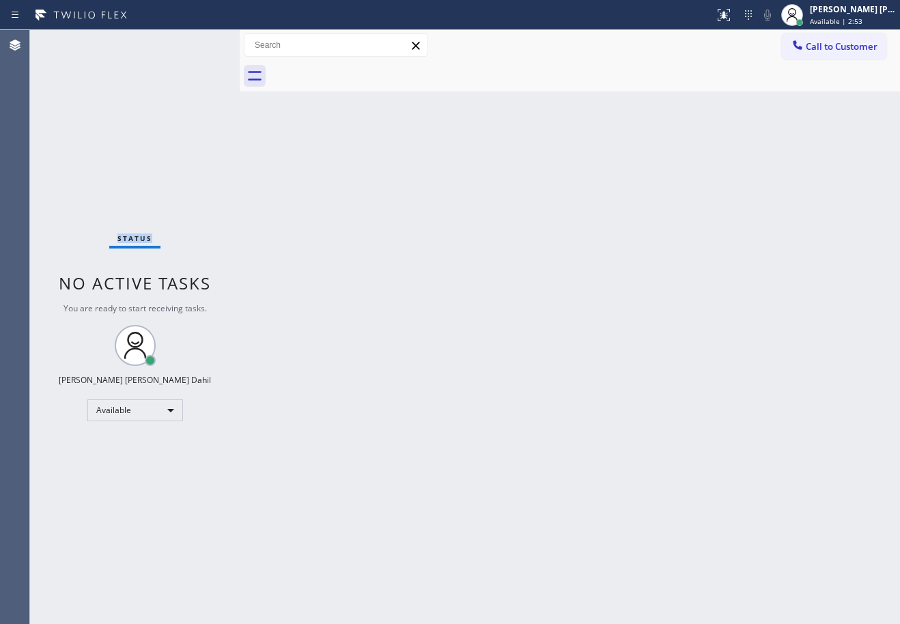
click at [72, 41] on div "Status No active tasks You are ready to start receiving tasks. [PERSON_NAME] [P…" at bounding box center [135, 327] width 210 height 594
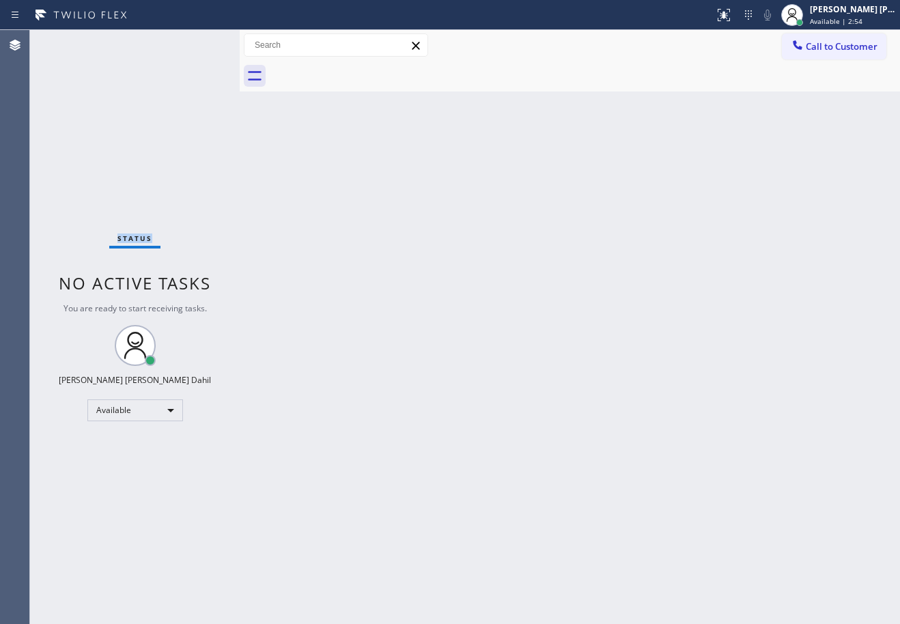
click at [72, 41] on div "Status No active tasks You are ready to start receiving tasks. [PERSON_NAME] [P…" at bounding box center [135, 327] width 210 height 594
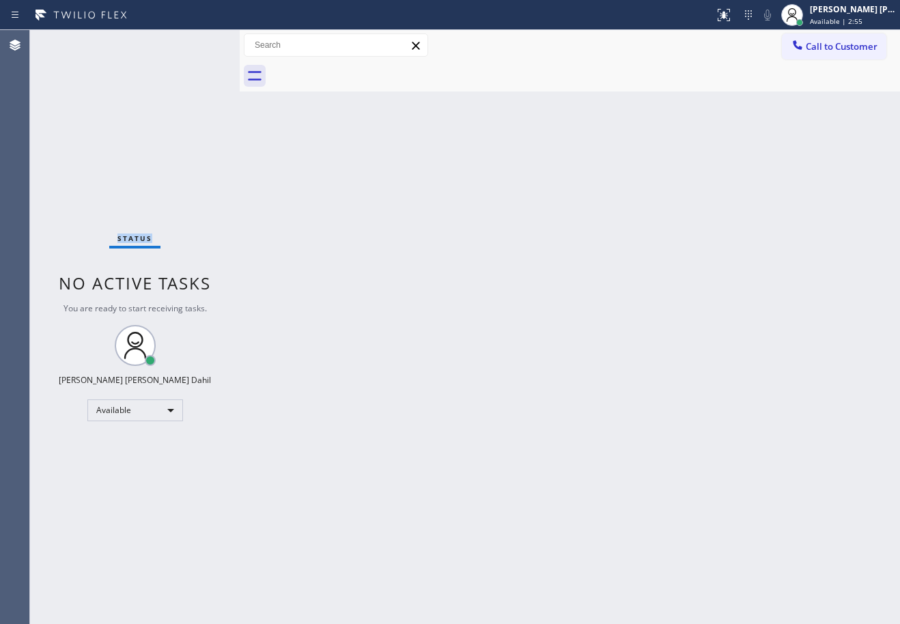
click at [72, 41] on div "Status No active tasks You are ready to start receiving tasks. [PERSON_NAME] [P…" at bounding box center [135, 327] width 210 height 594
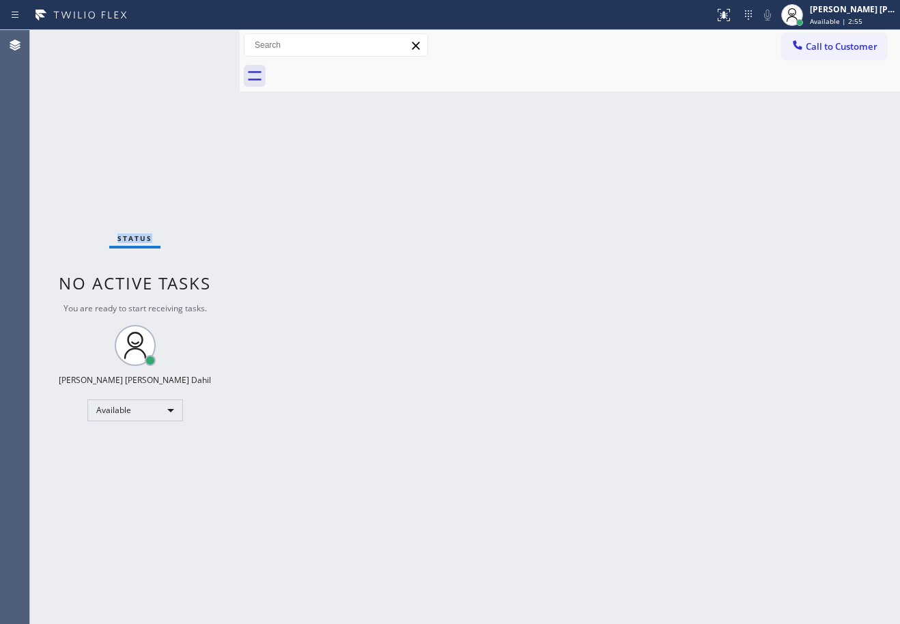
click at [72, 41] on div "Status No active tasks You are ready to start receiving tasks. [PERSON_NAME] [P…" at bounding box center [135, 327] width 210 height 594
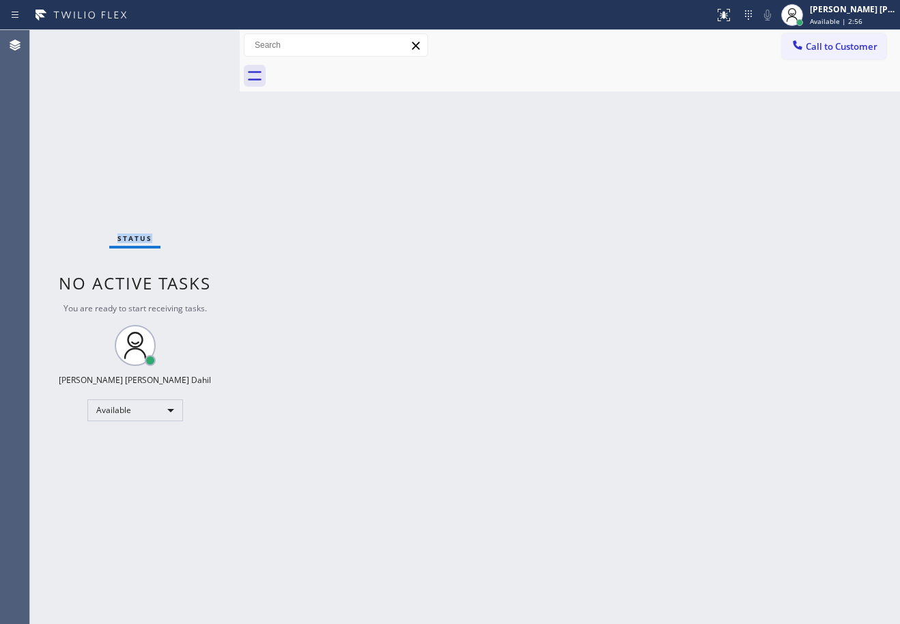
click at [72, 41] on div "Status No active tasks You are ready to start receiving tasks. [PERSON_NAME] [P…" at bounding box center [135, 327] width 210 height 594
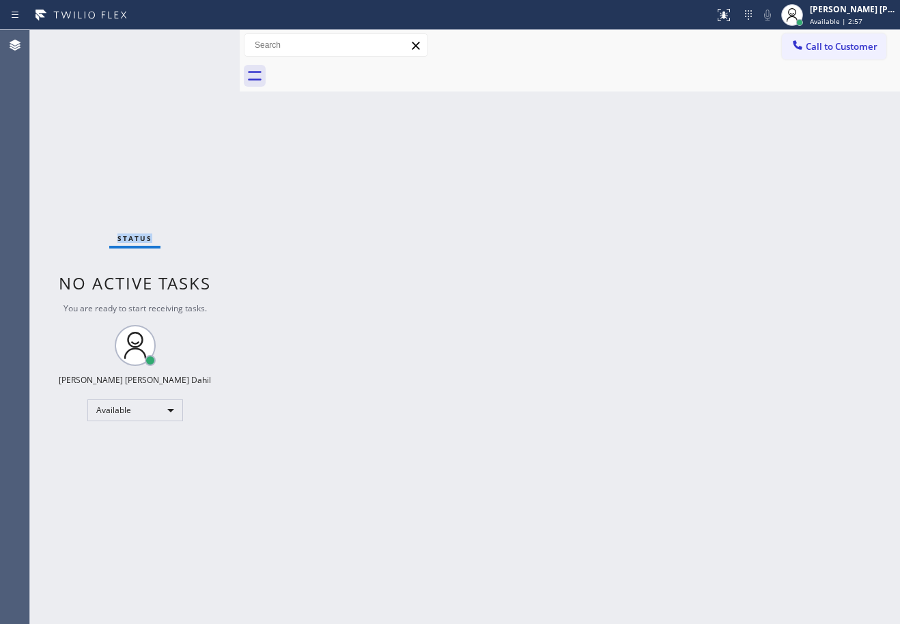
click at [72, 41] on div "Status No active tasks You are ready to start receiving tasks. [PERSON_NAME] [P…" at bounding box center [135, 327] width 210 height 594
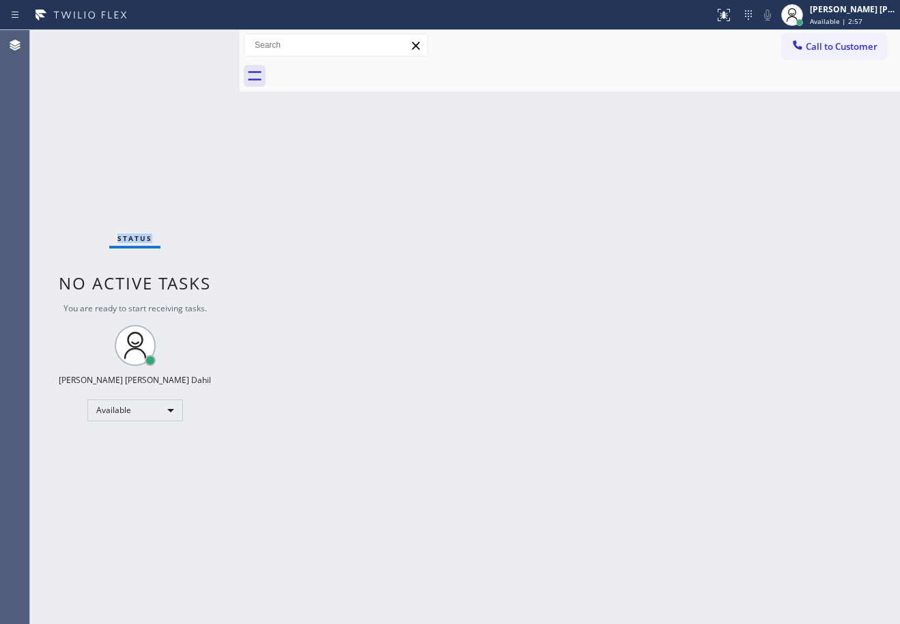
click at [72, 41] on div "Status No active tasks You are ready to start receiving tasks. [PERSON_NAME] [P…" at bounding box center [135, 327] width 210 height 594
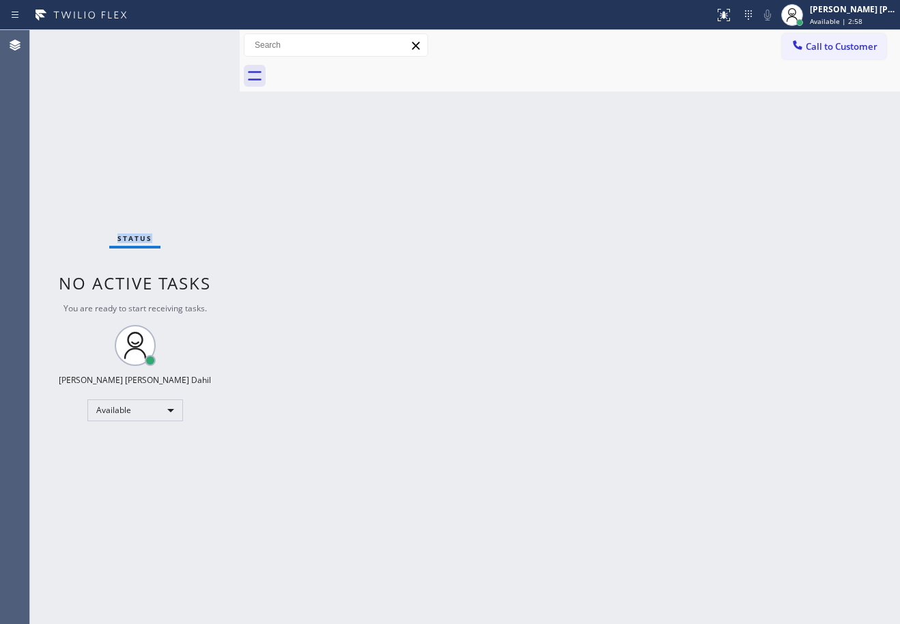
click at [72, 41] on div "Status No active tasks You are ready to start receiving tasks. [PERSON_NAME] [P…" at bounding box center [135, 327] width 210 height 594
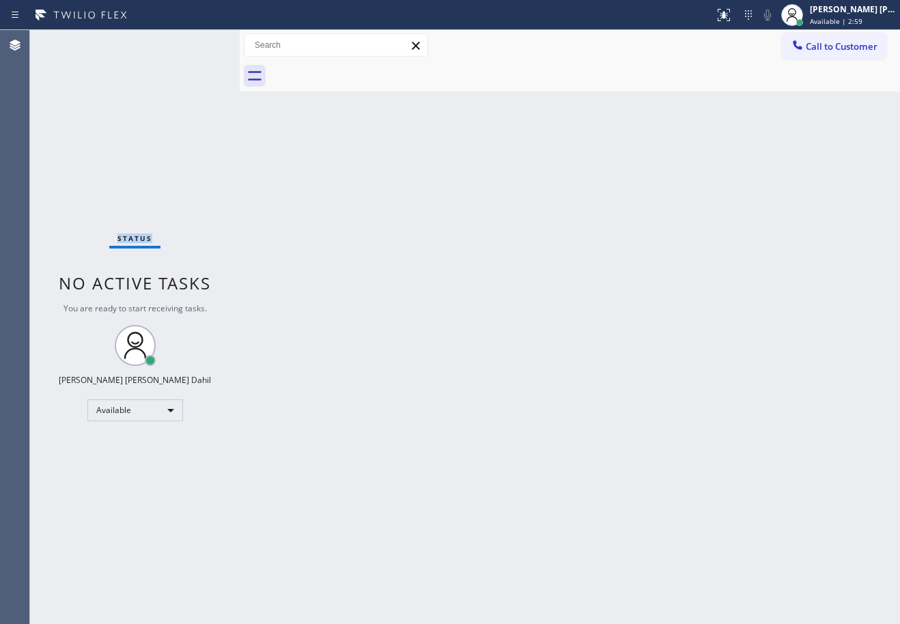
click at [72, 41] on div "Status No active tasks You are ready to start receiving tasks. [PERSON_NAME] [P…" at bounding box center [135, 327] width 210 height 594
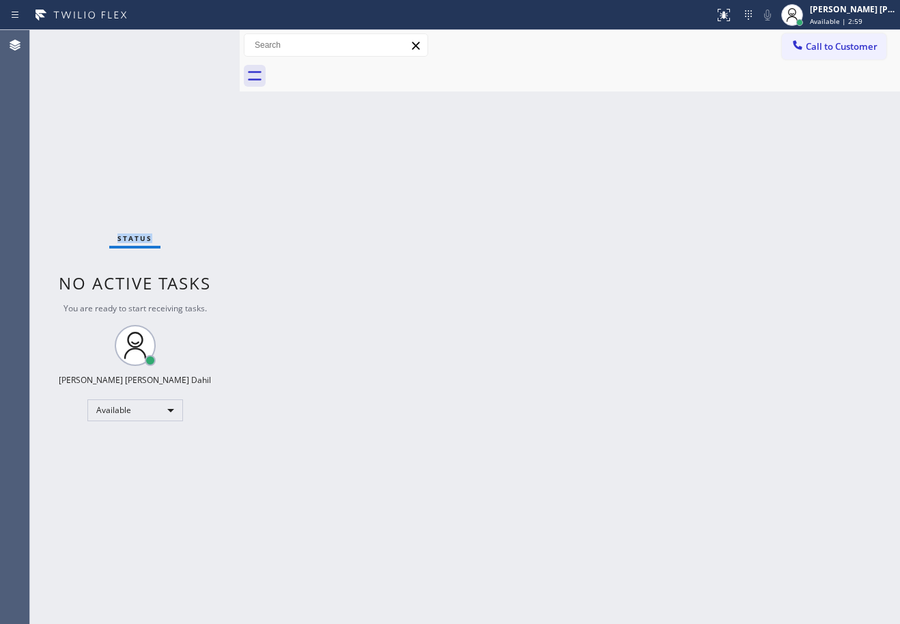
click at [72, 41] on div "Status No active tasks You are ready to start receiving tasks. [PERSON_NAME] [P…" at bounding box center [135, 327] width 210 height 594
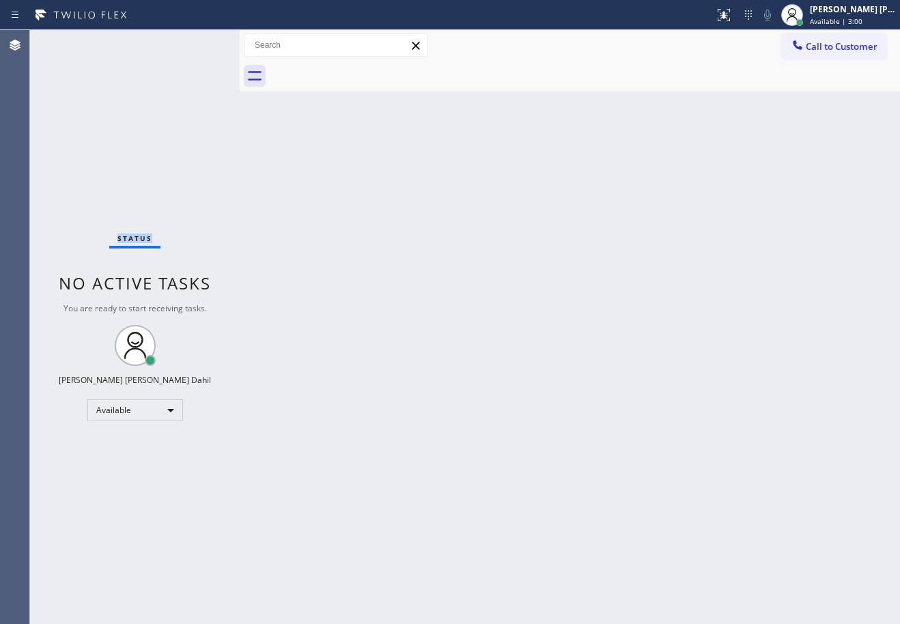
click at [72, 41] on div "Status No active tasks You are ready to start receiving tasks. [PERSON_NAME] [P…" at bounding box center [135, 327] width 210 height 594
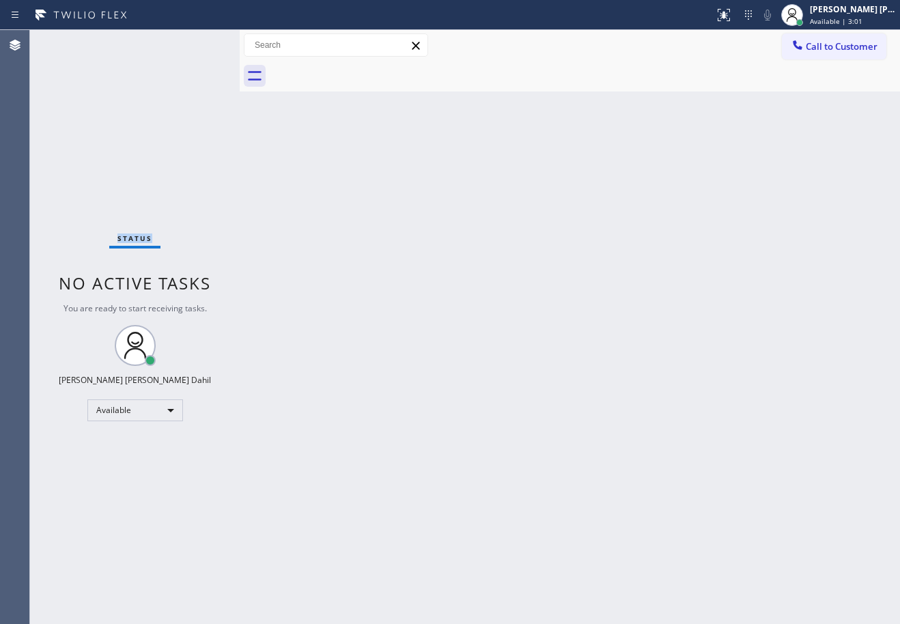
click at [72, 41] on div "Status No active tasks You are ready to start receiving tasks. [PERSON_NAME] [P…" at bounding box center [135, 327] width 210 height 594
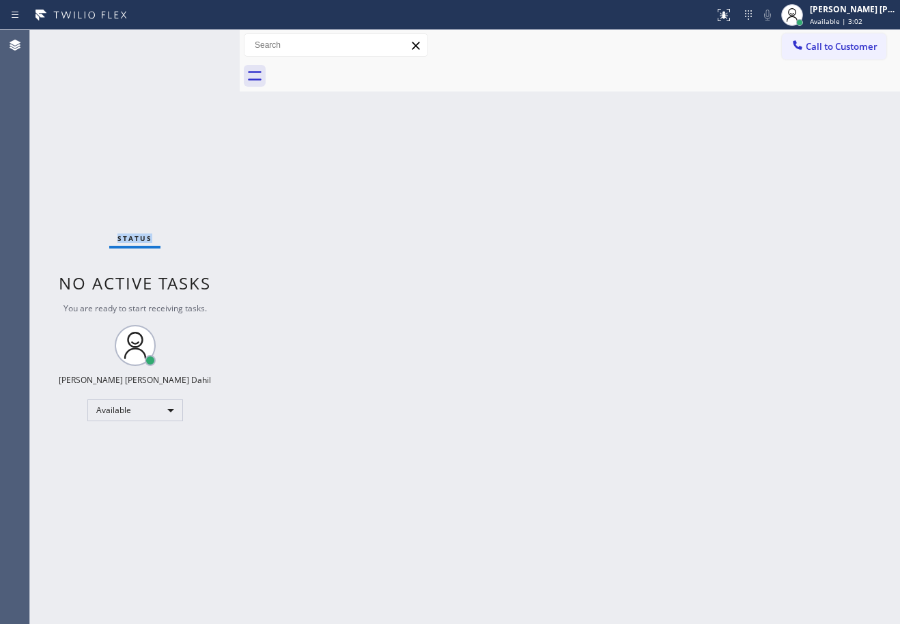
click at [72, 41] on div "Status No active tasks You are ready to start receiving tasks. [PERSON_NAME] [P…" at bounding box center [135, 327] width 210 height 594
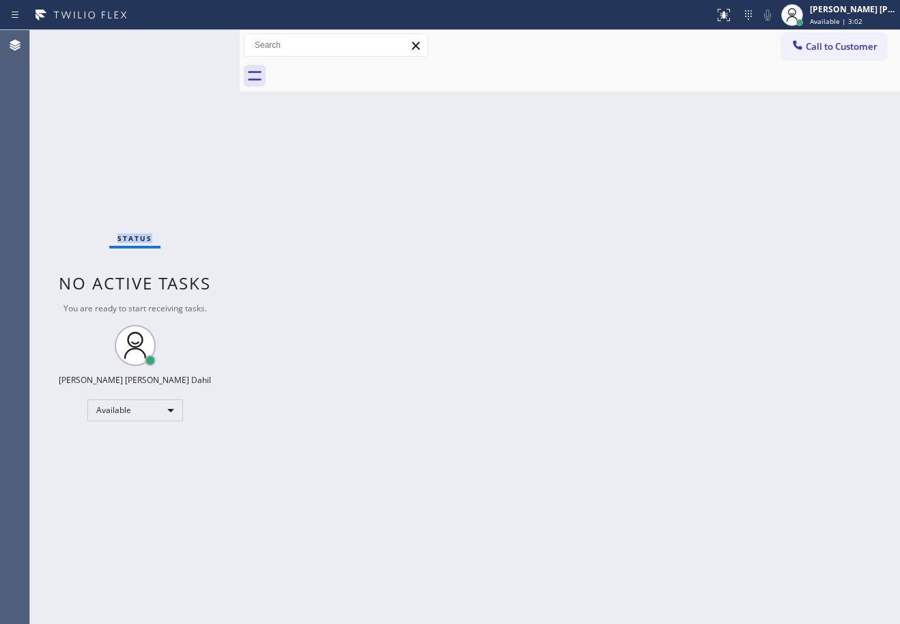
click at [72, 41] on div "Status No active tasks You are ready to start receiving tasks. [PERSON_NAME] [P…" at bounding box center [135, 327] width 210 height 594
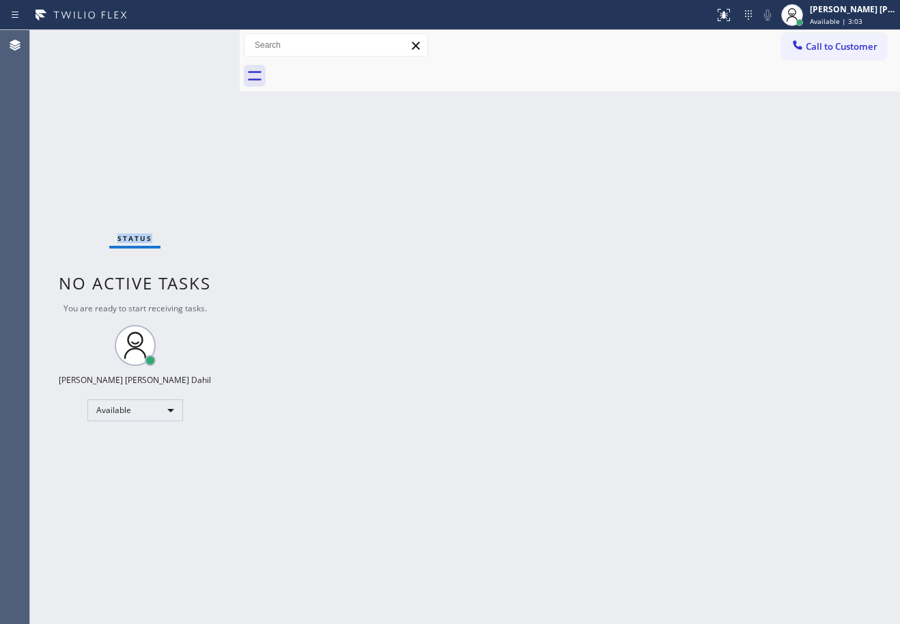
click at [72, 41] on div "Status No active tasks You are ready to start receiving tasks. [PERSON_NAME] [P…" at bounding box center [135, 327] width 210 height 594
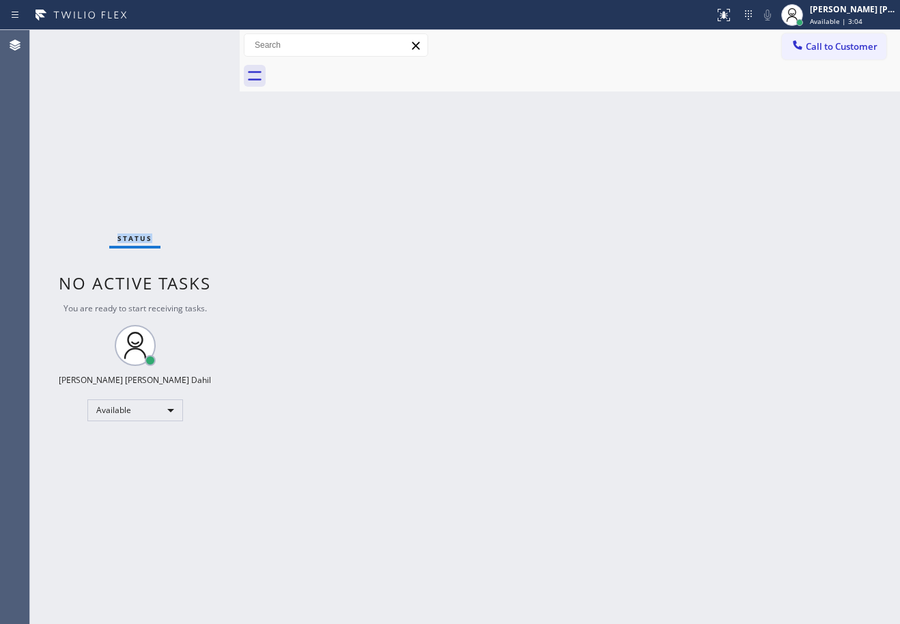
click at [72, 41] on div "Status No active tasks You are ready to start receiving tasks. [PERSON_NAME] [P…" at bounding box center [135, 327] width 210 height 594
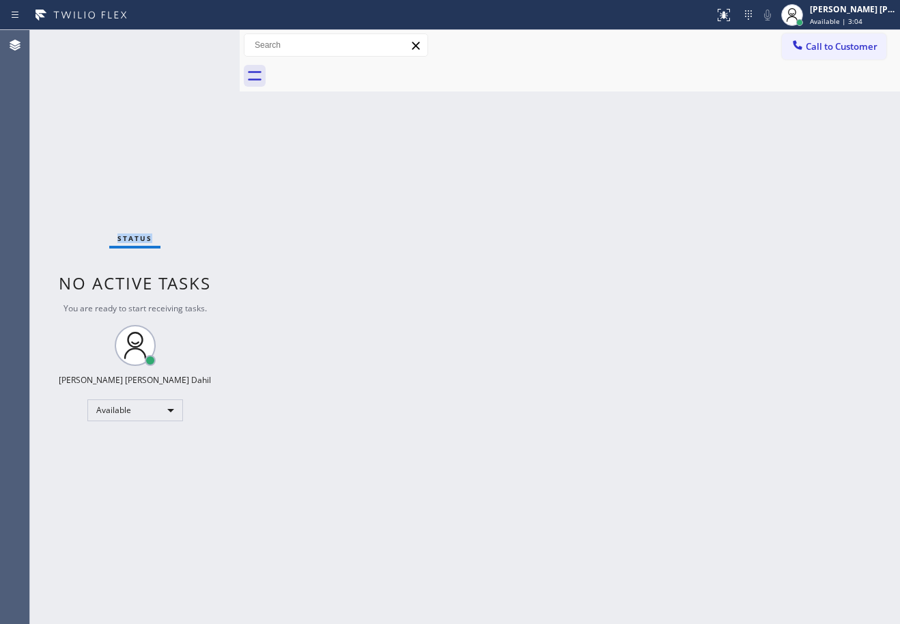
click at [72, 41] on div "Status No active tasks You are ready to start receiving tasks. [PERSON_NAME] [P…" at bounding box center [135, 327] width 210 height 594
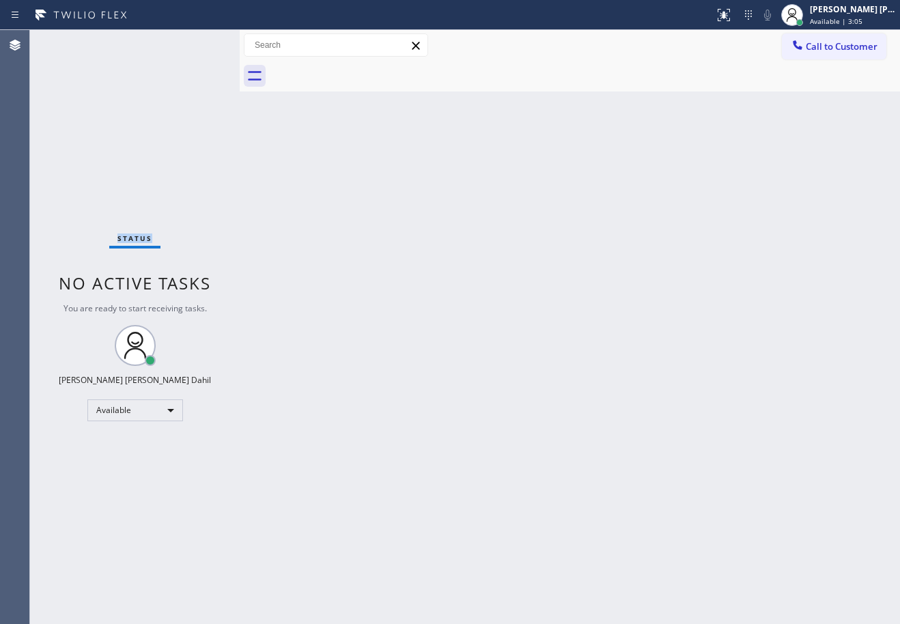
click at [72, 41] on div "Status No active tasks You are ready to start receiving tasks. [PERSON_NAME] [P…" at bounding box center [135, 327] width 210 height 594
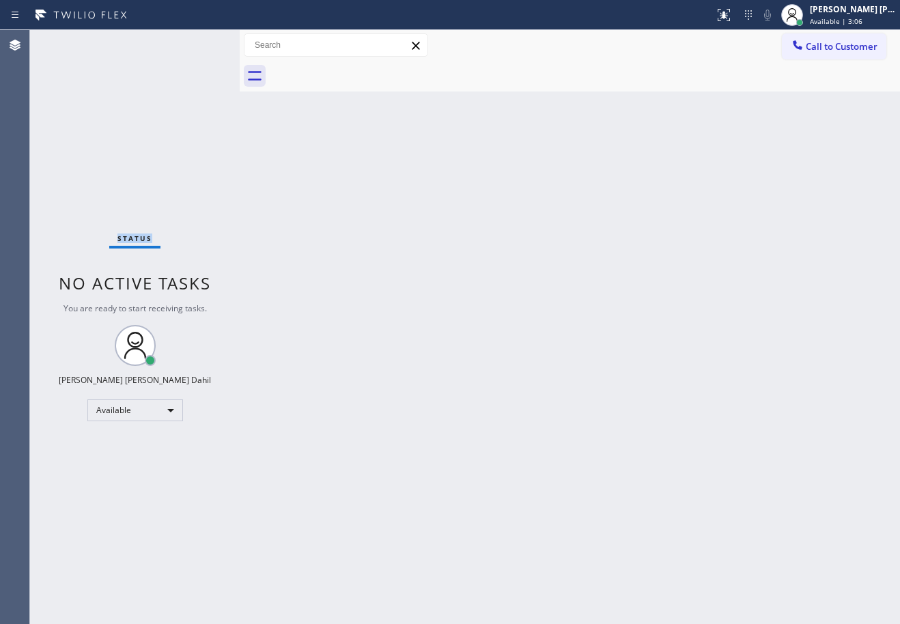
click at [72, 41] on div "Status No active tasks You are ready to start receiving tasks. [PERSON_NAME] [P…" at bounding box center [135, 327] width 210 height 594
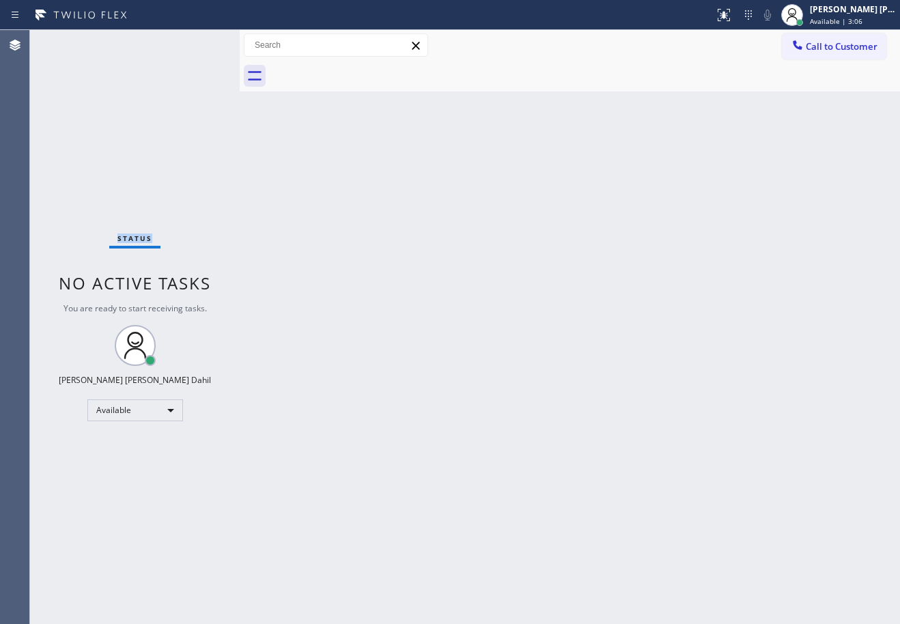
click at [72, 41] on div "Status No active tasks You are ready to start receiving tasks. [PERSON_NAME] [P…" at bounding box center [135, 327] width 210 height 594
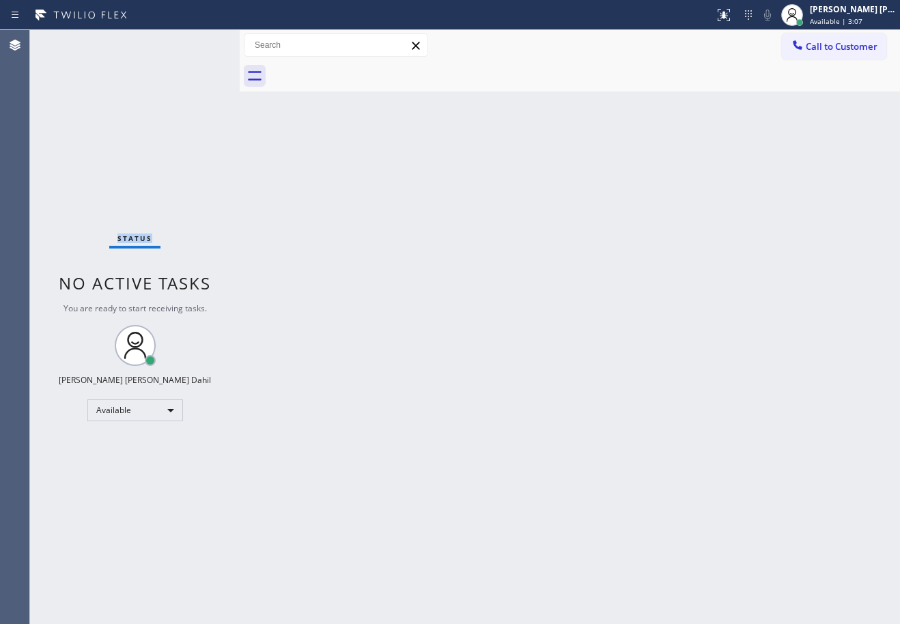
click at [72, 41] on div "Status No active tasks You are ready to start receiving tasks. [PERSON_NAME] [P…" at bounding box center [135, 327] width 210 height 594
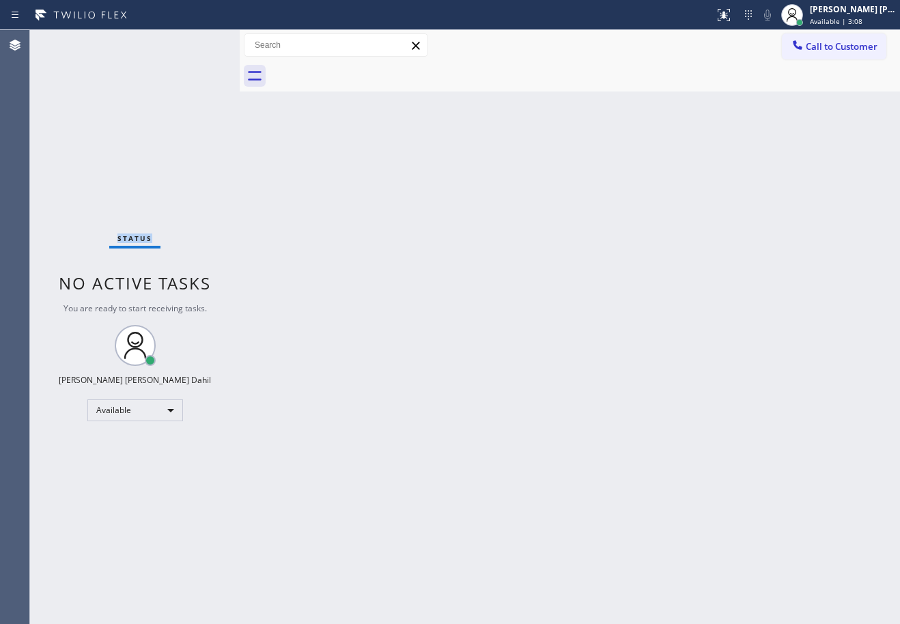
click at [72, 41] on div "Status No active tasks You are ready to start receiving tasks. [PERSON_NAME] [P…" at bounding box center [135, 327] width 210 height 594
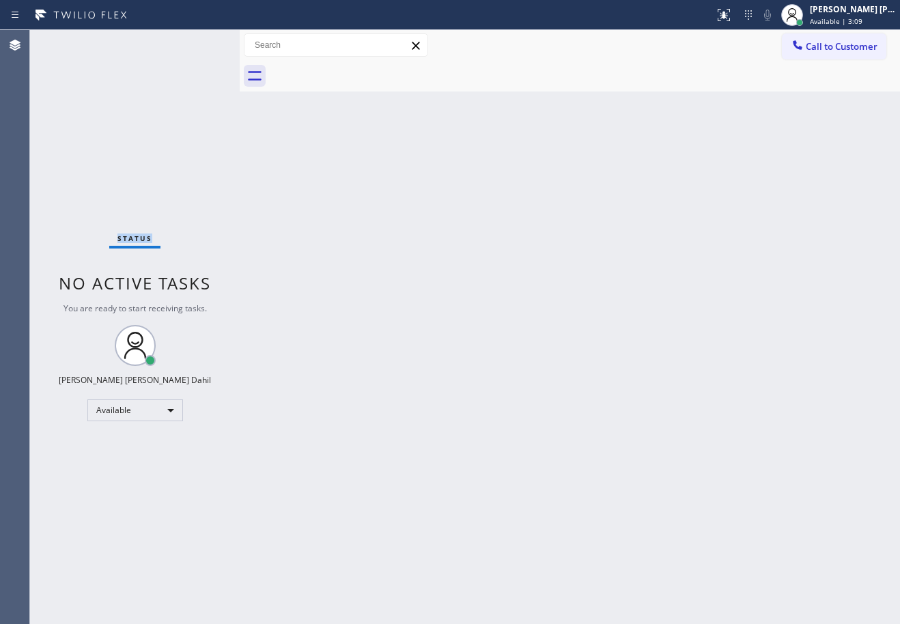
click at [72, 41] on div "Status No active tasks You are ready to start receiving tasks. [PERSON_NAME] [P…" at bounding box center [135, 327] width 210 height 594
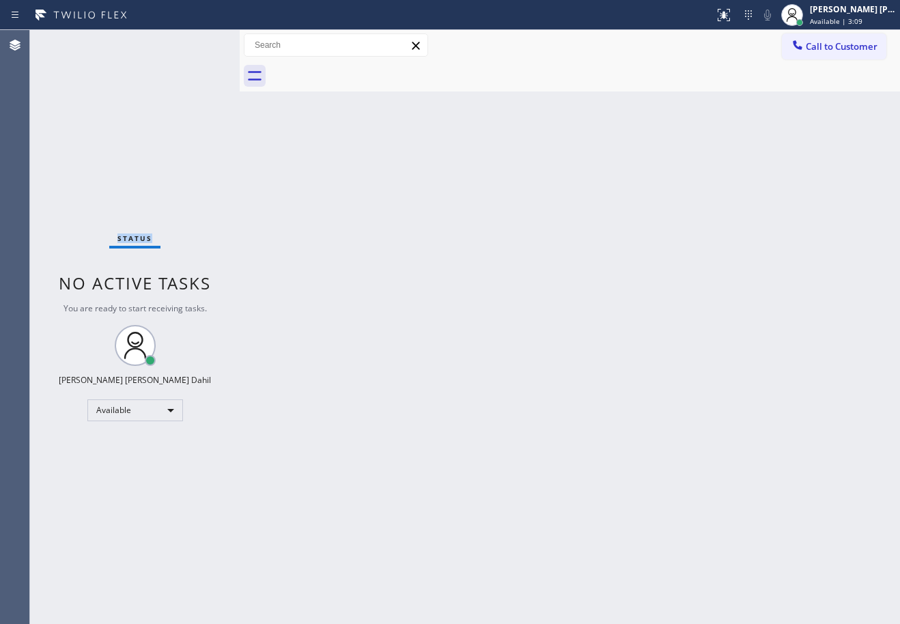
click at [72, 41] on div "Status No active tasks You are ready to start receiving tasks. [PERSON_NAME] [P…" at bounding box center [135, 327] width 210 height 594
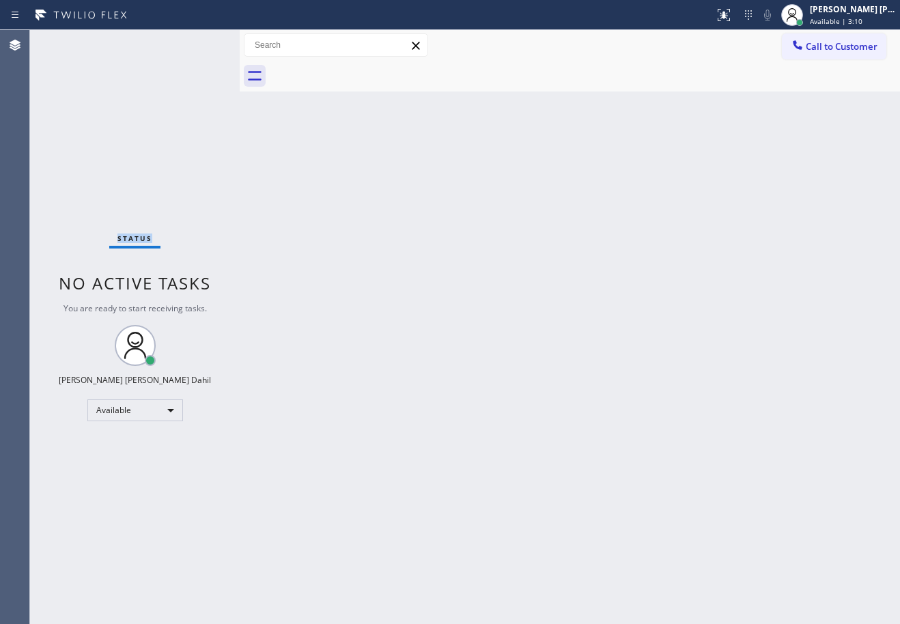
click at [72, 41] on div "Status No active tasks You are ready to start receiving tasks. [PERSON_NAME] [P…" at bounding box center [135, 327] width 210 height 594
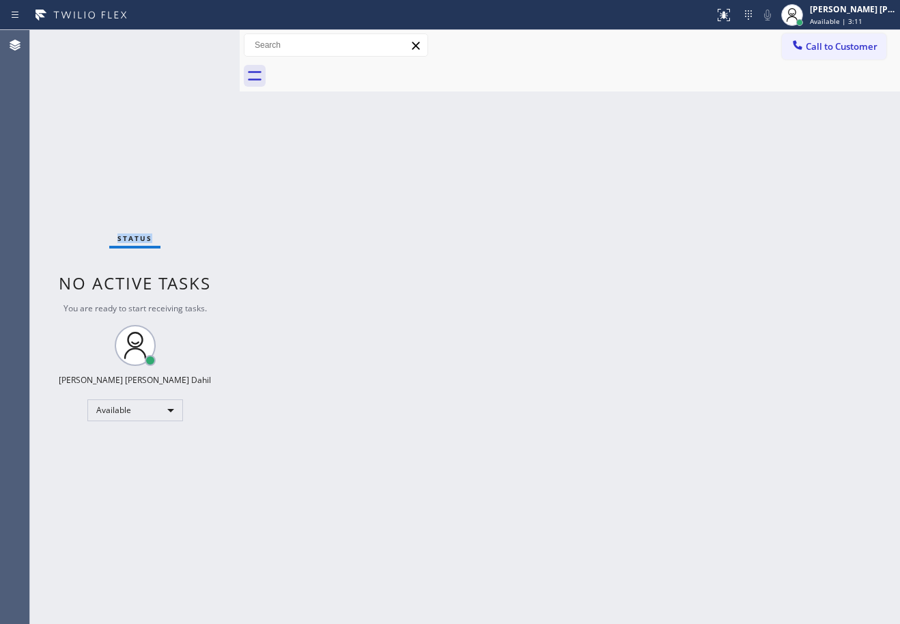
click at [72, 41] on div "Status No active tasks You are ready to start receiving tasks. [PERSON_NAME] [P…" at bounding box center [135, 327] width 210 height 594
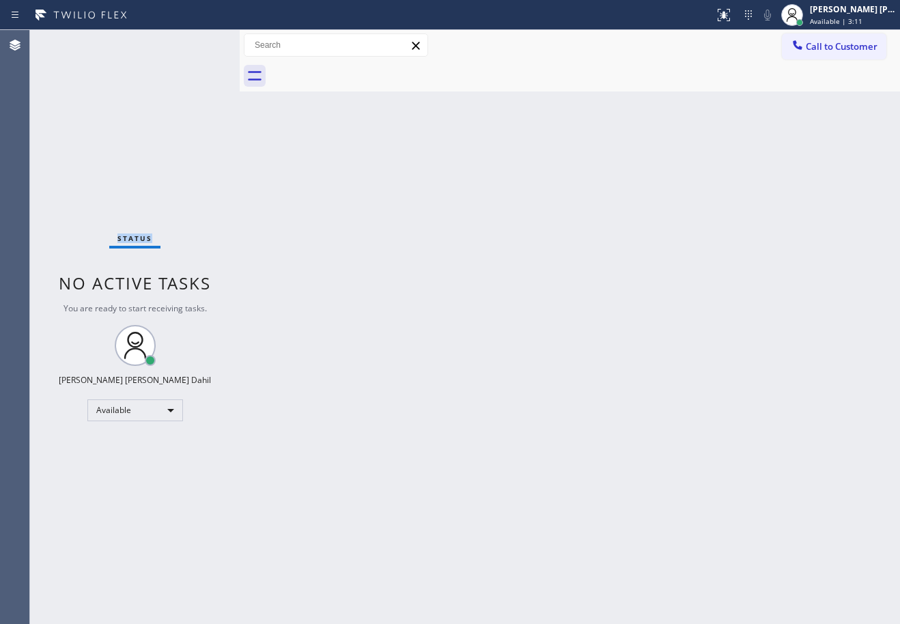
click at [72, 41] on div "Status No active tasks You are ready to start receiving tasks. [PERSON_NAME] [P…" at bounding box center [135, 327] width 210 height 594
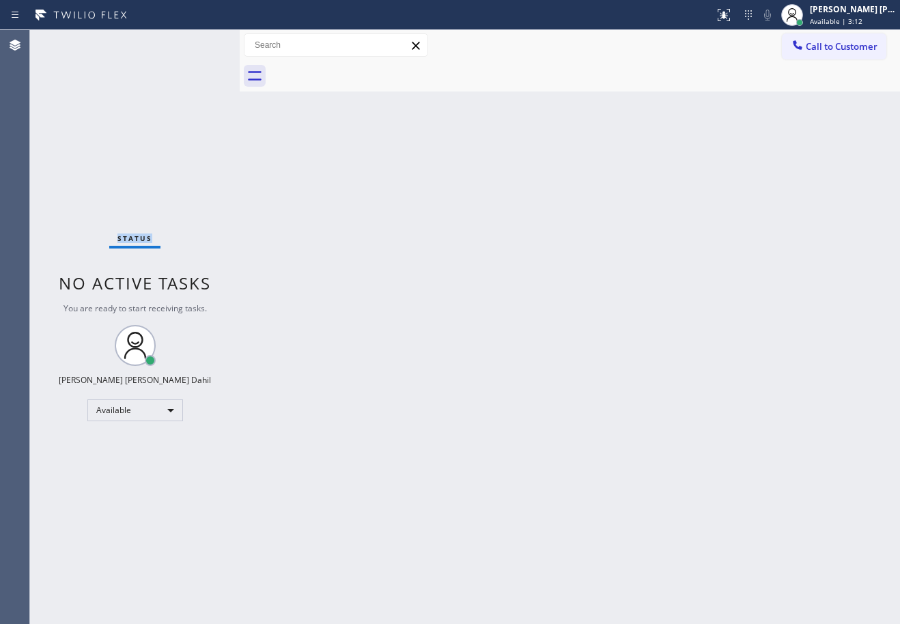
click at [72, 41] on div "Status No active tasks You are ready to start receiving tasks. [PERSON_NAME] [P…" at bounding box center [135, 327] width 210 height 594
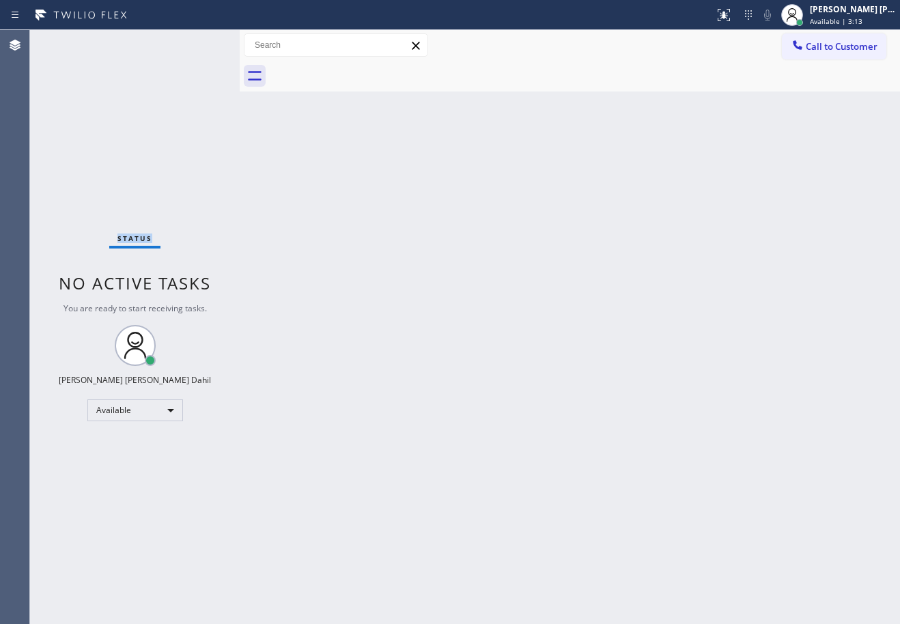
click at [72, 41] on div "Status No active tasks You are ready to start receiving tasks. [PERSON_NAME] [P…" at bounding box center [135, 327] width 210 height 594
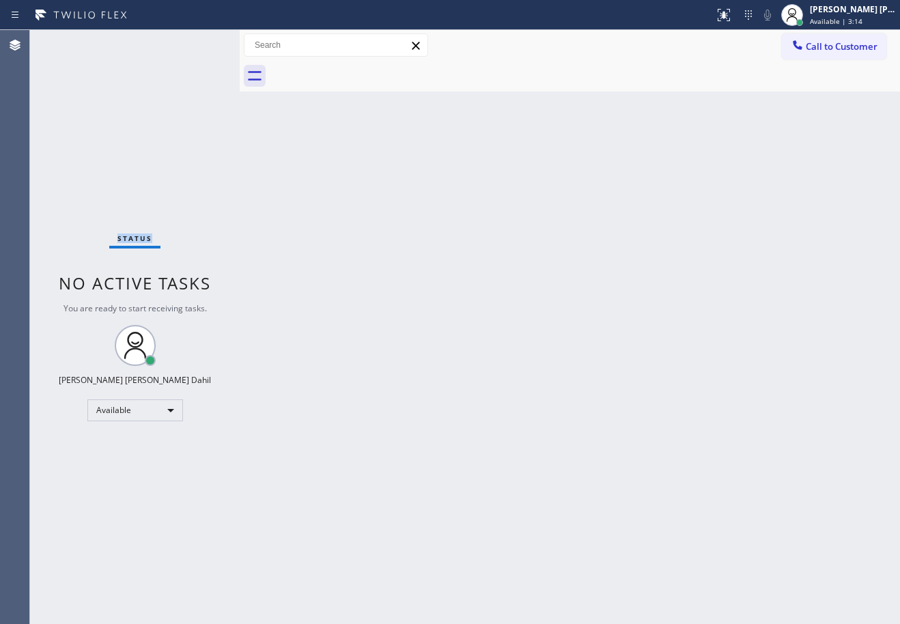
click at [72, 41] on div "Status No active tasks You are ready to start receiving tasks. [PERSON_NAME] [P…" at bounding box center [135, 327] width 210 height 594
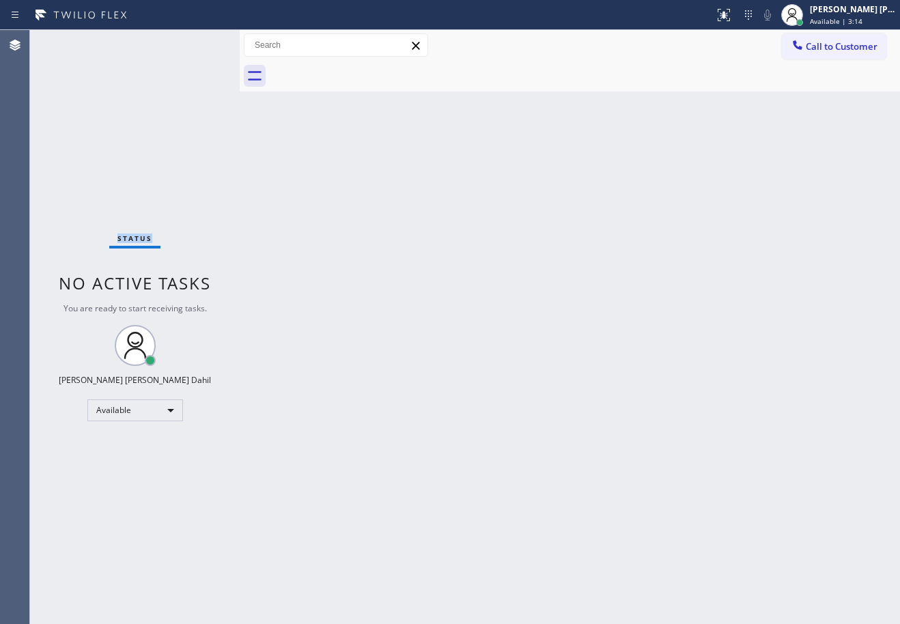
click at [72, 41] on div "Status No active tasks You are ready to start receiving tasks. [PERSON_NAME] [P…" at bounding box center [135, 327] width 210 height 594
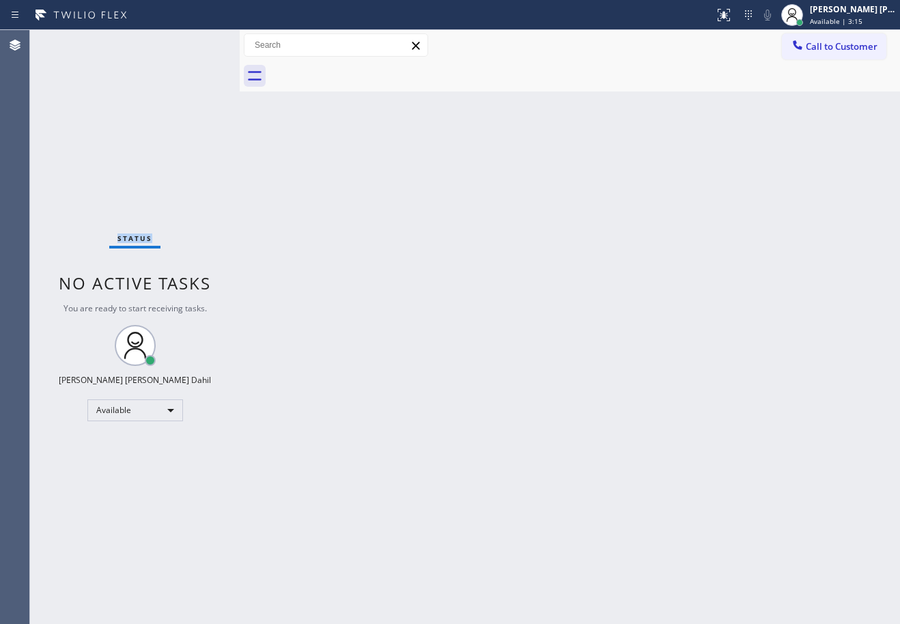
click at [72, 41] on div "Status No active tasks You are ready to start receiving tasks. [PERSON_NAME] [P…" at bounding box center [135, 327] width 210 height 594
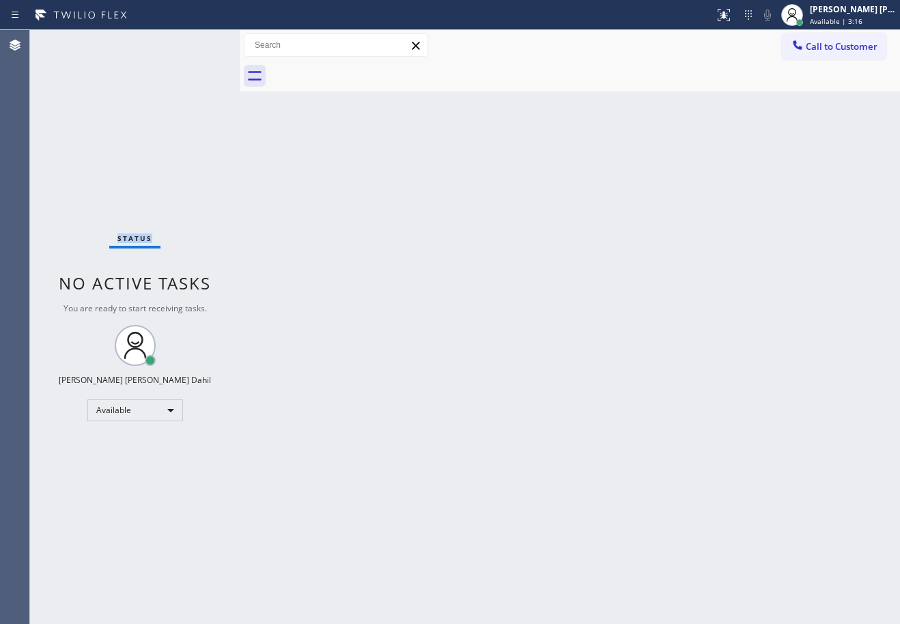
click at [72, 41] on div "Status No active tasks You are ready to start receiving tasks. [PERSON_NAME] [P…" at bounding box center [135, 327] width 210 height 594
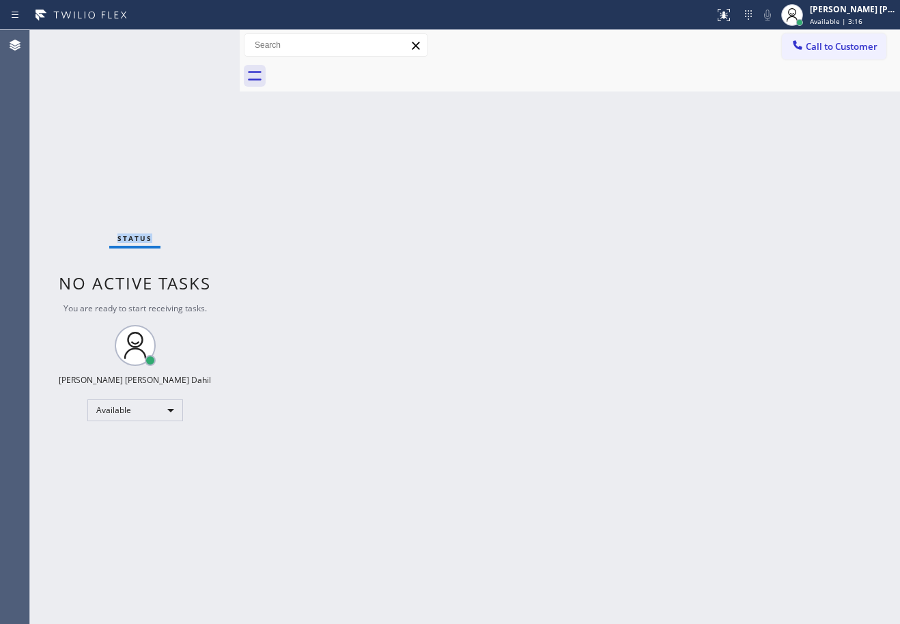
click at [72, 41] on div "Status No active tasks You are ready to start receiving tasks. [PERSON_NAME] [P…" at bounding box center [135, 327] width 210 height 594
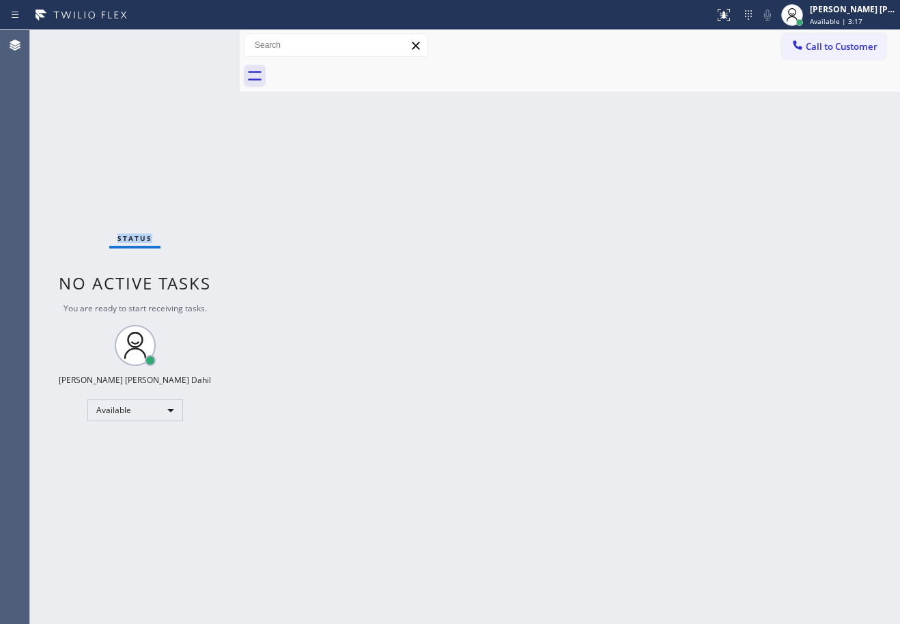
click at [72, 41] on div "Status No active tasks You are ready to start receiving tasks. [PERSON_NAME] [P…" at bounding box center [135, 327] width 210 height 594
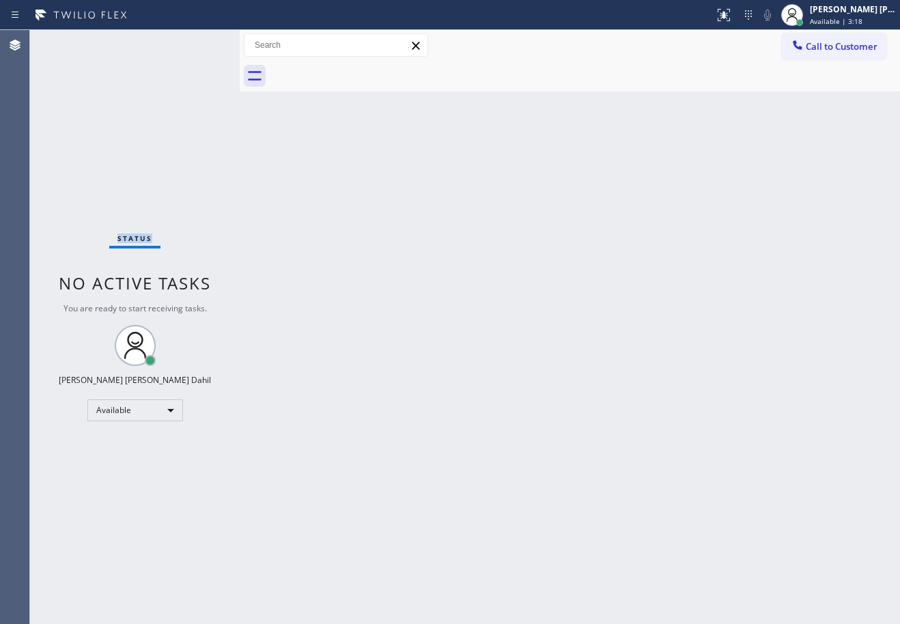
click at [72, 41] on div "Status No active tasks You are ready to start receiving tasks. [PERSON_NAME] [P…" at bounding box center [135, 327] width 210 height 594
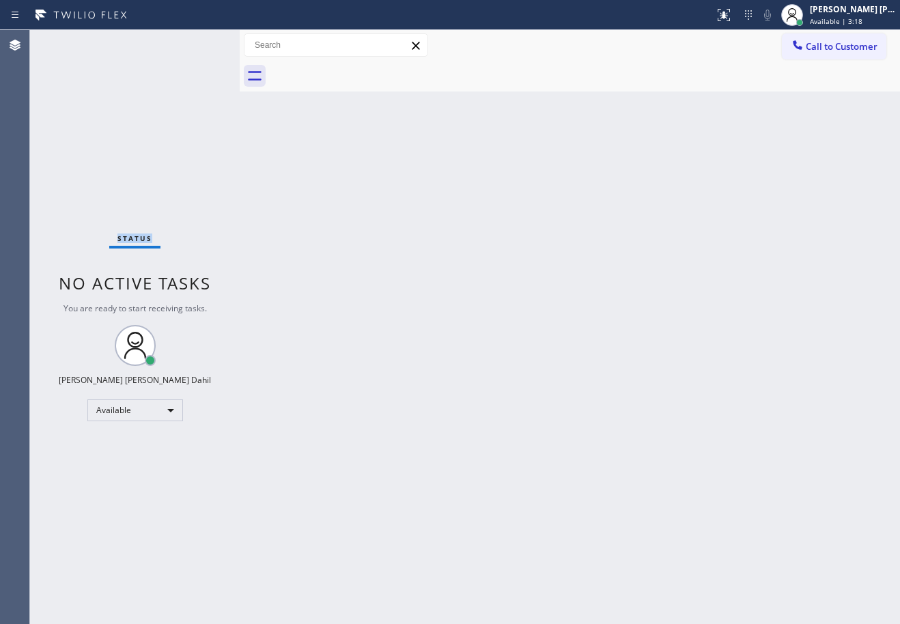
click at [72, 41] on div "Status No active tasks You are ready to start receiving tasks. [PERSON_NAME] [P…" at bounding box center [135, 327] width 210 height 594
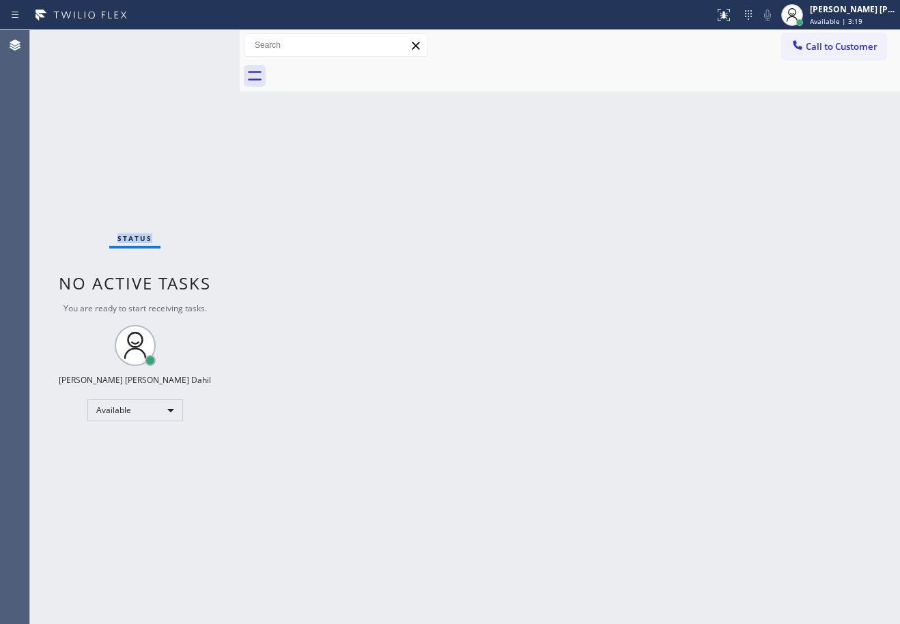
click at [72, 41] on div "Status No active tasks You are ready to start receiving tasks. [PERSON_NAME] [P…" at bounding box center [135, 327] width 210 height 594
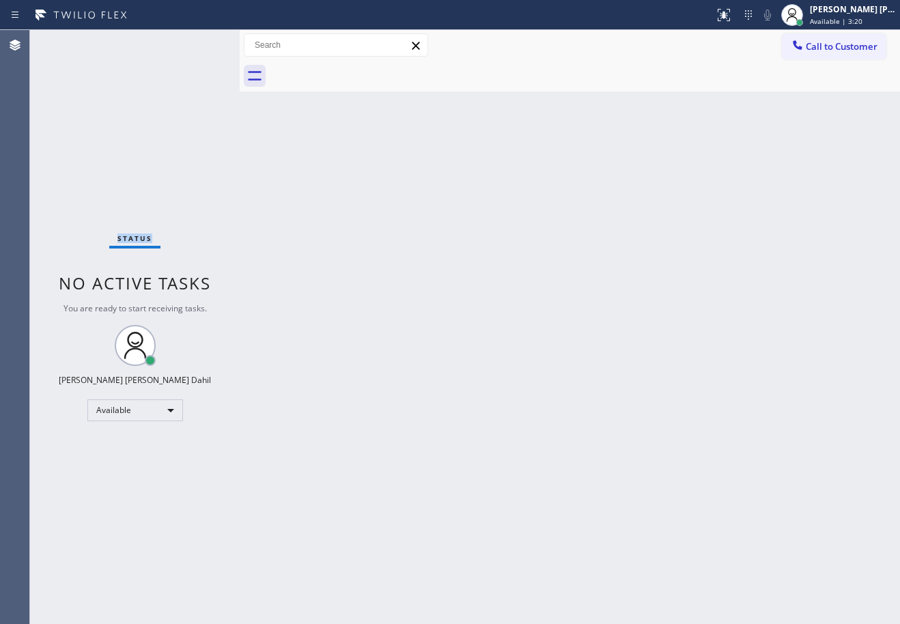
click at [72, 41] on div "Status No active tasks You are ready to start receiving tasks. [PERSON_NAME] [P…" at bounding box center [135, 327] width 210 height 594
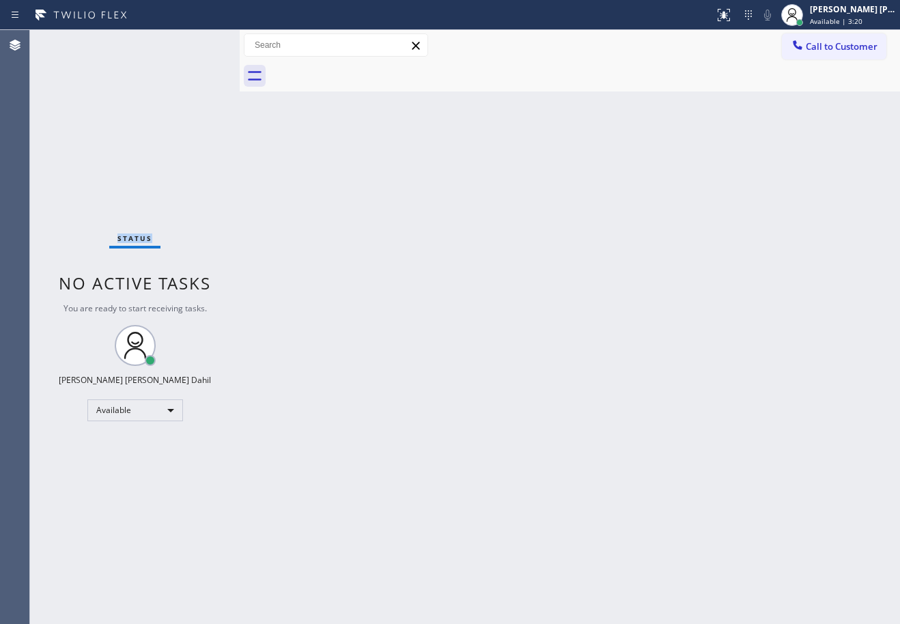
click at [72, 41] on div "Status No active tasks You are ready to start receiving tasks. [PERSON_NAME] [P…" at bounding box center [135, 327] width 210 height 594
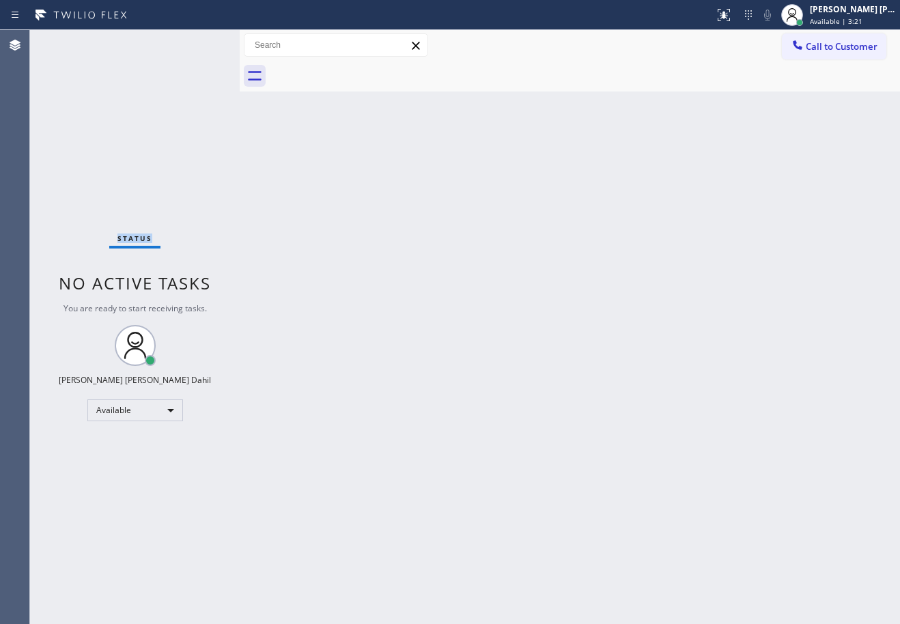
click at [72, 41] on div "Status No active tasks You are ready to start receiving tasks. [PERSON_NAME] [P…" at bounding box center [135, 327] width 210 height 594
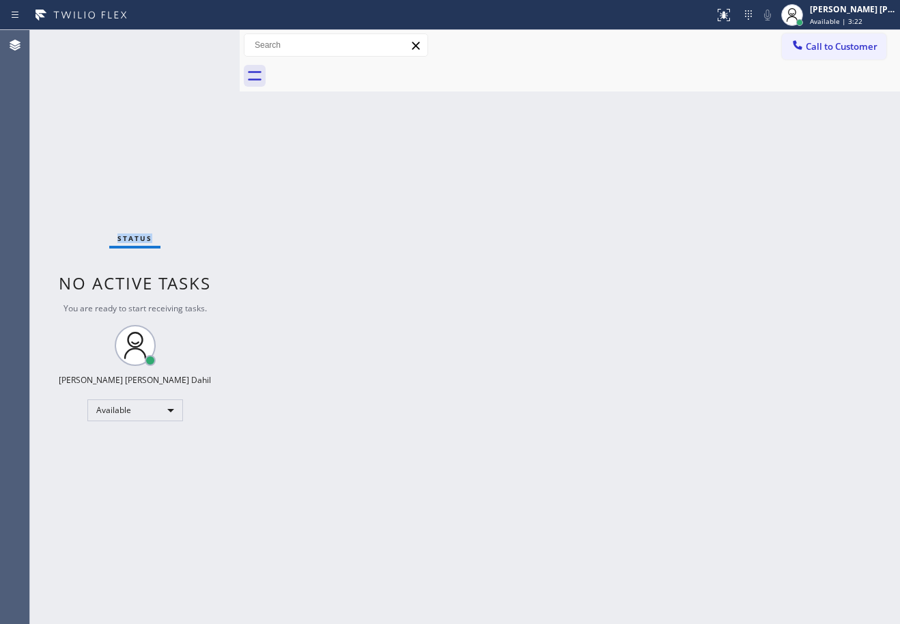
click at [72, 41] on div "Status No active tasks You are ready to start receiving tasks. [PERSON_NAME] [P…" at bounding box center [135, 327] width 210 height 594
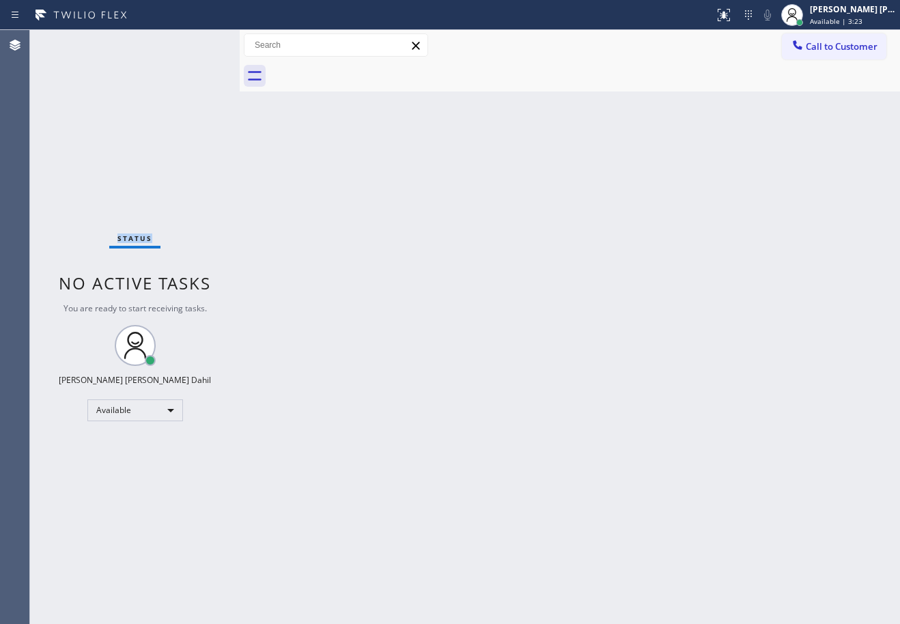
click at [72, 41] on div "Status No active tasks You are ready to start receiving tasks. [PERSON_NAME] [P…" at bounding box center [135, 327] width 210 height 594
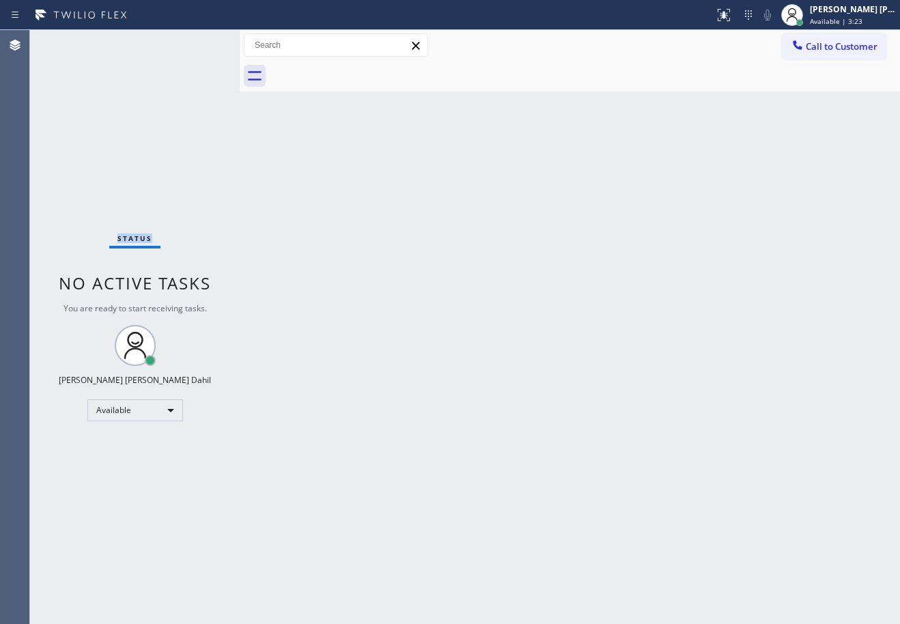
click at [72, 41] on div "Status No active tasks You are ready to start receiving tasks. [PERSON_NAME] [P…" at bounding box center [135, 327] width 210 height 594
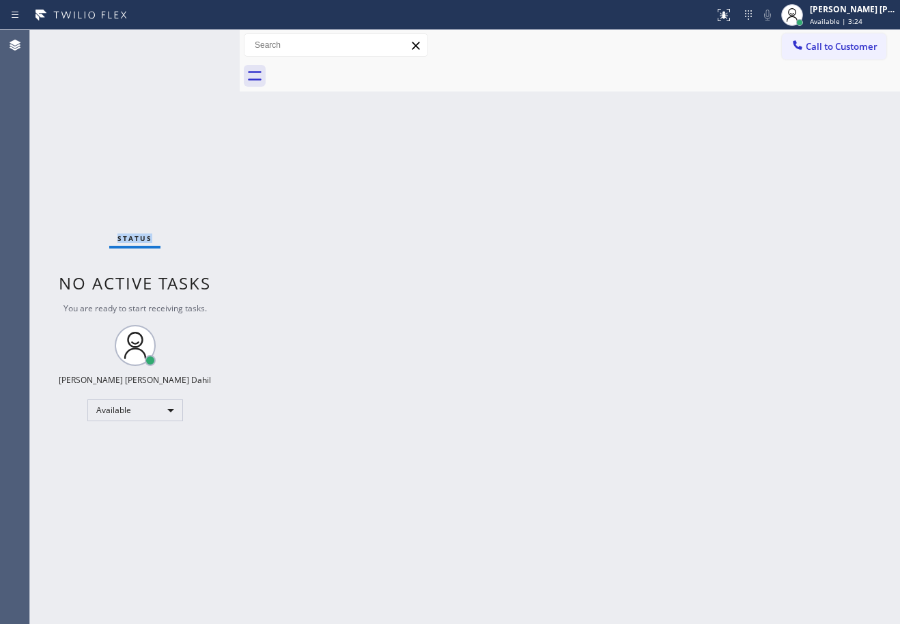
click at [72, 41] on div "Status No active tasks You are ready to start receiving tasks. [PERSON_NAME] [P…" at bounding box center [135, 327] width 210 height 594
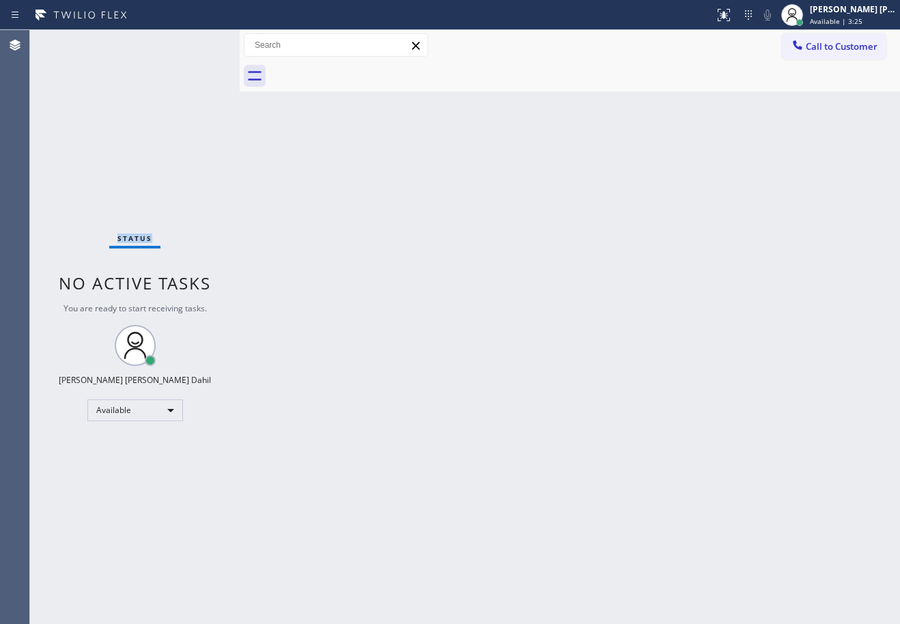
click at [72, 41] on div "Status No active tasks You are ready to start receiving tasks. [PERSON_NAME] [P…" at bounding box center [135, 327] width 210 height 594
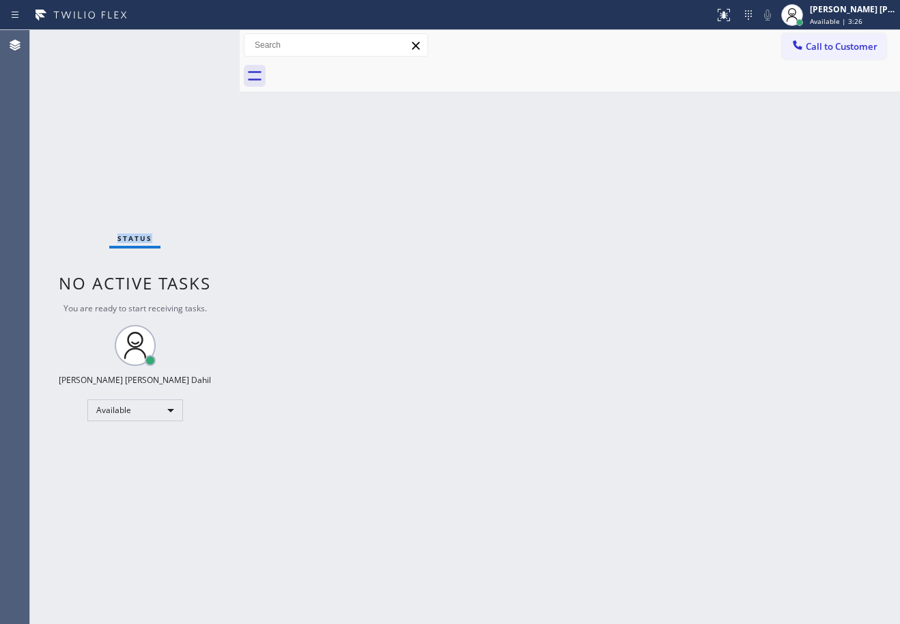
click at [72, 41] on div "Status No active tasks You are ready to start receiving tasks. [PERSON_NAME] [P…" at bounding box center [135, 327] width 210 height 594
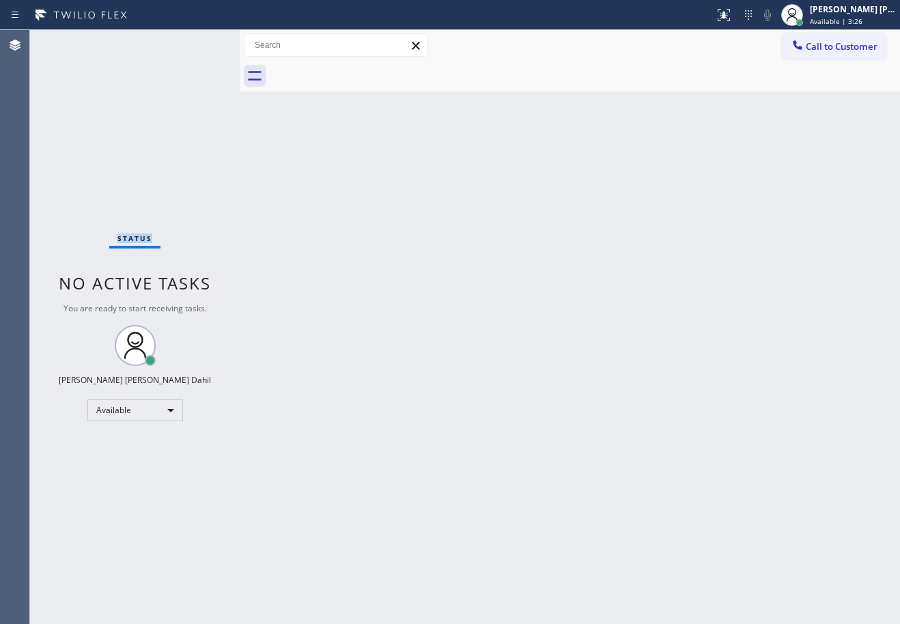
click at [72, 41] on div "Status No active tasks You are ready to start receiving tasks. [PERSON_NAME] [P…" at bounding box center [135, 327] width 210 height 594
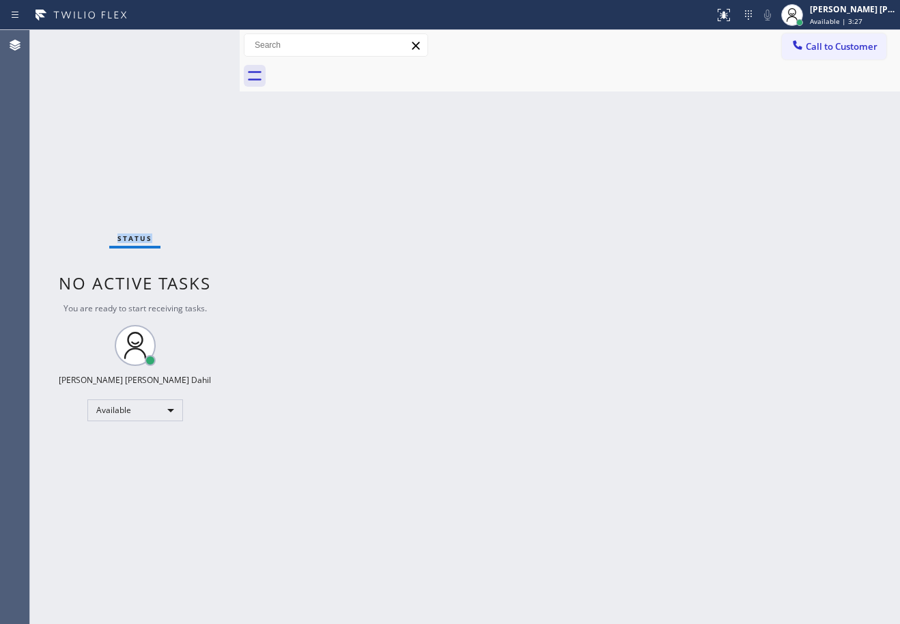
click at [72, 41] on div "Status No active tasks You are ready to start receiving tasks. [PERSON_NAME] [P…" at bounding box center [135, 327] width 210 height 594
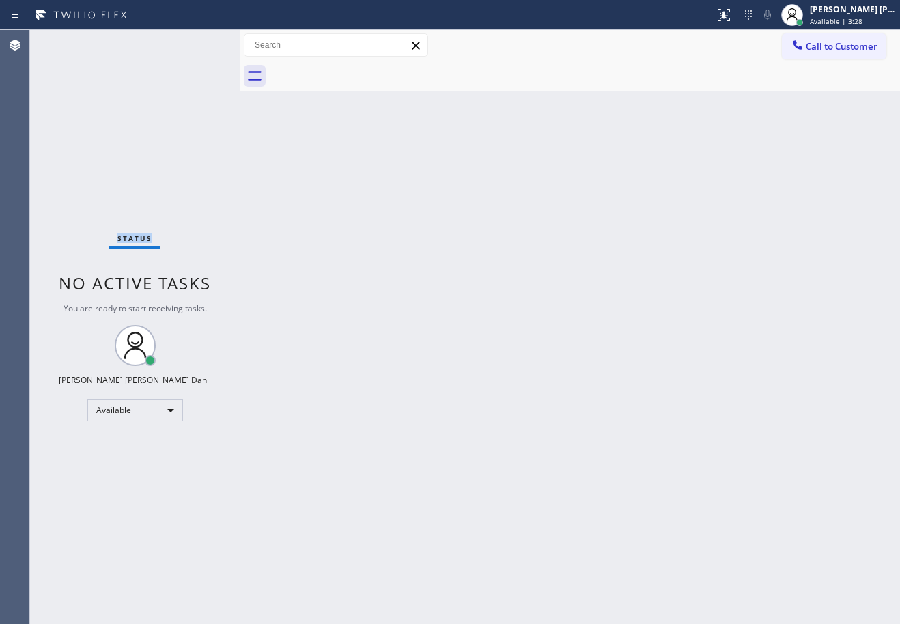
click at [72, 41] on div "Status No active tasks You are ready to start receiving tasks. [PERSON_NAME] [P…" at bounding box center [135, 327] width 210 height 594
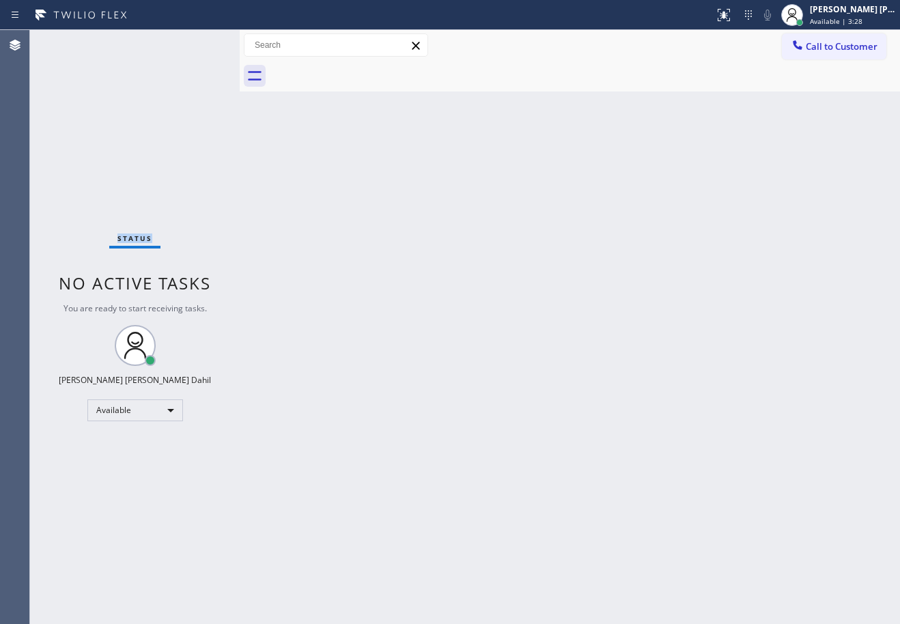
click at [72, 41] on div "Status No active tasks You are ready to start receiving tasks. [PERSON_NAME] [P…" at bounding box center [135, 327] width 210 height 594
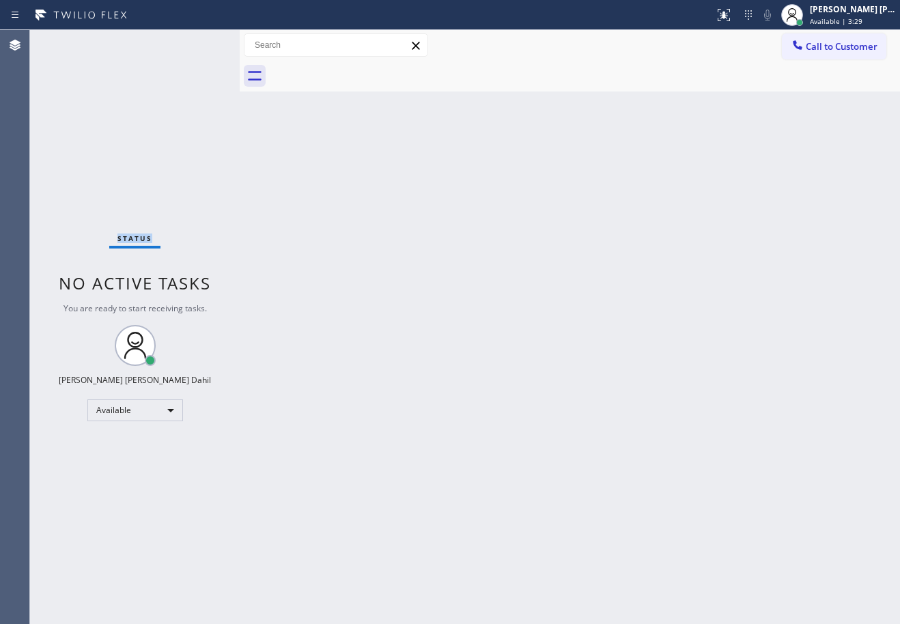
click at [72, 41] on div "Status No active tasks You are ready to start receiving tasks. [PERSON_NAME] [P…" at bounding box center [135, 327] width 210 height 594
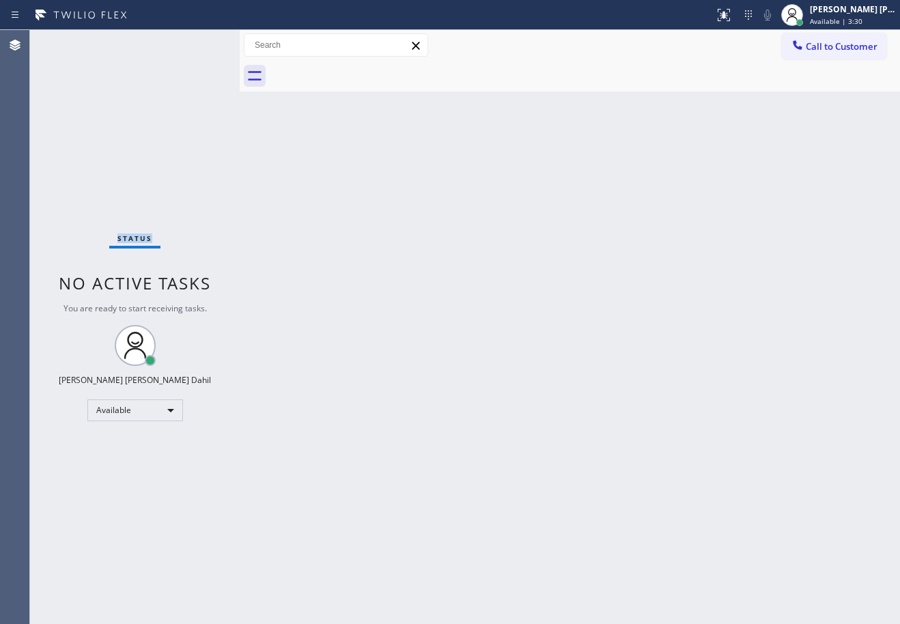
click at [72, 41] on div "Status No active tasks You are ready to start receiving tasks. [PERSON_NAME] [P…" at bounding box center [135, 327] width 210 height 594
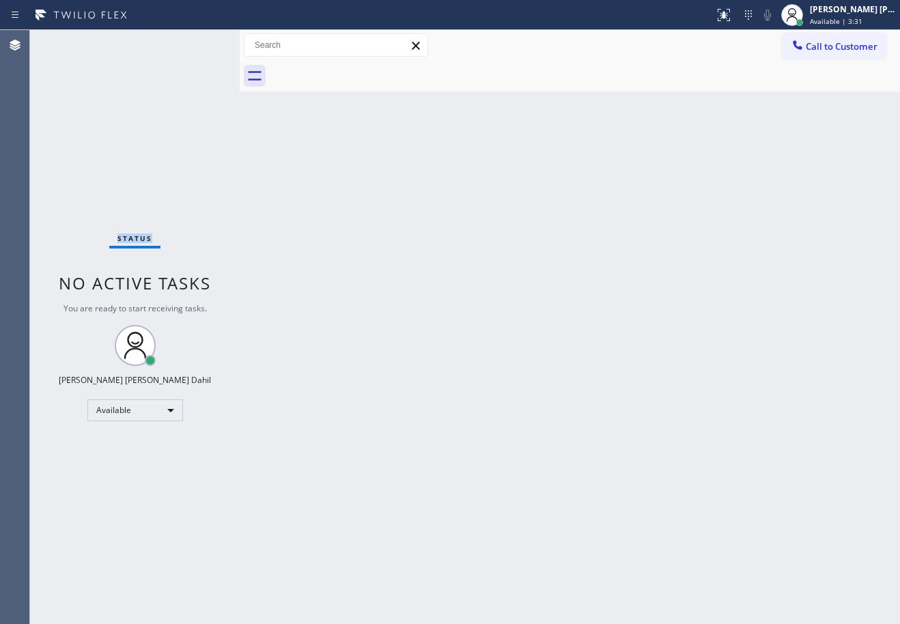
click at [72, 41] on div "Status No active tasks You are ready to start receiving tasks. [PERSON_NAME] [P…" at bounding box center [135, 327] width 210 height 594
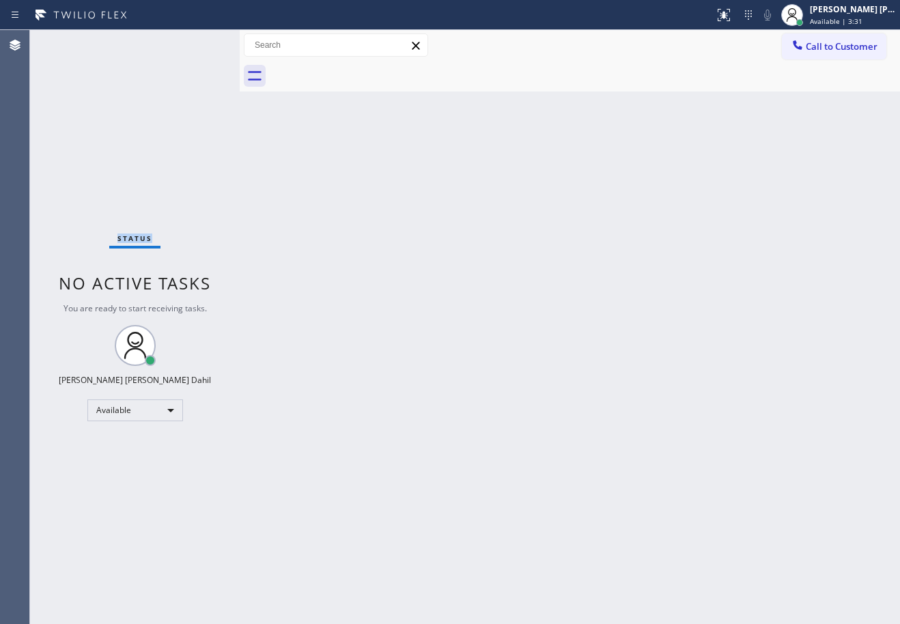
click at [72, 41] on div "Status No active tasks You are ready to start receiving tasks. [PERSON_NAME] [P…" at bounding box center [135, 327] width 210 height 594
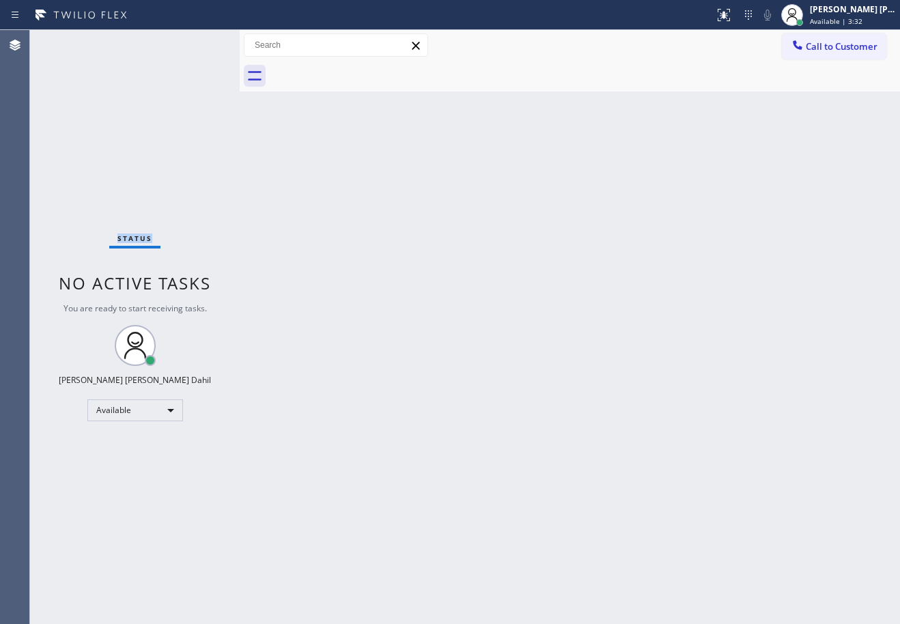
click at [72, 41] on div "Status No active tasks You are ready to start receiving tasks. [PERSON_NAME] [P…" at bounding box center [135, 327] width 210 height 594
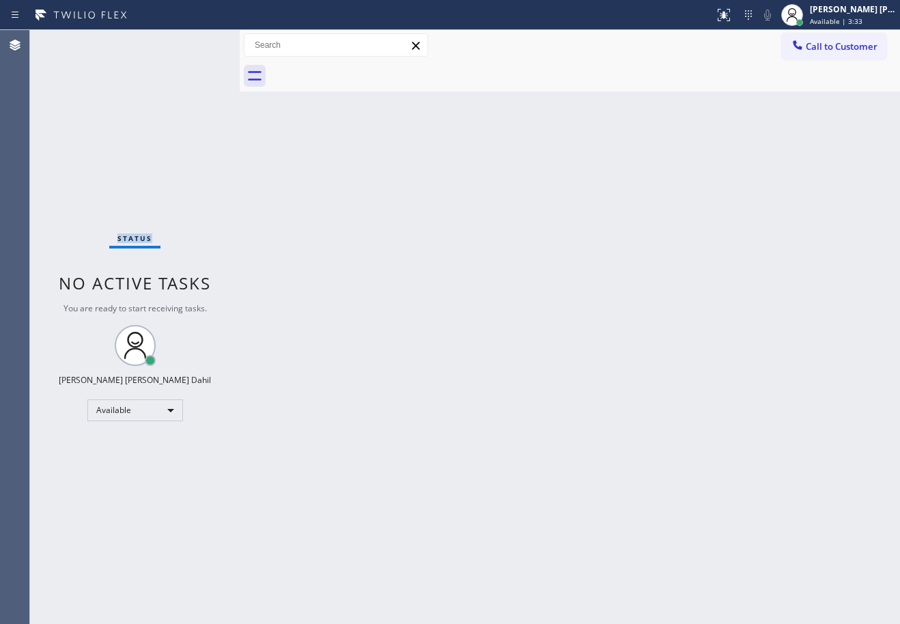
click at [72, 41] on div "Status No active tasks You are ready to start receiving tasks. [PERSON_NAME] [P…" at bounding box center [135, 327] width 210 height 594
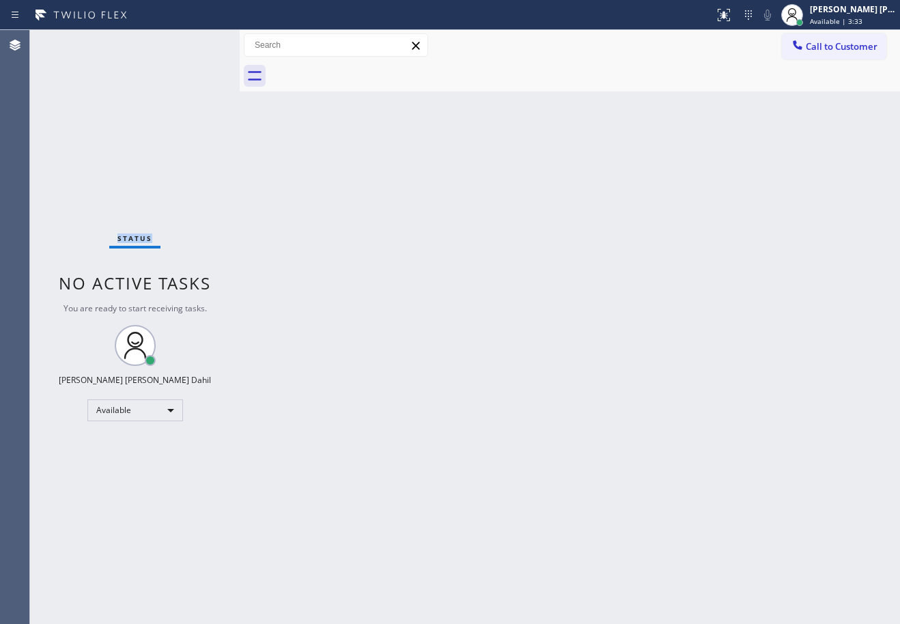
click at [72, 41] on div "Status No active tasks You are ready to start receiving tasks. [PERSON_NAME] [P…" at bounding box center [135, 327] width 210 height 594
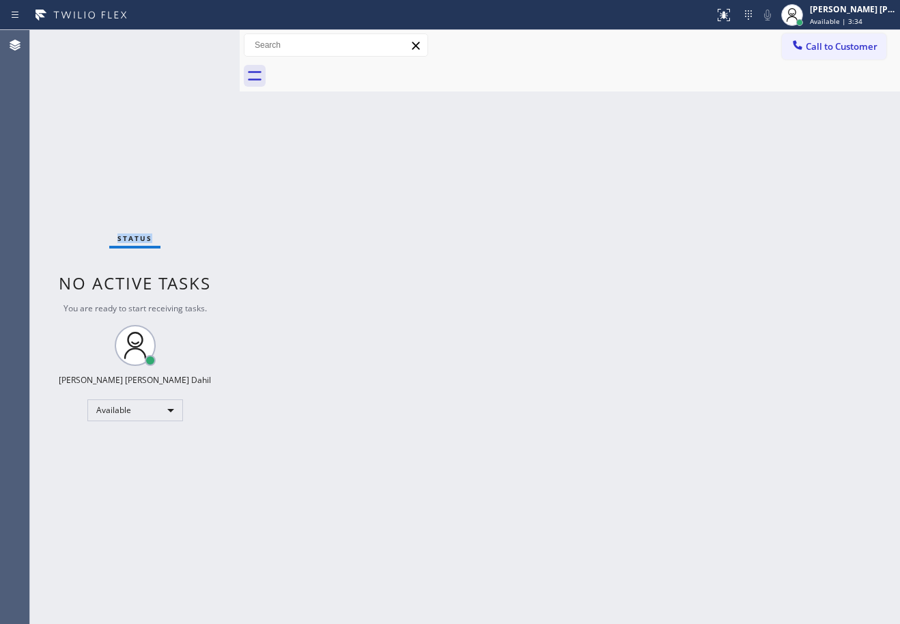
click at [72, 41] on div "Status No active tasks You are ready to start receiving tasks. [PERSON_NAME] [P…" at bounding box center [135, 327] width 210 height 594
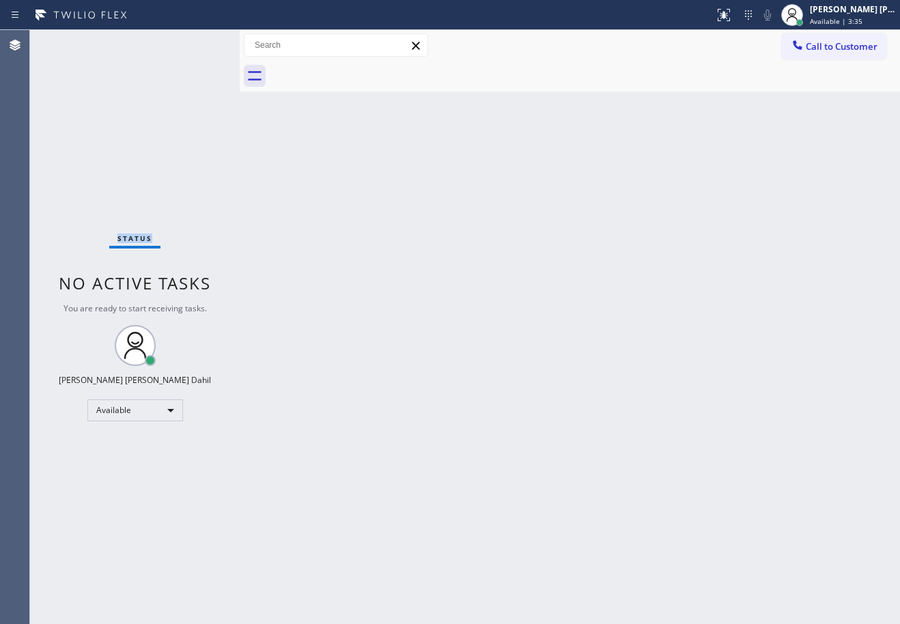
click at [72, 41] on div "Status No active tasks You are ready to start receiving tasks. [PERSON_NAME] [P…" at bounding box center [135, 327] width 210 height 594
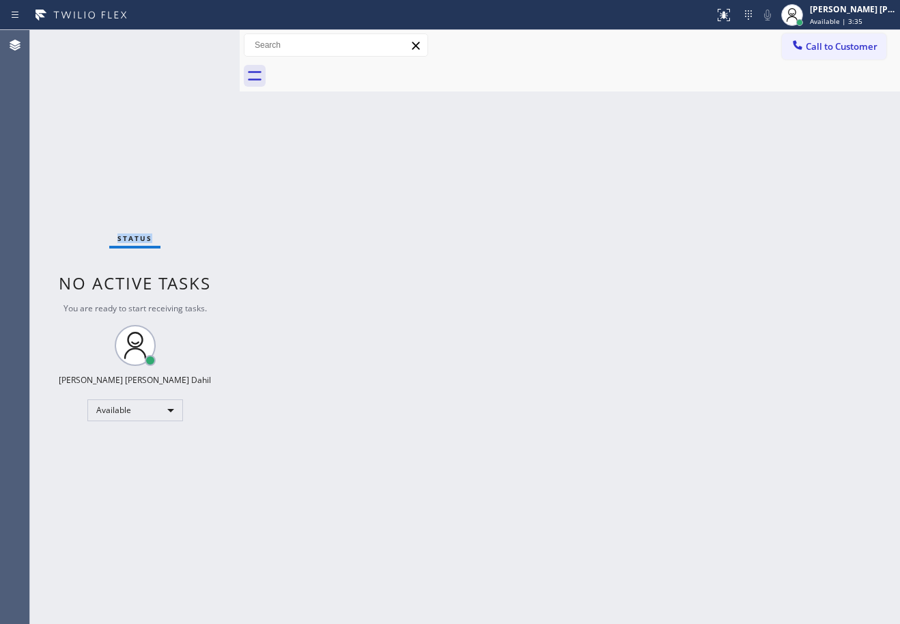
click at [72, 41] on div "Status No active tasks You are ready to start receiving tasks. [PERSON_NAME] [P…" at bounding box center [135, 327] width 210 height 594
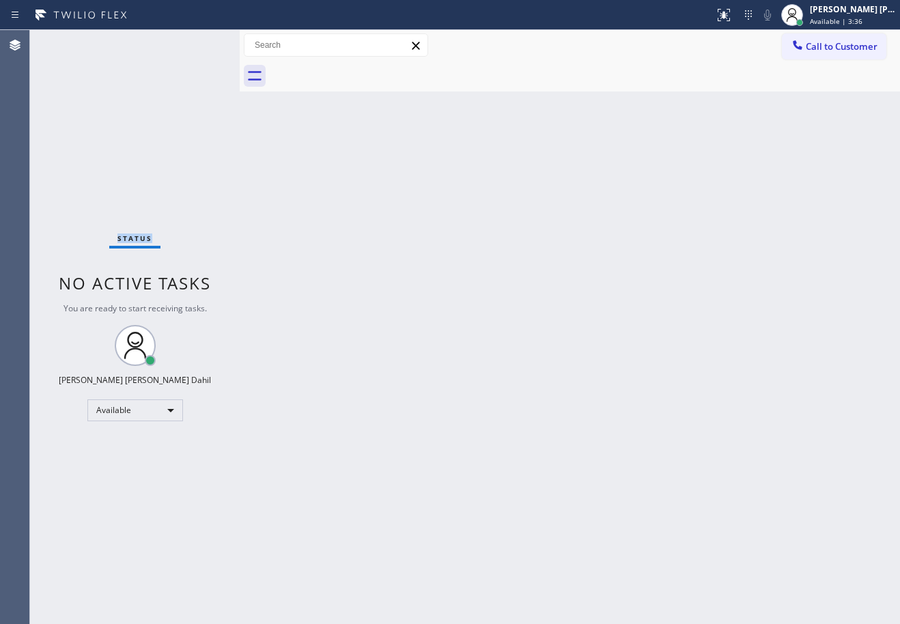
click at [72, 41] on div "Status No active tasks You are ready to start receiving tasks. [PERSON_NAME] [P…" at bounding box center [135, 327] width 210 height 594
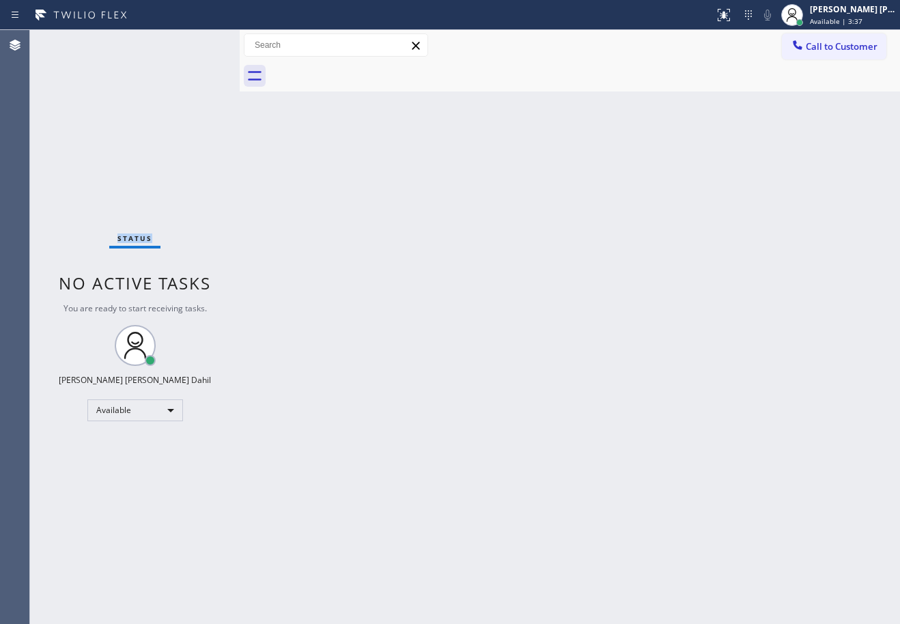
click at [72, 41] on div "Status No active tasks You are ready to start receiving tasks. [PERSON_NAME] [P…" at bounding box center [135, 327] width 210 height 594
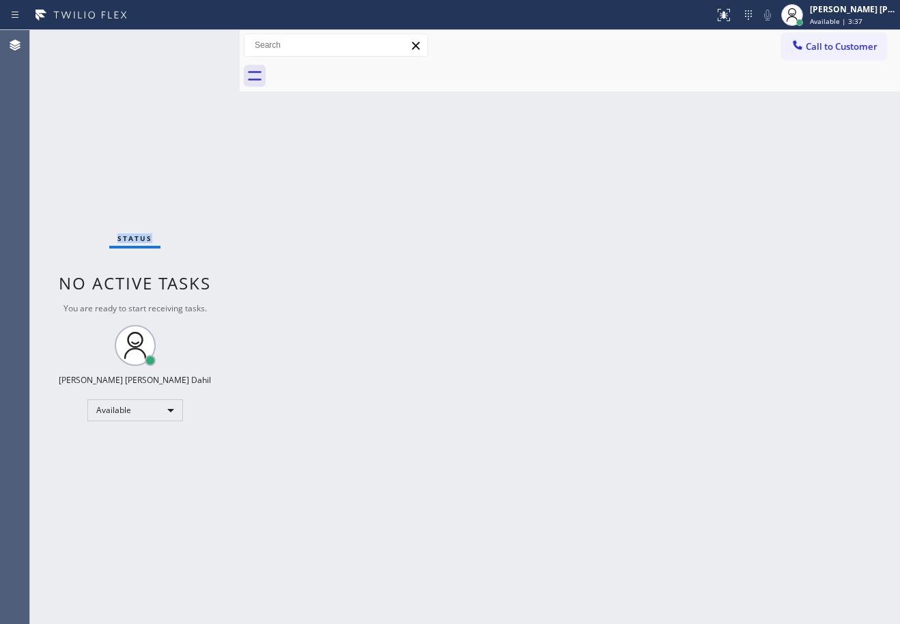
click at [72, 41] on div "Status No active tasks You are ready to start receiving tasks. [PERSON_NAME] [P…" at bounding box center [135, 327] width 210 height 594
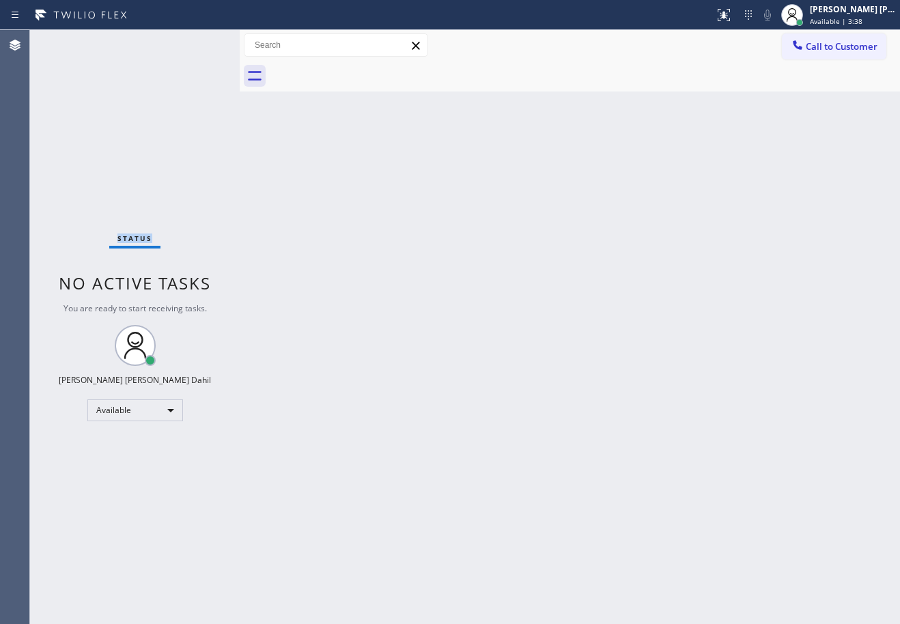
click at [72, 41] on div "Status No active tasks You are ready to start receiving tasks. [PERSON_NAME] [P…" at bounding box center [135, 327] width 210 height 594
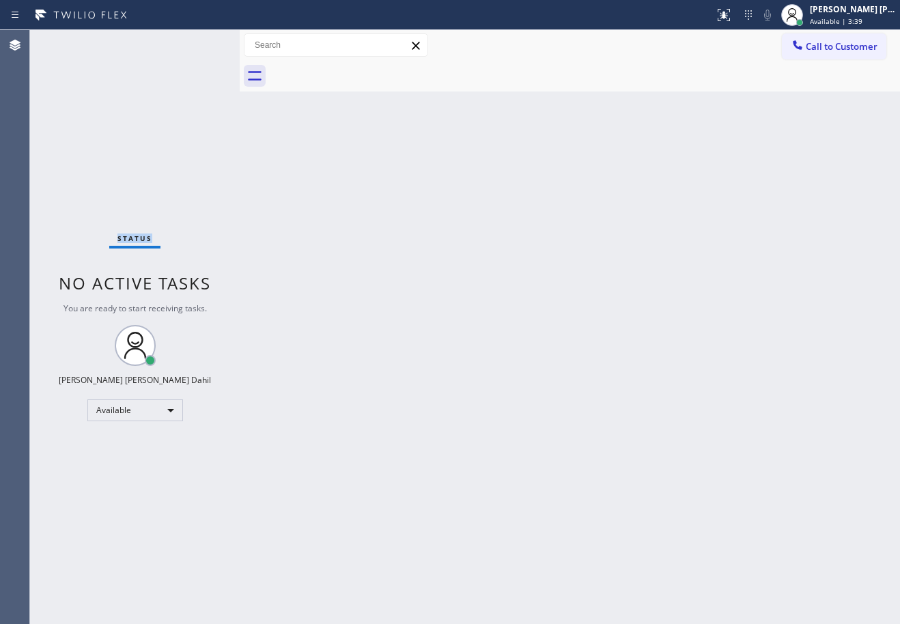
click at [72, 41] on div "Status No active tasks You are ready to start receiving tasks. [PERSON_NAME] [P…" at bounding box center [135, 327] width 210 height 594
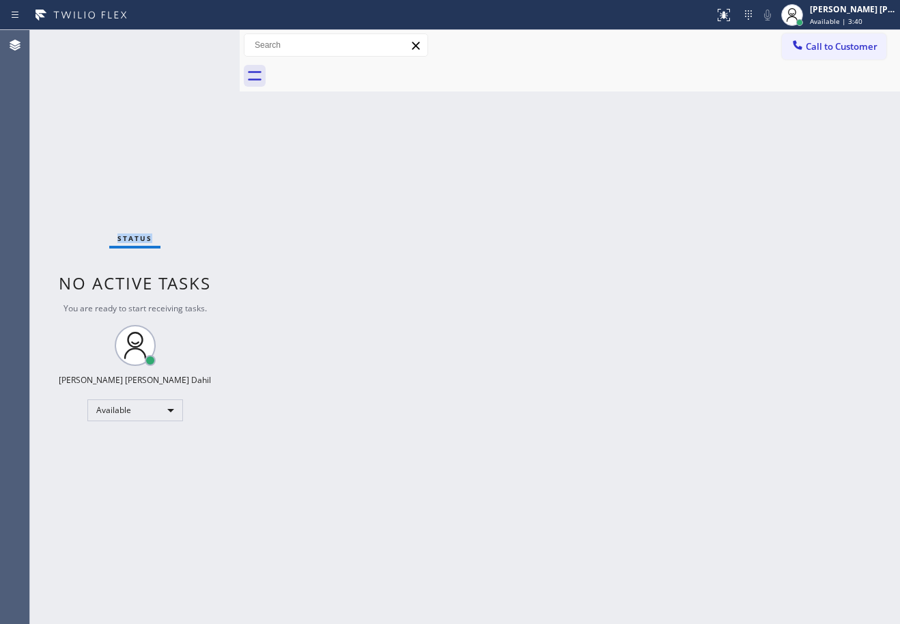
click at [72, 41] on div "Status No active tasks You are ready to start receiving tasks. [PERSON_NAME] [P…" at bounding box center [135, 327] width 210 height 594
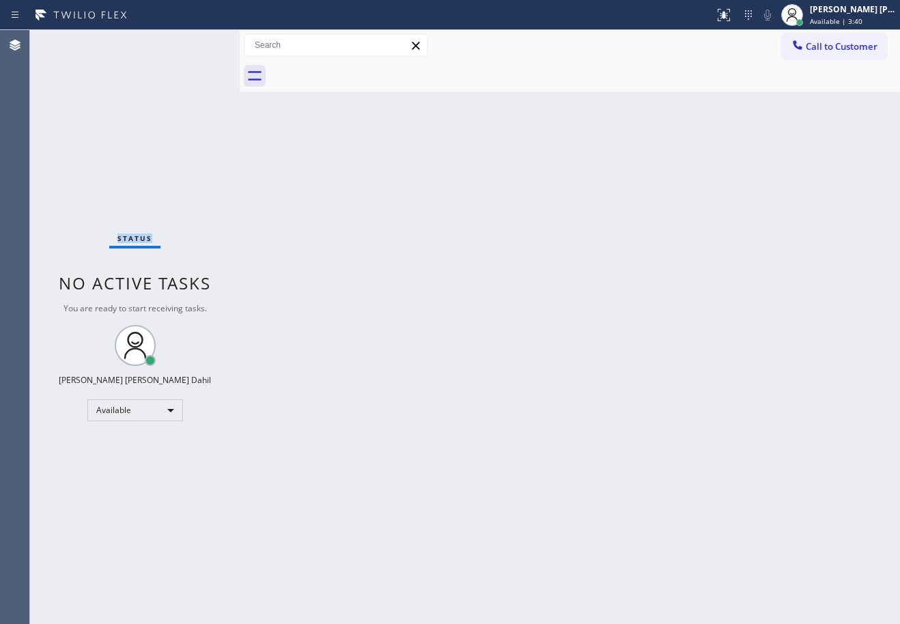
click at [72, 41] on div "Status No active tasks You are ready to start receiving tasks. [PERSON_NAME] [P…" at bounding box center [135, 327] width 210 height 594
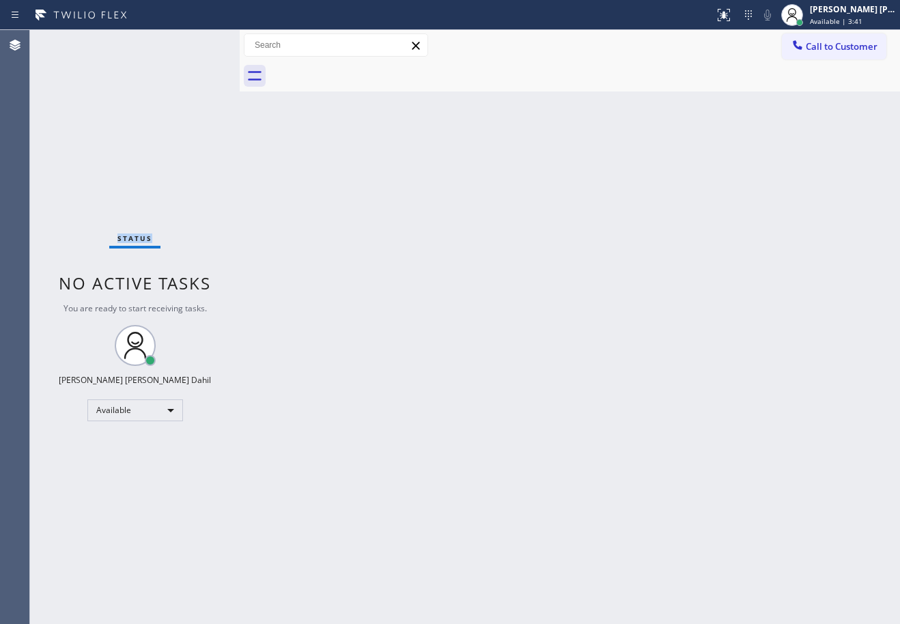
click at [72, 41] on div "Status No active tasks You are ready to start receiving tasks. [PERSON_NAME] [P…" at bounding box center [135, 327] width 210 height 594
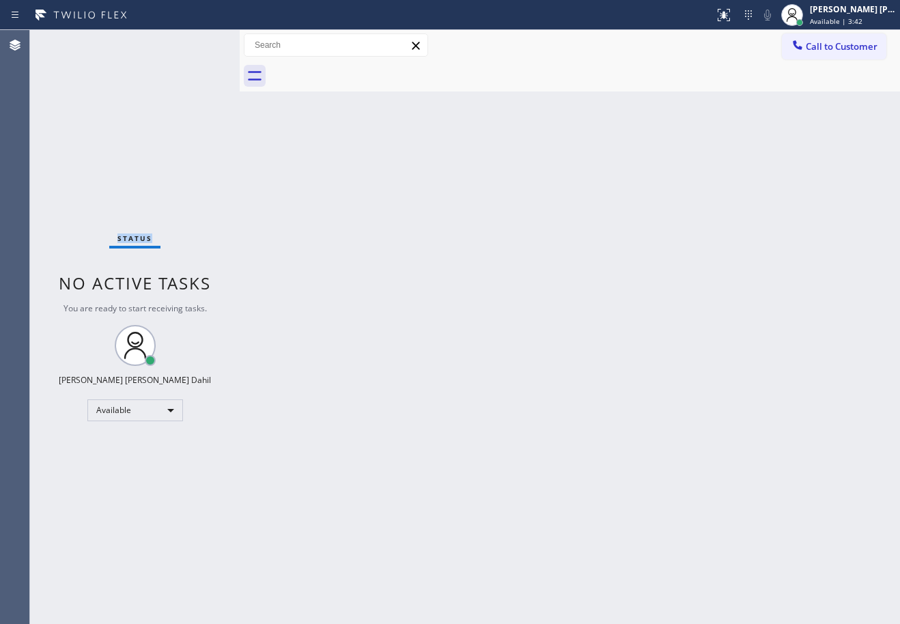
click at [72, 41] on div "Status No active tasks You are ready to start receiving tasks. [PERSON_NAME] [P…" at bounding box center [135, 327] width 210 height 594
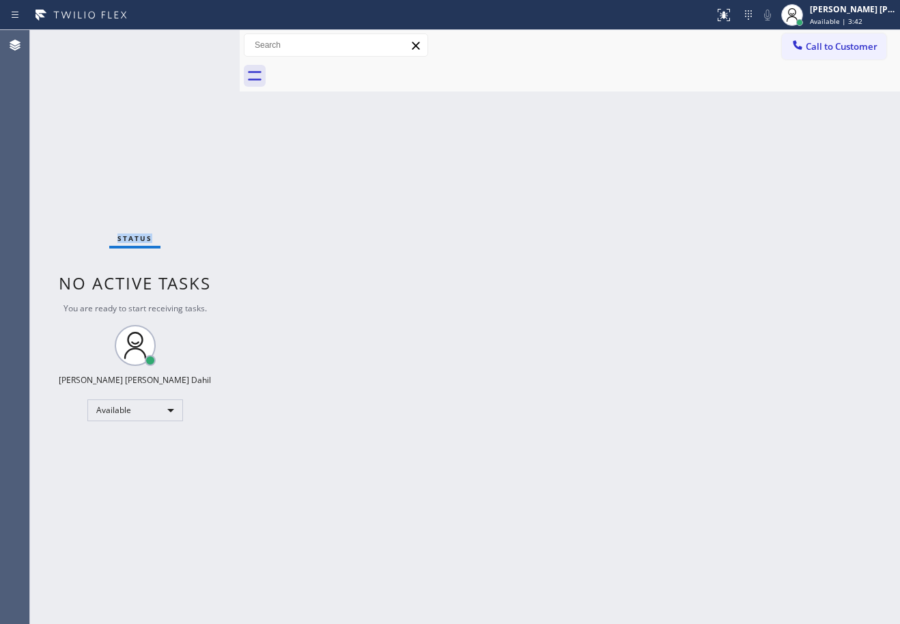
click at [72, 41] on div "Status No active tasks You are ready to start receiving tasks. [PERSON_NAME] [P…" at bounding box center [135, 327] width 210 height 594
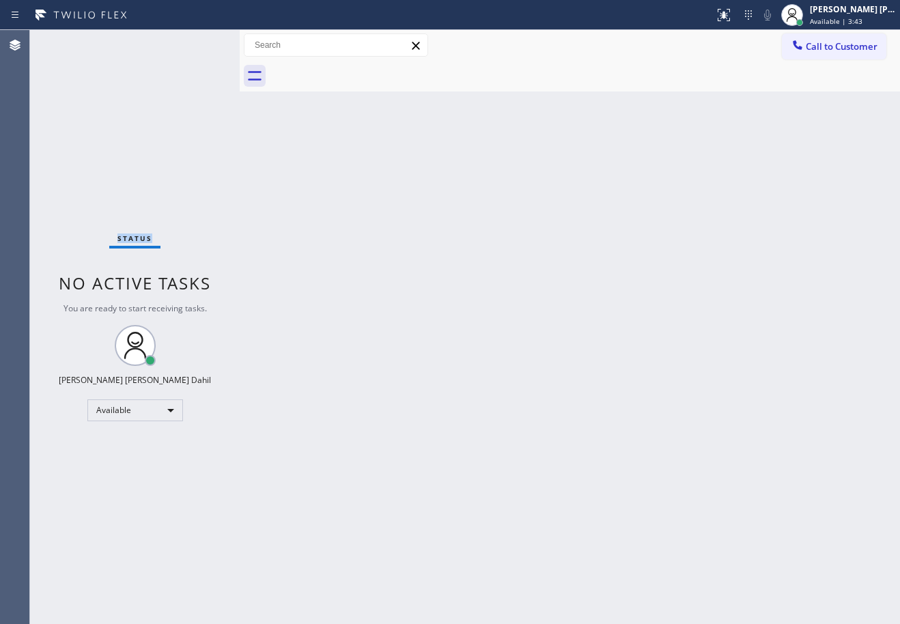
click at [72, 41] on div "Status No active tasks You are ready to start receiving tasks. [PERSON_NAME] [P…" at bounding box center [135, 327] width 210 height 594
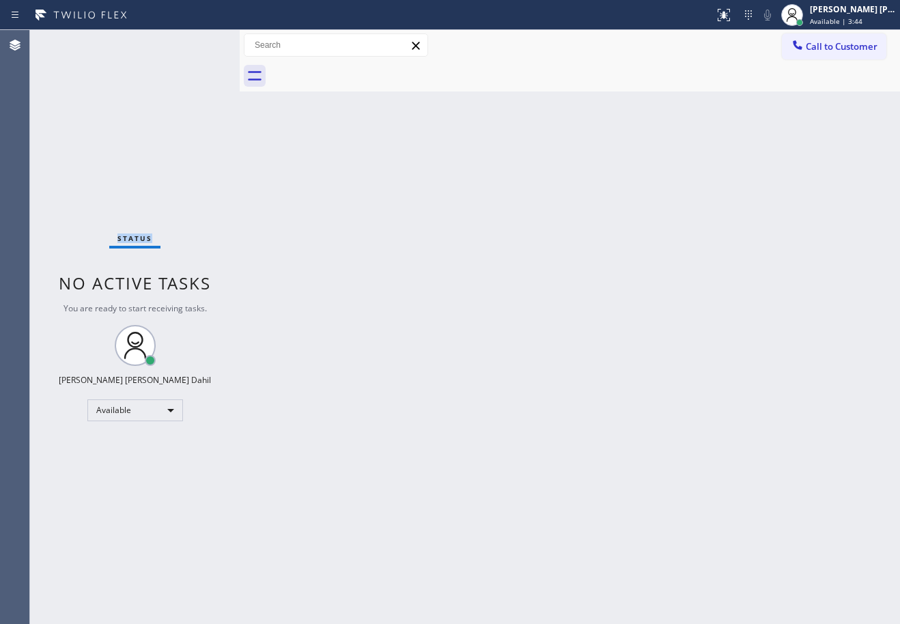
click at [72, 41] on div "Status No active tasks You are ready to start receiving tasks. [PERSON_NAME] [P…" at bounding box center [135, 327] width 210 height 594
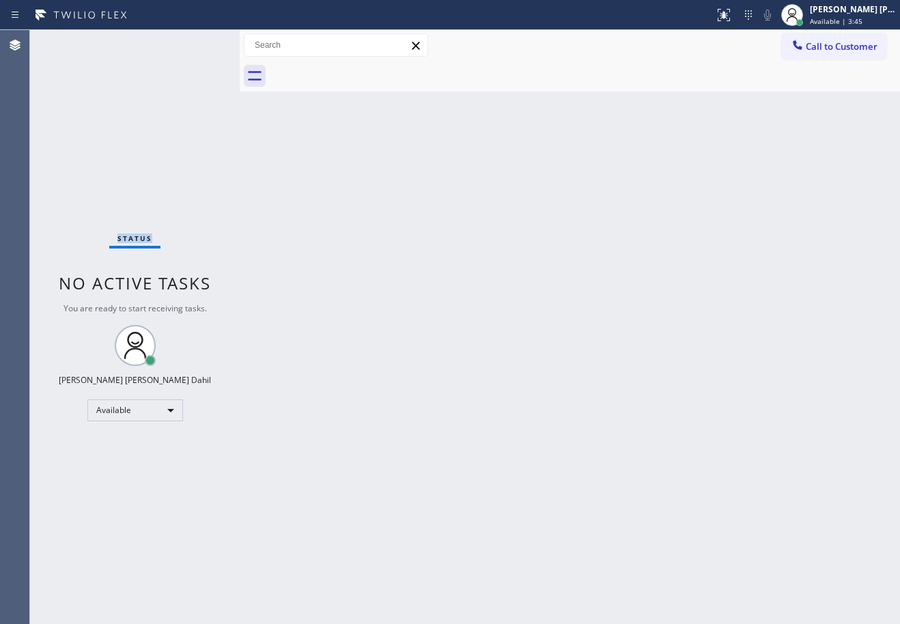
click at [72, 41] on div "Status No active tasks You are ready to start receiving tasks. [PERSON_NAME] [P…" at bounding box center [135, 327] width 210 height 594
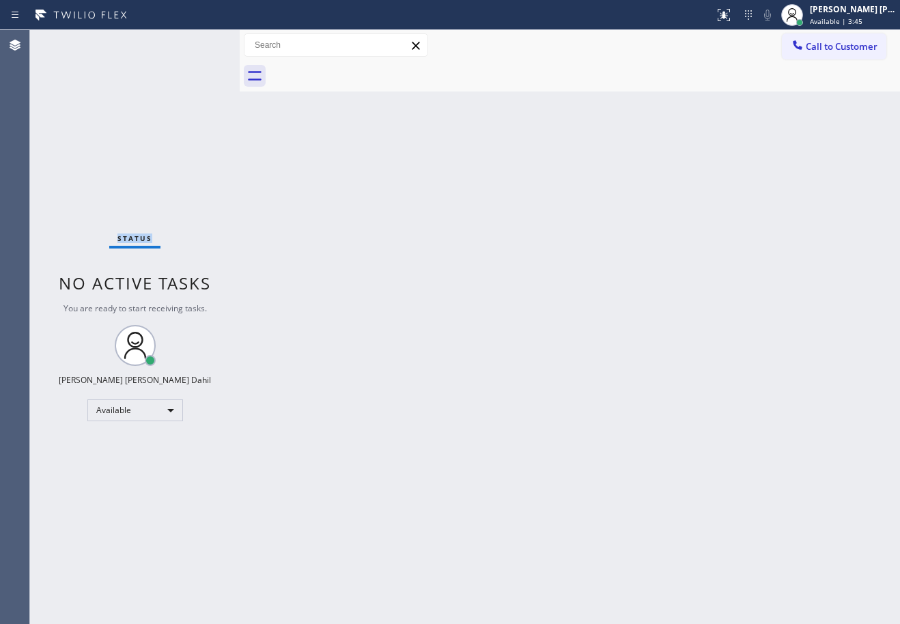
click at [72, 41] on div "Status No active tasks You are ready to start receiving tasks. [PERSON_NAME] [P…" at bounding box center [135, 327] width 210 height 594
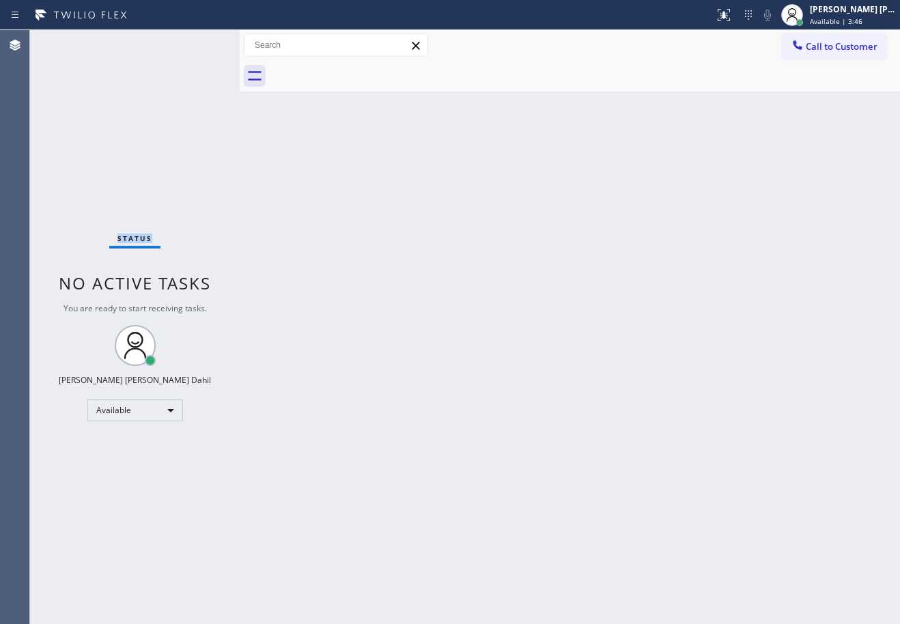
click at [72, 41] on div "Status No active tasks You are ready to start receiving tasks. [PERSON_NAME] [P…" at bounding box center [135, 327] width 210 height 594
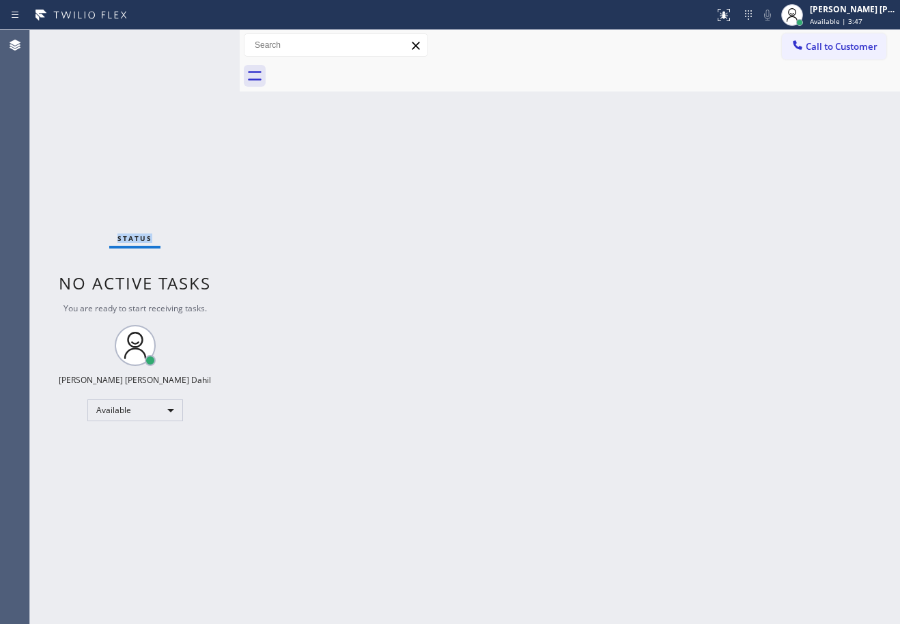
click at [72, 41] on div "Status No active tasks You are ready to start receiving tasks. [PERSON_NAME] [P…" at bounding box center [135, 327] width 210 height 594
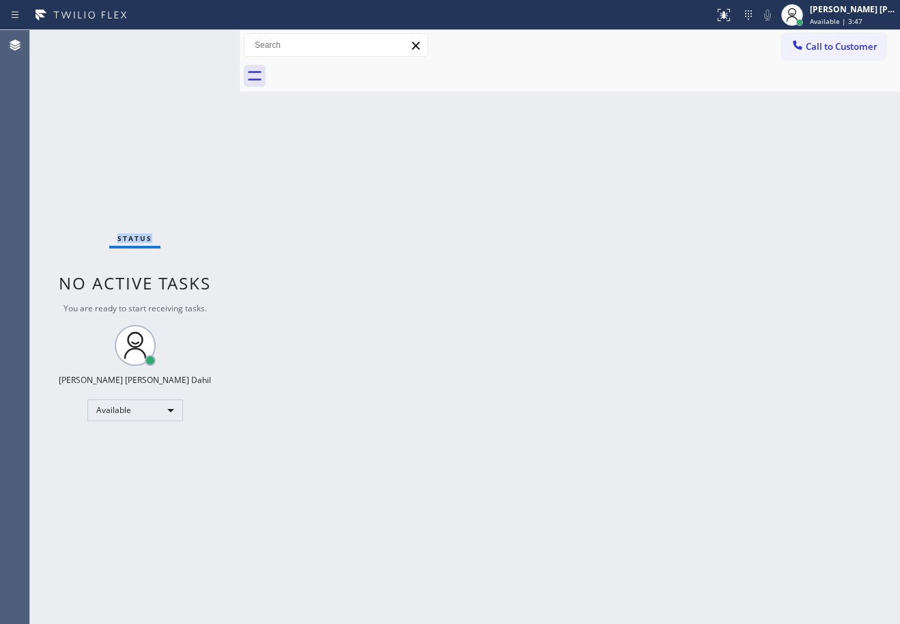
click at [72, 41] on div "Status No active tasks You are ready to start receiving tasks. [PERSON_NAME] [P…" at bounding box center [135, 327] width 210 height 594
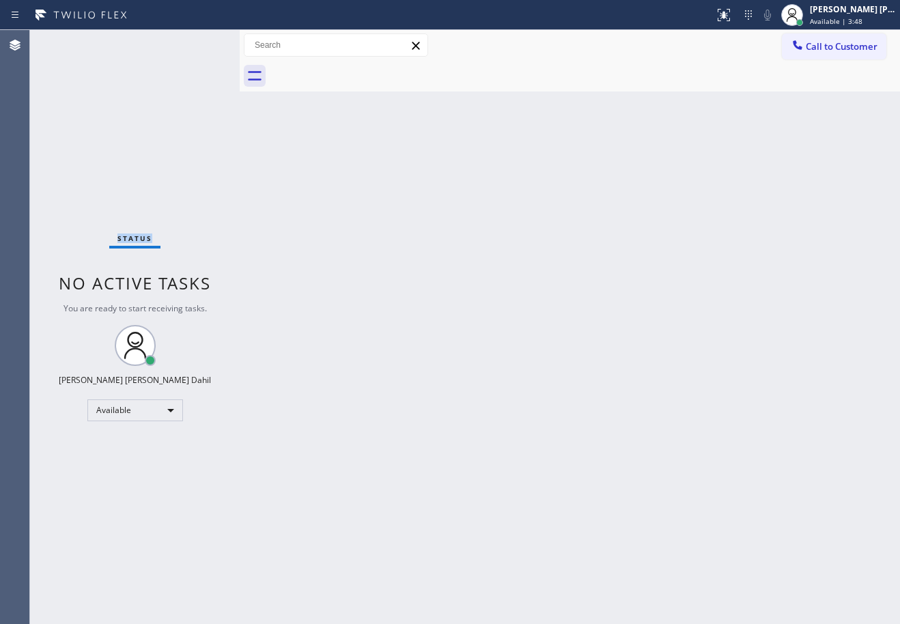
click at [72, 41] on div "Status No active tasks You are ready to start receiving tasks. [PERSON_NAME] [P…" at bounding box center [135, 327] width 210 height 594
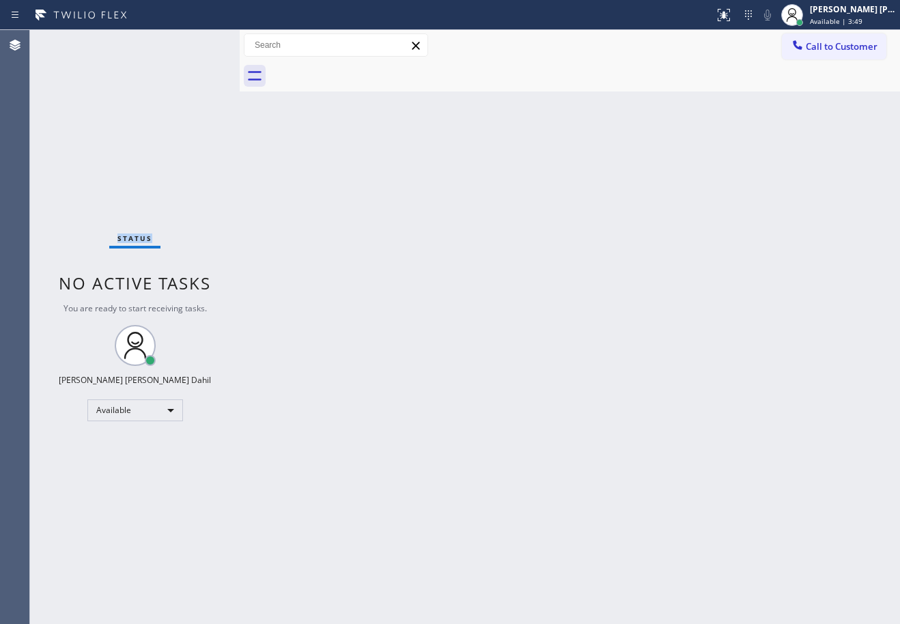
click at [72, 41] on div "Status No active tasks You are ready to start receiving tasks. [PERSON_NAME] [P…" at bounding box center [135, 327] width 210 height 594
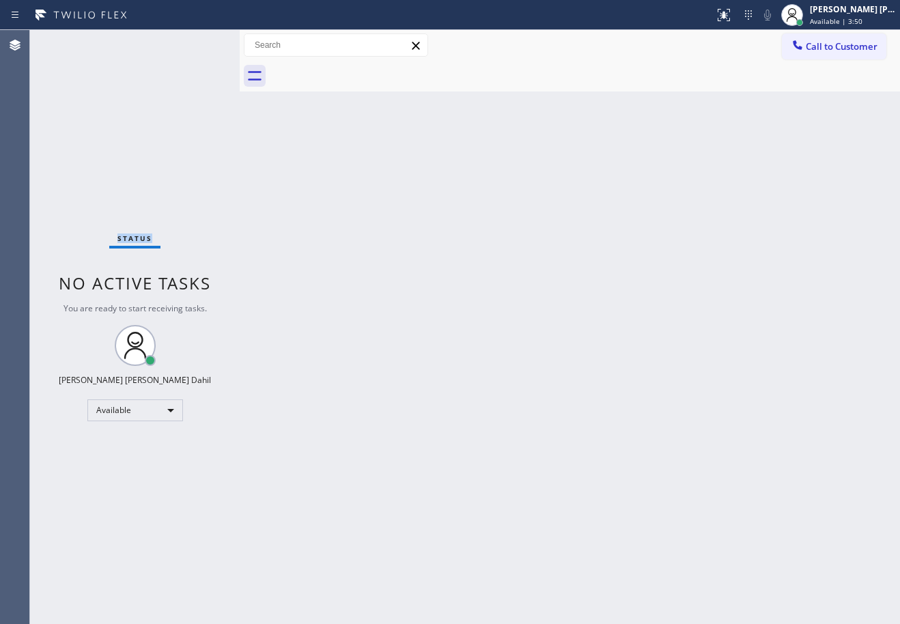
click at [72, 41] on div "Status No active tasks You are ready to start receiving tasks. [PERSON_NAME] [P…" at bounding box center [135, 327] width 210 height 594
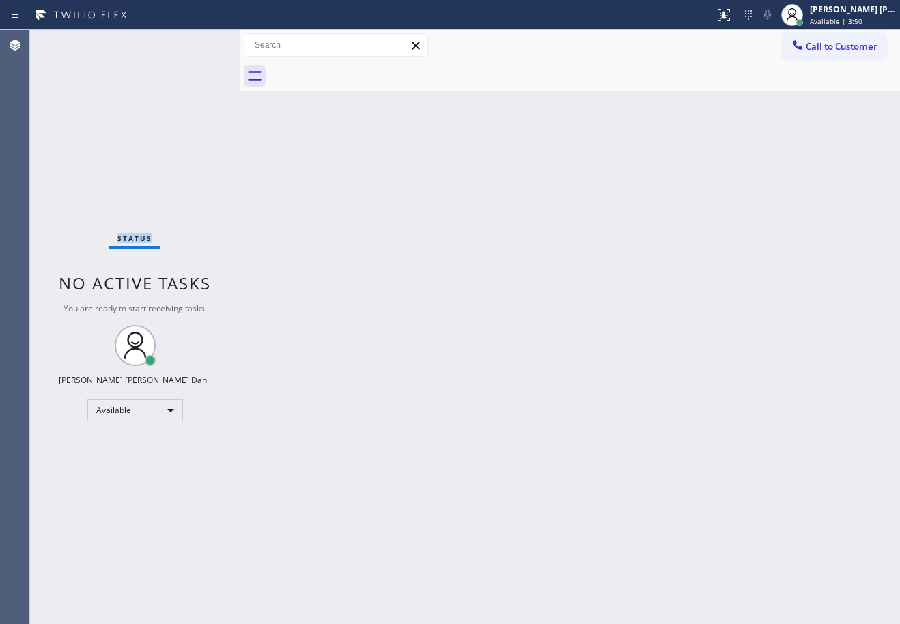
click at [72, 41] on div "Status No active tasks You are ready to start receiving tasks. [PERSON_NAME] [P…" at bounding box center [135, 327] width 210 height 594
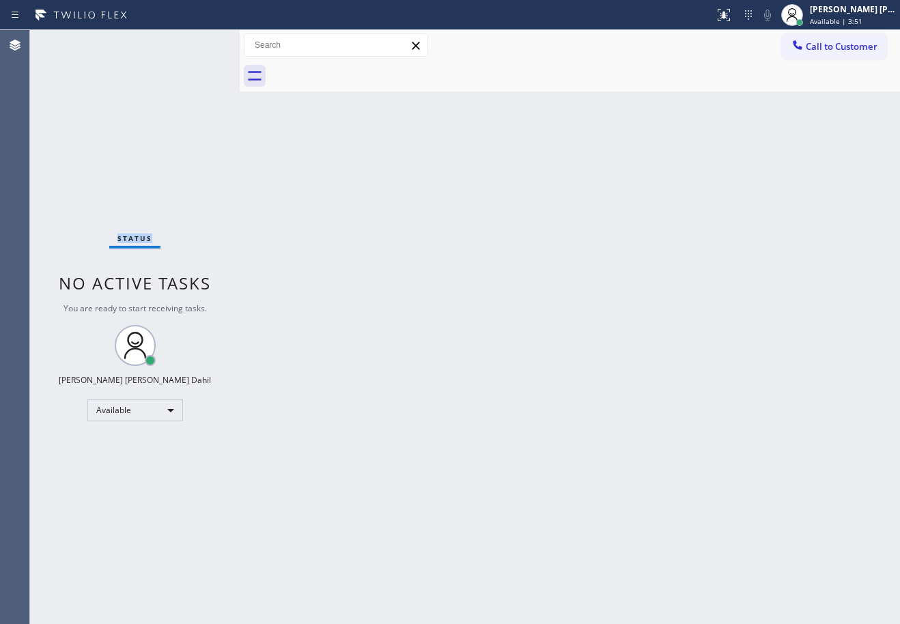
click at [72, 41] on div "Status No active tasks You are ready to start receiving tasks. [PERSON_NAME] [P…" at bounding box center [135, 327] width 210 height 594
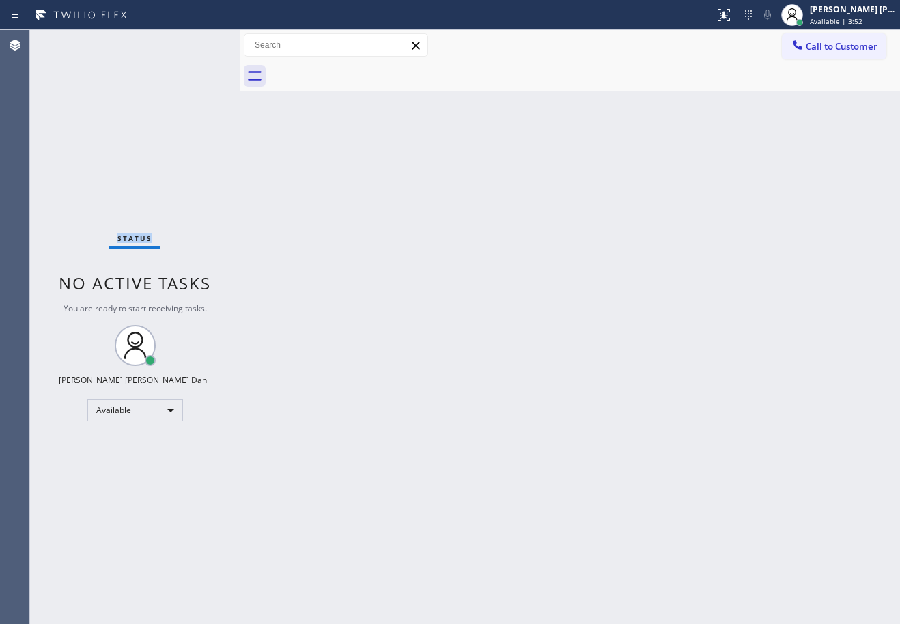
click at [72, 41] on div "Status No active tasks You are ready to start receiving tasks. [PERSON_NAME] [P…" at bounding box center [135, 327] width 210 height 594
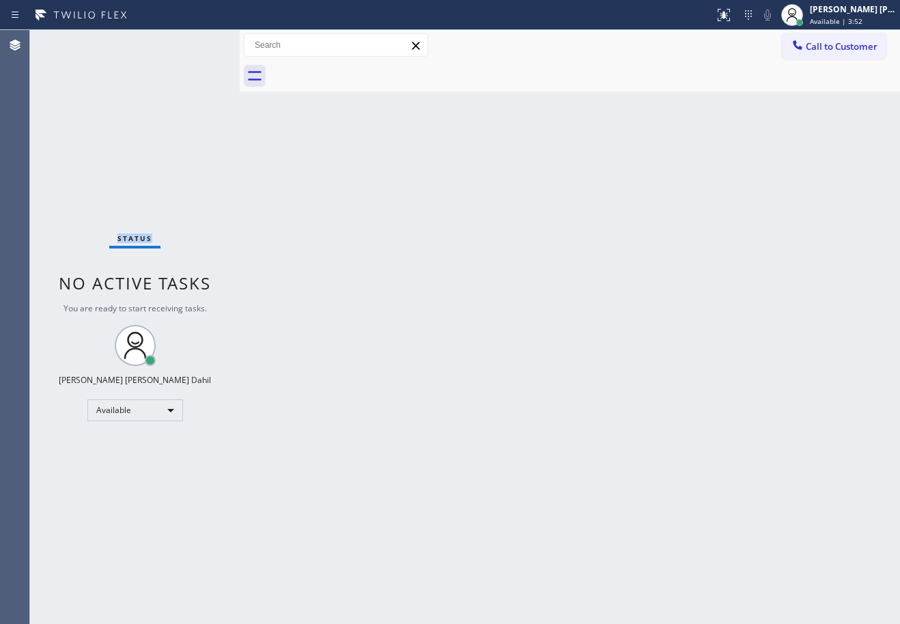
click at [72, 41] on div "Status No active tasks You are ready to start receiving tasks. [PERSON_NAME] [P…" at bounding box center [135, 327] width 210 height 594
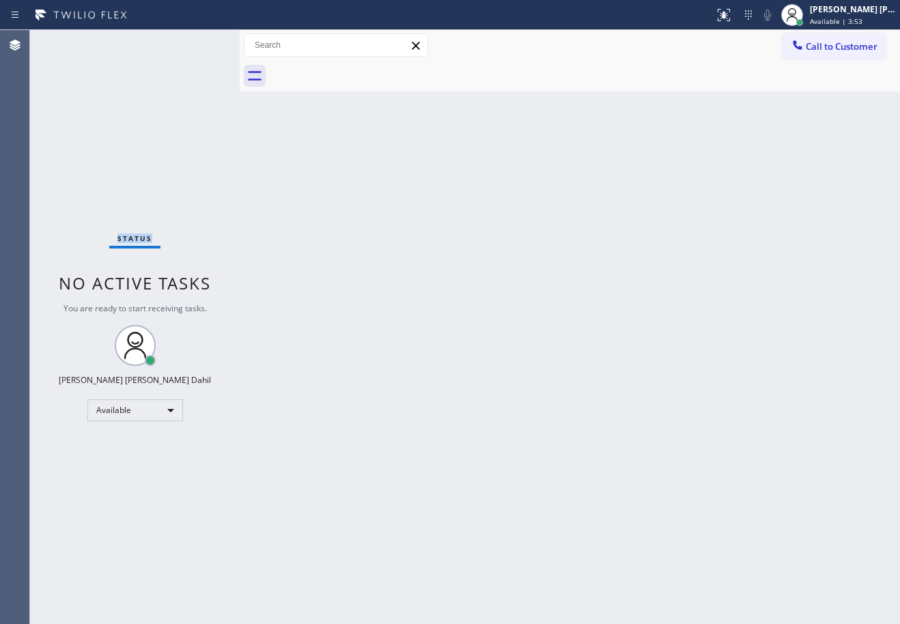
click at [72, 41] on div "Status No active tasks You are ready to start receiving tasks. [PERSON_NAME] [P…" at bounding box center [135, 327] width 210 height 594
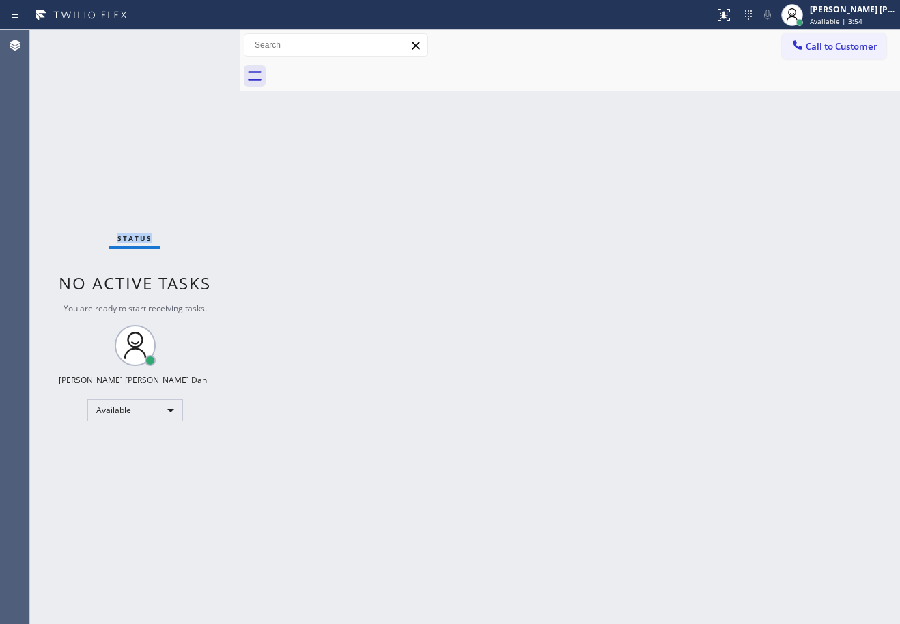
click at [72, 41] on div "Status No active tasks You are ready to start receiving tasks. [PERSON_NAME] [P…" at bounding box center [135, 327] width 210 height 594
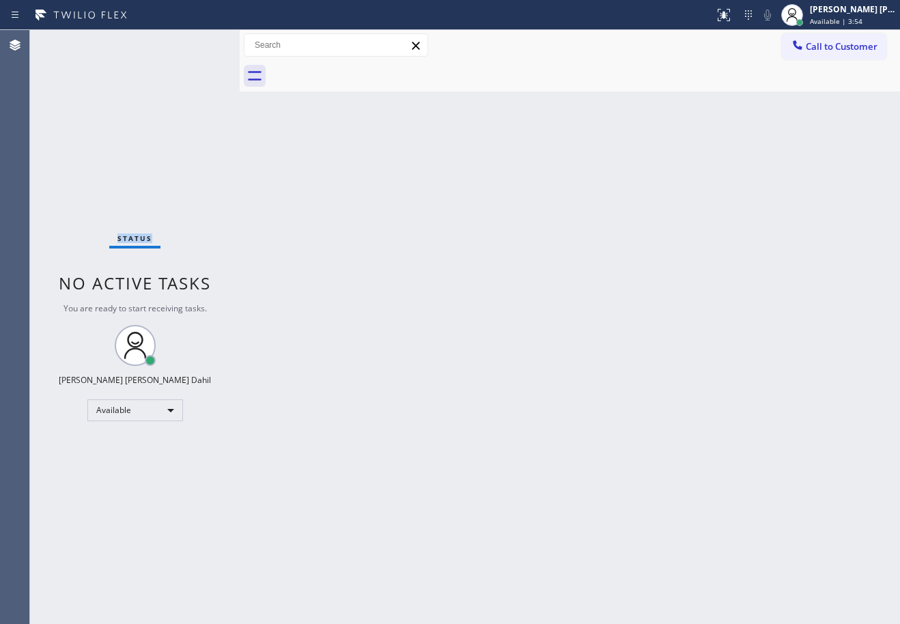
click at [72, 41] on div "Status No active tasks You are ready to start receiving tasks. [PERSON_NAME] [P…" at bounding box center [135, 327] width 210 height 594
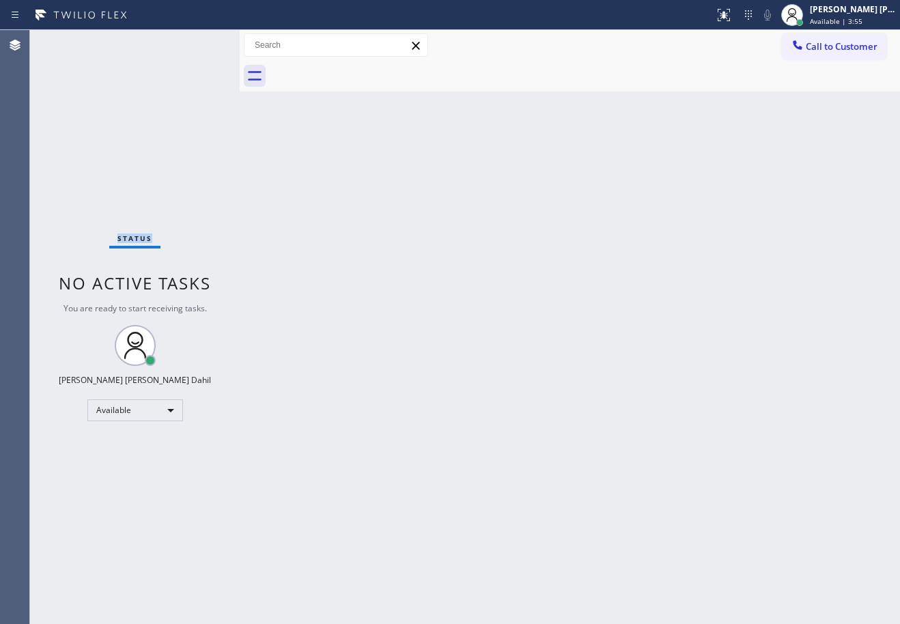
click at [72, 41] on div "Status No active tasks You are ready to start receiving tasks. [PERSON_NAME] [P…" at bounding box center [135, 327] width 210 height 594
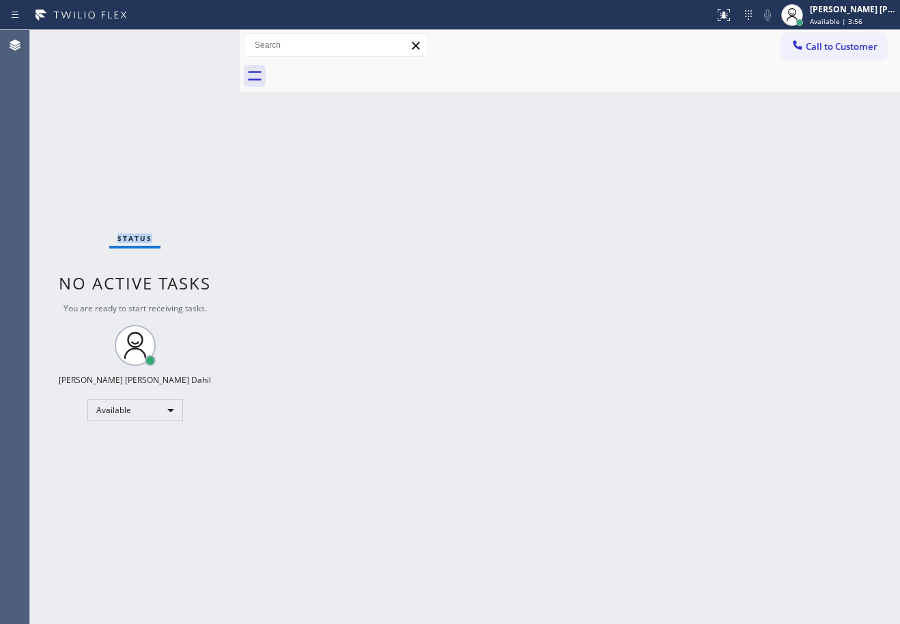
click at [72, 41] on div "Status No active tasks You are ready to start receiving tasks. [PERSON_NAME] [P…" at bounding box center [135, 327] width 210 height 594
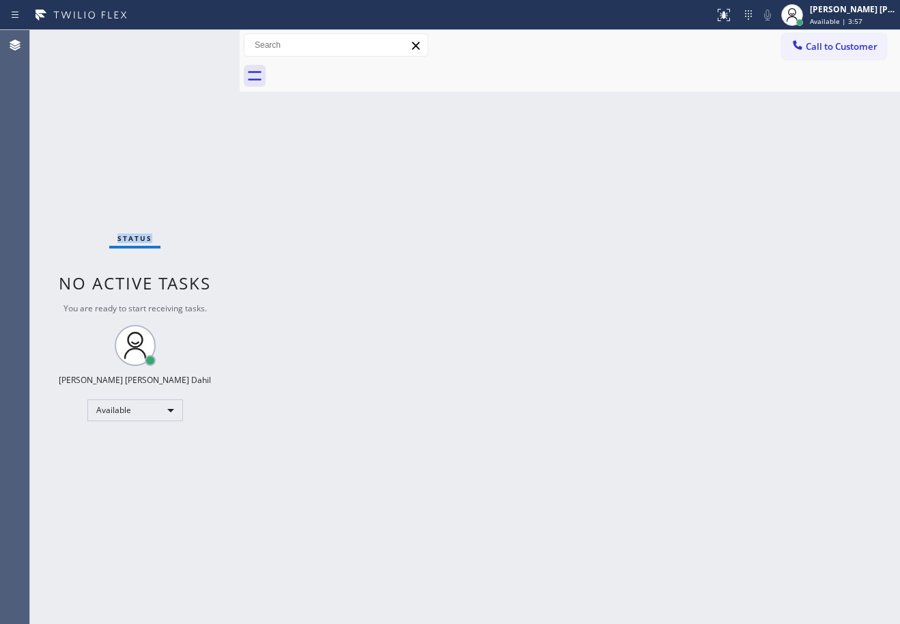
click at [72, 41] on div "Status No active tasks You are ready to start receiving tasks. [PERSON_NAME] [P…" at bounding box center [135, 327] width 210 height 594
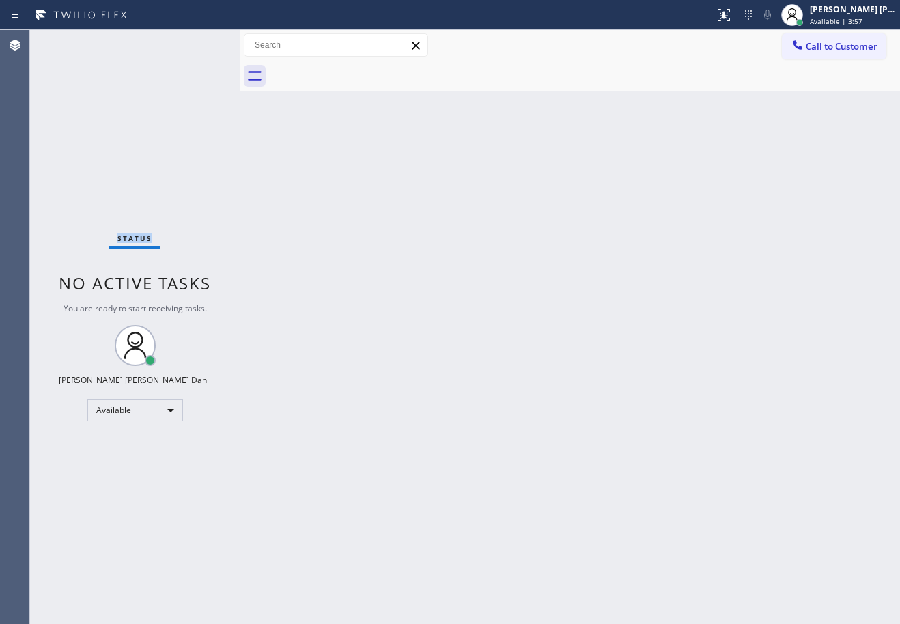
click at [72, 41] on div "Status No active tasks You are ready to start receiving tasks. [PERSON_NAME] [P…" at bounding box center [135, 327] width 210 height 594
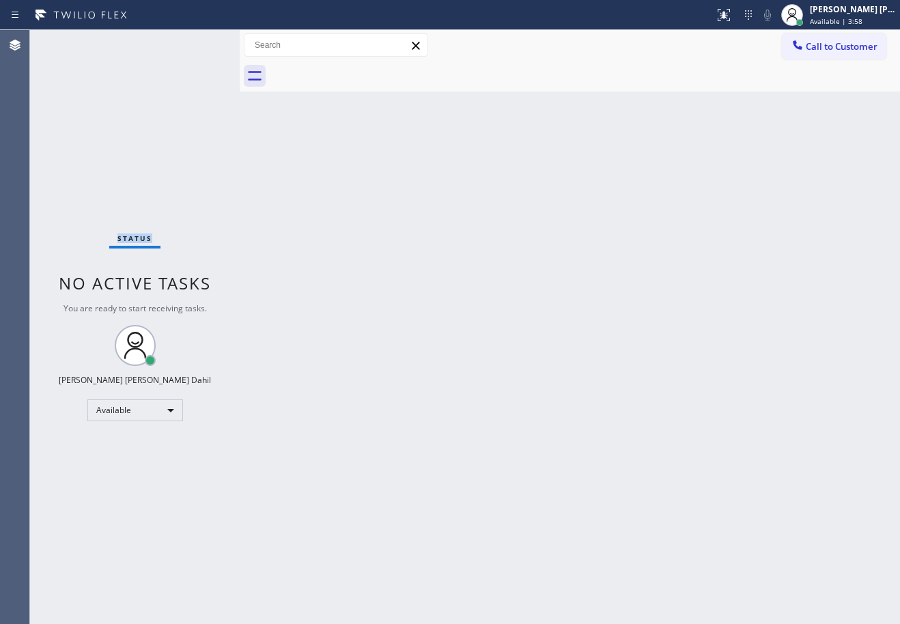
click at [72, 41] on div "Status No active tasks You are ready to start receiving tasks. [PERSON_NAME] [P…" at bounding box center [135, 327] width 210 height 594
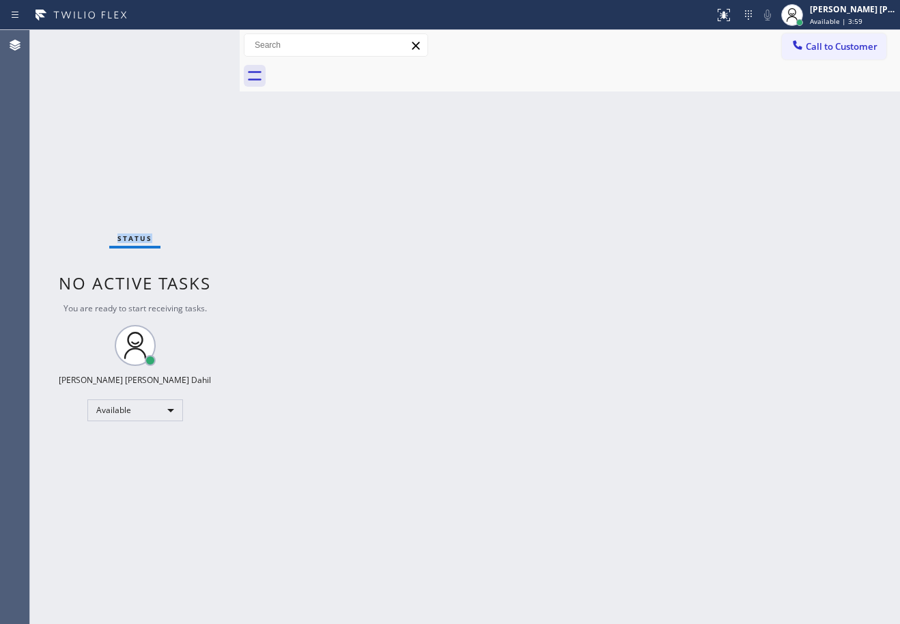
click at [72, 41] on div "Status No active tasks You are ready to start receiving tasks. [PERSON_NAME] [P…" at bounding box center [135, 327] width 210 height 594
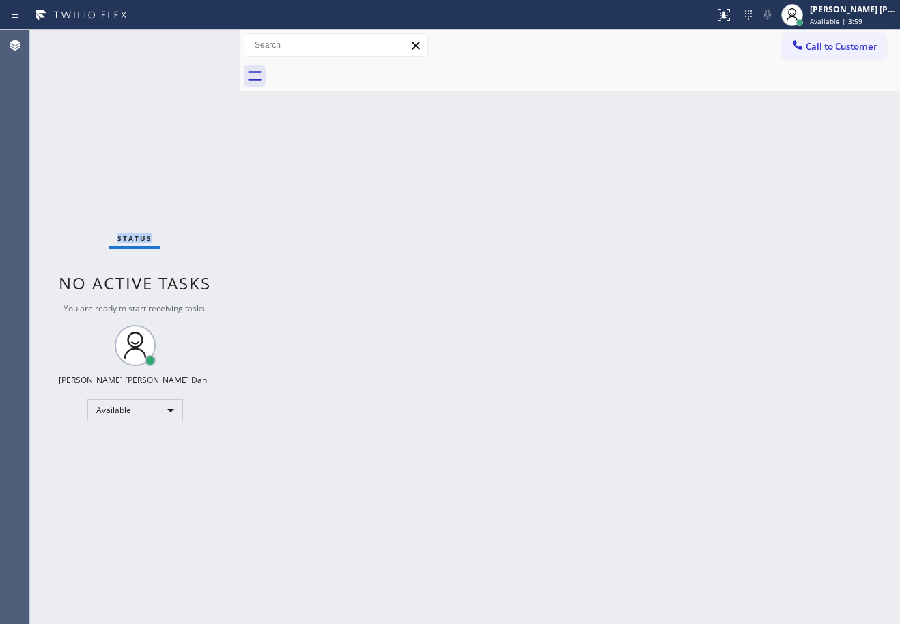
click at [72, 41] on div "Status No active tasks You are ready to start receiving tasks. [PERSON_NAME] [P…" at bounding box center [135, 327] width 210 height 594
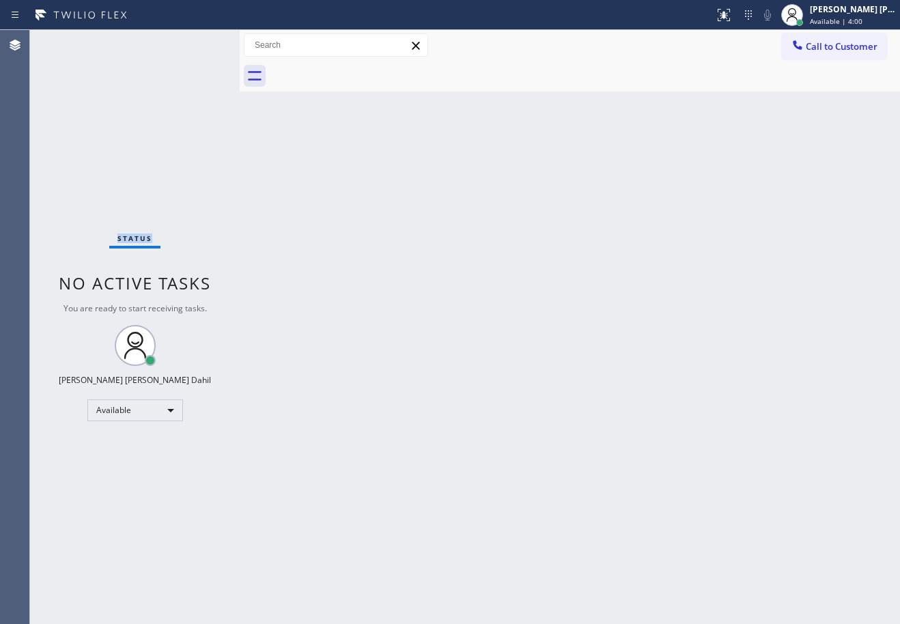
click at [72, 41] on div "Status No active tasks You are ready to start receiving tasks. [PERSON_NAME] [P…" at bounding box center [135, 327] width 210 height 594
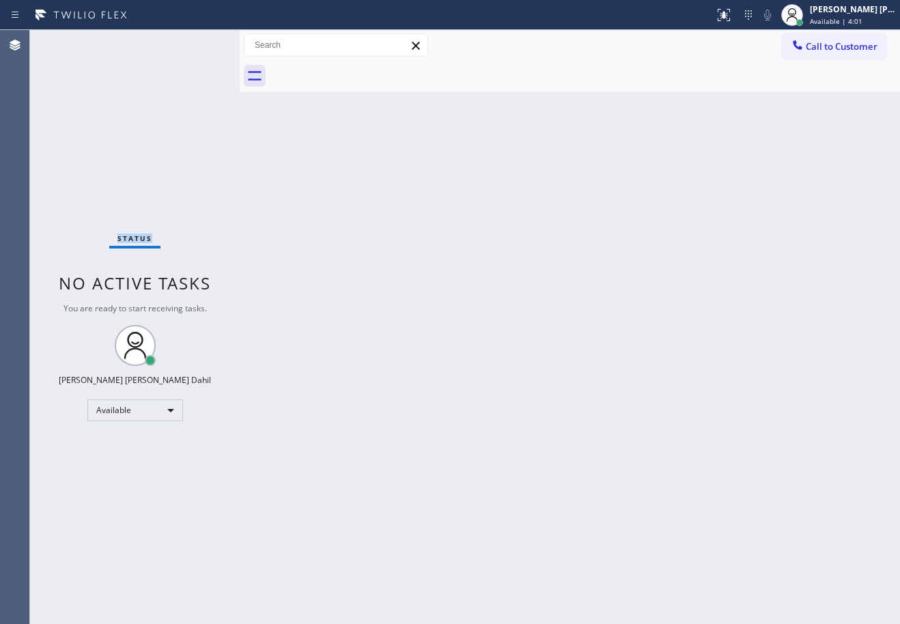
click at [72, 41] on div "Status No active tasks You are ready to start receiving tasks. [PERSON_NAME] [P…" at bounding box center [135, 327] width 210 height 594
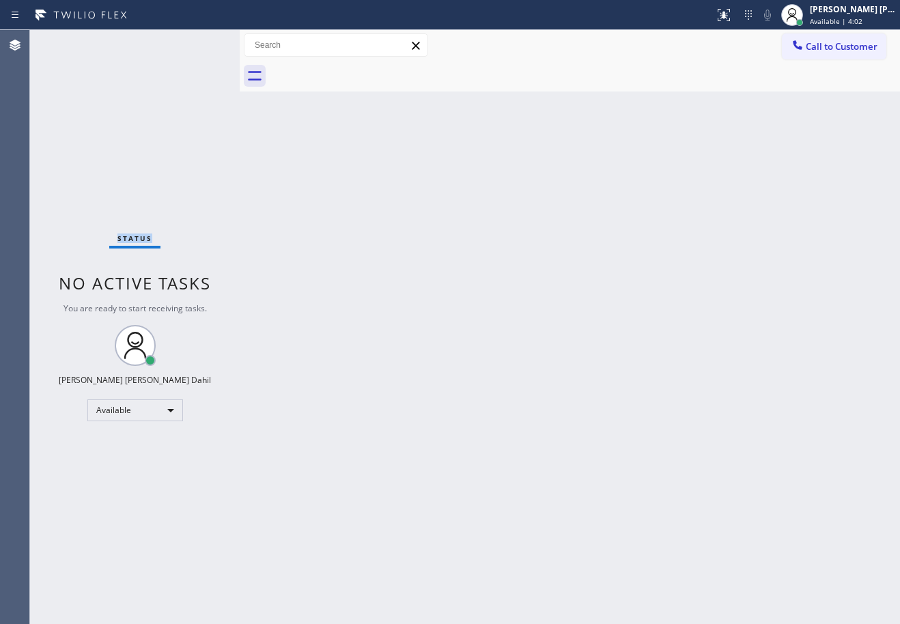
click at [72, 41] on div "Status No active tasks You are ready to start receiving tasks. [PERSON_NAME] [P…" at bounding box center [135, 327] width 210 height 594
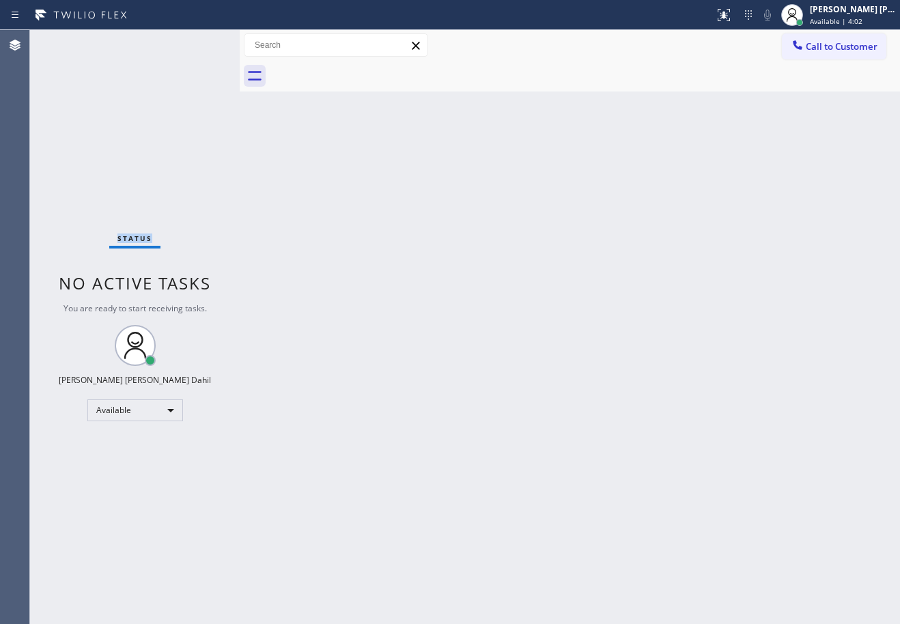
click
drag, startPoint x: 807, startPoint y: 279, endPoint x: 562, endPoint y: 304, distance: 246.5
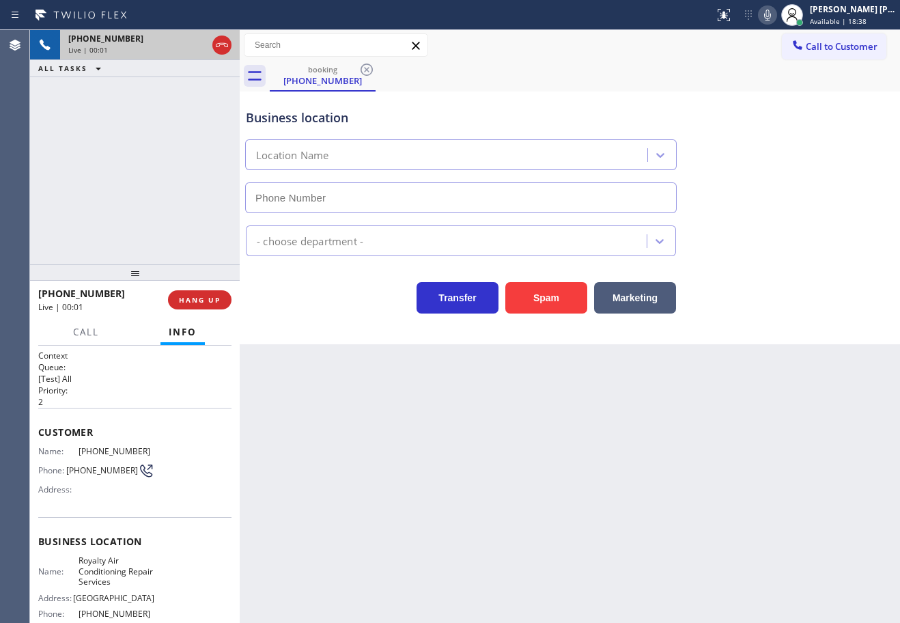
type input "(714) 706-3417"
drag, startPoint x: 789, startPoint y: 18, endPoint x: 777, endPoint y: 51, distance: 34.4
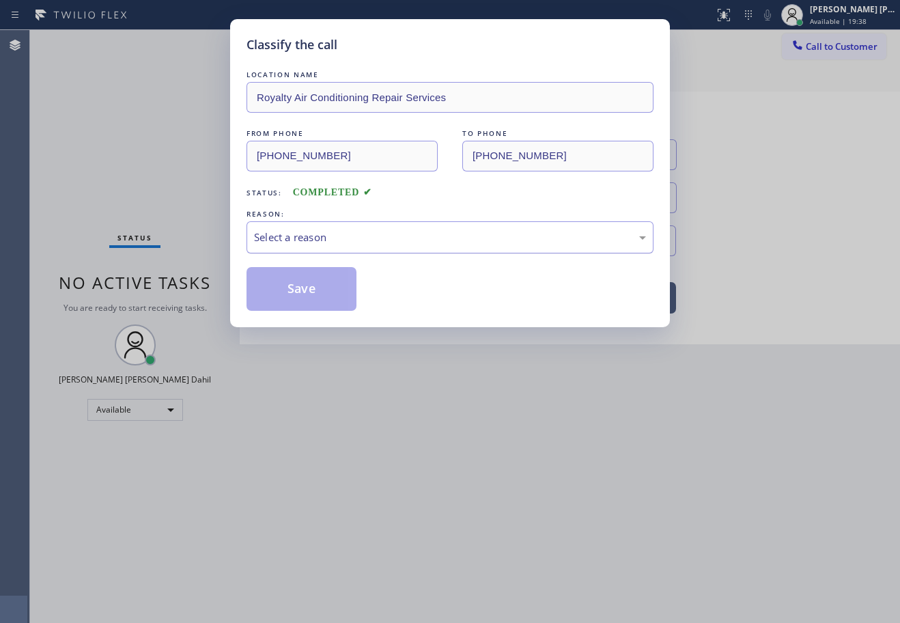
drag, startPoint x: 291, startPoint y: 235, endPoint x: 294, endPoint y: 245, distance: 10.2
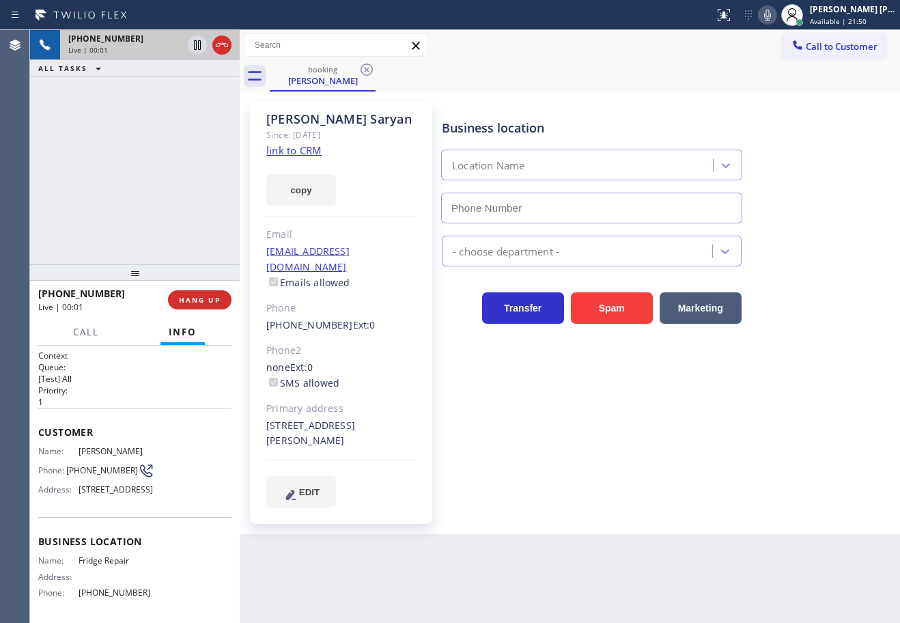
type input "(844) 610-2805"
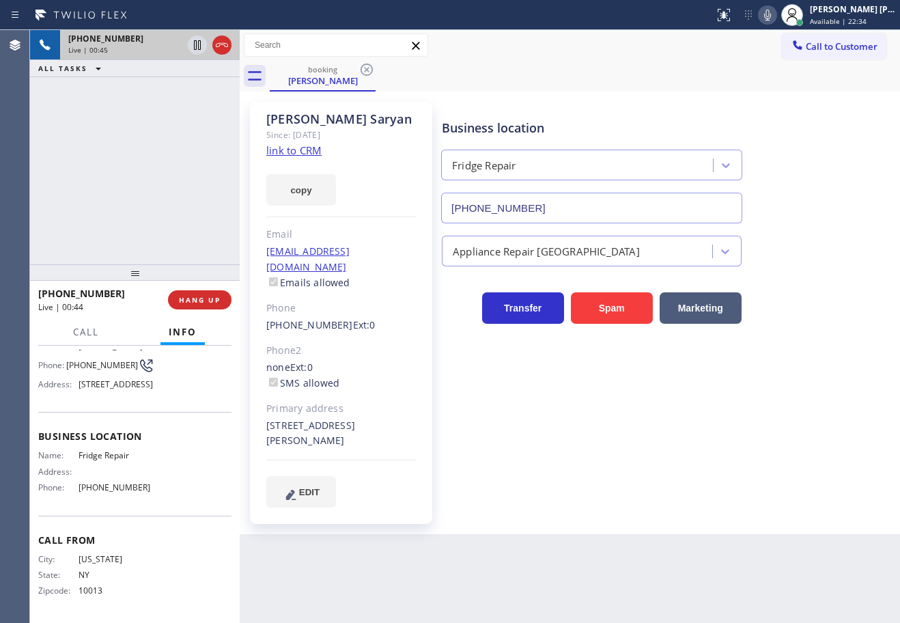
scroll to position [126, 0]
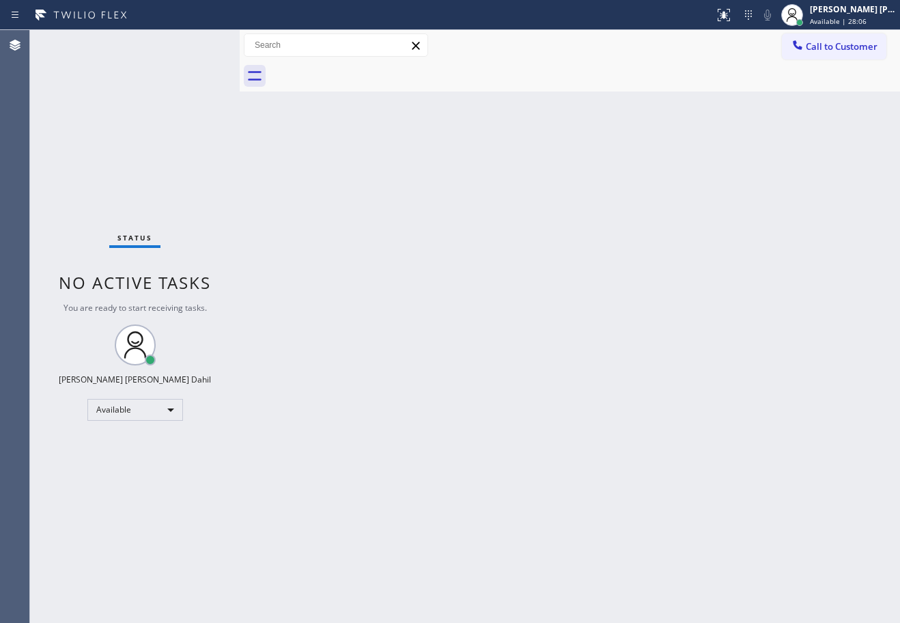
drag, startPoint x: 623, startPoint y: 317, endPoint x: 624, endPoint y: 297, distance: 19.8
click at [838, 10] on div "[PERSON_NAME] [PERSON_NAME] Dahil" at bounding box center [853, 9] width 86 height 12
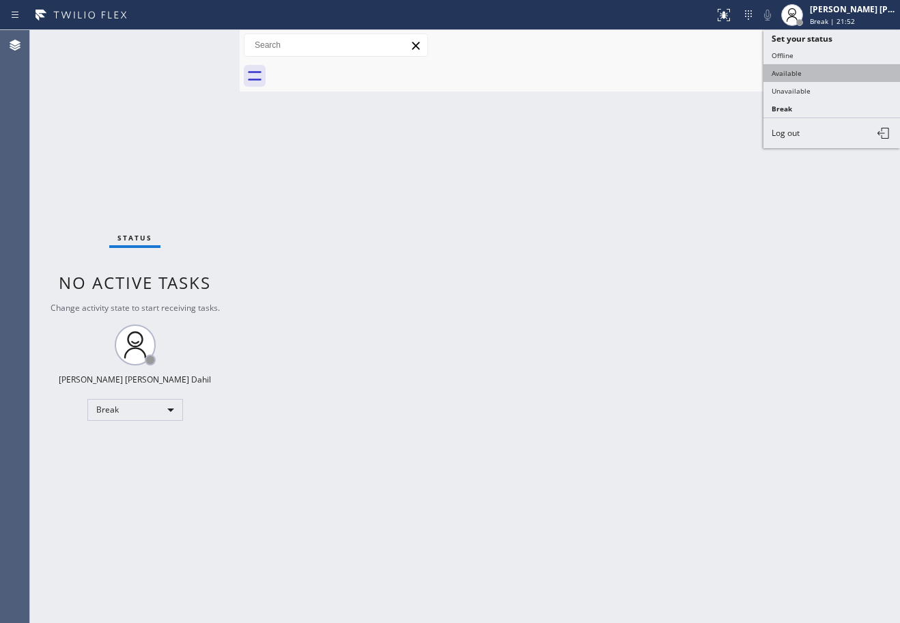
click at [799, 70] on button "Available" at bounding box center [832, 73] width 137 height 18
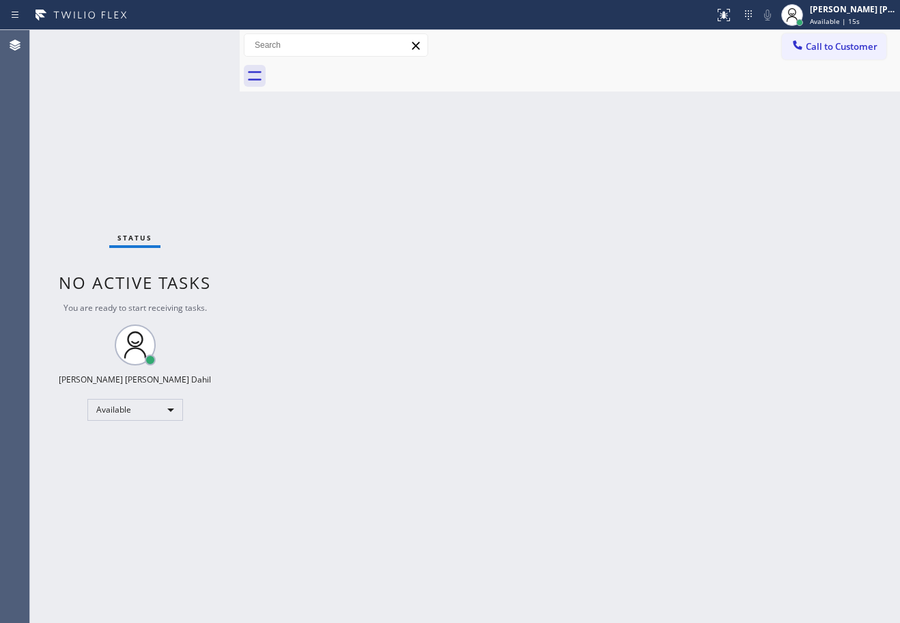
click at [723, 48] on div "Call to Customer Outbound call Location Zoom Electricians Thousand Oaks Your ca…" at bounding box center [570, 45] width 661 height 24
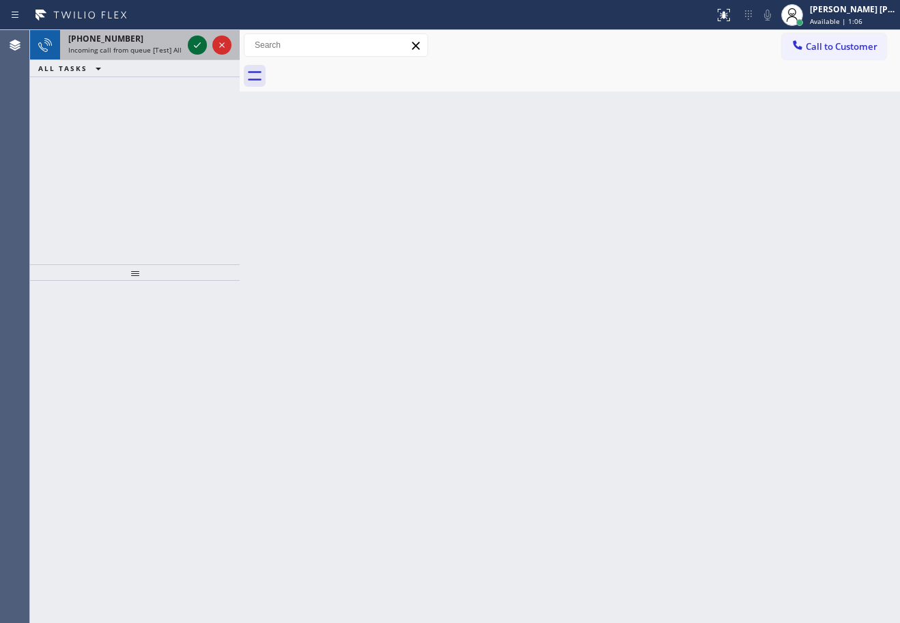
click at [196, 43] on icon at bounding box center [197, 45] width 16 height 16
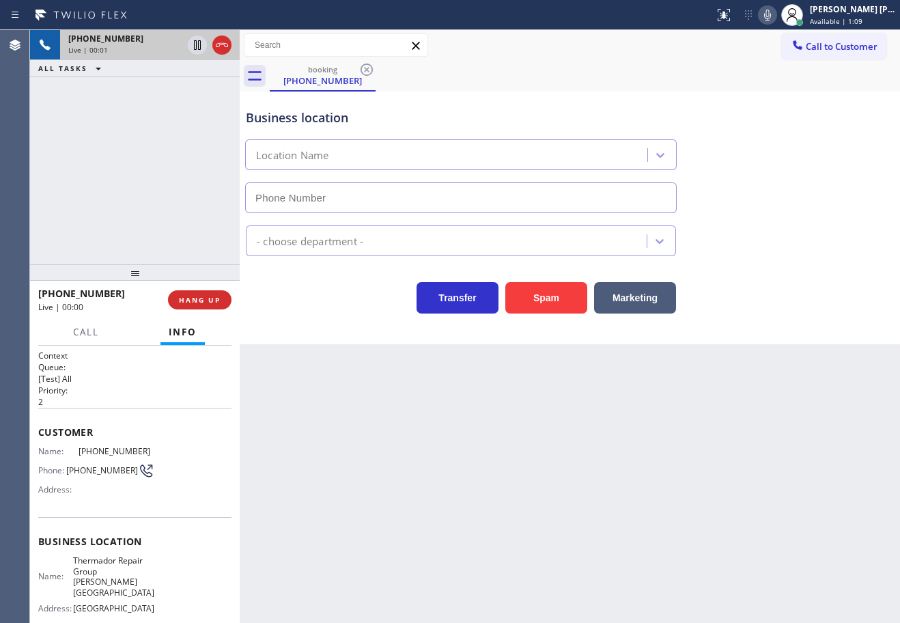
type input "(818) 696-4891"
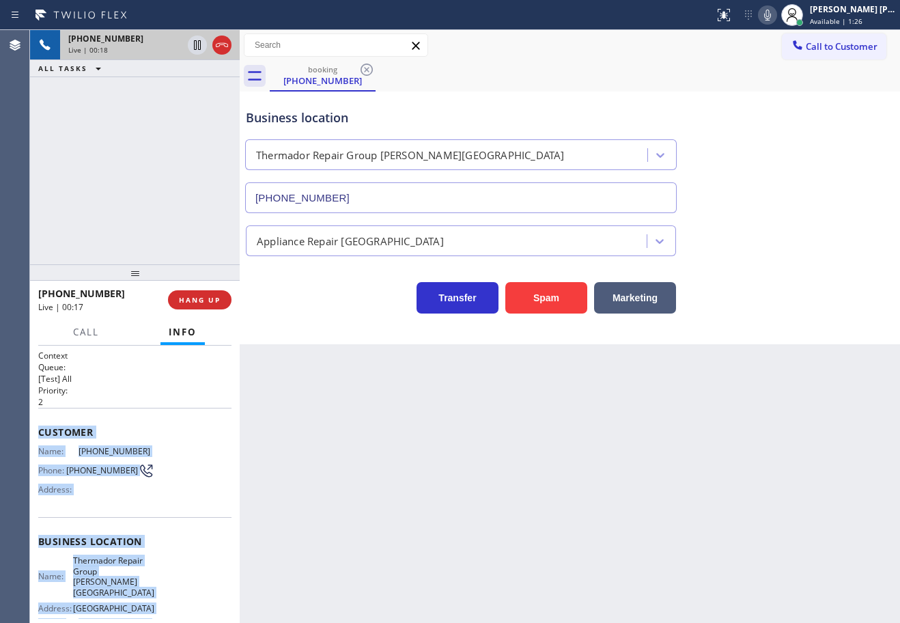
scroll to position [137, 0]
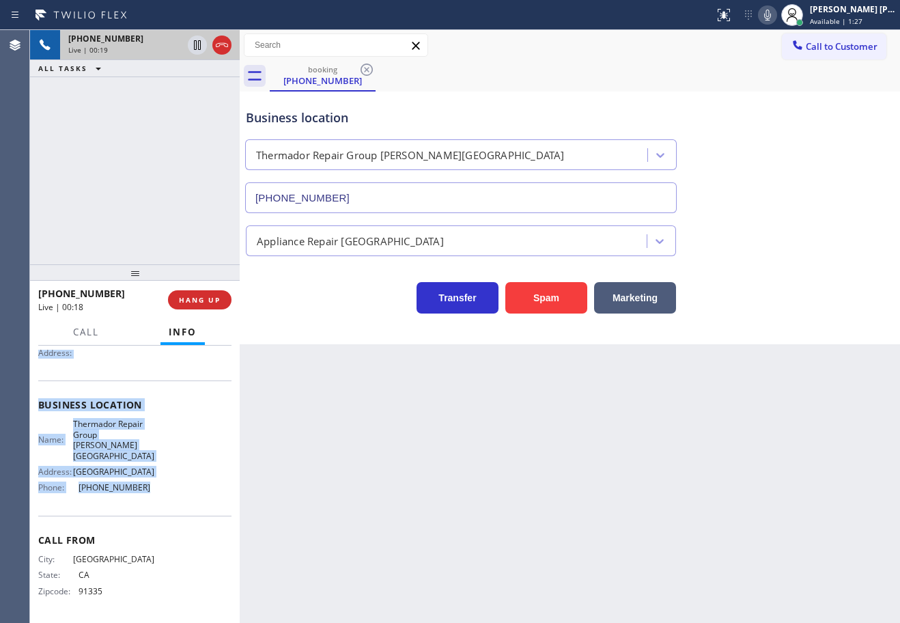
drag, startPoint x: 38, startPoint y: 427, endPoint x: 189, endPoint y: 506, distance: 170.5
click at [189, 506] on div "Context Queue: [Test] All Priority: 2 Customer Name: (818) 421-6301 Phone: (818…" at bounding box center [135, 484] width 210 height 277
copy div "Customer Name: (818) 421-6301 Phone: (818) 421-6301 Address: Business location …"
click at [553, 448] on div "Back to Dashboard Change Sender ID Customers Technicians Select a contact Outbo…" at bounding box center [570, 326] width 661 height 593
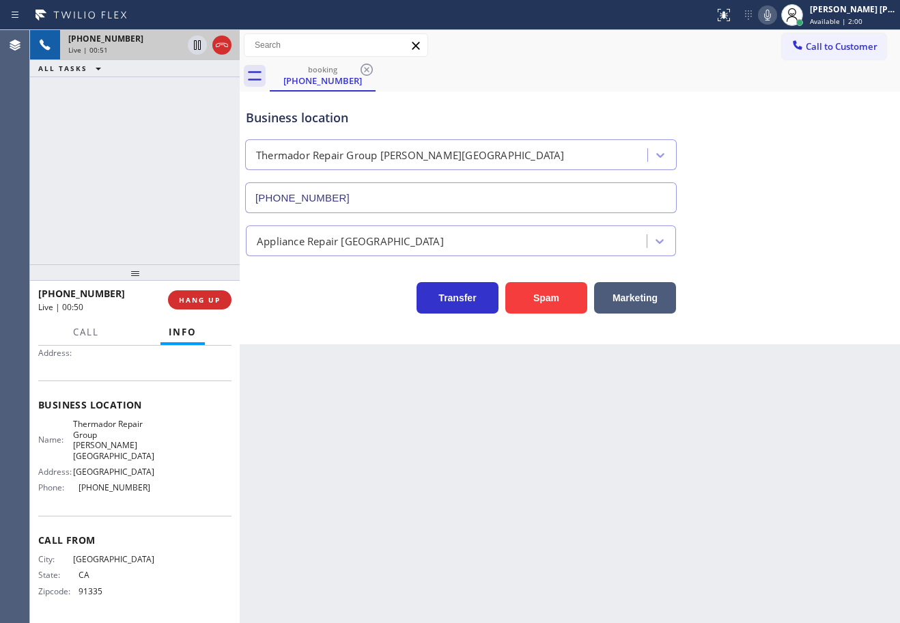
click at [829, 77] on div "booking (818) 421-6301" at bounding box center [585, 76] width 631 height 31
click at [816, 111] on div "Business location Thermador Repair Group Porter Ranch (818) 696-4891" at bounding box center [570, 151] width 654 height 124
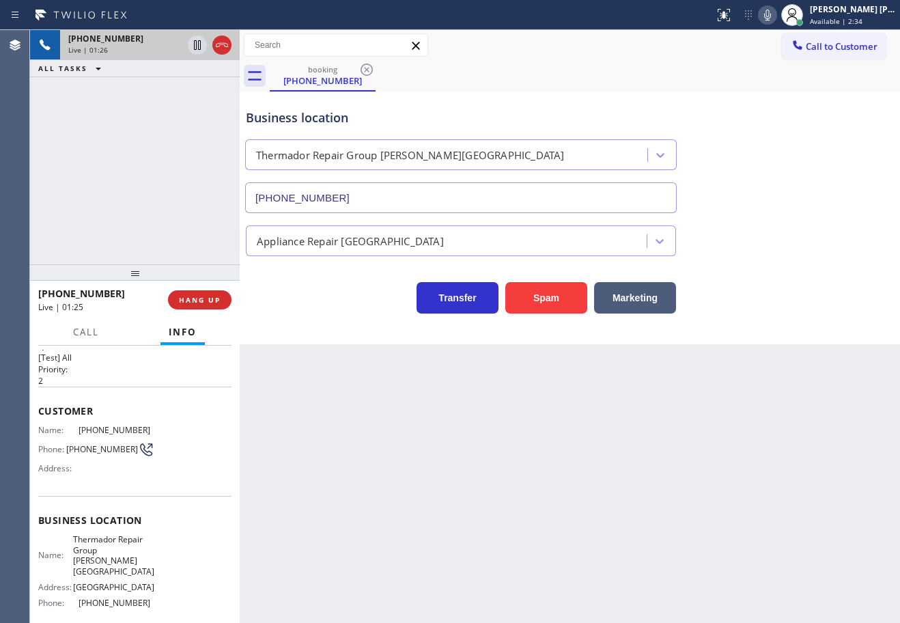
scroll to position [0, 0]
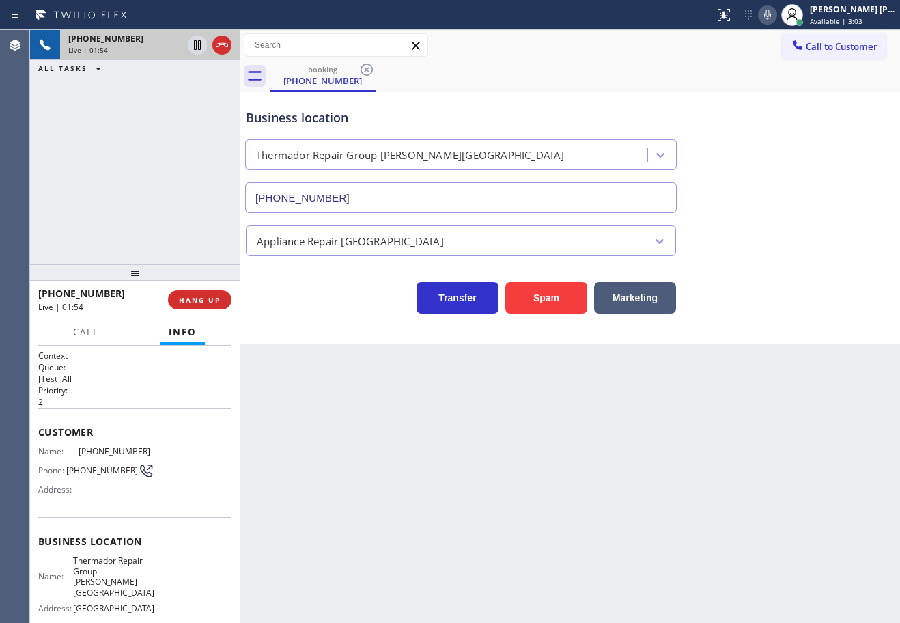
click at [139, 94] on div "+18184216301 Live | 01:54 ALL TASKS ALL TASKS ACTIVE TASKS TASKS IN WRAP UP" at bounding box center [135, 147] width 210 height 234
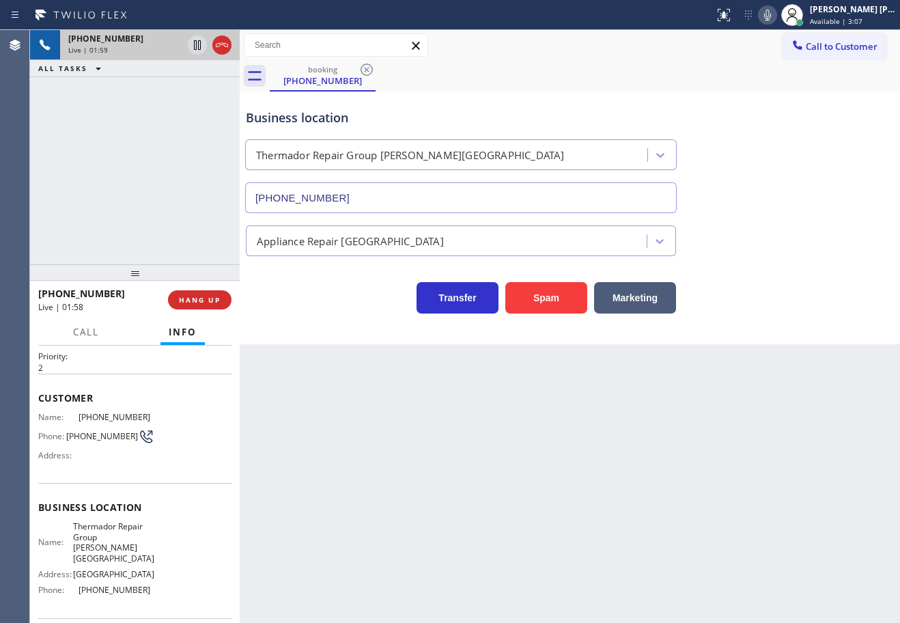
scroll to position [137, 0]
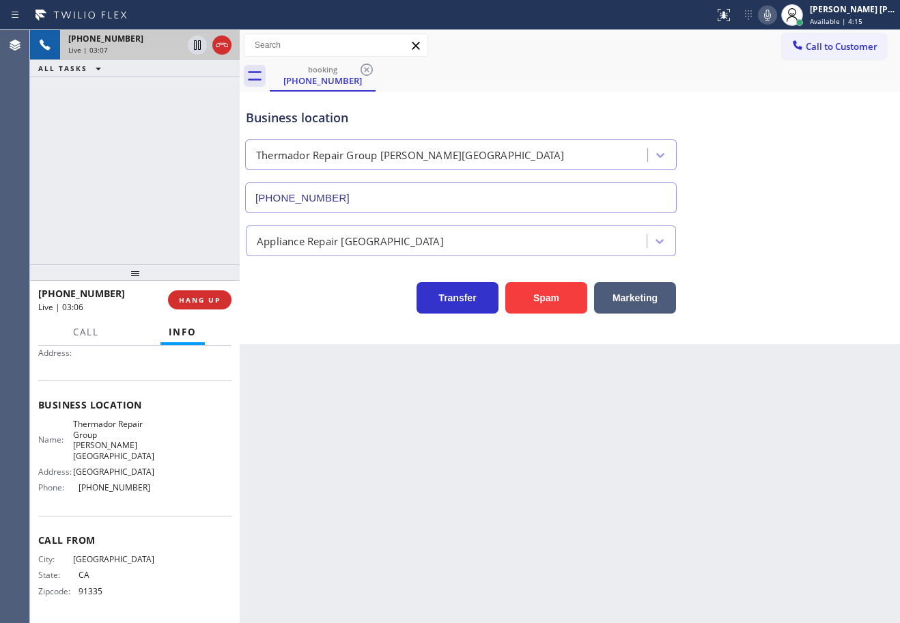
click at [789, 238] on div "Appliance Repair High End" at bounding box center [570, 238] width 654 height 36
click at [777, 23] on div "Status report No issues detected If you experience an issue, please download th…" at bounding box center [804, 15] width 191 height 30
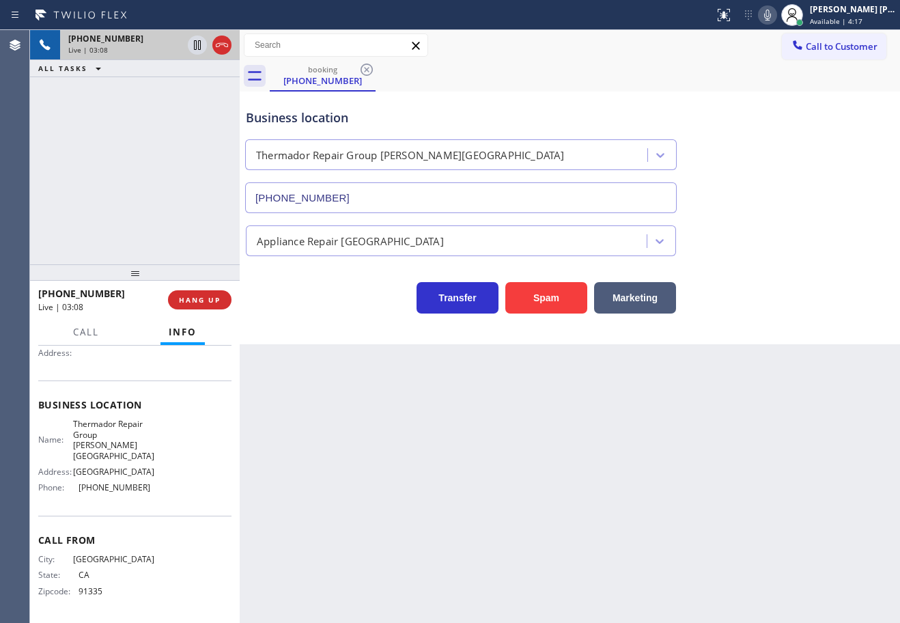
click at [789, 100] on div "Business location Thermador Repair Group Porter Ranch (818) 696-4891" at bounding box center [570, 151] width 654 height 124
click at [776, 22] on icon at bounding box center [768, 15] width 16 height 16
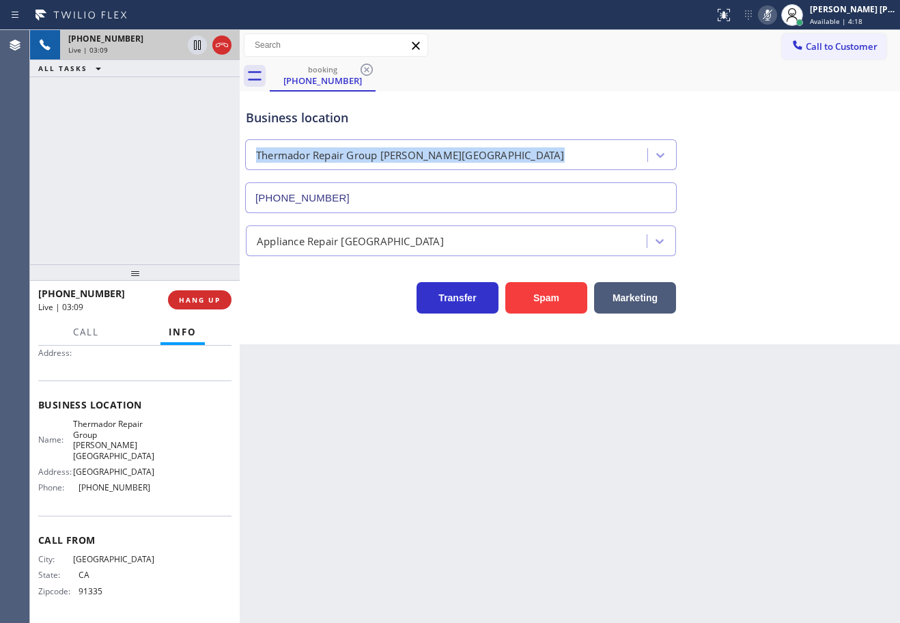
drag, startPoint x: 793, startPoint y: 122, endPoint x: 772, endPoint y: 147, distance: 32.5
click at [800, 140] on div "Business location Thermador Repair Group Porter Ranch (818) 696-4891" at bounding box center [570, 151] width 654 height 124
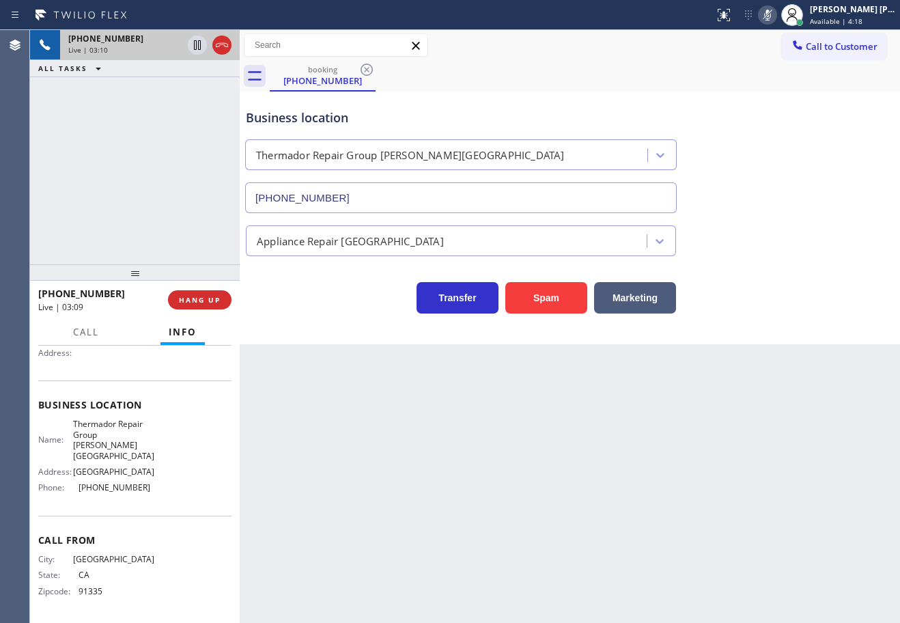
drag, startPoint x: 161, startPoint y: 123, endPoint x: 181, endPoint y: 55, distance: 71.1
click at [163, 117] on div "+18184216301 Live | 03:10 ALL TASKS ALL TASKS ACTIVE TASKS TASKS IN WRAP UP" at bounding box center [135, 147] width 210 height 234
click at [195, 48] on icon at bounding box center [197, 45] width 16 height 16
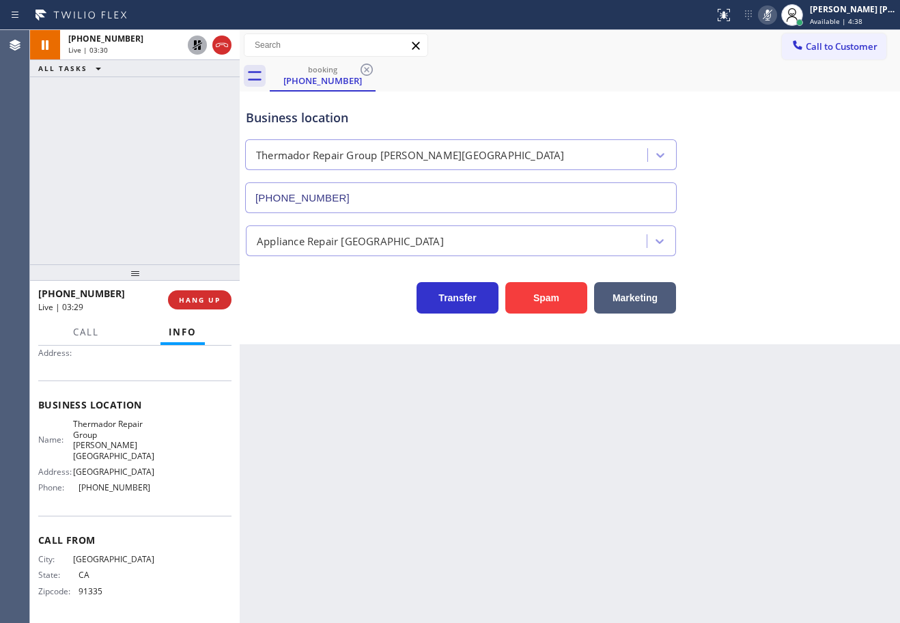
drag, startPoint x: 199, startPoint y: 43, endPoint x: 844, endPoint y: 68, distance: 645.3
click at [199, 43] on icon at bounding box center [197, 45] width 16 height 16
click at [776, 18] on icon at bounding box center [768, 15] width 16 height 16
click at [775, 141] on div "Business location Thermador Repair Group Porter Ranch (818) 696-4891" at bounding box center [570, 151] width 654 height 124
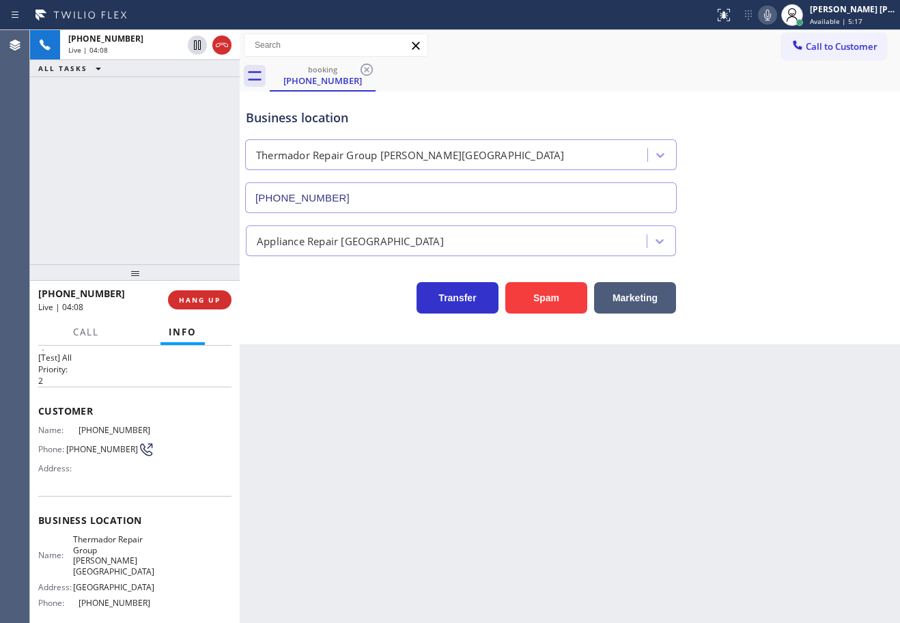
scroll to position [0, 0]
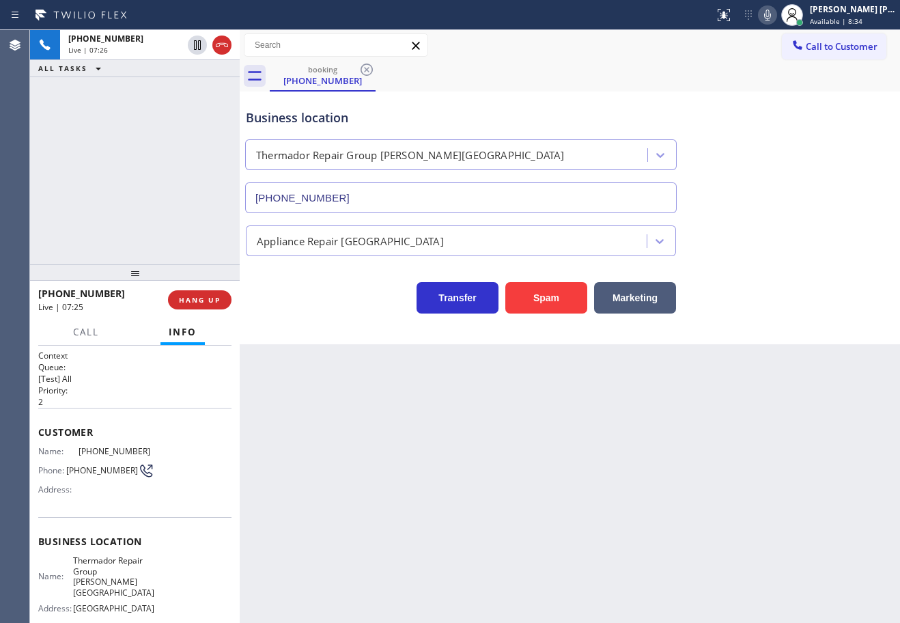
click at [719, 491] on div "Back to Dashboard Change Sender ID Customers Technicians Select a contact Outbo…" at bounding box center [570, 326] width 661 height 593
click at [611, 85] on div "booking (818) 421-6301" at bounding box center [585, 76] width 631 height 31
click at [706, 452] on div "Back to Dashboard Change Sender ID Customers Technicians Select a contact Outbo…" at bounding box center [570, 326] width 661 height 593
click at [516, 467] on div "Back to Dashboard Change Sender ID Customers Technicians Select a contact Outbo…" at bounding box center [570, 326] width 661 height 593
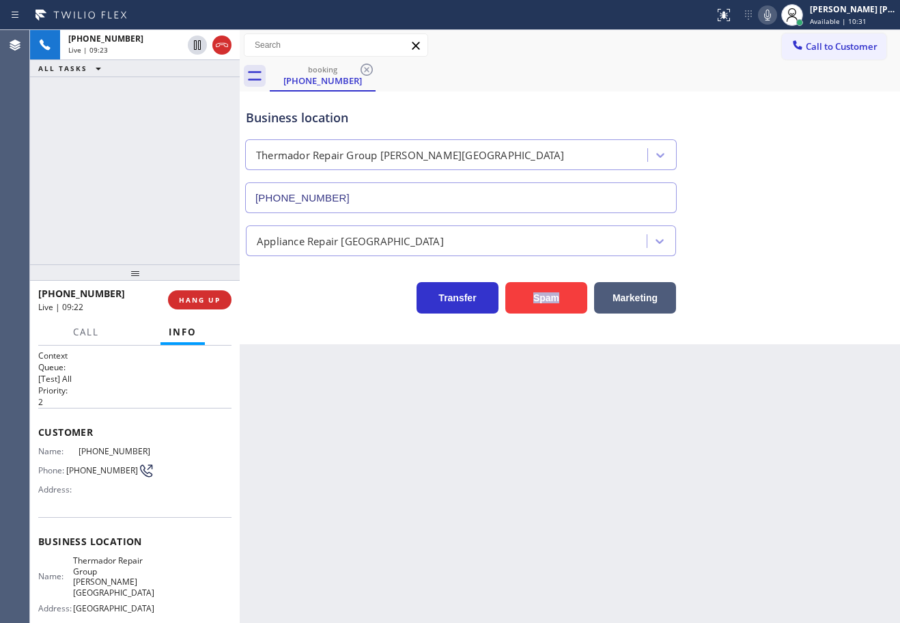
click at [516, 467] on div "Back to Dashboard Change Sender ID Customers Technicians Select a contact Outbo…" at bounding box center [570, 326] width 661 height 593
click at [518, 468] on div "Back to Dashboard Change Sender ID Customers Technicians Select a contact Outbo…" at bounding box center [570, 326] width 661 height 593
click at [519, 468] on div "Back to Dashboard Change Sender ID Customers Technicians Select a contact Outbo…" at bounding box center [570, 326] width 661 height 593
click at [812, 272] on div "Transfer Spam Marketing" at bounding box center [570, 292] width 654 height 44
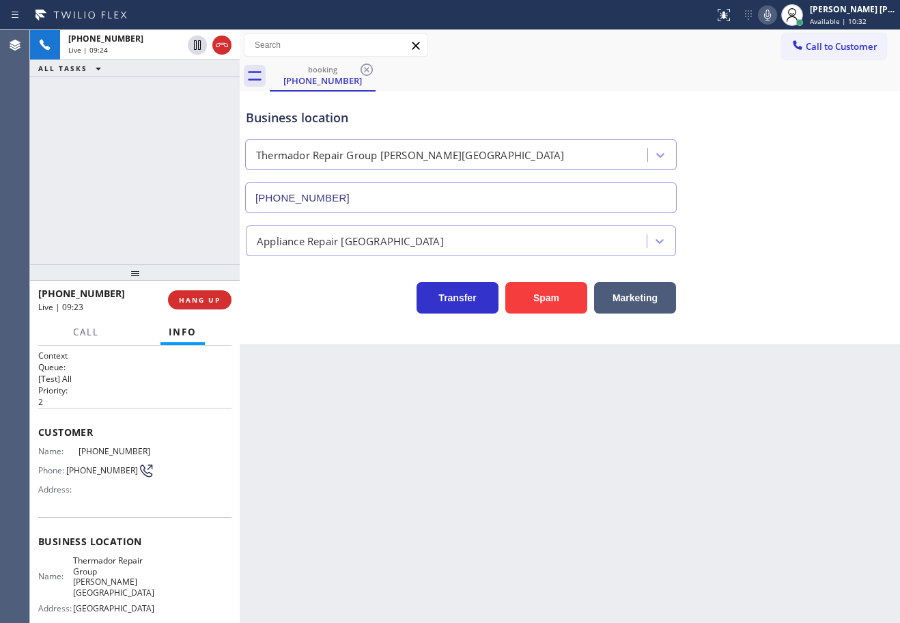
click at [812, 272] on div "Transfer Spam Marketing" at bounding box center [570, 292] width 654 height 44
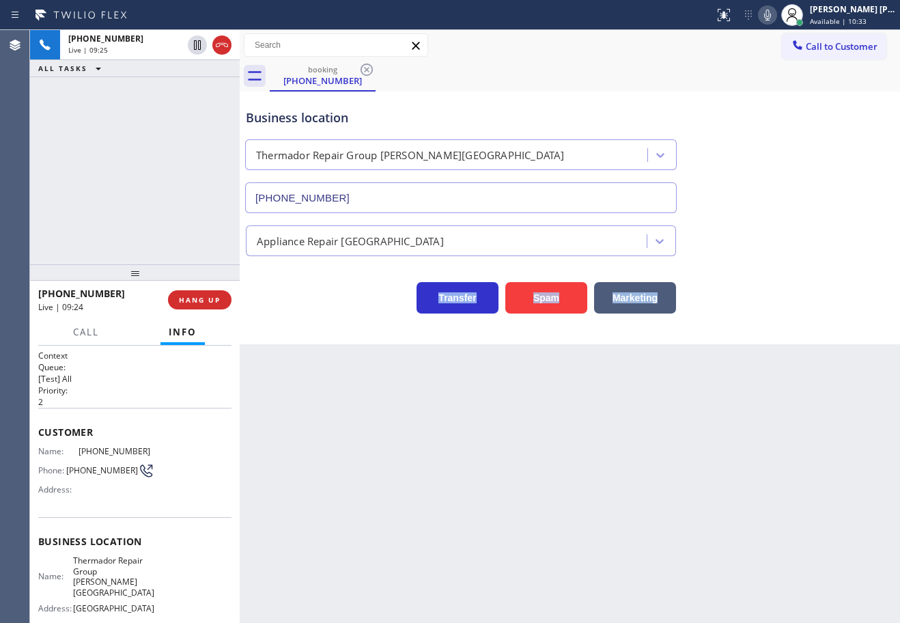
click at [812, 272] on div "Transfer Spam Marketing" at bounding box center [570, 292] width 654 height 44
click at [796, 177] on div "Business location Thermador Repair Group Porter Ranch (818) 696-4891" at bounding box center [570, 151] width 654 height 124
click at [776, 20] on icon at bounding box center [768, 15] width 16 height 16
click at [801, 180] on div "Business location Thermador Repair Group Porter Ranch (818) 696-4891" at bounding box center [570, 151] width 654 height 124
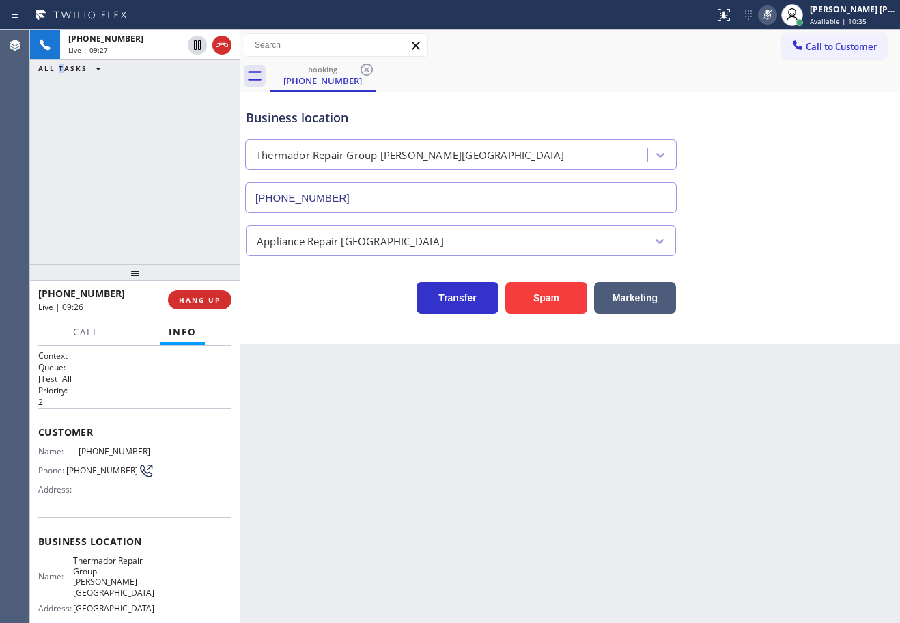
drag, startPoint x: 60, startPoint y: 107, endPoint x: 166, endPoint y: 61, distance: 115.4
click at [68, 103] on div "+18184216301 Live | 09:27 ALL TASKS ALL TASKS ACTIVE TASKS TASKS IN WRAP UP" at bounding box center [135, 147] width 210 height 234
click at [193, 45] on icon at bounding box center [197, 45] width 16 height 16
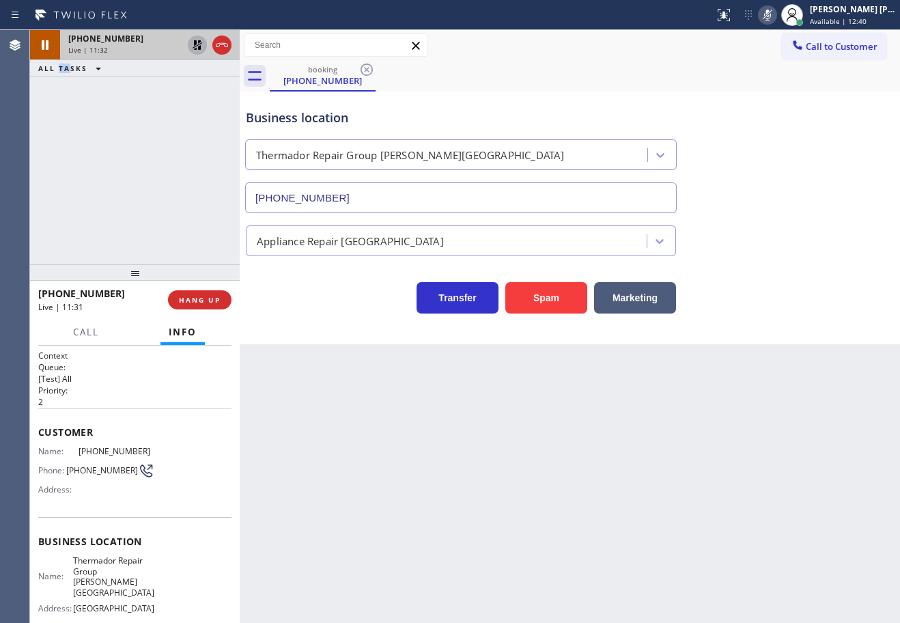
click at [546, 79] on div "booking (818) 421-6301" at bounding box center [585, 76] width 631 height 31
click at [199, 48] on icon at bounding box center [198, 45] width 10 height 10
drag, startPoint x: 178, startPoint y: 105, endPoint x: 516, endPoint y: 51, distance: 342.5
click at [180, 105] on div "+18184216301 Live | 11:33 ALL TASKS ALL TASKS ACTIVE TASKS TASKS IN WRAP UP" at bounding box center [135, 147] width 210 height 234
click at [776, 18] on icon at bounding box center [768, 15] width 16 height 16
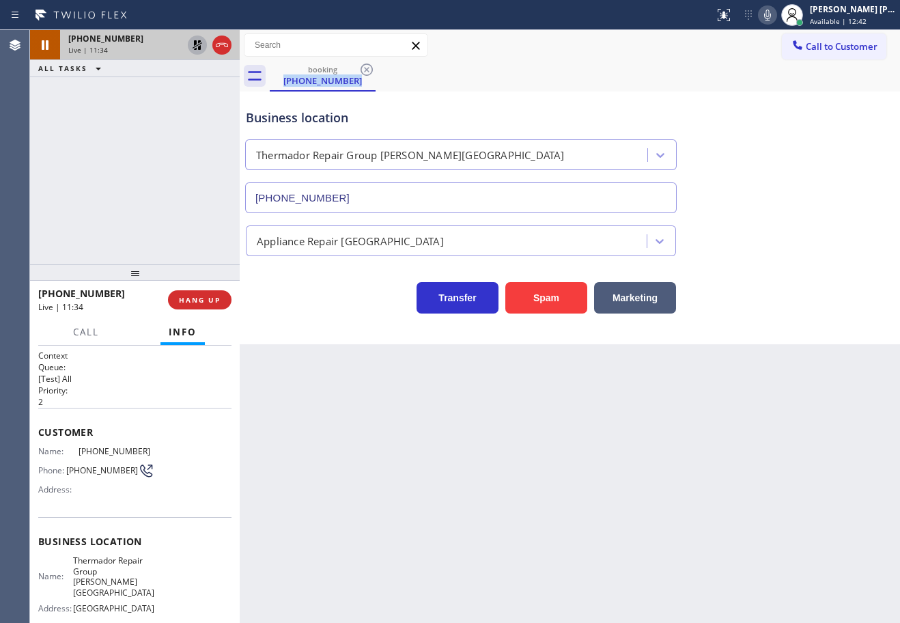
drag, startPoint x: 785, startPoint y: 69, endPoint x: 789, endPoint y: 78, distance: 9.8
click at [789, 78] on div "booking (818) 421-6301" at bounding box center [585, 76] width 631 height 31
click at [618, 443] on div "Back to Dashboard Change Sender ID Customers Technicians Select a contact Outbo…" at bounding box center [570, 326] width 661 height 593
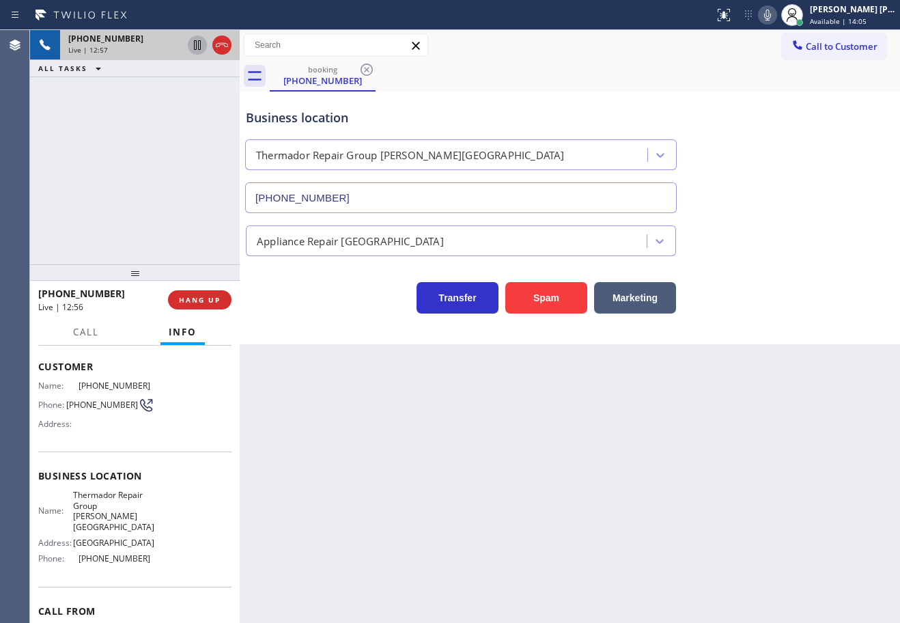
scroll to position [137, 0]
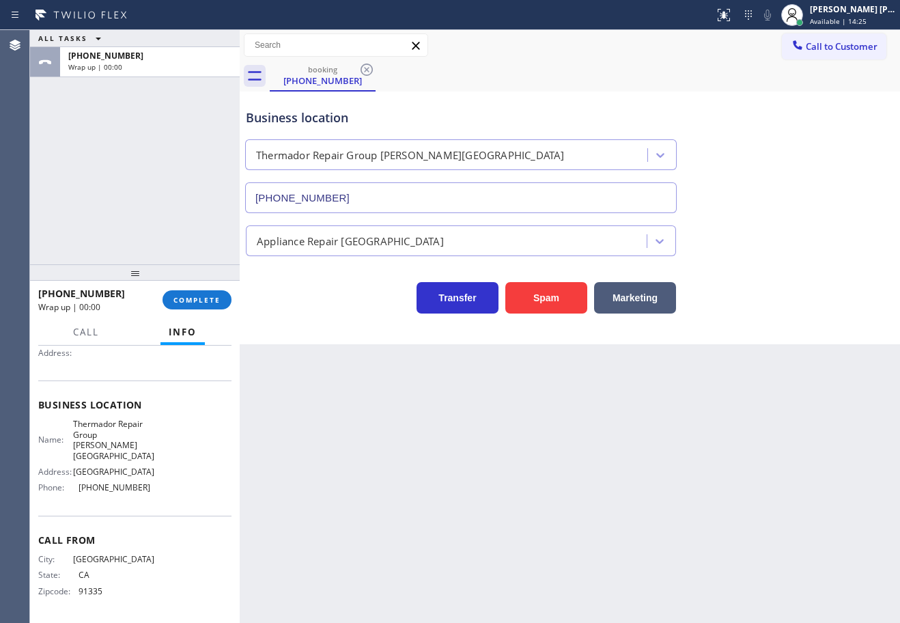
drag, startPoint x: 223, startPoint y: 44, endPoint x: 177, endPoint y: 167, distance: 131.2
drag, startPoint x: 177, startPoint y: 167, endPoint x: 219, endPoint y: 25, distance: 148.1
click at [186, 154] on div "ALL TASKS ALL TASKS ACTIVE TASKS TASKS IN WRAP UP +18184216301 Wrap up | 00:00" at bounding box center [135, 147] width 210 height 234
click at [212, 303] on span "COMPLETE" at bounding box center [197, 300] width 47 height 10
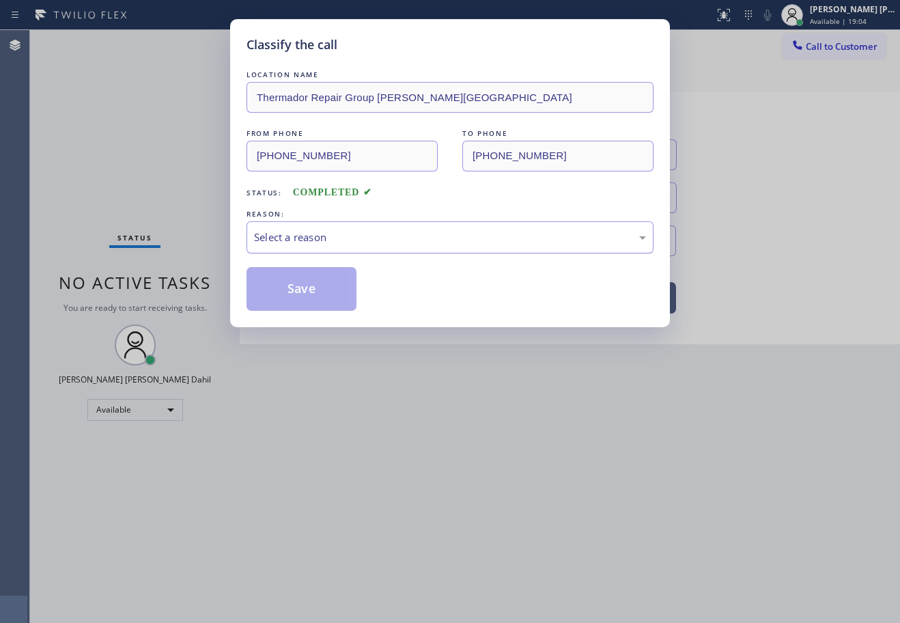
click at [285, 248] on div "Select a reason" at bounding box center [450, 237] width 407 height 32
click at [305, 285] on button "Save" at bounding box center [302, 289] width 110 height 44
drag, startPoint x: 305, startPoint y: 285, endPoint x: 260, endPoint y: 114, distance: 176.6
click at [305, 286] on button "Save" at bounding box center [302, 289] width 110 height 44
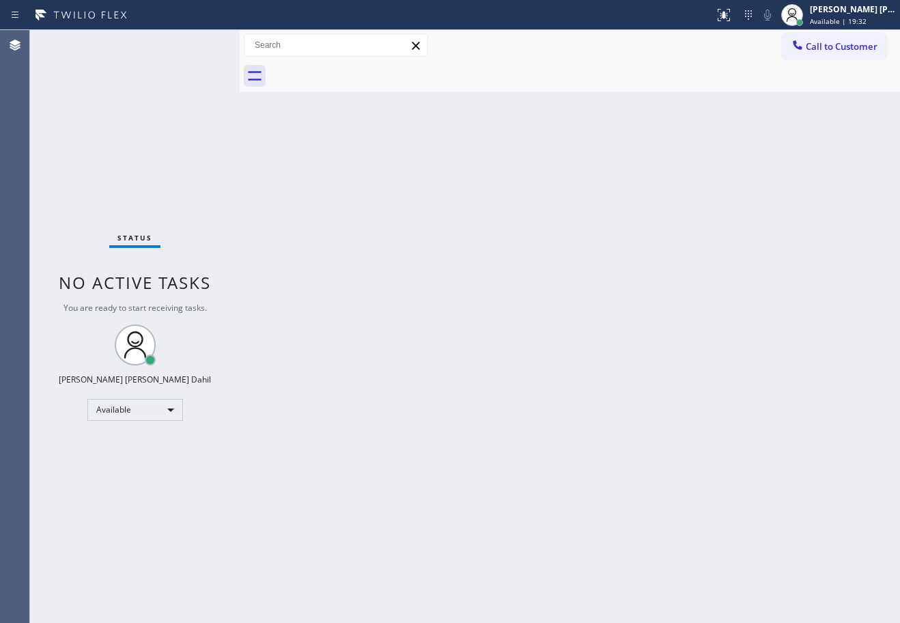
click at [639, 347] on div "Back to Dashboard Change Sender ID Customers Technicians Select a contact Outbo…" at bounding box center [570, 326] width 661 height 593
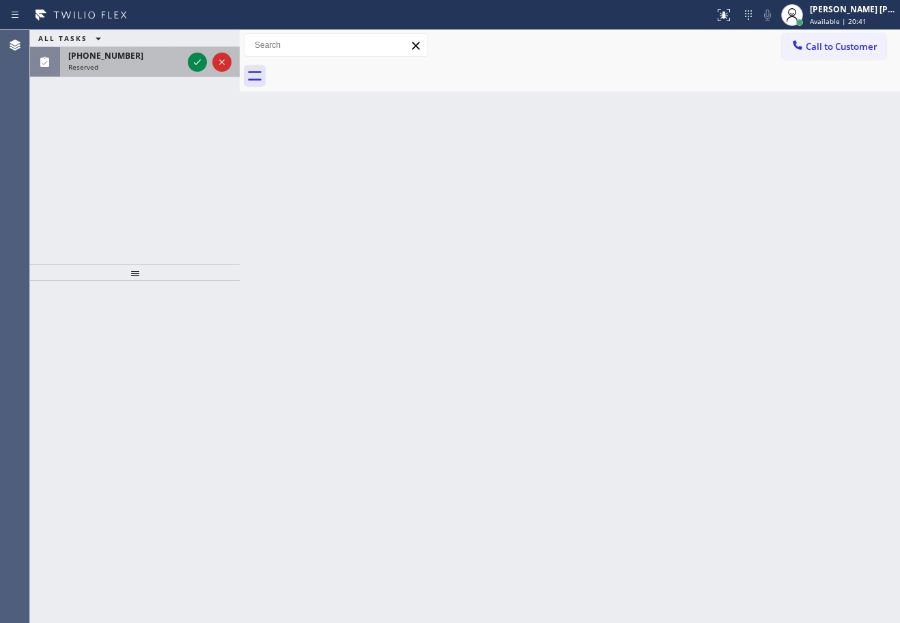
drag, startPoint x: 136, startPoint y: 86, endPoint x: 141, endPoint y: 64, distance: 22.5
click at [136, 83] on div "ALL TASKS ALL TASKS ACTIVE TASKS TASKS IN WRAP UP (206) 397-6830 Reserved" at bounding box center [135, 147] width 210 height 234
click at [143, 63] on div "Reserved" at bounding box center [125, 67] width 114 height 10
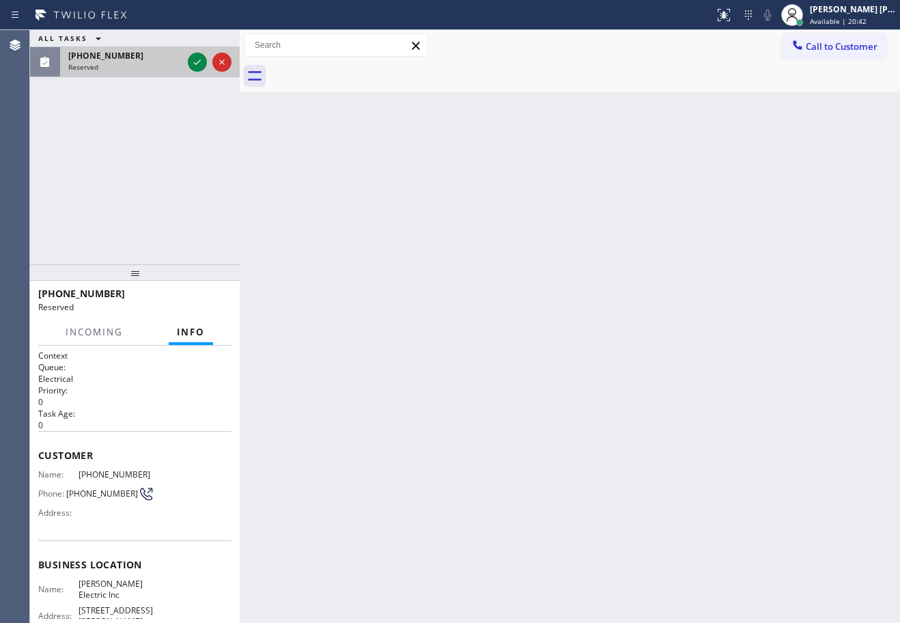
click at [143, 63] on div "Reserved" at bounding box center [125, 67] width 114 height 10
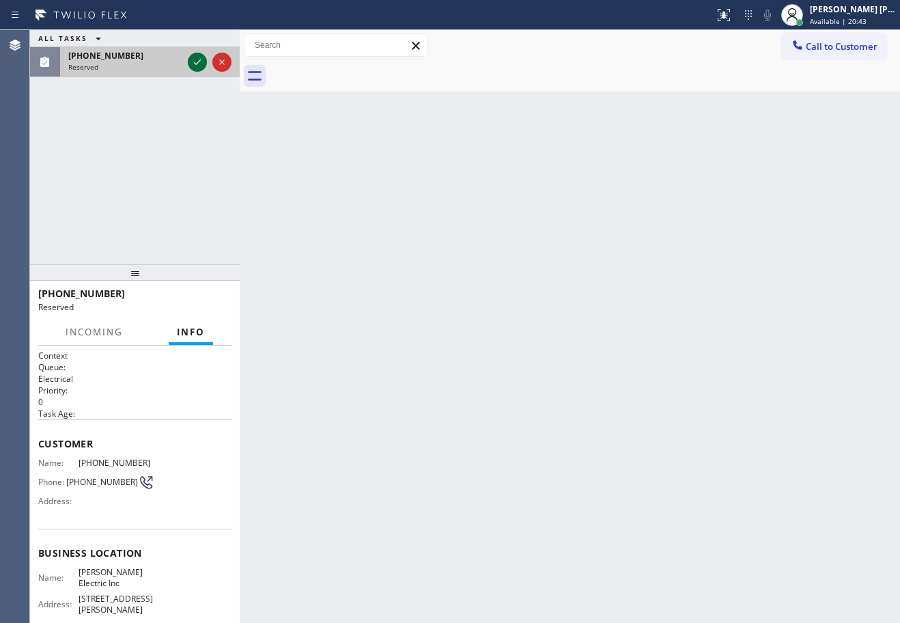
click at [198, 66] on icon at bounding box center [197, 62] width 16 height 16
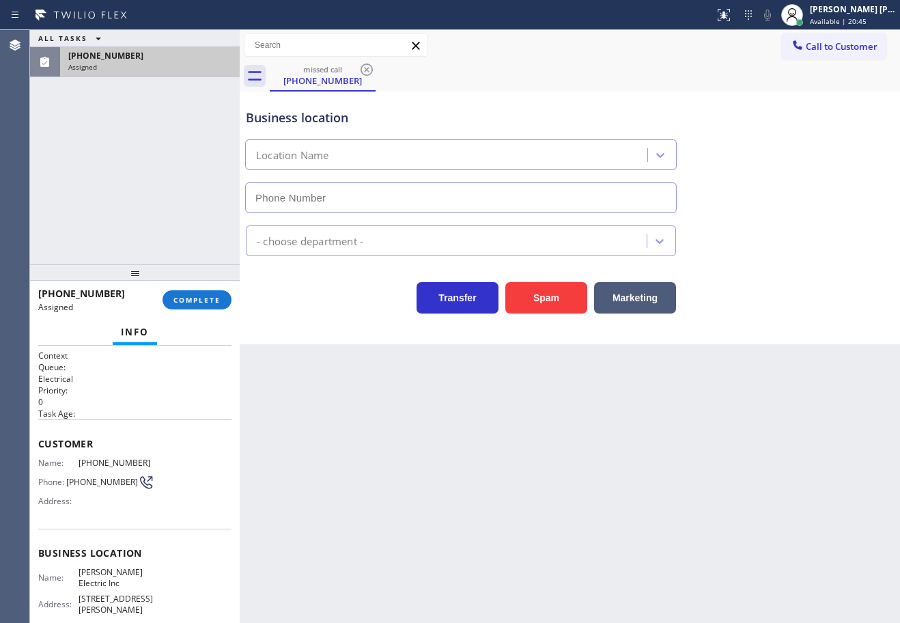
type input "(253) 525-8696"
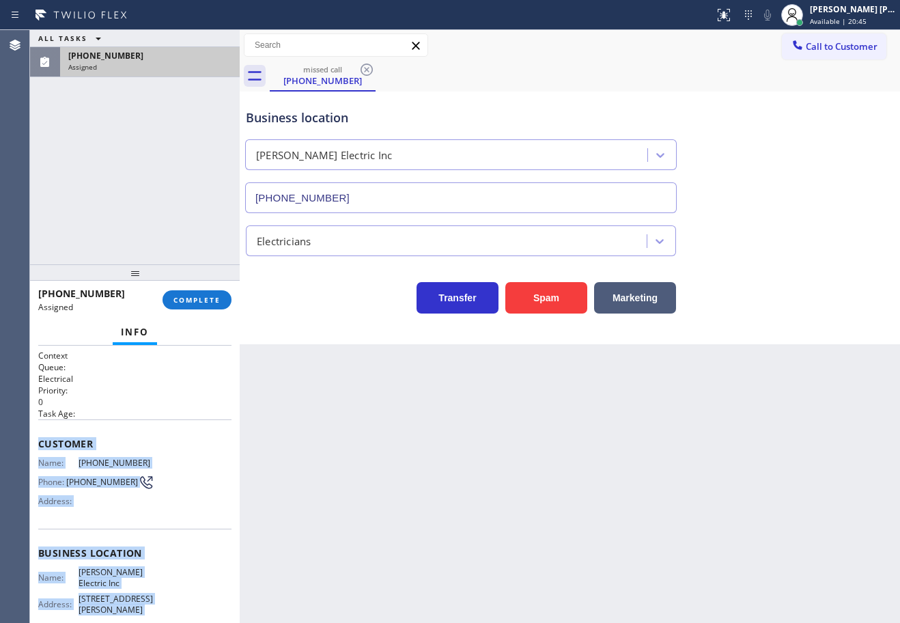
scroll to position [159, 0]
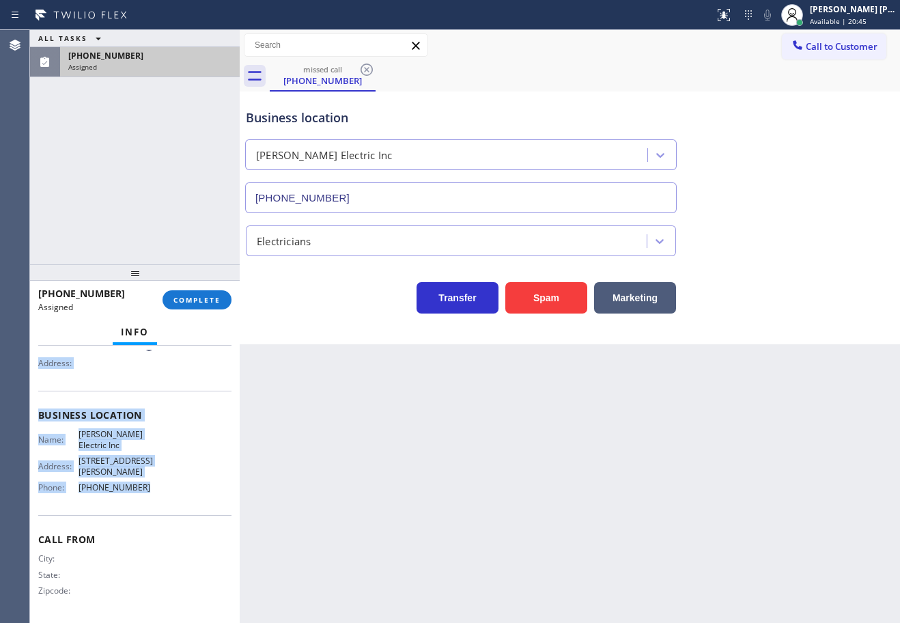
drag, startPoint x: 36, startPoint y: 439, endPoint x: 161, endPoint y: 483, distance: 133.3
click at [159, 497] on div "Context Queue: Electrical Priority: 0 Task Age: Customer Name: (206) 397-6830 P…" at bounding box center [135, 484] width 210 height 277
copy div "Customer Name: (206) 397-6830 Phone: (206) 397-6830 Address: Business location …"
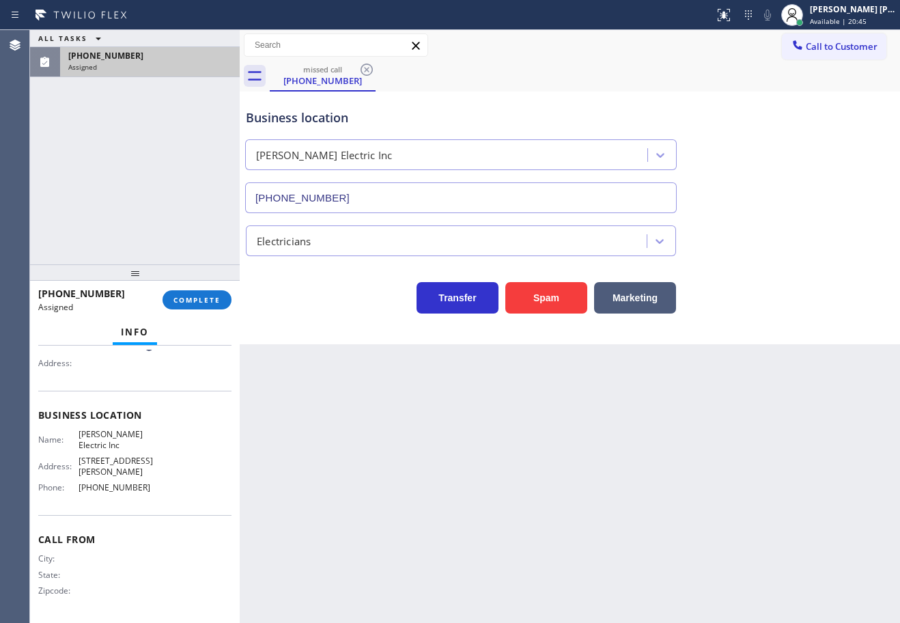
click at [189, 312] on div "(206) 397-6830 Assigned COMPLETE" at bounding box center [134, 300] width 193 height 36
click at [193, 300] on span "COMPLETE" at bounding box center [197, 300] width 47 height 10
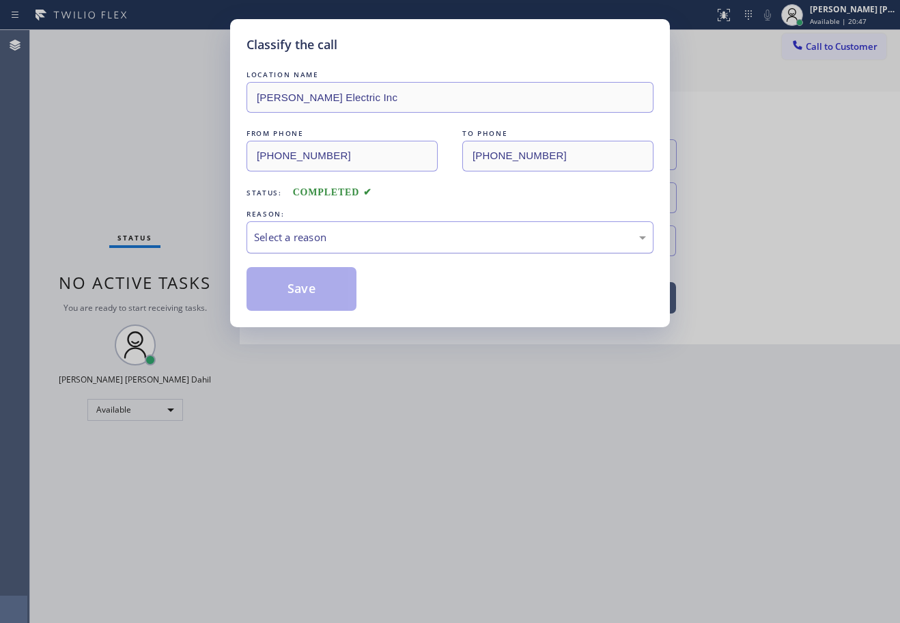
click at [290, 230] on div "Select a reason" at bounding box center [450, 237] width 407 height 32
click at [302, 279] on button "Save" at bounding box center [302, 289] width 110 height 44
click at [302, 278] on button "Save" at bounding box center [302, 289] width 110 height 44
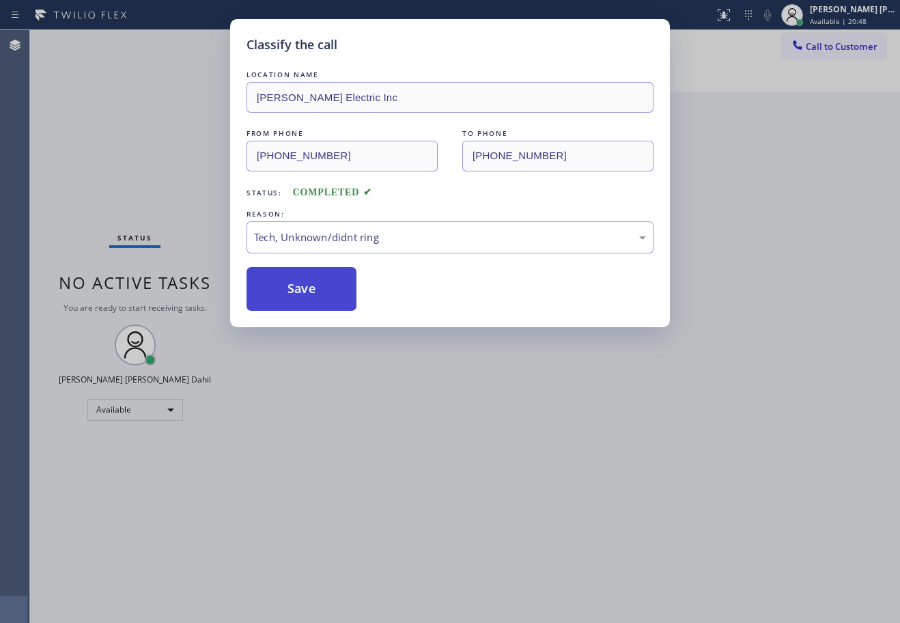
click at [305, 279] on button "Save" at bounding box center [302, 289] width 110 height 44
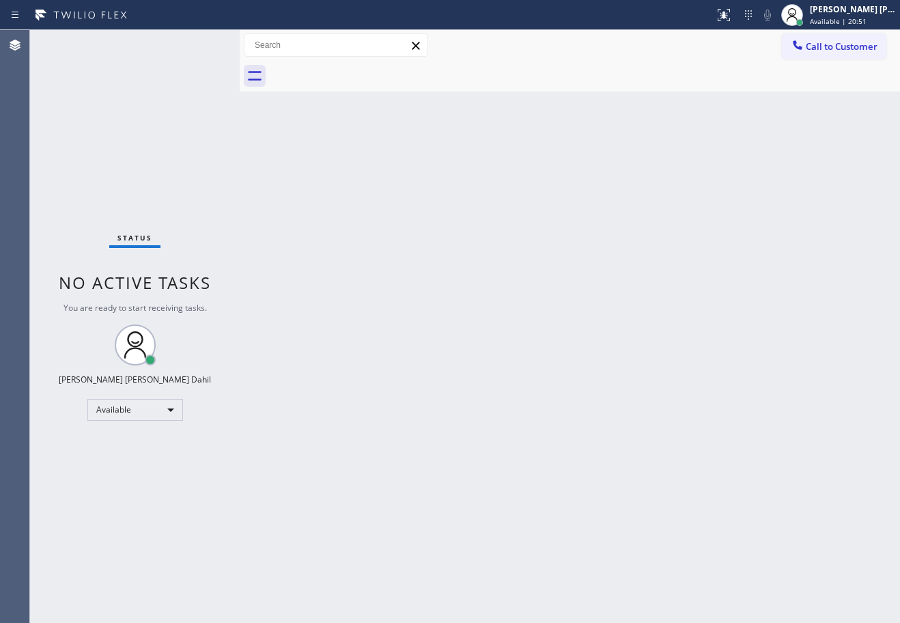
click at [817, 53] on button "Call to Customer" at bounding box center [834, 46] width 105 height 26
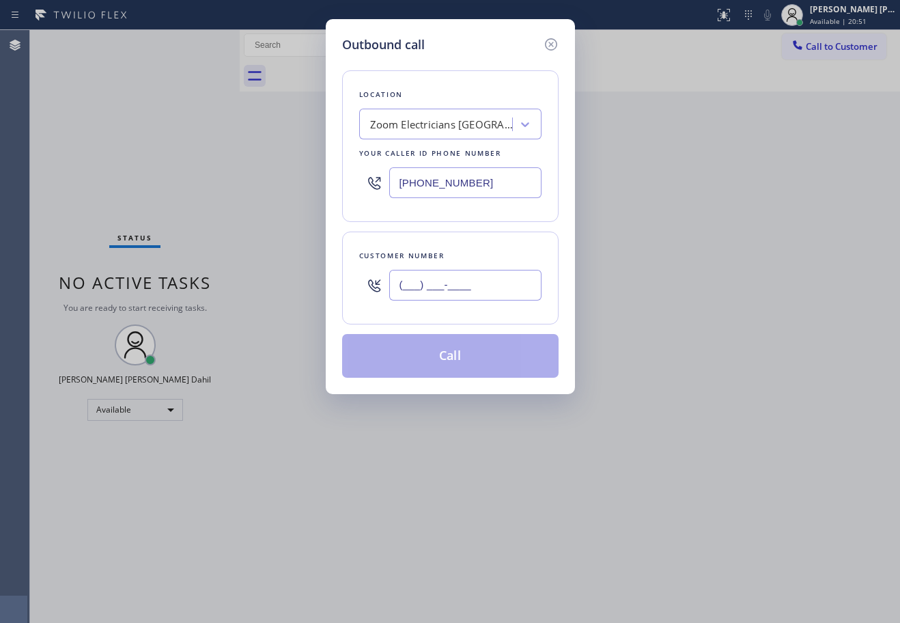
click at [494, 294] on input "(___) ___-____" at bounding box center [465, 285] width 152 height 31
paste input "206) 397-6830"
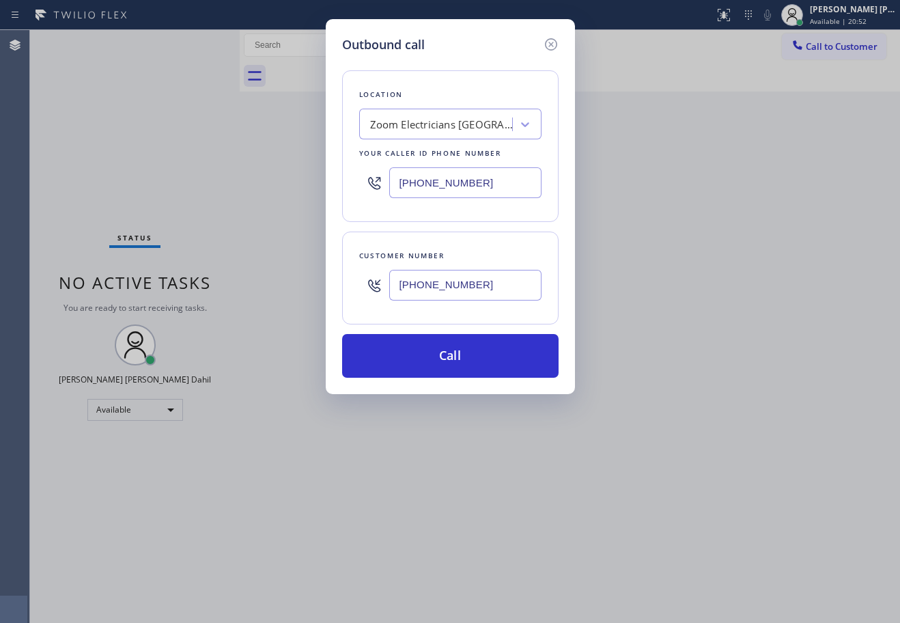
type input "(206) 397-6830"
click at [437, 196] on input "[PHONE_NUMBER]" at bounding box center [465, 182] width 152 height 31
paste input "253) 525-869"
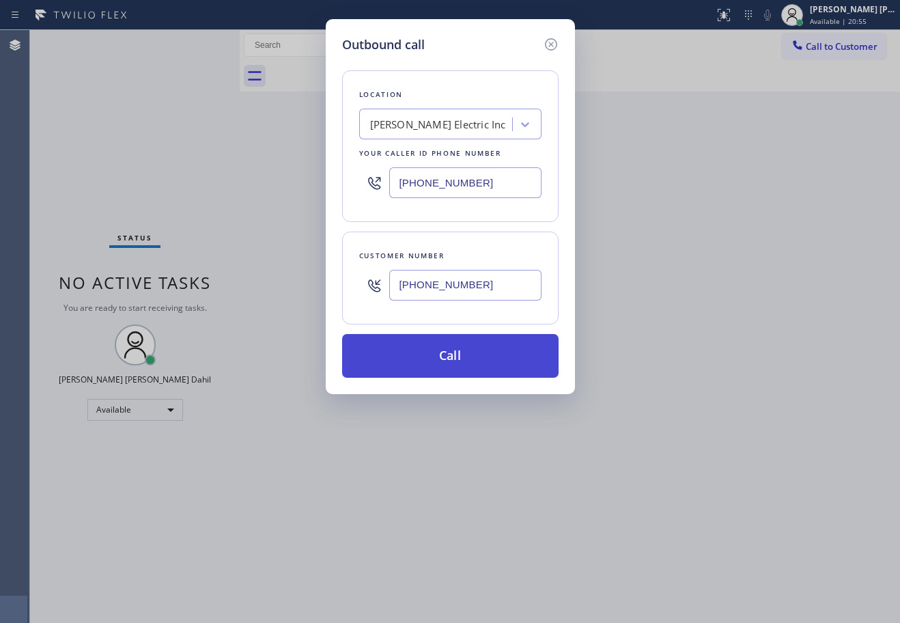
type input "(253) 525-8696"
click at [432, 350] on button "Call" at bounding box center [450, 356] width 217 height 44
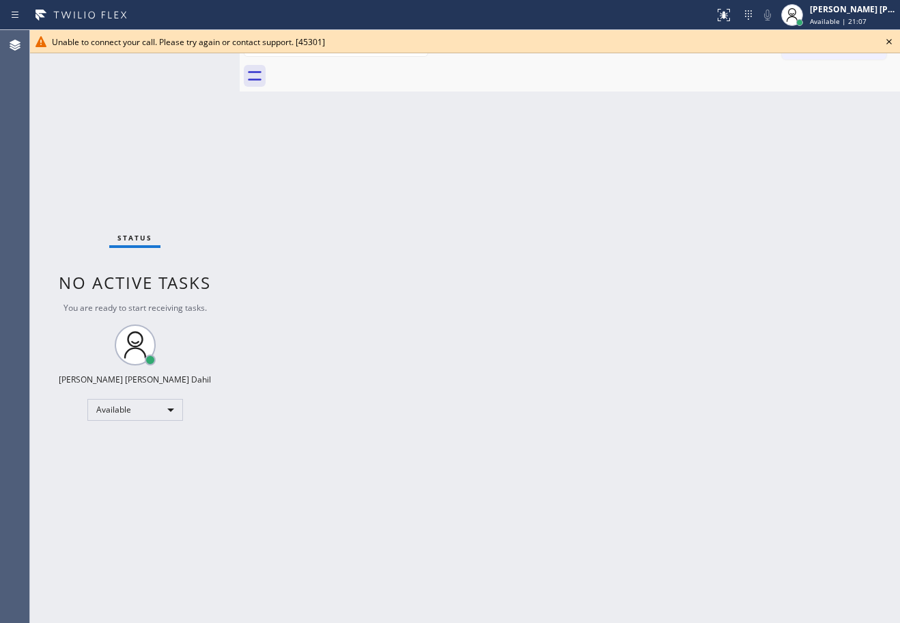
click at [887, 40] on icon at bounding box center [889, 41] width 16 height 16
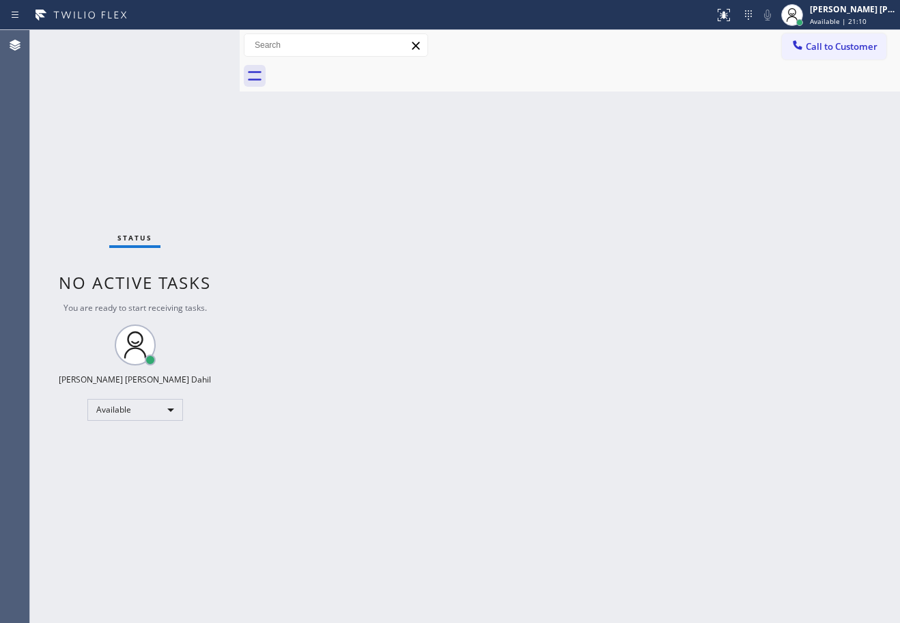
click at [583, 302] on div "Back to Dashboard Change Sender ID Customers Technicians Select a contact Outbo…" at bounding box center [570, 326] width 661 height 593
click at [782, 424] on div "Back to Dashboard Change Sender ID Customers Technicians Select a contact Outbo…" at bounding box center [570, 326] width 661 height 593
click at [720, 374] on div "Back to Dashboard Change Sender ID Customers Technicians Select a contact Outbo…" at bounding box center [570, 326] width 661 height 593
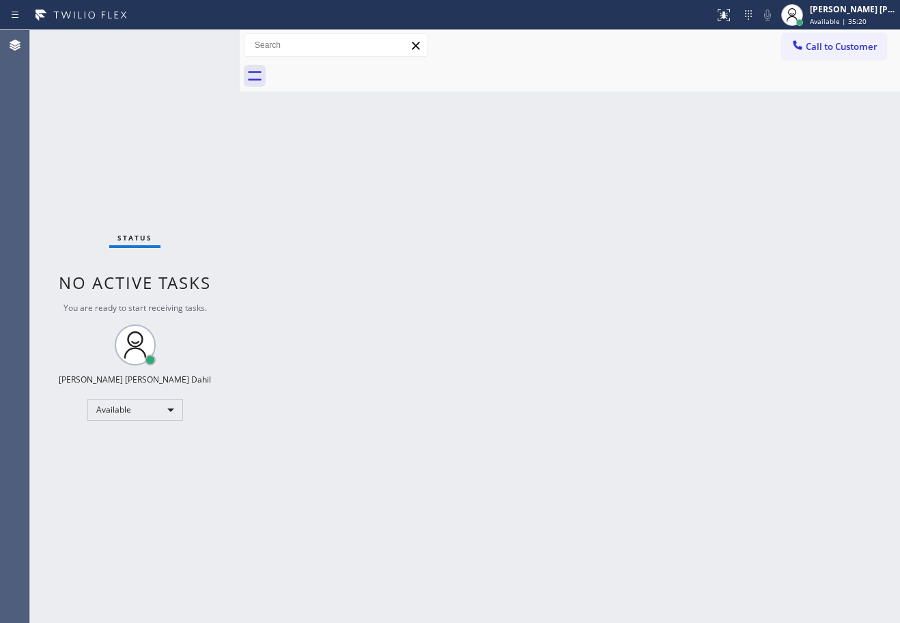
click at [720, 374] on div "Back to Dashboard Change Sender ID Customers Technicians Select a contact Outbo…" at bounding box center [570, 326] width 661 height 593
click at [359, 165] on div "Back to Dashboard Change Sender ID Customers Technicians Select a contact Outbo…" at bounding box center [570, 326] width 661 height 593
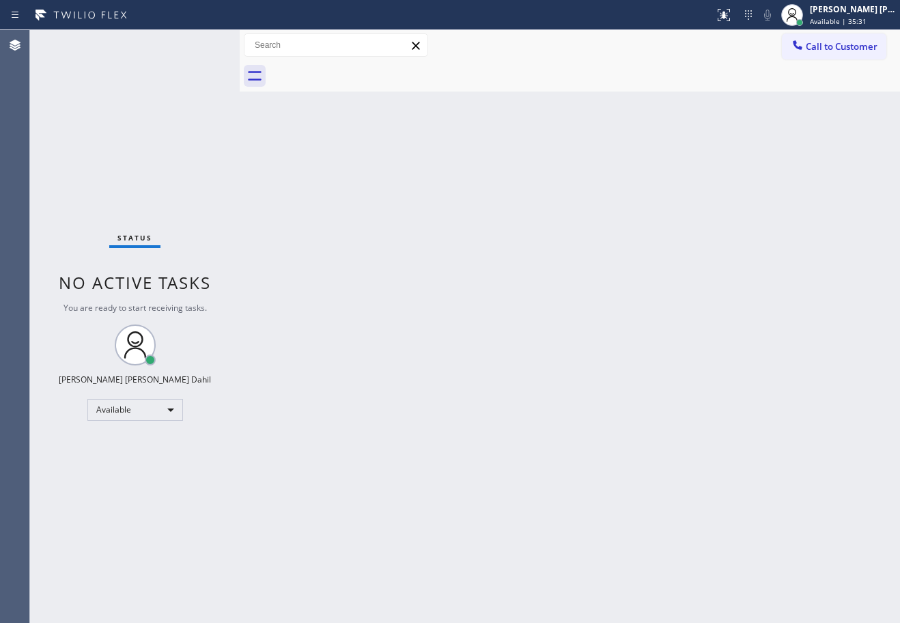
click at [359, 165] on div "Back to Dashboard Change Sender ID Customers Technicians Select a contact Outbo…" at bounding box center [570, 326] width 661 height 593
click at [196, 43] on div "Status No active tasks You are ready to start receiving tasks. [PERSON_NAME] [P…" at bounding box center [135, 326] width 210 height 593
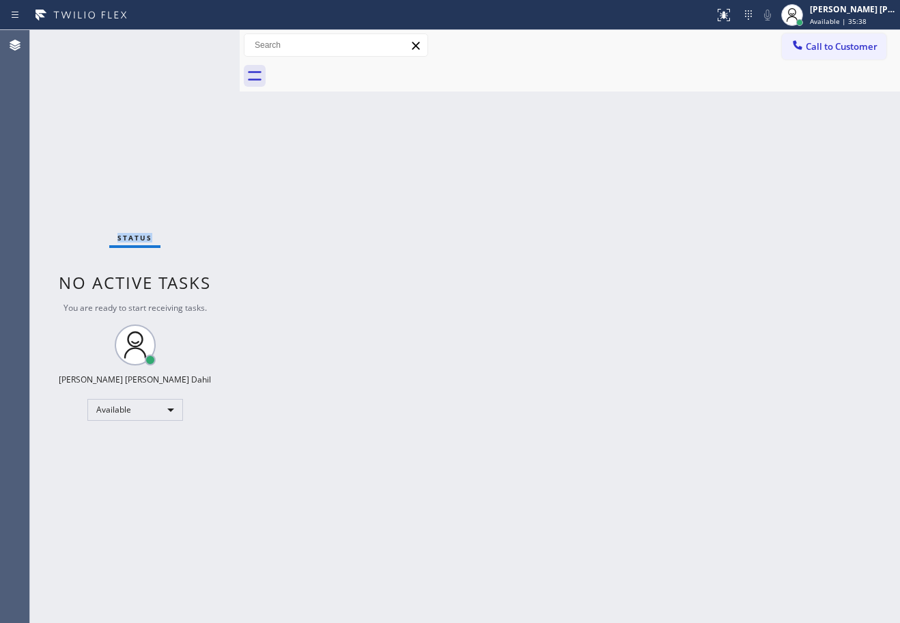
click at [196, 43] on div "Status No active tasks You are ready to start receiving tasks. [PERSON_NAME] [P…" at bounding box center [135, 326] width 210 height 593
click at [191, 42] on div "Status No active tasks You are ready to start receiving tasks. [PERSON_NAME] [P…" at bounding box center [135, 326] width 210 height 593
click at [180, 45] on div "Status No active tasks You are ready to start receiving tasks. [PERSON_NAME] [P…" at bounding box center [135, 326] width 210 height 593
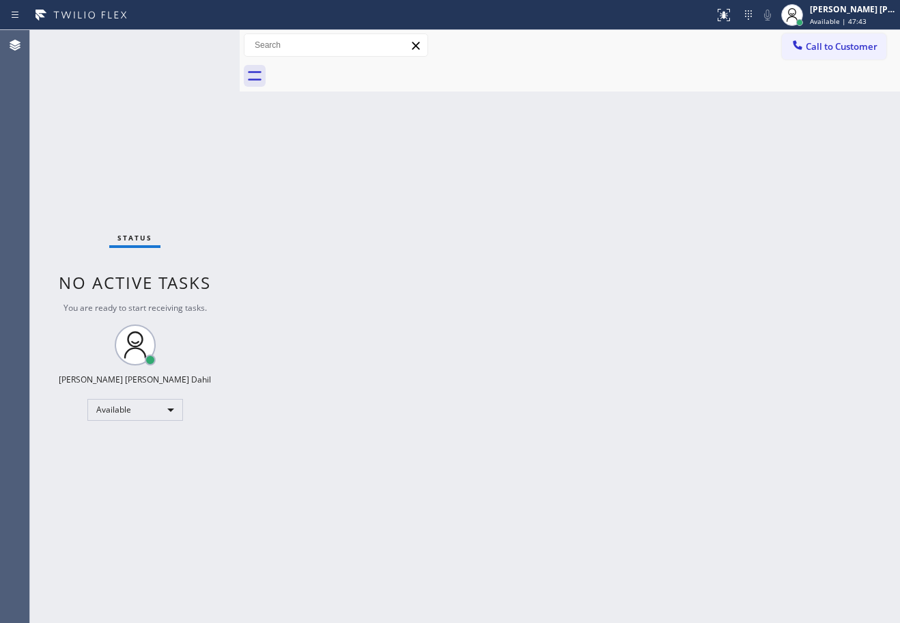
click at [182, 44] on div "Status No active tasks You are ready to start receiving tasks. [PERSON_NAME] [P…" at bounding box center [135, 326] width 210 height 593
click at [190, 42] on div "Status No active tasks You are ready to start receiving tasks. [PERSON_NAME] [P…" at bounding box center [135, 326] width 210 height 593
click at [197, 42] on div "Status No active tasks You are ready to start receiving tasks. [PERSON_NAME] [P…" at bounding box center [135, 326] width 210 height 593
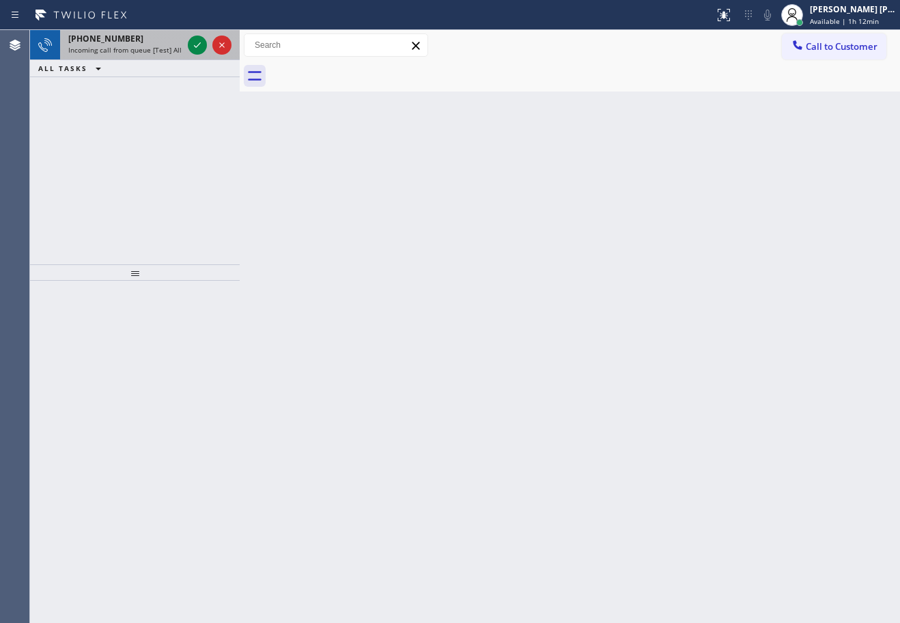
click at [179, 47] on div "Incoming call from queue [Test] All" at bounding box center [125, 50] width 114 height 10
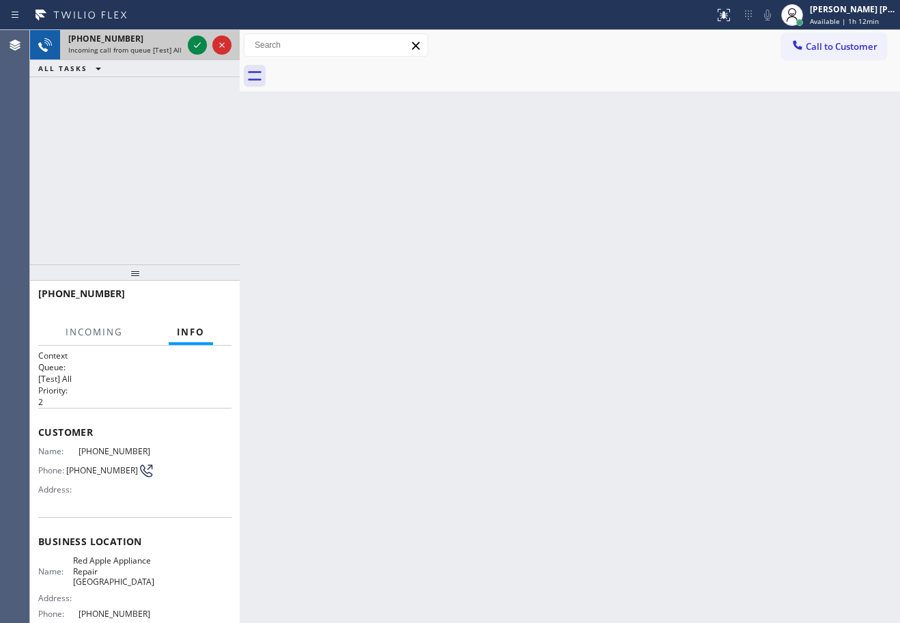
click at [179, 47] on div "Incoming call from queue [Test] All" at bounding box center [125, 50] width 114 height 10
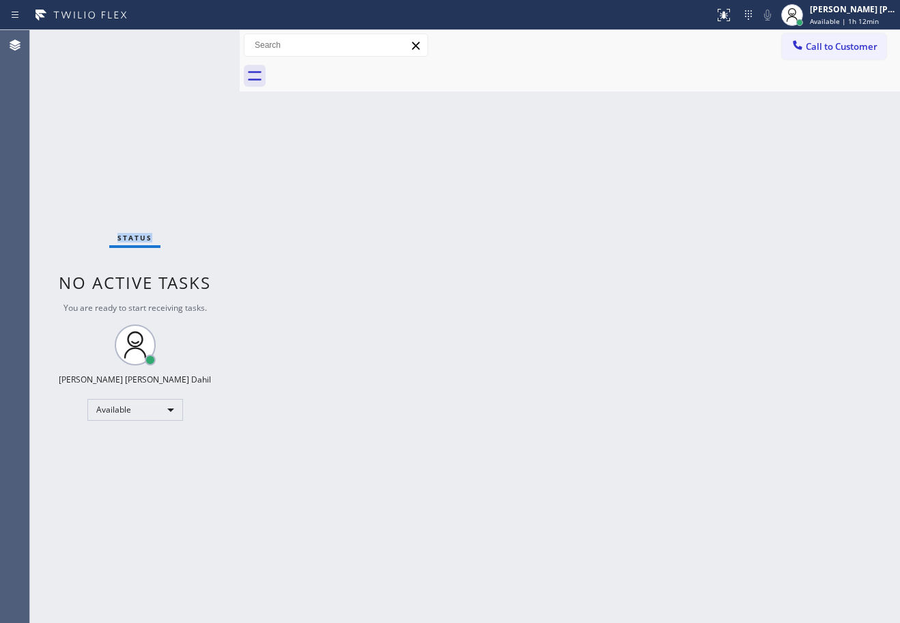
click at [179, 47] on div "Status No active tasks You are ready to start receiving tasks. [PERSON_NAME] [P…" at bounding box center [135, 326] width 210 height 593
click at [162, 59] on div "Status No active tasks You are ready to start receiving tasks. [PERSON_NAME] [P…" at bounding box center [135, 326] width 210 height 593
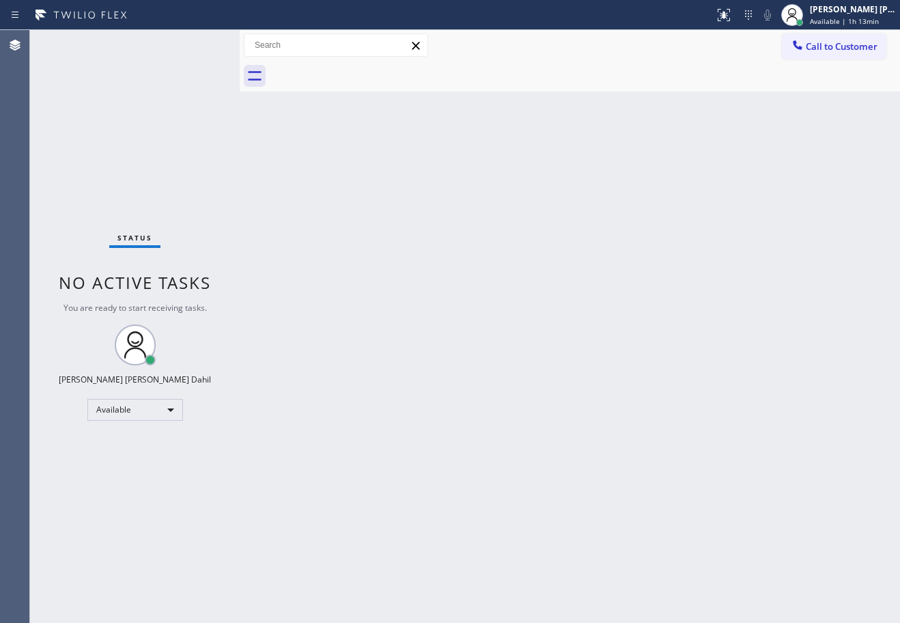
click at [162, 59] on div "Status No active tasks You are ready to start receiving tasks. [PERSON_NAME] [P…" at bounding box center [135, 326] width 210 height 593
click at [520, 357] on div "Back to Dashboard Change Sender ID Customers Technicians Select a contact Outbo…" at bounding box center [570, 326] width 661 height 593
click at [856, 15] on div "Joshua Jake Dahil Available | 1h 39min" at bounding box center [853, 15] width 93 height 24
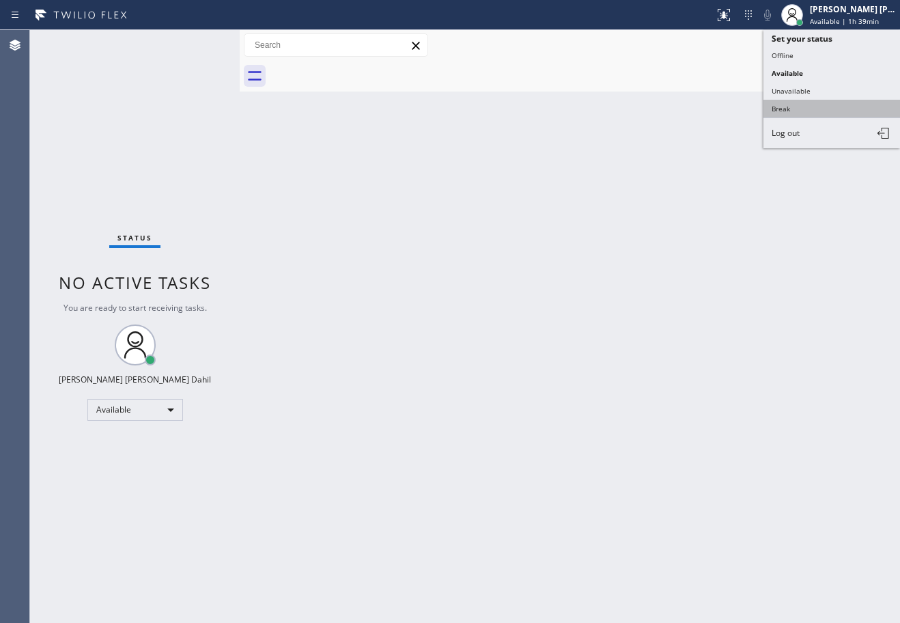
click at [831, 113] on button "Break" at bounding box center [832, 109] width 137 height 18
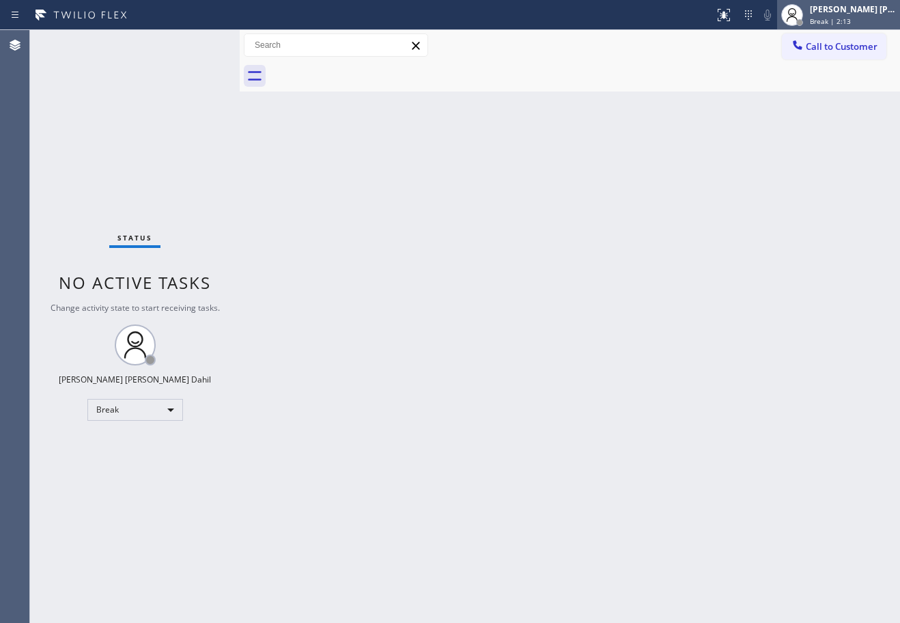
click at [846, 6] on div "[PERSON_NAME] [PERSON_NAME] Dahil" at bounding box center [853, 9] width 86 height 12
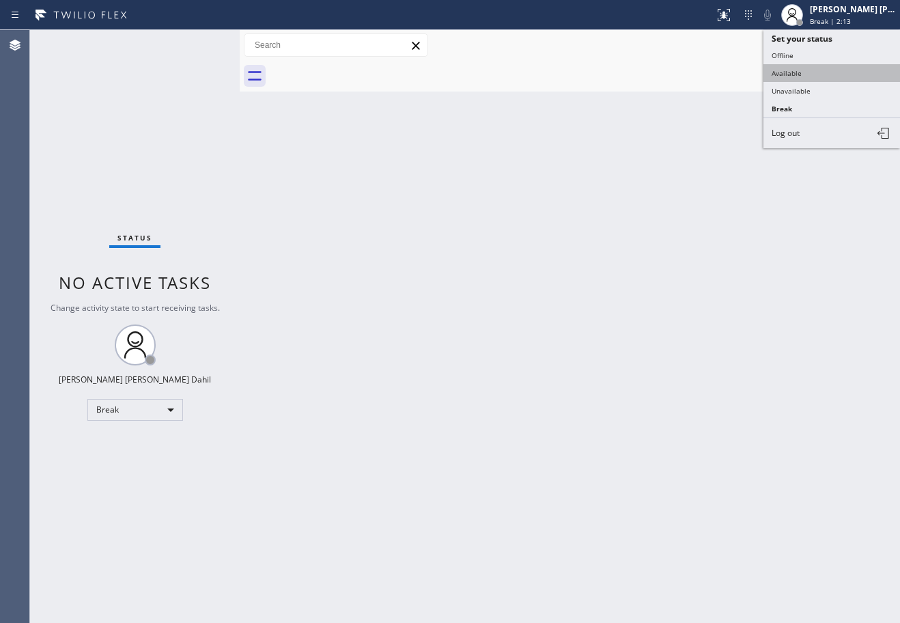
click at [794, 70] on button "Available" at bounding box center [832, 73] width 137 height 18
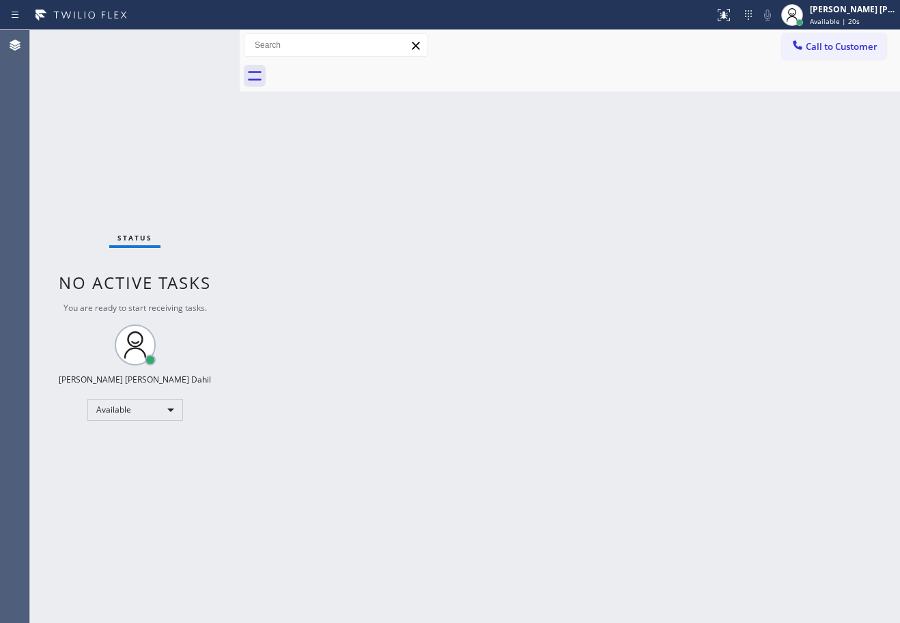
click at [166, 57] on div "Status No active tasks You are ready to start receiving tasks. [PERSON_NAME] [P…" at bounding box center [135, 326] width 210 height 593
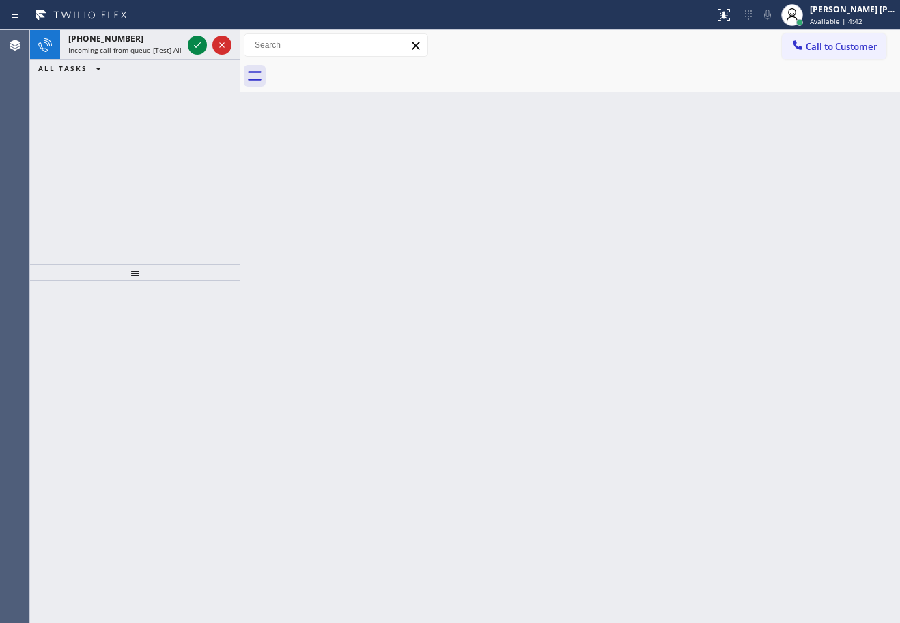
click at [167, 56] on div "+13235978451 Incoming call from queue [Test] All" at bounding box center [122, 45] width 125 height 30
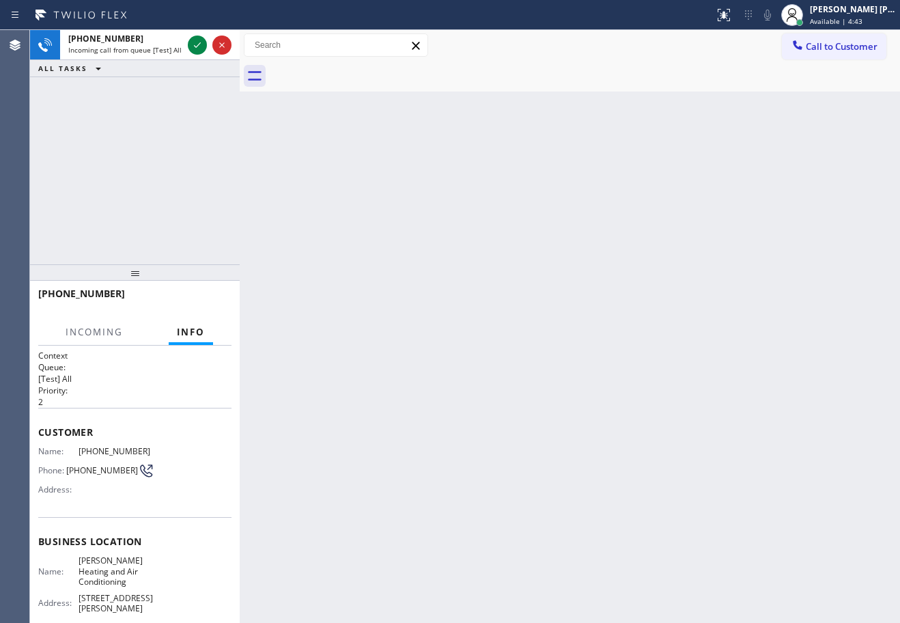
click at [167, 56] on div "+13235978451 Incoming call from queue [Test] All" at bounding box center [122, 45] width 125 height 30
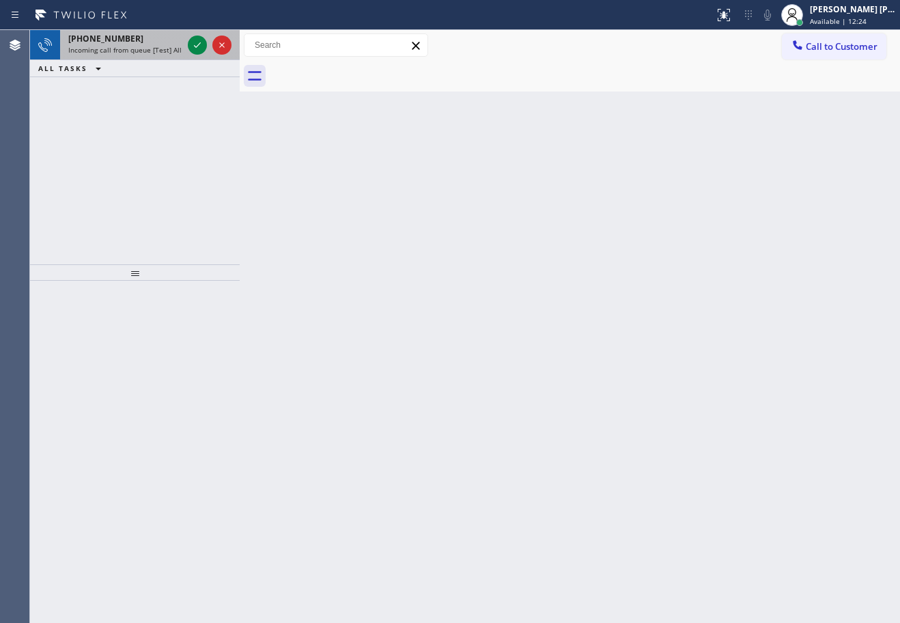
click at [184, 53] on div "+12068429347 Incoming call from queue [Test] All" at bounding box center [122, 45] width 125 height 30
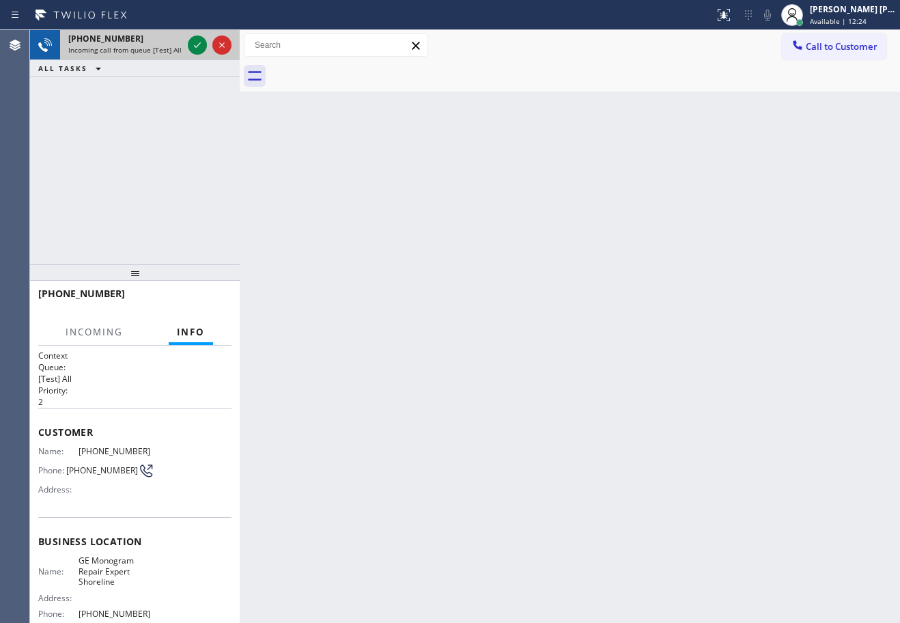
click at [184, 53] on div "+12068429347 Incoming call from queue [Test] All" at bounding box center [122, 45] width 125 height 30
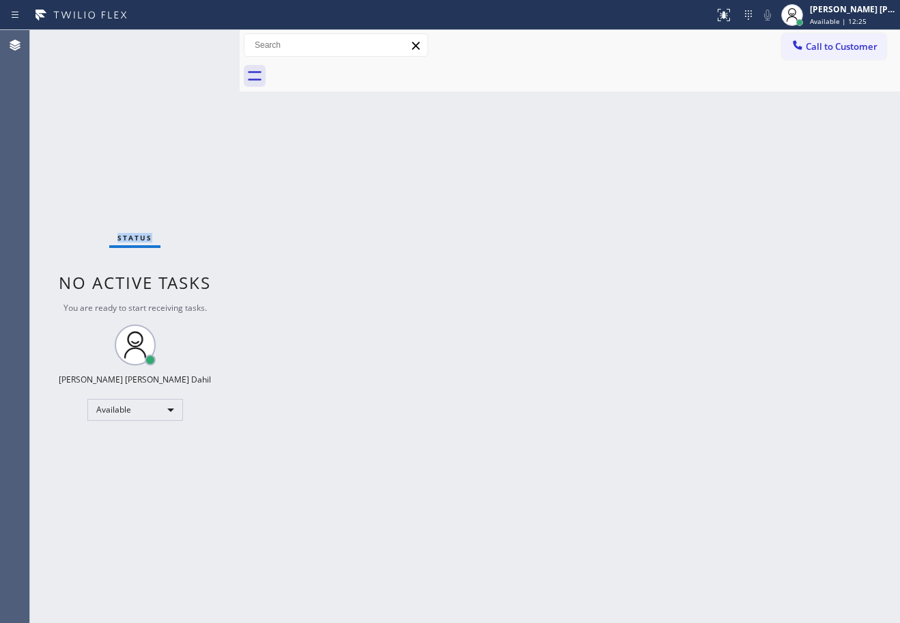
click at [184, 53] on div "Status No active tasks You are ready to start receiving tasks. [PERSON_NAME] [P…" at bounding box center [135, 326] width 210 height 593
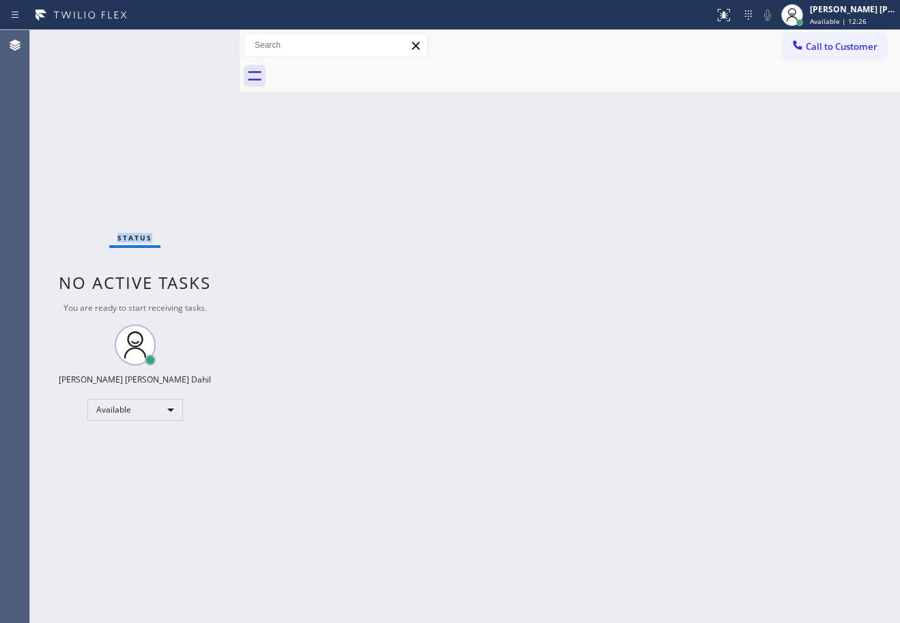
click at [192, 40] on div "Status No active tasks You are ready to start receiving tasks. [PERSON_NAME] [P…" at bounding box center [135, 326] width 210 height 593
click at [192, 42] on div "Status No active tasks You are ready to start receiving tasks. [PERSON_NAME] [P…" at bounding box center [135, 326] width 210 height 593
click at [189, 57] on div "Status No active tasks You are ready to start receiving tasks. [PERSON_NAME] [P…" at bounding box center [135, 326] width 210 height 593
click at [191, 64] on div "Status No active tasks You are ready to start receiving tasks. [PERSON_NAME] [P…" at bounding box center [135, 326] width 210 height 593
click at [191, 67] on div "Status No active tasks You are ready to start receiving tasks. [PERSON_NAME] [P…" at bounding box center [135, 326] width 210 height 593
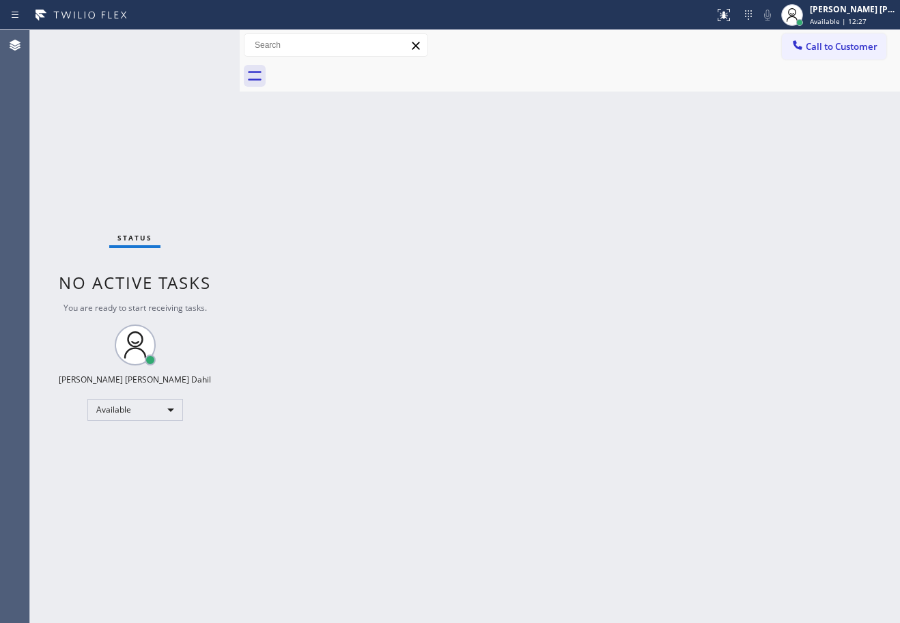
click at [191, 67] on div "Status No active tasks You are ready to start receiving tasks. [PERSON_NAME] [P…" at bounding box center [135, 326] width 210 height 593
click at [438, 329] on div "Back to Dashboard Change Sender ID Customers Technicians Select a contact Outbo…" at bounding box center [570, 326] width 661 height 593
click at [584, 358] on div "Back to Dashboard Change Sender ID Customers Technicians Select a contact Outbo…" at bounding box center [570, 326] width 661 height 593
click at [867, 21] on span "Available | 26:51" at bounding box center [838, 21] width 57 height 10
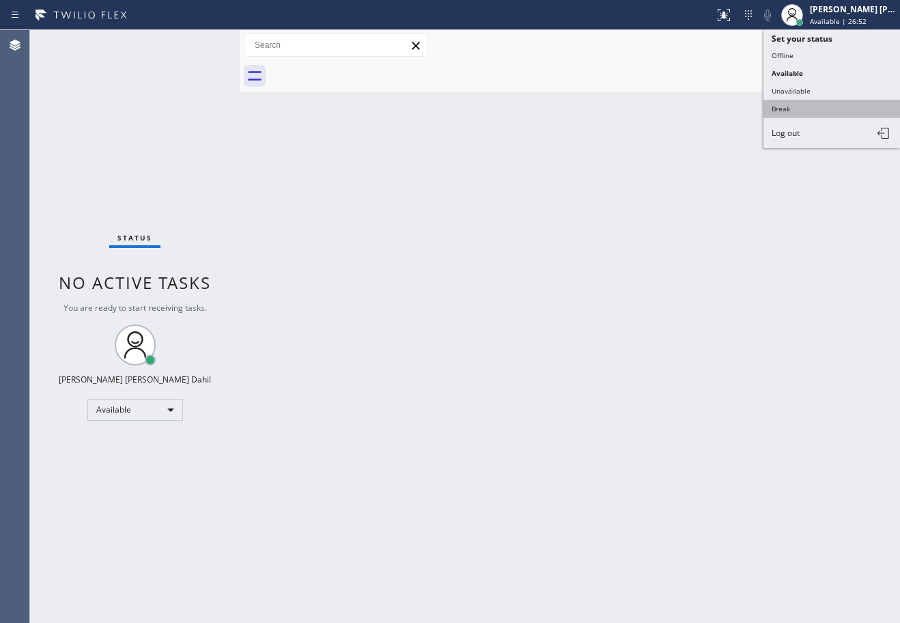
click at [830, 105] on button "Break" at bounding box center [832, 109] width 137 height 18
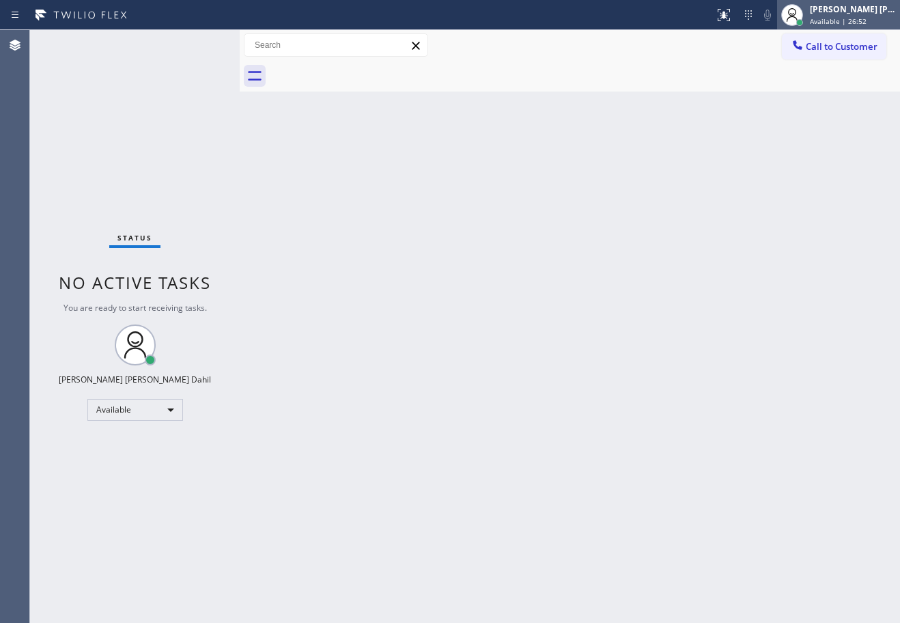
click at [847, 24] on span "Available | 26:52" at bounding box center [838, 21] width 57 height 10
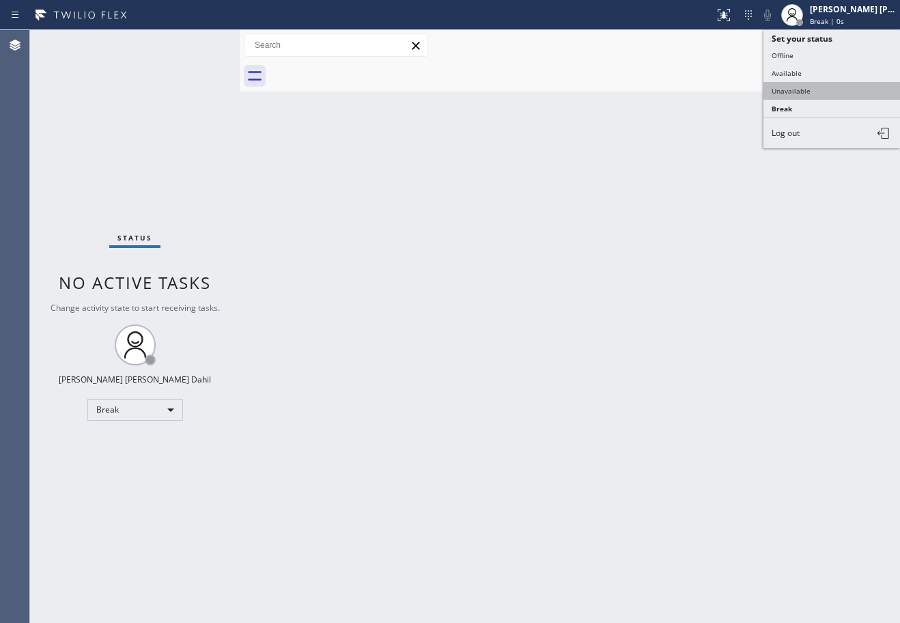
drag, startPoint x: 831, startPoint y: 93, endPoint x: 832, endPoint y: 59, distance: 34.2
click at [831, 93] on button "Unavailable" at bounding box center [832, 91] width 137 height 18
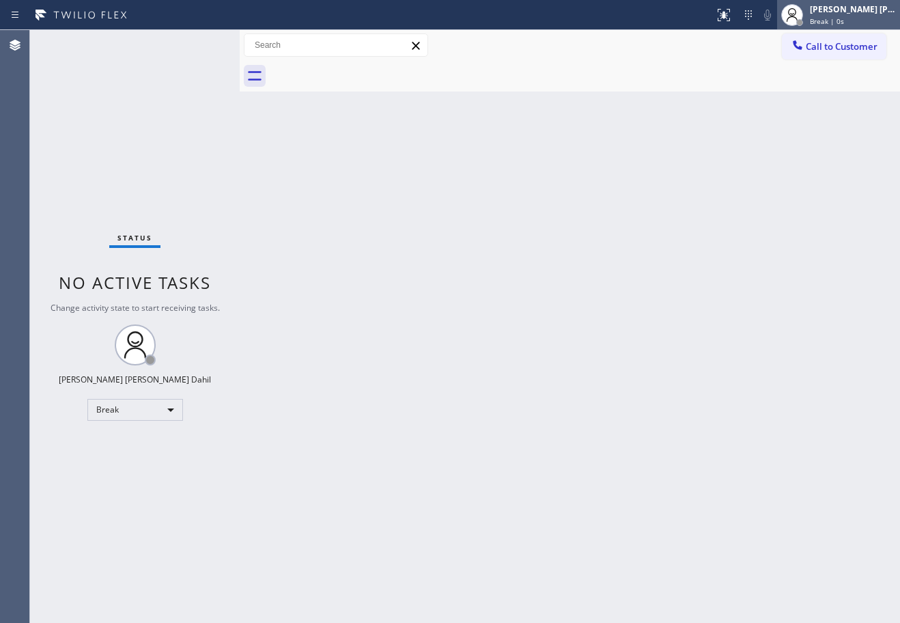
click at [840, 12] on div "[PERSON_NAME] [PERSON_NAME] Dahil" at bounding box center [853, 9] width 86 height 12
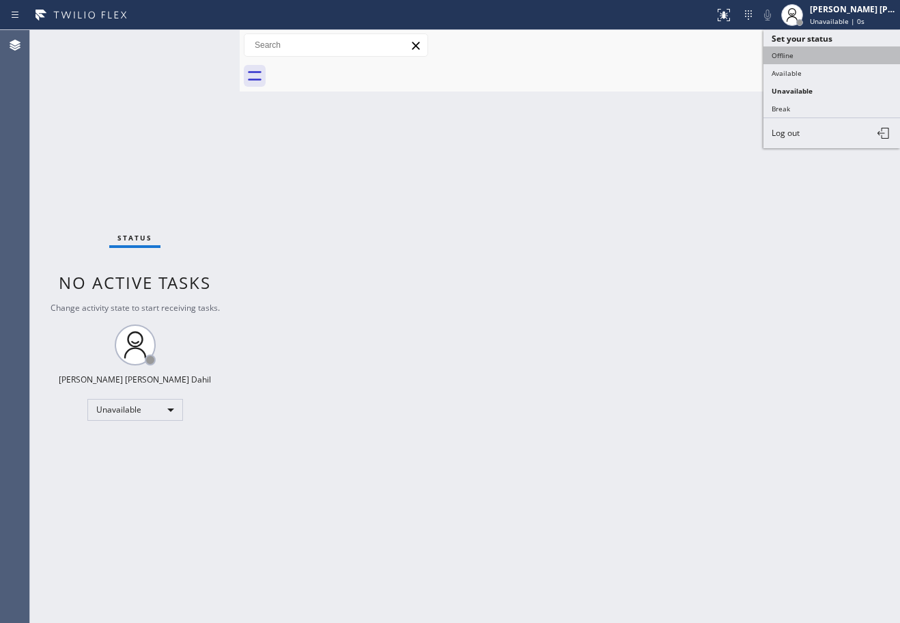
click at [816, 63] on button "Offline" at bounding box center [832, 55] width 137 height 18
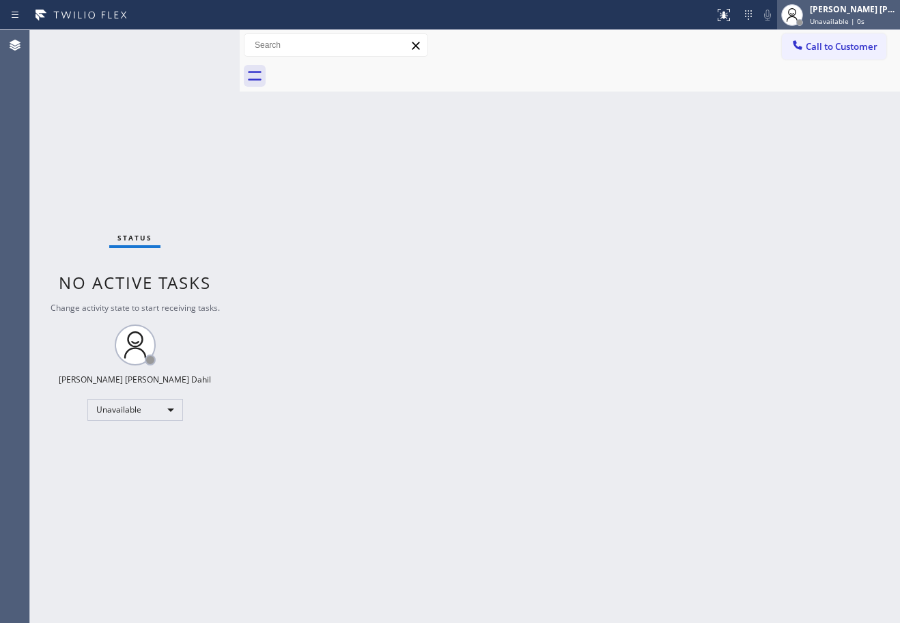
click at [837, 17] on span "Unavailable | 0s" at bounding box center [837, 21] width 55 height 10
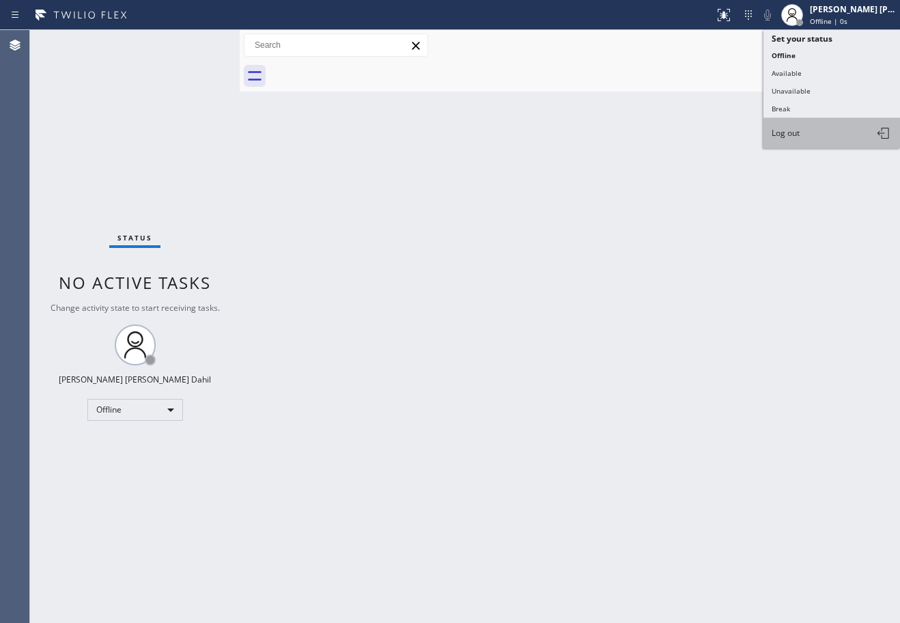
click at [820, 140] on button "Log out" at bounding box center [832, 133] width 137 height 30
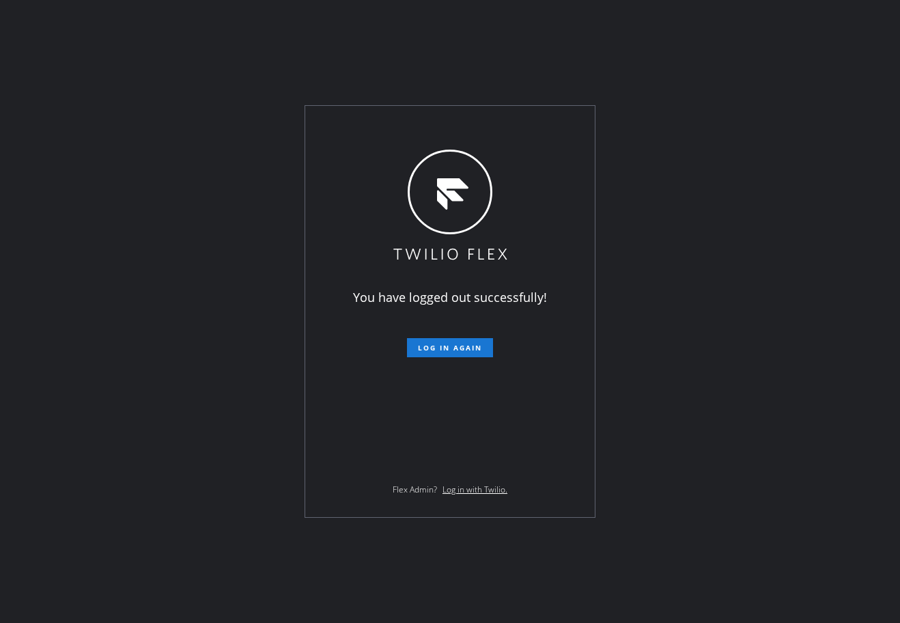
click at [633, 69] on div "You have logged out successfully! Log in again Flex Admin? Log in with Twilio." at bounding box center [450, 311] width 900 height 623
